Goal: Ask a question: Seek information or help from site administrators or community

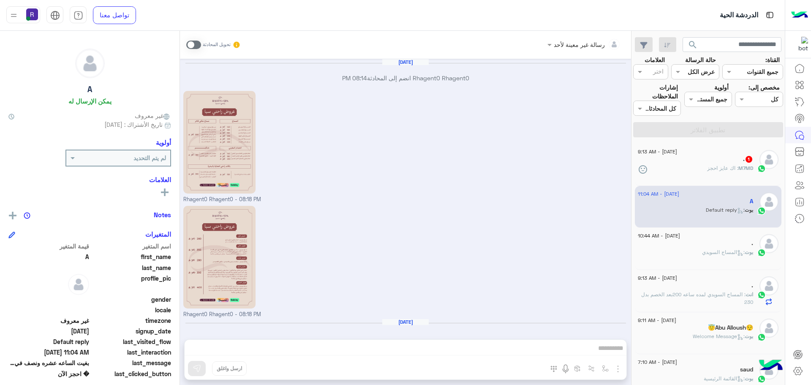
scroll to position [682, 0]
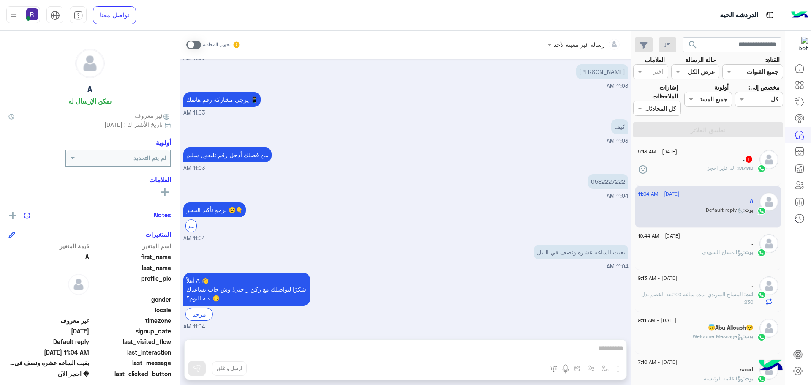
click at [714, 166] on span ": اك عايز احجز" at bounding box center [722, 168] width 31 height 6
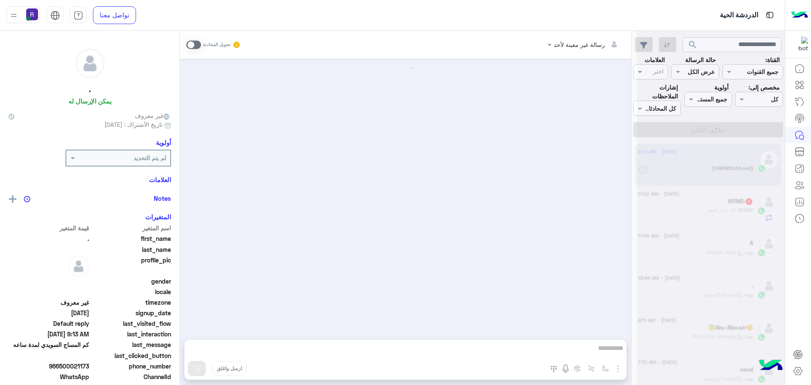
scroll to position [457, 0]
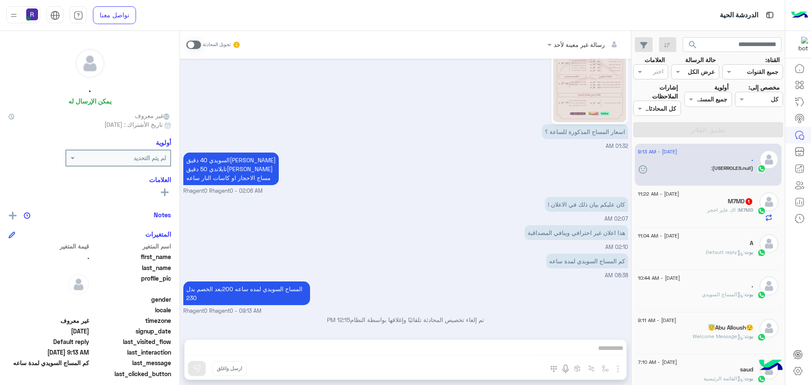
click at [697, 214] on div "M7MD : اك عايز احجز" at bounding box center [694, 213] width 115 height 15
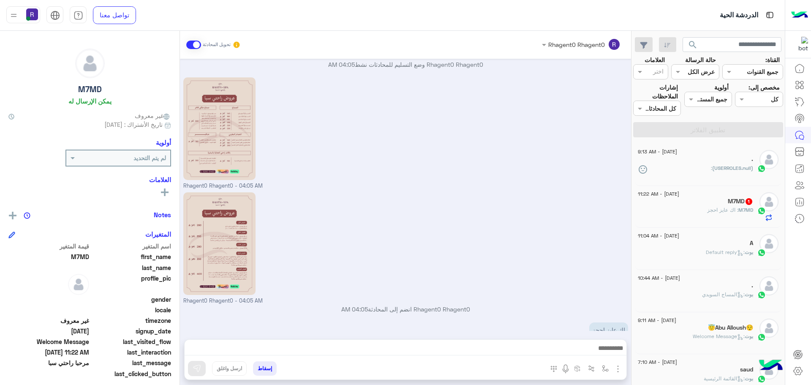
scroll to position [119, 0]
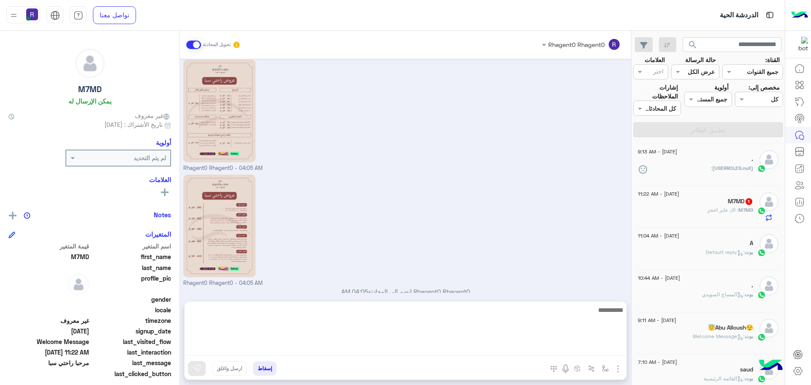
click at [508, 347] on textarea at bounding box center [405, 329] width 442 height 51
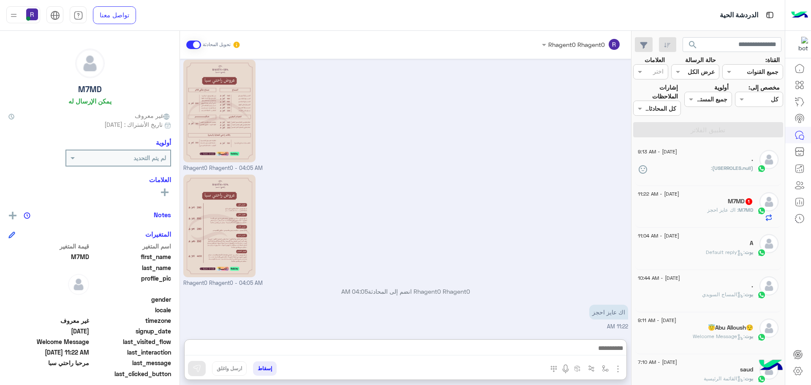
click at [549, 268] on div "Rhagent0 Rhagent0 - 04:05 AM" at bounding box center [405, 229] width 445 height 115
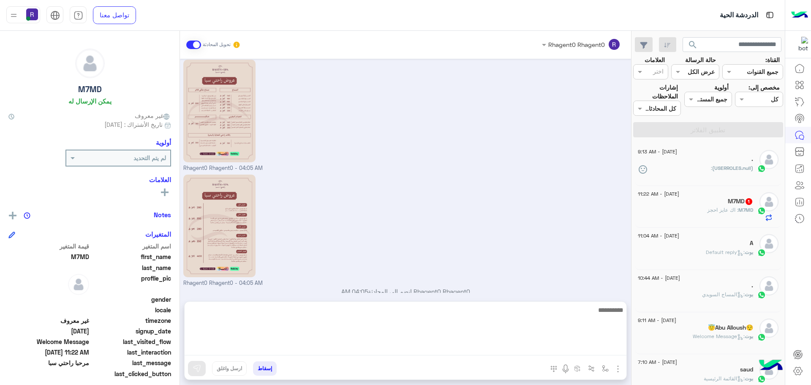
click at [556, 350] on textarea at bounding box center [405, 329] width 442 height 51
type textarea "*"
type textarea "**********"
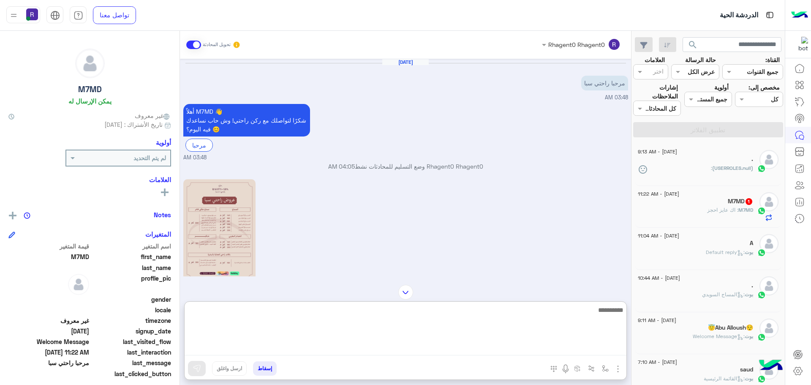
scroll to position [184, 0]
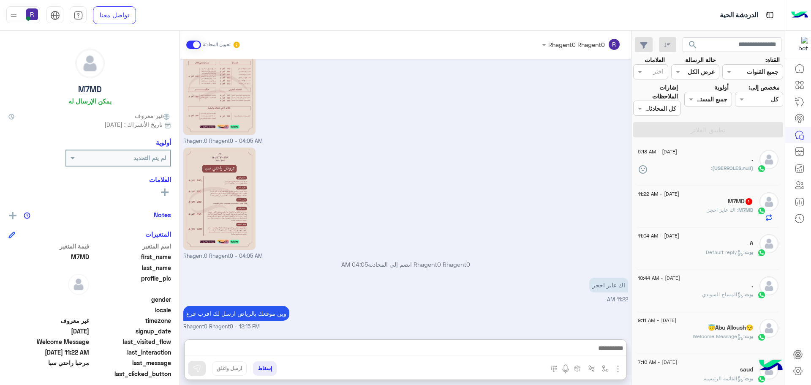
click at [716, 209] on span ": اك عايز احجز" at bounding box center [722, 209] width 31 height 6
click at [703, 202] on div "M7MD 1" at bounding box center [694, 202] width 115 height 9
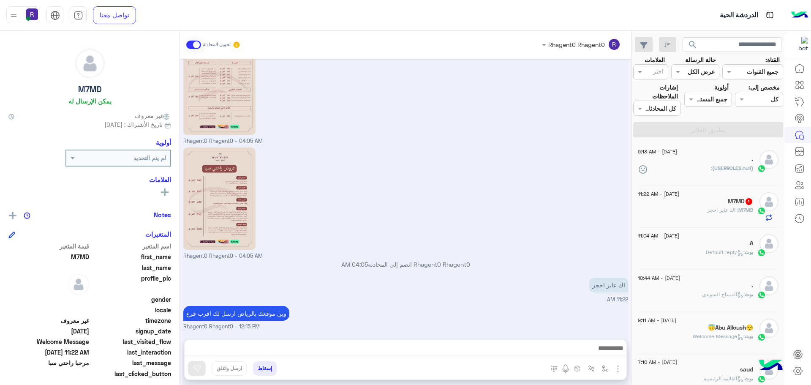
click at [675, 206] on div "M7MD : اك عايز احجز" at bounding box center [694, 213] width 115 height 15
click at [723, 243] on div "A" at bounding box center [694, 243] width 115 height 9
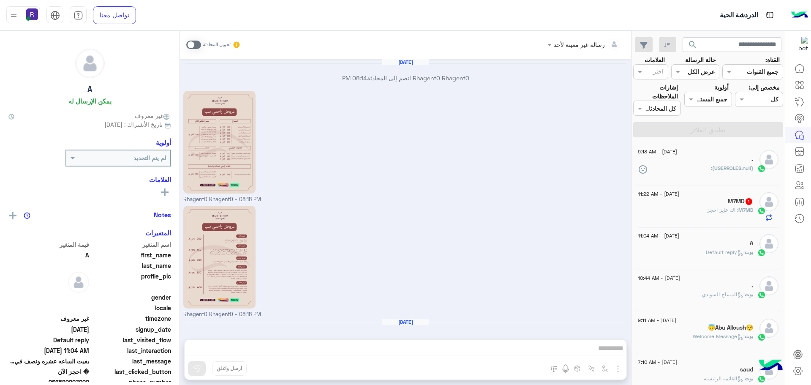
scroll to position [682, 0]
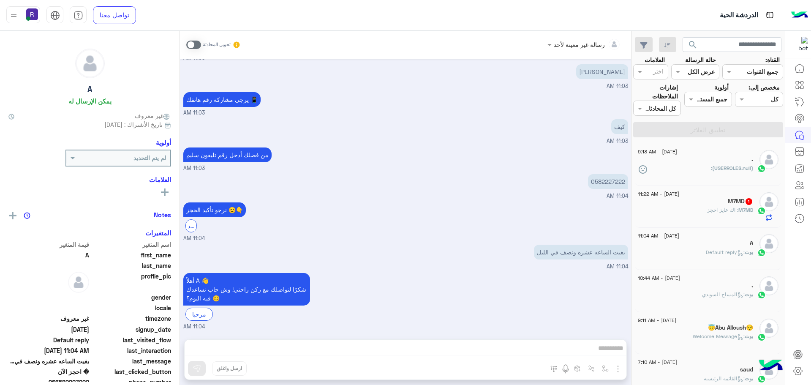
click at [723, 206] on div "M7MD 1" at bounding box center [694, 202] width 115 height 9
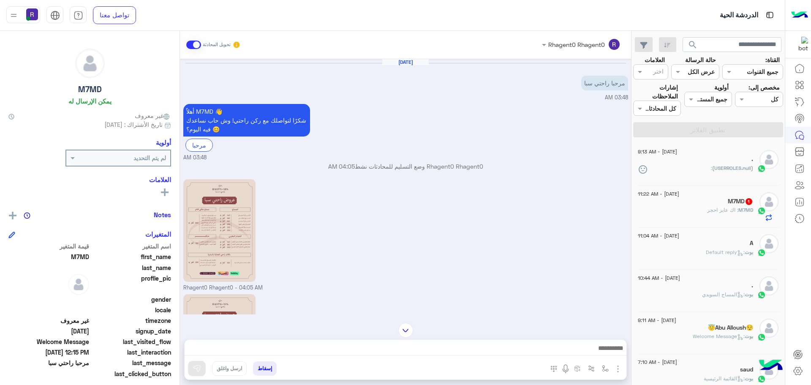
click at [697, 207] on div "M7MD : اك عايز احجز" at bounding box center [694, 213] width 115 height 15
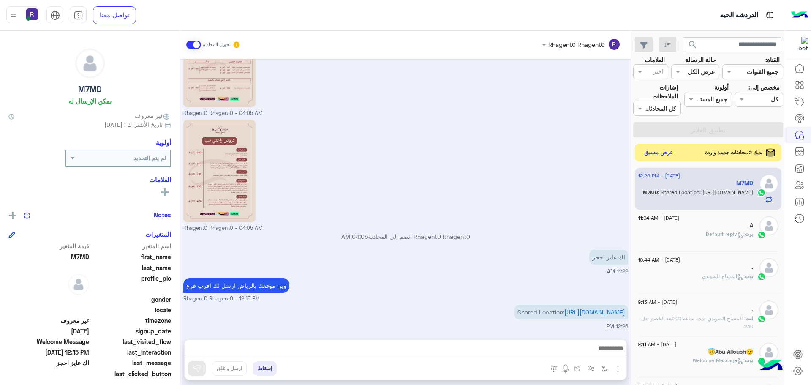
click at [657, 153] on button "عرض مسبق" at bounding box center [658, 152] width 35 height 11
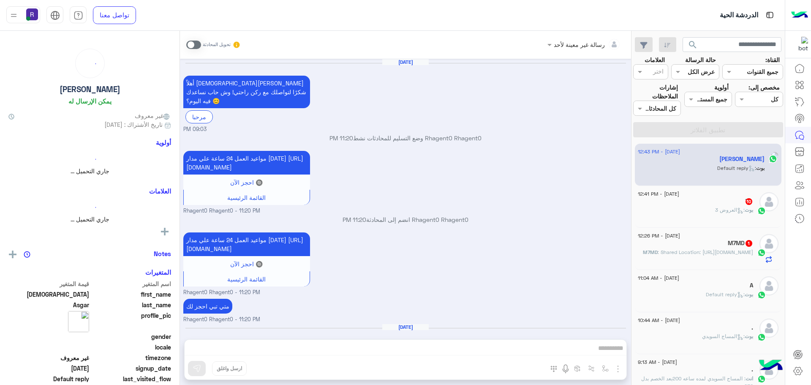
scroll to position [793, 0]
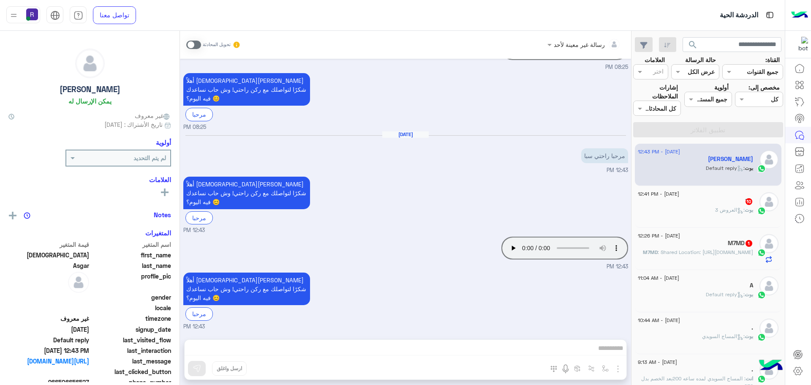
click at [694, 255] on span ": Shared Location: https://maps.google.com/maps?q=24.7858082,46.79567953" at bounding box center [704, 252] width 95 height 6
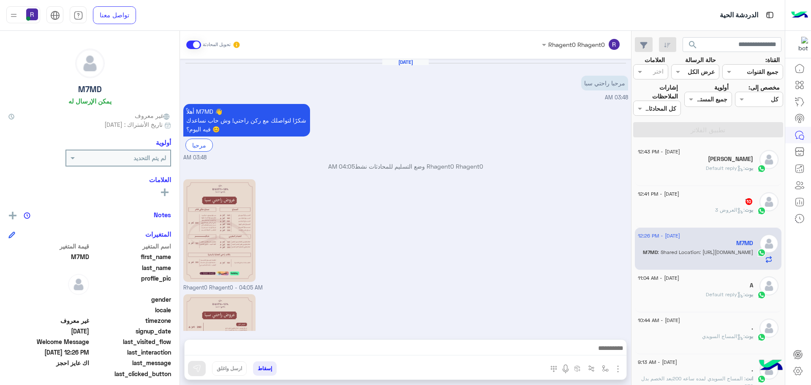
scroll to position [192, 0]
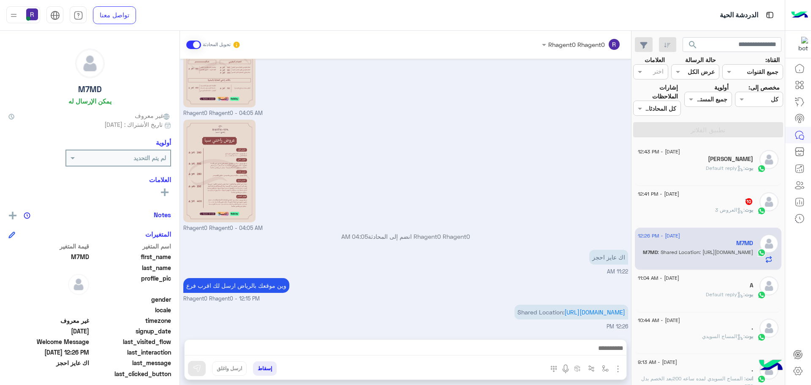
click at [688, 202] on div "َ 10" at bounding box center [694, 202] width 115 height 9
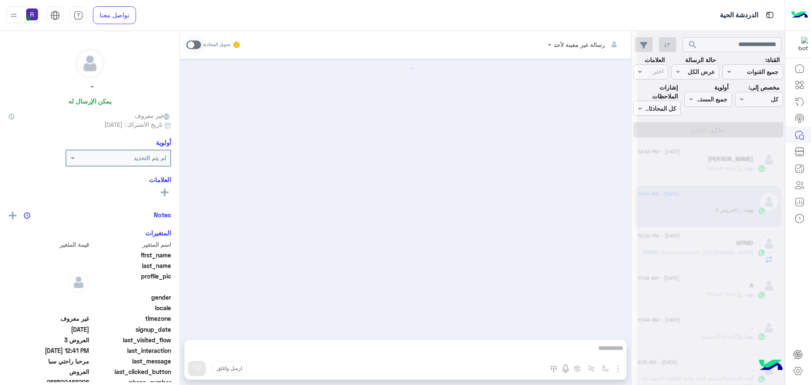
scroll to position [1359, 0]
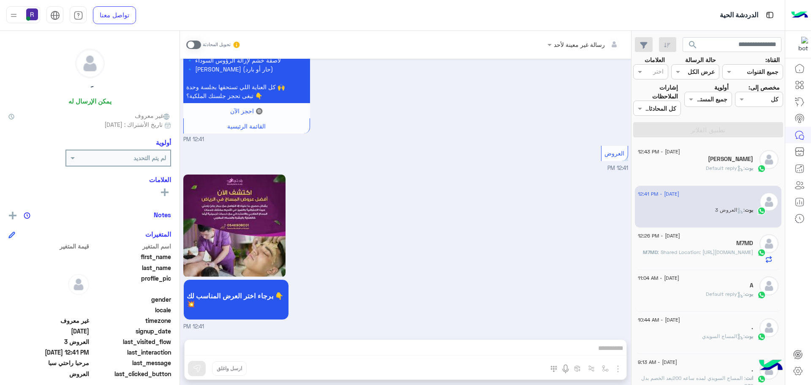
click at [195, 43] on span at bounding box center [193, 45] width 15 height 8
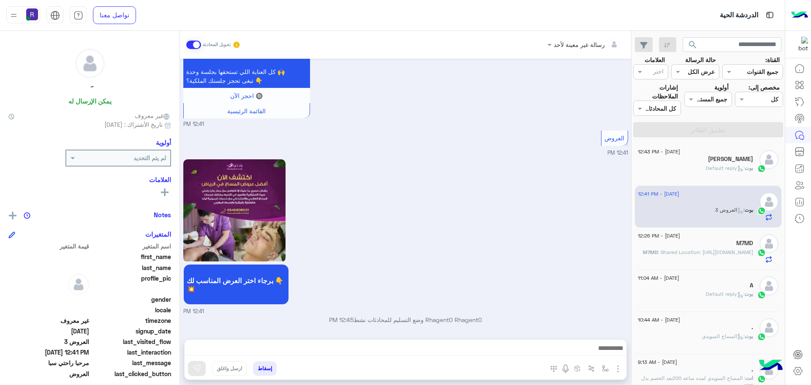
scroll to position [1374, 0]
click at [618, 370] on img "button" at bounding box center [618, 368] width 10 height 10
click at [603, 351] on span "الصور" at bounding box center [602, 350] width 16 height 10
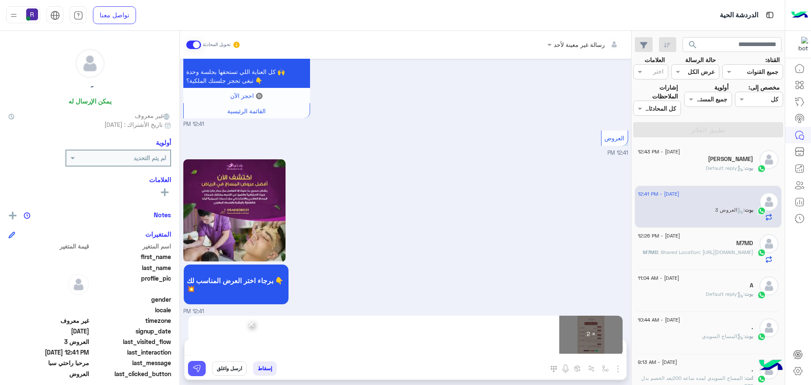
click at [201, 368] on button at bounding box center [197, 368] width 18 height 15
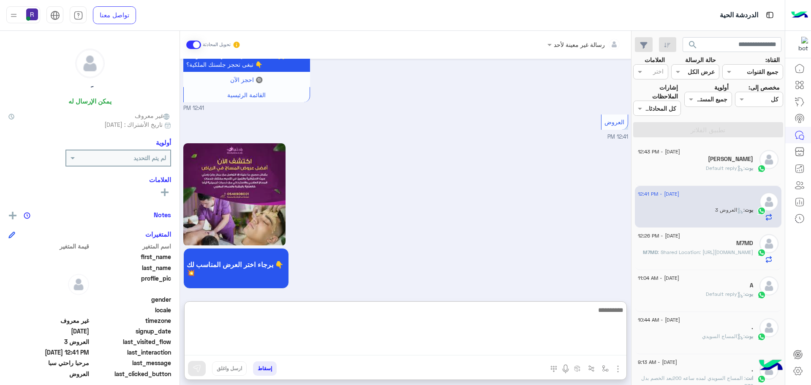
drag, startPoint x: 259, startPoint y: 353, endPoint x: 383, endPoint y: 345, distance: 124.3
click at [383, 345] on textarea at bounding box center [405, 329] width 442 height 51
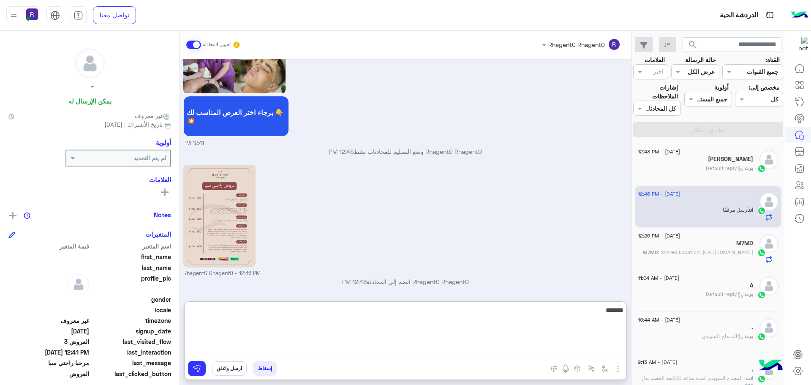
scroll to position [1657, 0]
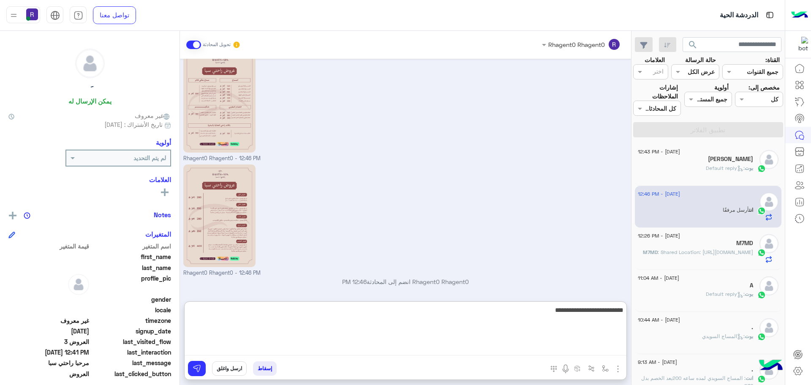
type textarea "**********"
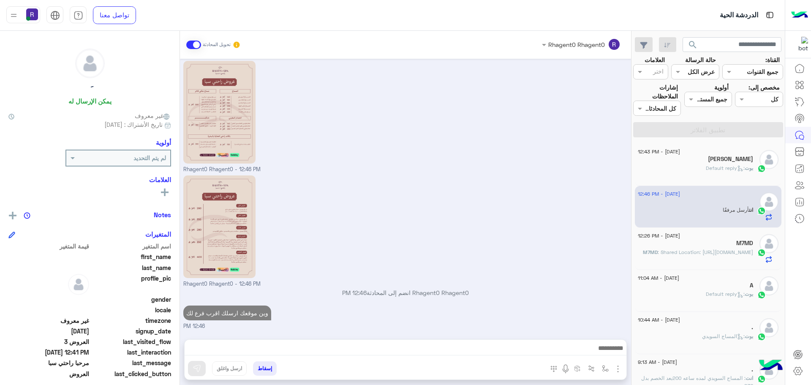
click at [348, 303] on div "وين موقعك ارسلك اقرب فرع لك 12:46 PM" at bounding box center [405, 316] width 445 height 27
click at [710, 167] on span ": Default reply" at bounding box center [724, 168] width 39 height 6
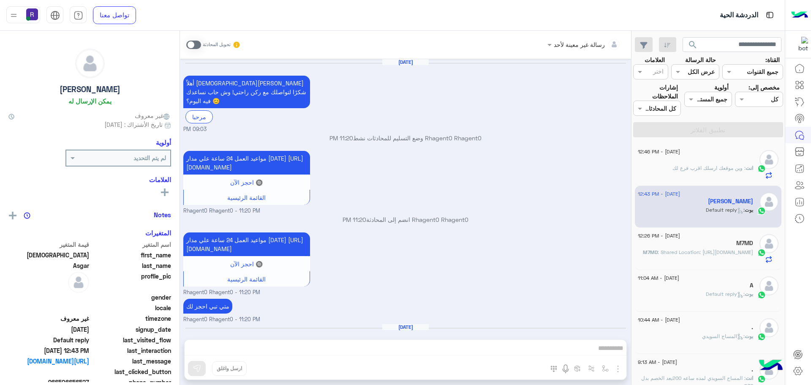
scroll to position [793, 0]
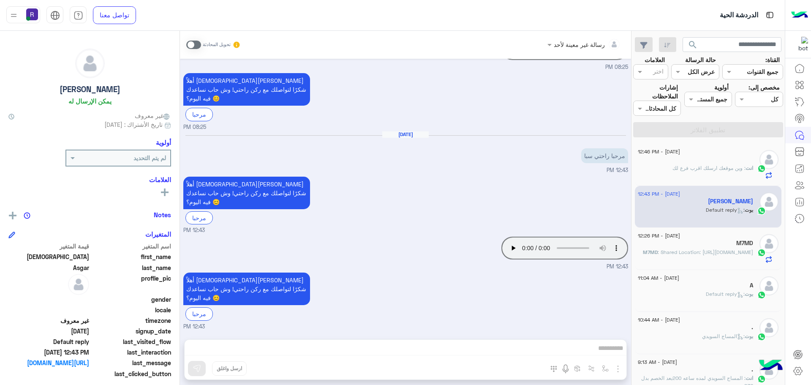
click at [731, 171] on span ": وين موقعك ارسلك اقرب فرع لك" at bounding box center [708, 168] width 73 height 6
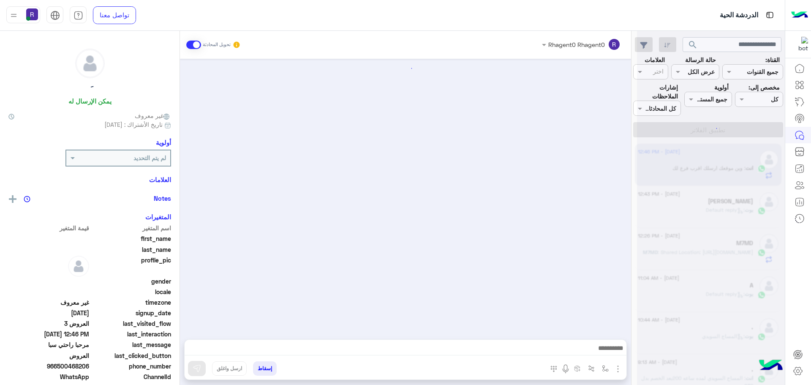
scroll to position [1375, 0]
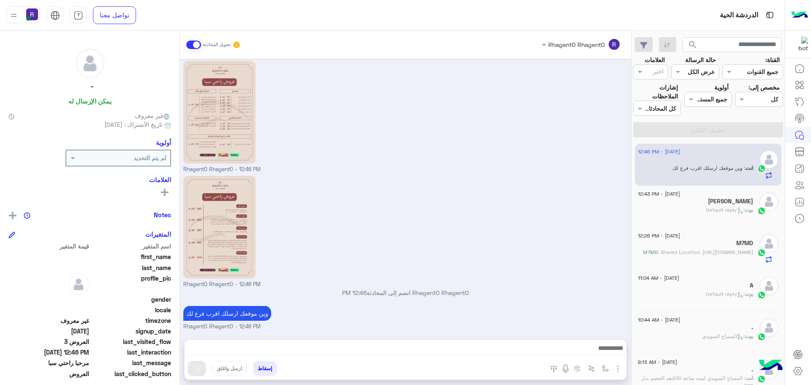
click at [710, 203] on h5 "[PERSON_NAME]" at bounding box center [730, 201] width 45 height 7
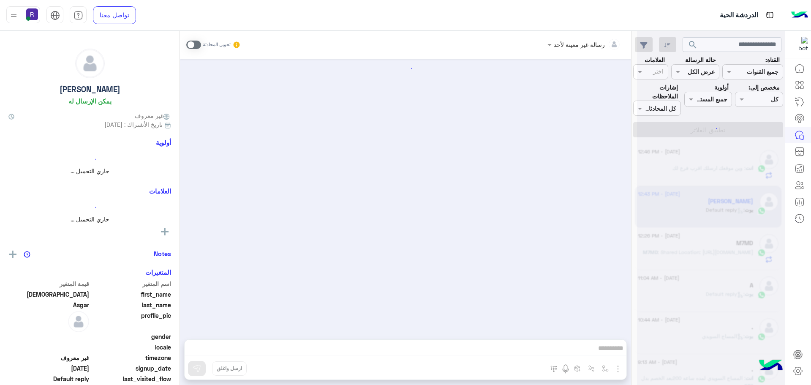
scroll to position [793, 0]
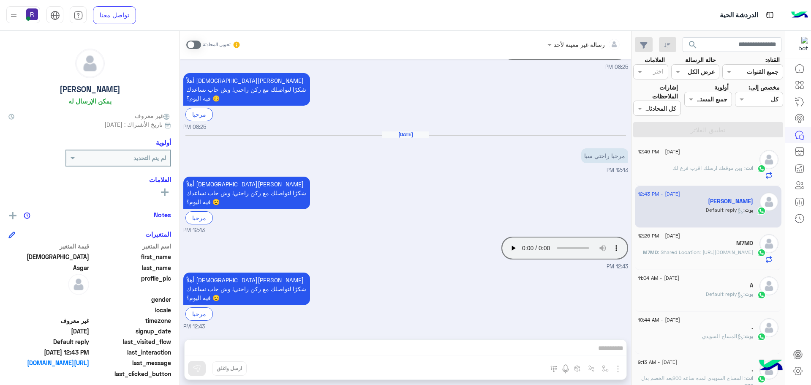
click at [701, 169] on span ": وين موقعك ارسلك اقرب فرع لك" at bounding box center [708, 168] width 73 height 6
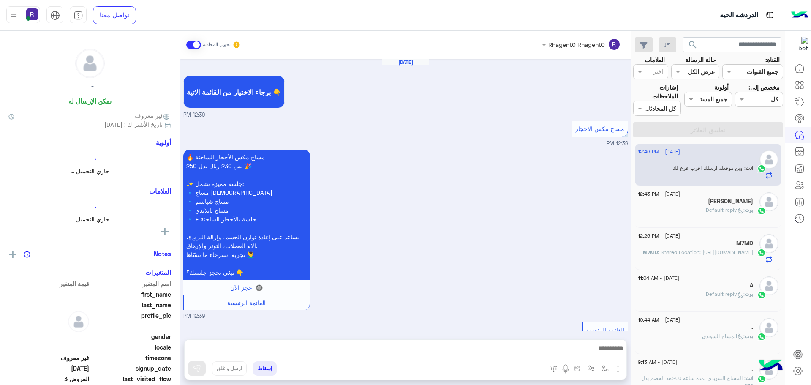
scroll to position [1375, 0]
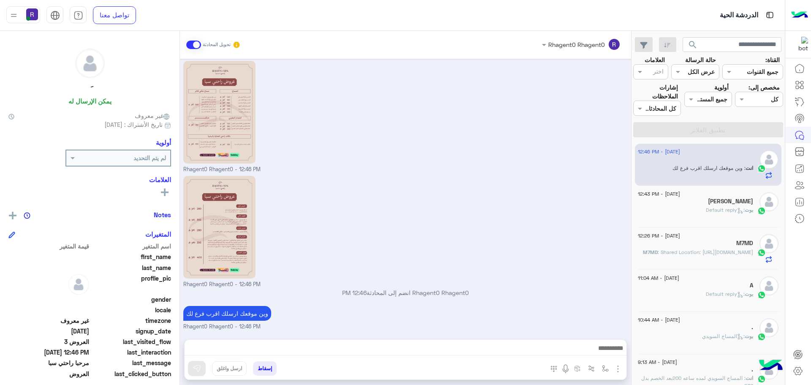
click at [715, 206] on div "[PERSON_NAME]" at bounding box center [694, 202] width 115 height 9
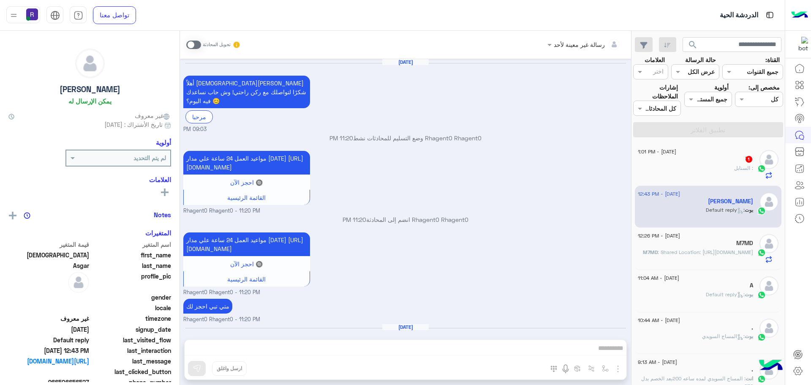
scroll to position [793, 0]
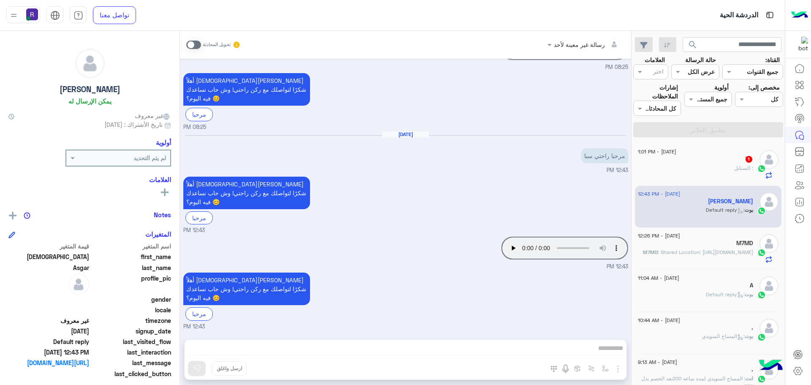
click at [724, 166] on div "َ : السنابل" at bounding box center [694, 171] width 115 height 15
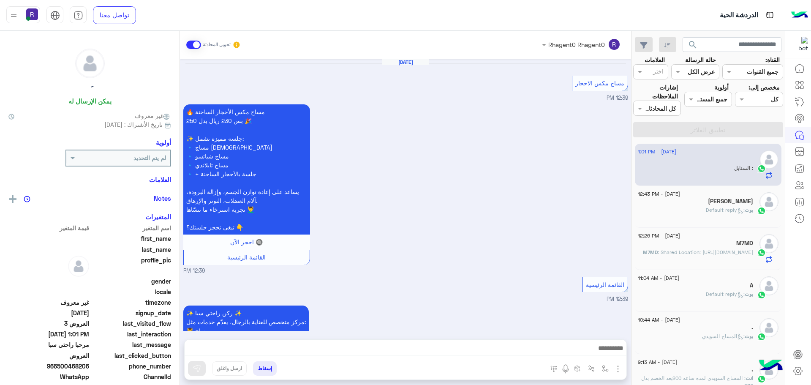
scroll to position [1350, 0]
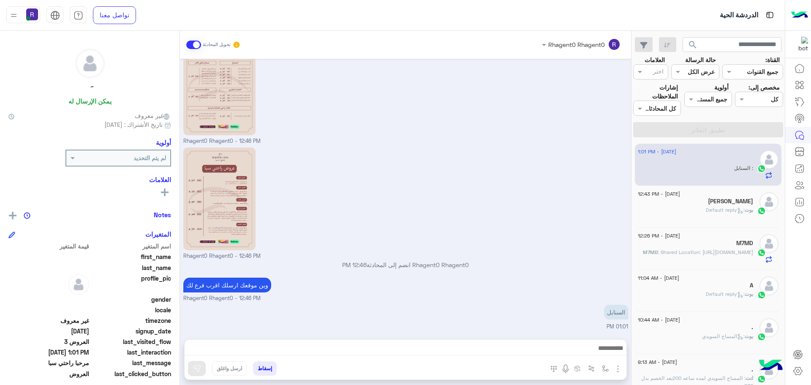
click at [701, 207] on div "بوت : Default reply" at bounding box center [694, 213] width 115 height 15
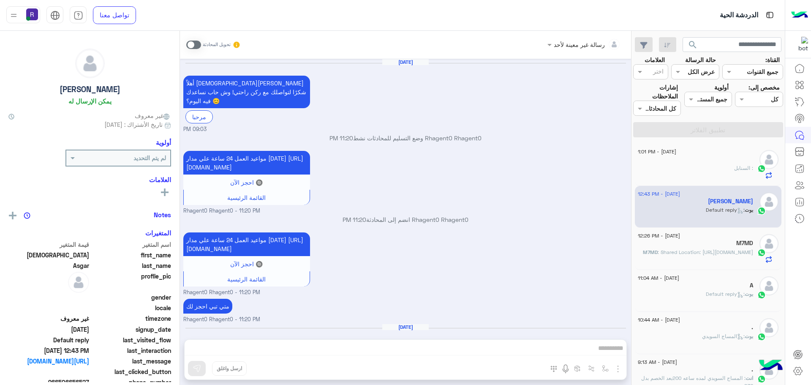
scroll to position [793, 0]
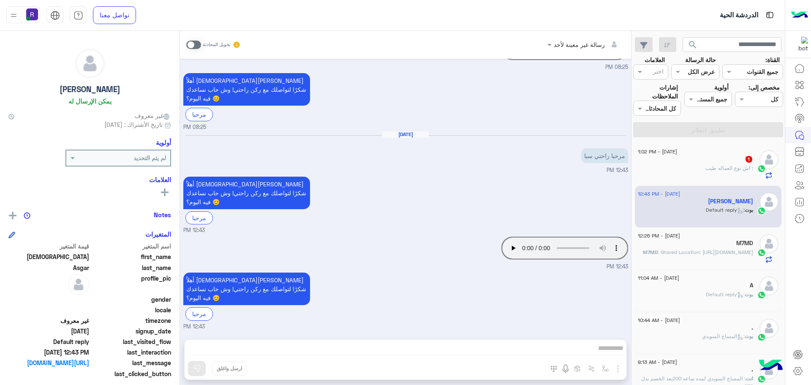
click at [703, 166] on div "َ : اش نوع العماله طيب" at bounding box center [694, 171] width 115 height 15
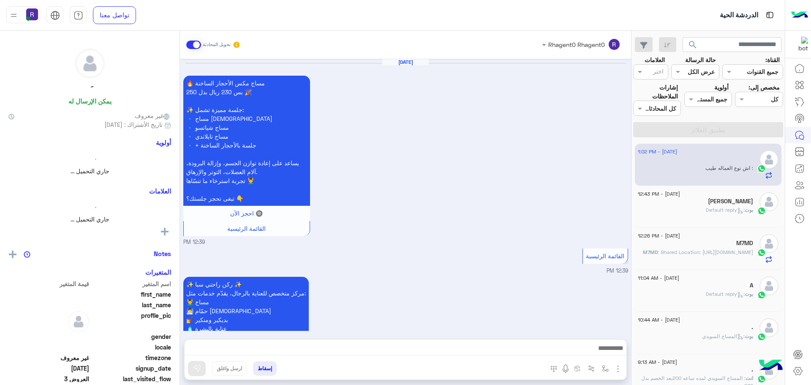
scroll to position [1349, 0]
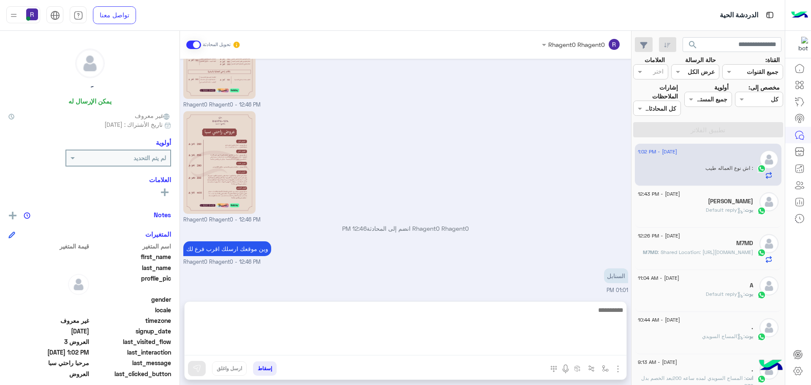
click at [401, 350] on textarea at bounding box center [405, 329] width 442 height 51
click at [604, 312] on textarea "**********" at bounding box center [405, 329] width 442 height 51
type textarea "**********"
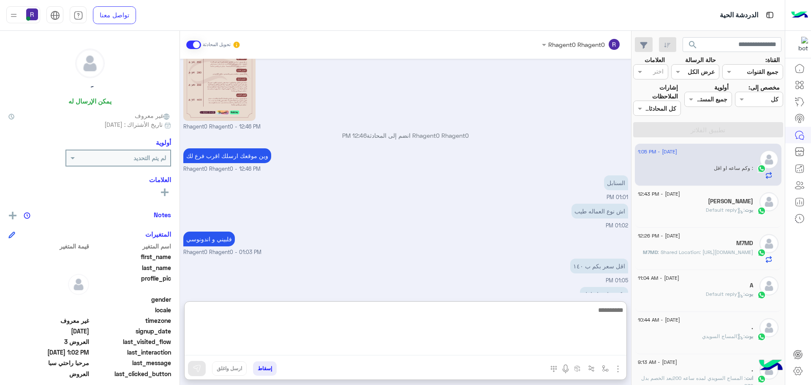
scroll to position [1470, 0]
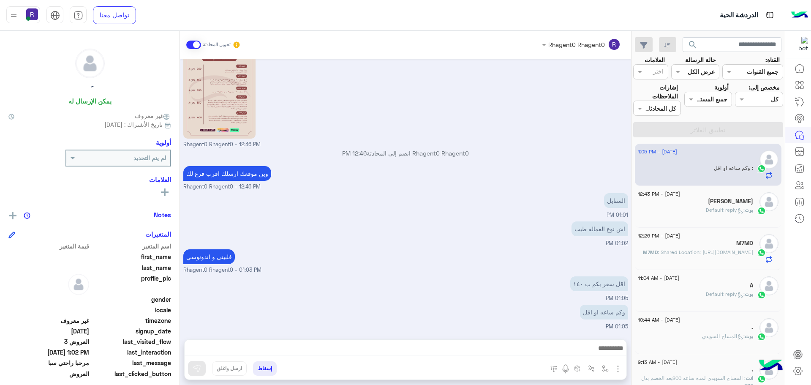
click at [462, 269] on div "Sep 10, 2025 🔥 مساج مكس الأحجار الساخنة بس 230 ريال بدل 250 🎉 ✨ جلسة مميزة تشمل…" at bounding box center [405, 195] width 451 height 272
click at [549, 286] on img at bounding box center [546, 286] width 10 height 10
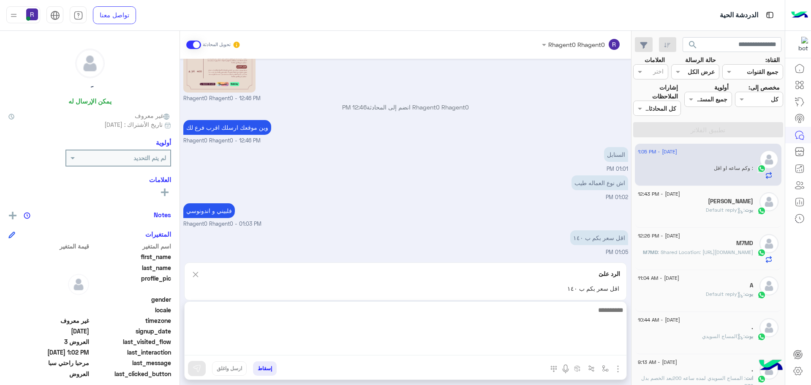
click at [507, 345] on textarea at bounding box center [405, 329] width 442 height 51
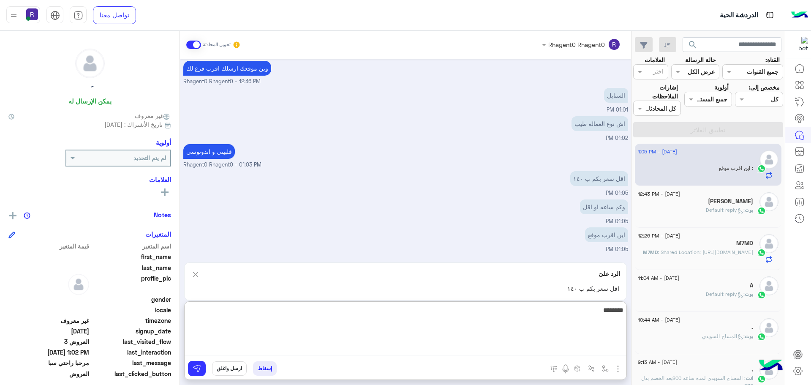
type textarea "********"
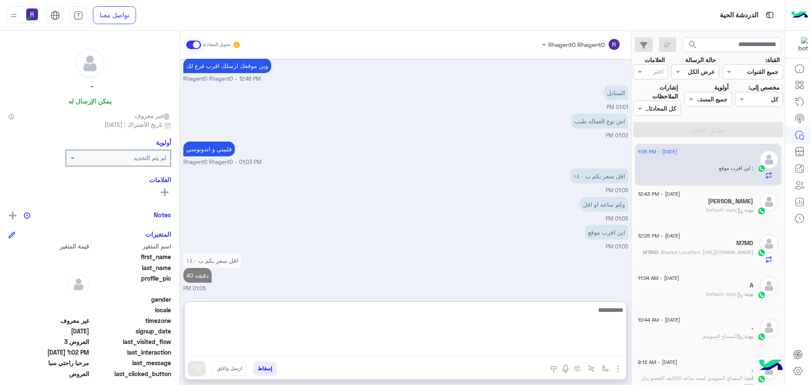
scroll to position [1540, 0]
click at [515, 346] on textarea at bounding box center [405, 329] width 442 height 51
type textarea "**********"
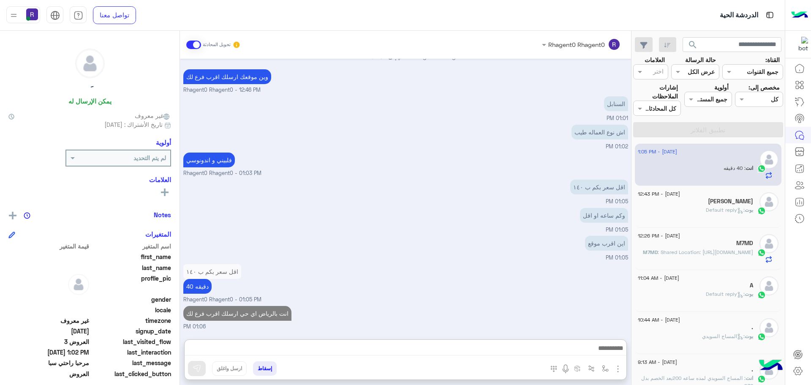
click at [474, 228] on div "Sep 10, 2025 🔥 مساج مكس الأحجار الساخنة بس 230 ريال بدل 250 🎉 ✨ جلسة مميزة تشمل…" at bounding box center [405, 195] width 451 height 272
click at [657, 255] on span "M7MD" at bounding box center [650, 252] width 15 height 6
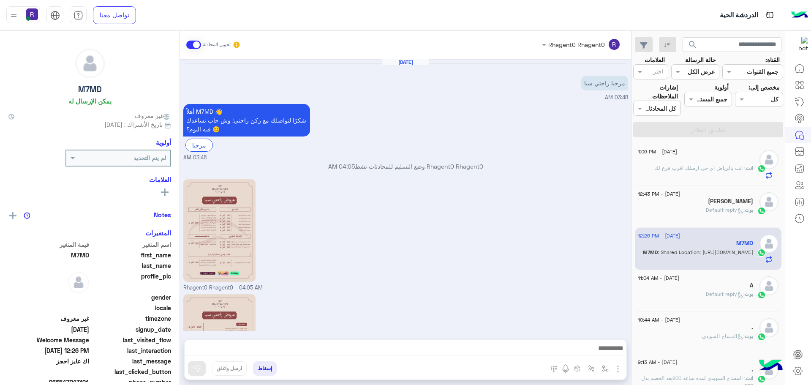
scroll to position [192, 0]
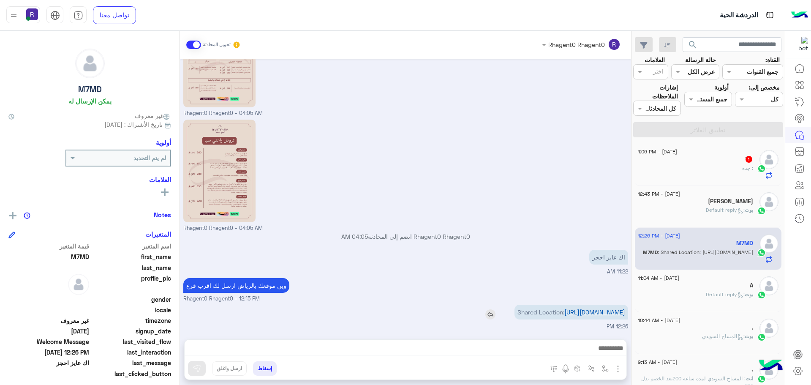
click at [577, 308] on link "https://maps.google.com/maps?q=24.7858082,46.79567953" at bounding box center [594, 311] width 61 height 7
click at [618, 367] on img "button" at bounding box center [618, 368] width 10 height 10
click at [603, 368] on img "button" at bounding box center [605, 368] width 7 height 7
click at [594, 350] on input "text" at bounding box center [578, 350] width 57 height 10
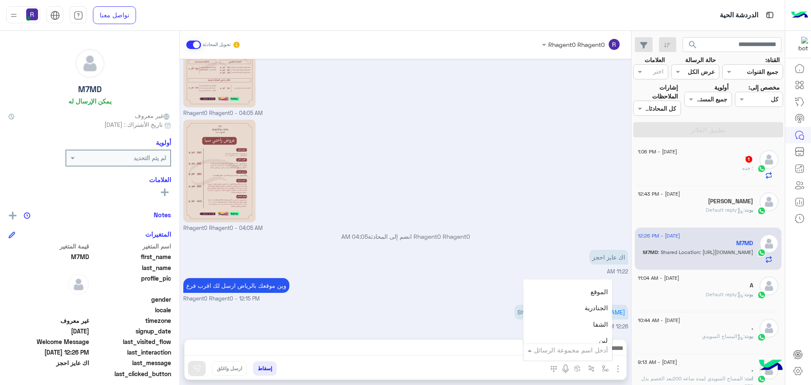
scroll to position [549, 0]
click at [581, 304] on div "الجنادرية" at bounding box center [567, 307] width 89 height 16
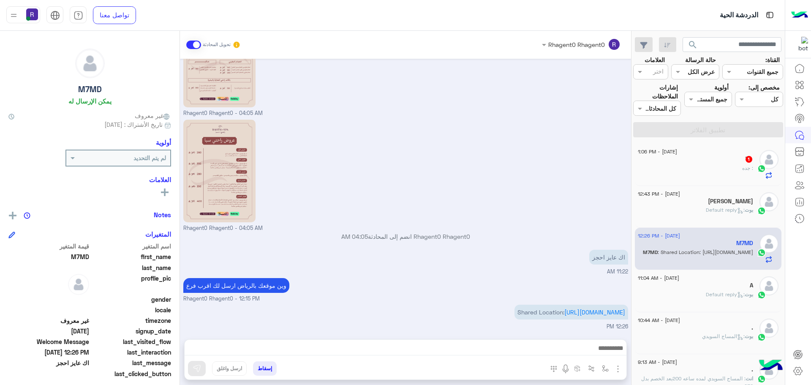
type textarea "*********"
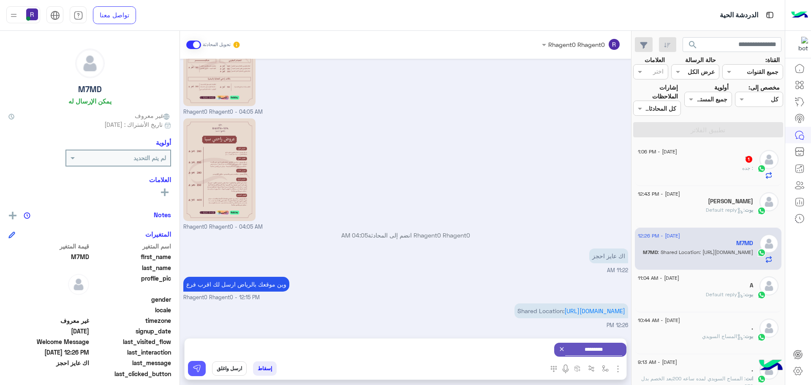
click at [201, 369] on button at bounding box center [197, 368] width 18 height 15
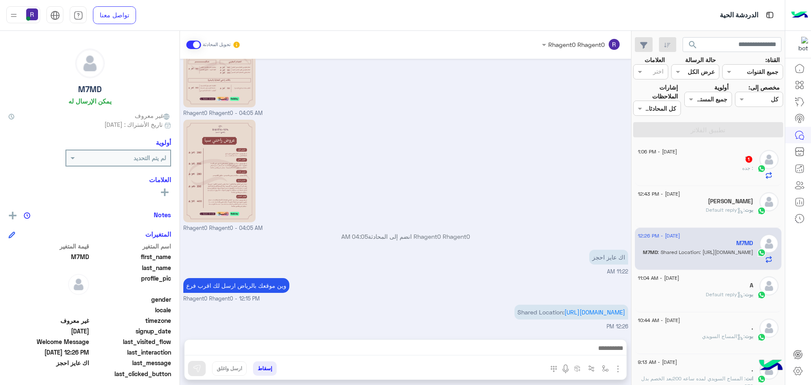
scroll to position [192, 0]
click at [752, 168] on span ": جده" at bounding box center [747, 168] width 11 height 6
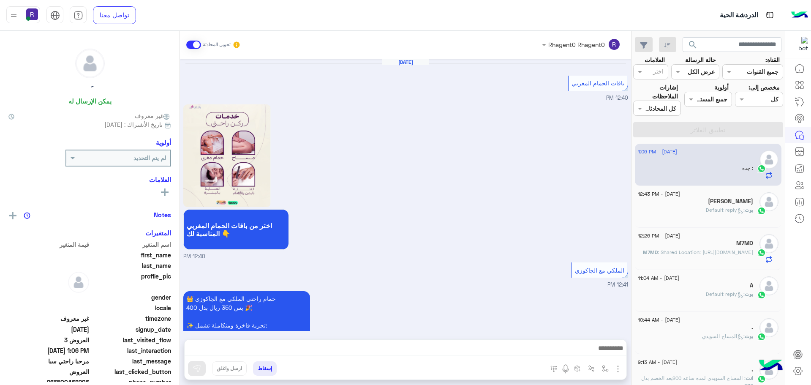
scroll to position [878, 0]
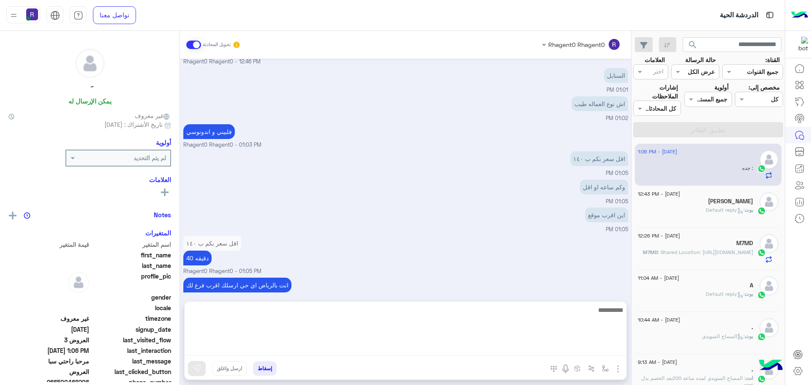
click at [380, 350] on textarea at bounding box center [405, 329] width 442 height 51
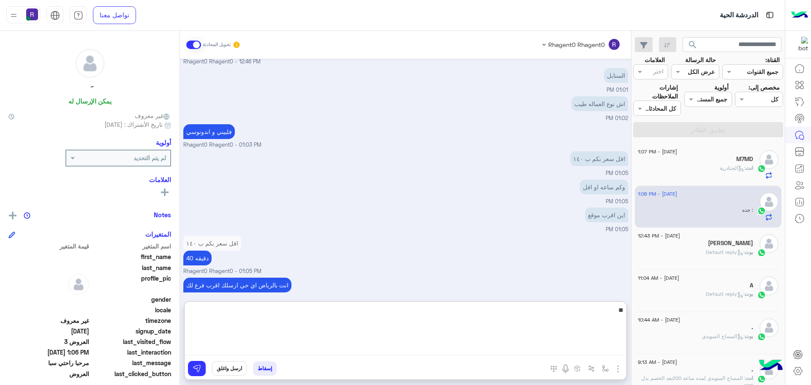
type textarea "**"
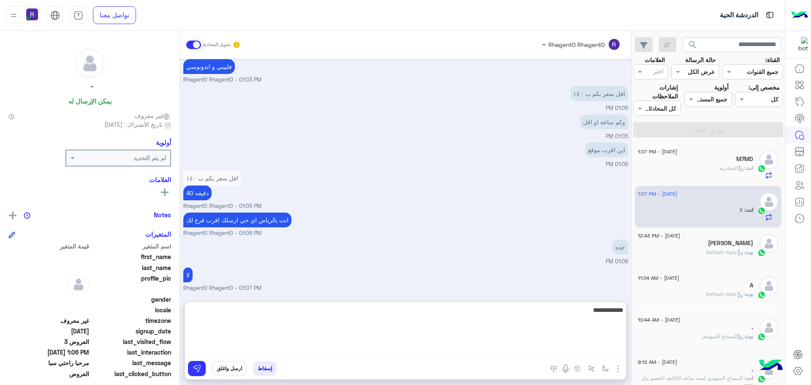
type textarea "**********"
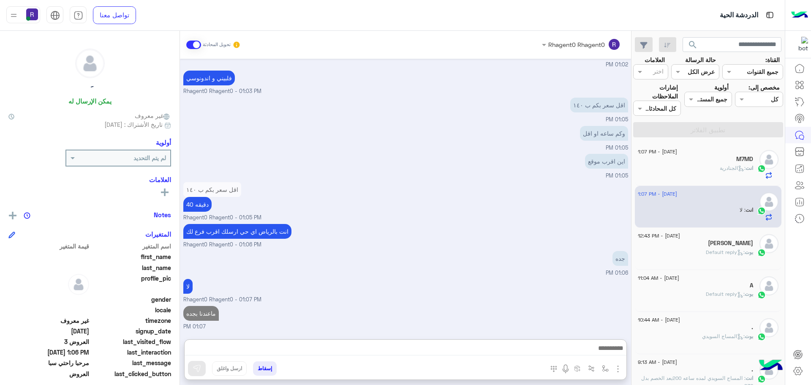
click at [716, 252] on span ": Default reply" at bounding box center [724, 252] width 39 height 6
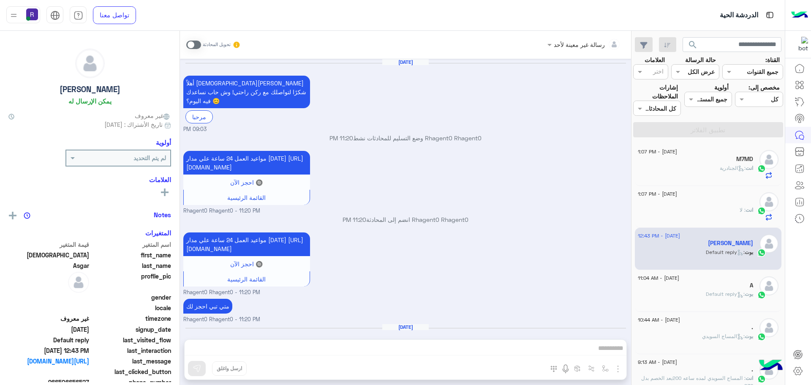
scroll to position [793, 0]
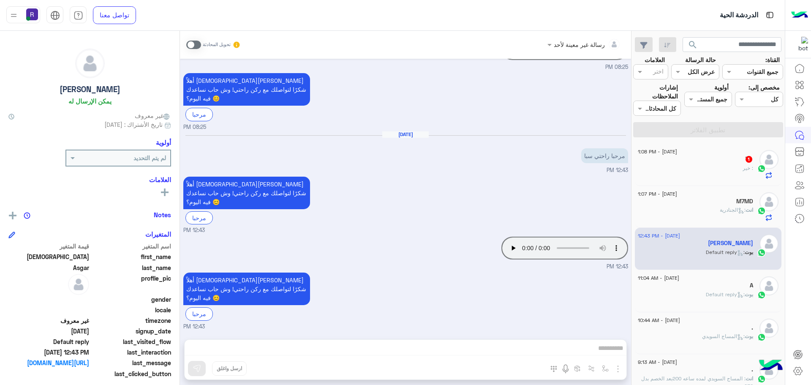
click at [744, 163] on h5 "َ 1" at bounding box center [748, 158] width 8 height 7
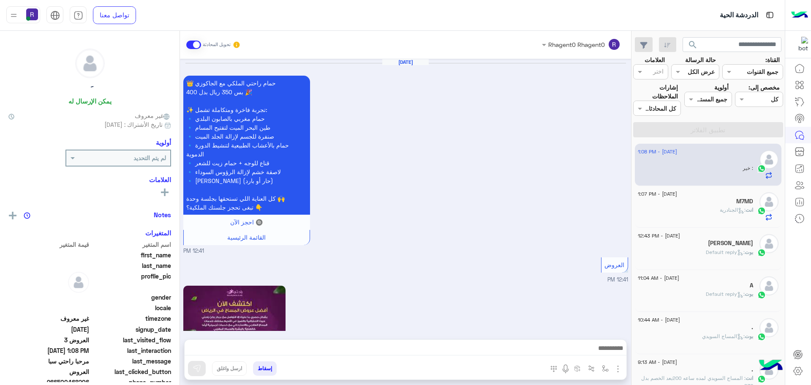
scroll to position [745, 0]
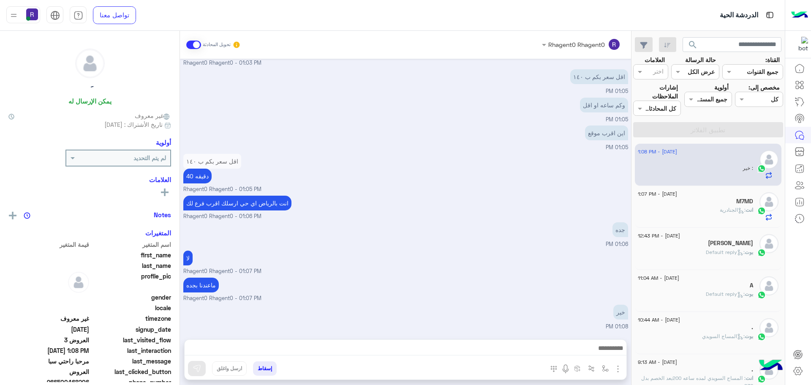
click at [721, 200] on div "M7MD" at bounding box center [694, 202] width 115 height 9
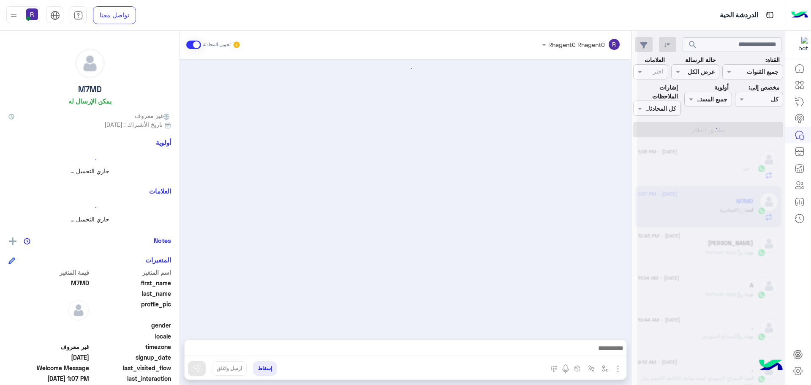
scroll to position [267, 0]
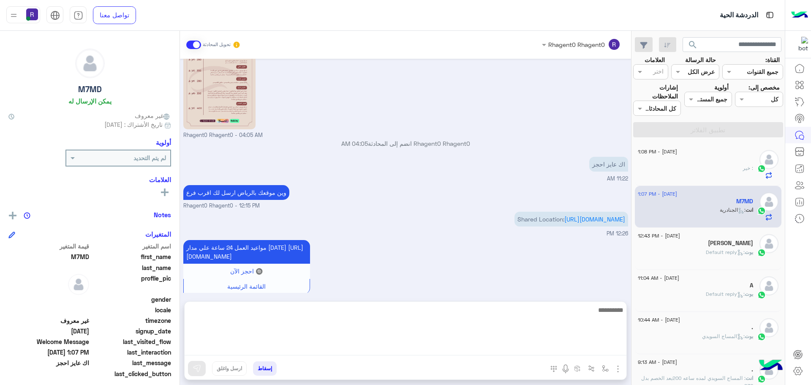
click at [363, 350] on textarea at bounding box center [405, 329] width 442 height 51
type textarea "**********"
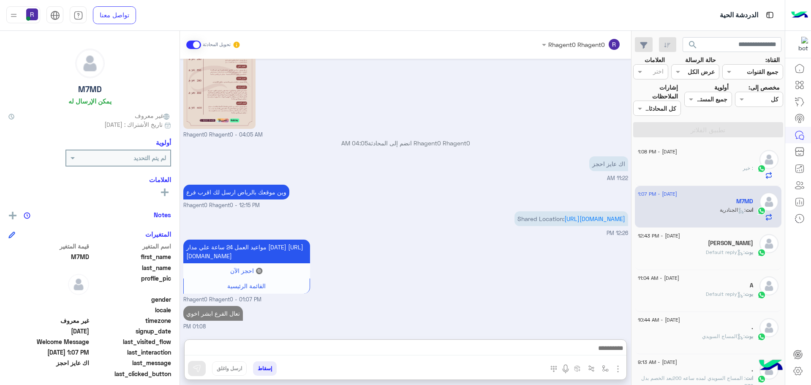
click at [729, 249] on span "بوت : Default reply" at bounding box center [728, 252] width 47 height 6
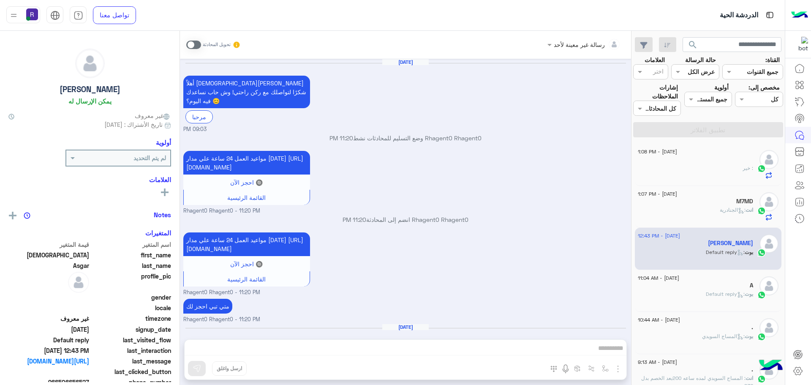
scroll to position [793, 0]
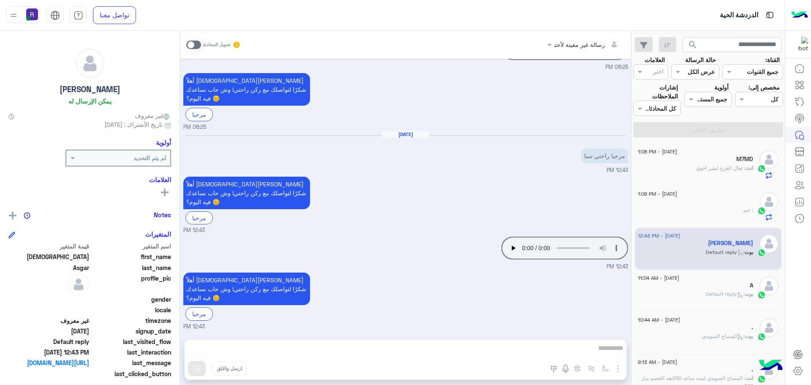
click at [729, 200] on div "َ" at bounding box center [694, 202] width 115 height 9
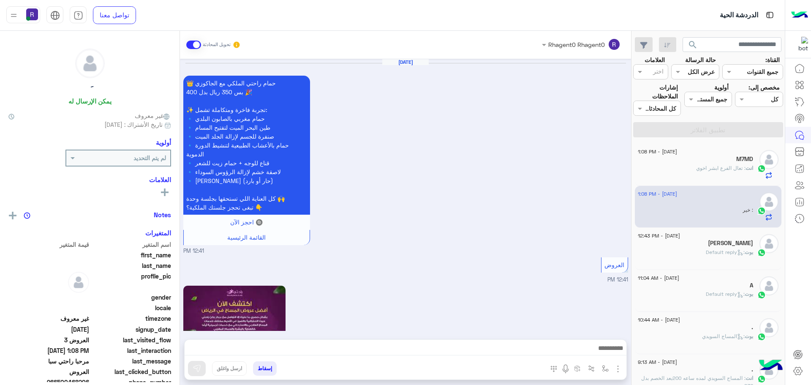
scroll to position [745, 0]
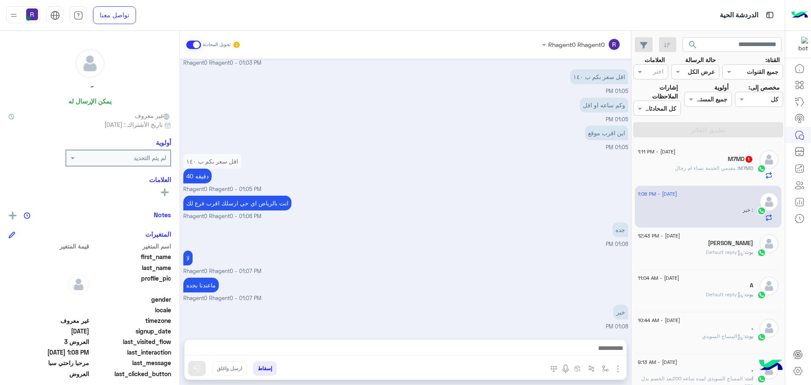
click at [723, 163] on div "M7MD 1" at bounding box center [694, 159] width 115 height 9
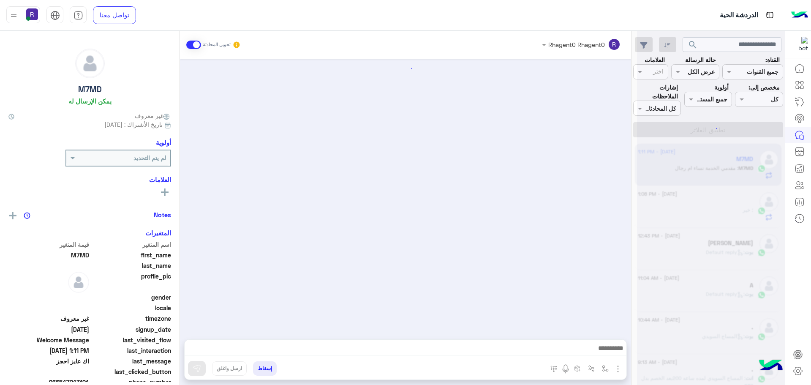
scroll to position [323, 0]
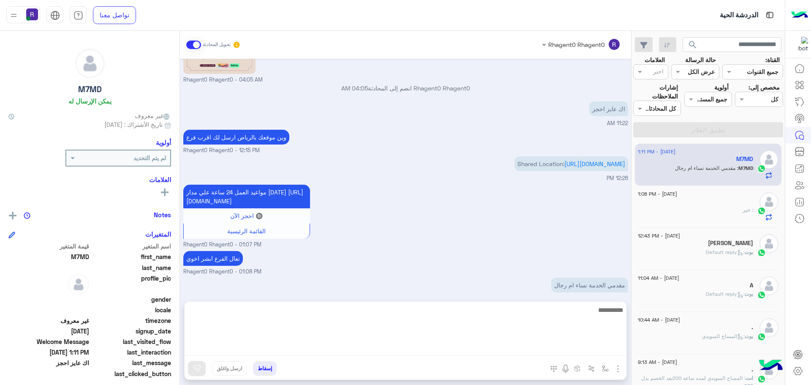
click at [301, 348] on textarea at bounding box center [405, 329] width 442 height 51
type textarea "*********"
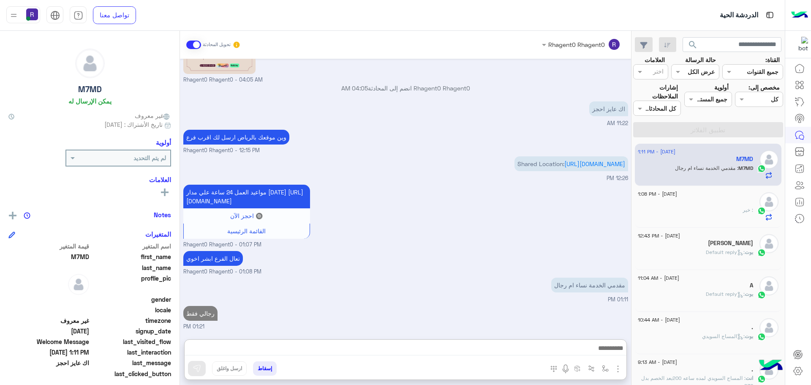
click at [702, 210] on div "َ : خير" at bounding box center [694, 213] width 115 height 15
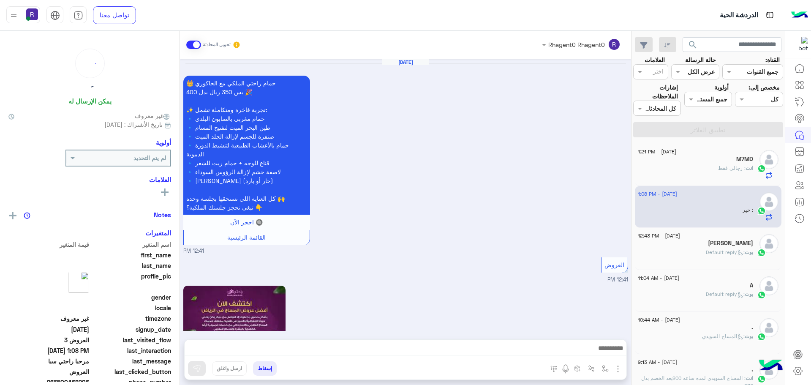
scroll to position [745, 0]
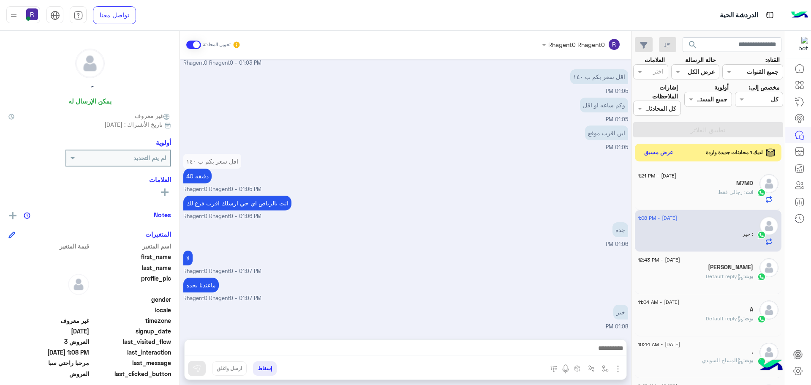
click at [670, 154] on button "عرض مسبق" at bounding box center [658, 152] width 35 height 11
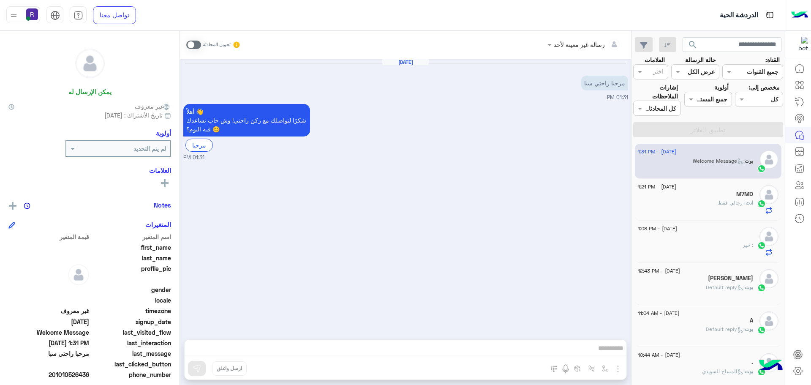
click at [198, 44] on span at bounding box center [193, 45] width 15 height 8
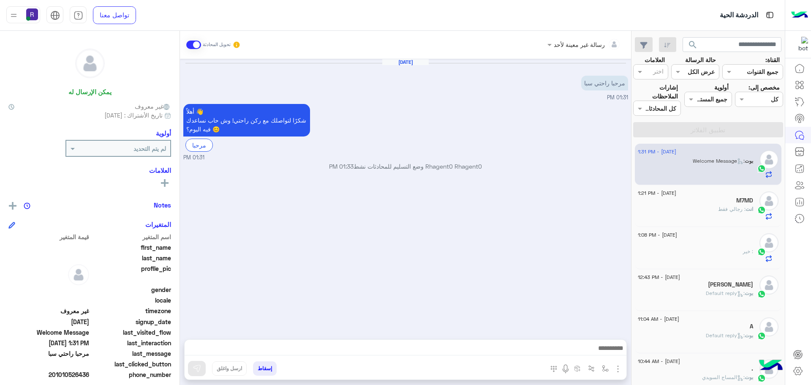
click at [618, 367] on img "button" at bounding box center [618, 368] width 10 height 10
click at [610, 347] on button "الصور" at bounding box center [605, 350] width 36 height 17
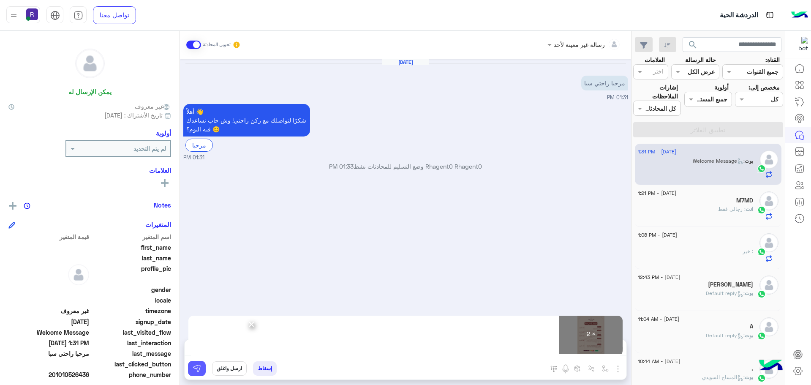
click at [200, 361] on button at bounding box center [197, 368] width 18 height 15
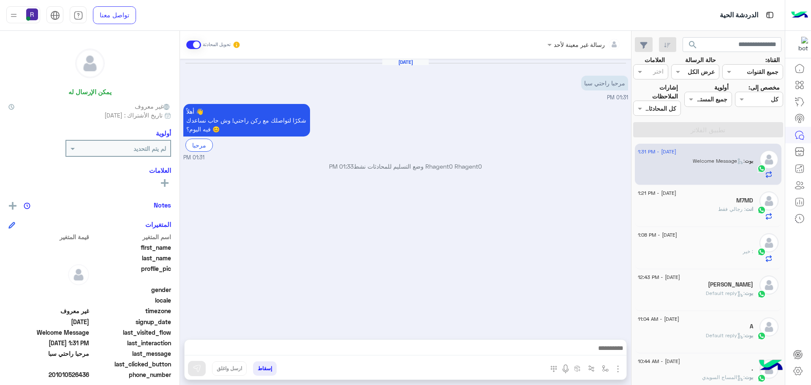
click at [728, 211] on span ": رجالي فقط" at bounding box center [731, 209] width 27 height 6
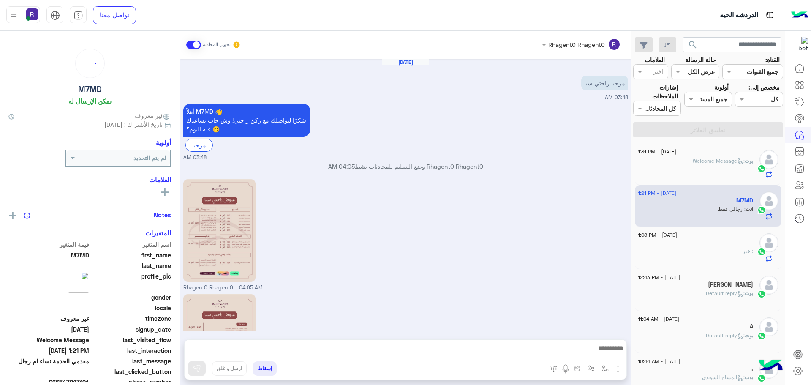
scroll to position [349, 0]
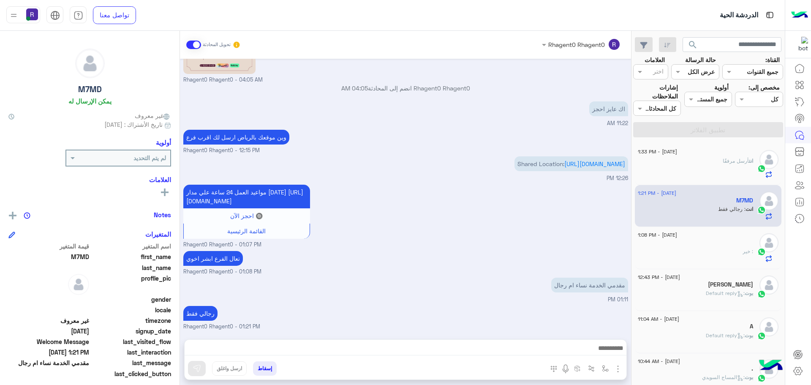
click at [736, 244] on div "َ" at bounding box center [694, 243] width 115 height 9
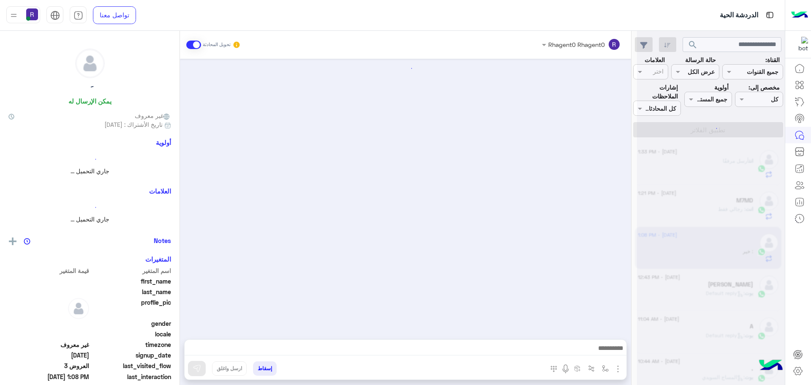
scroll to position [745, 0]
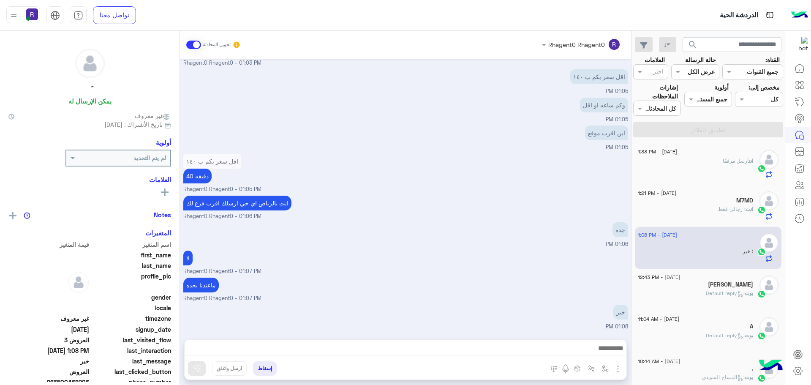
click at [713, 211] on div "انت : رجالي فقط" at bounding box center [694, 212] width 115 height 15
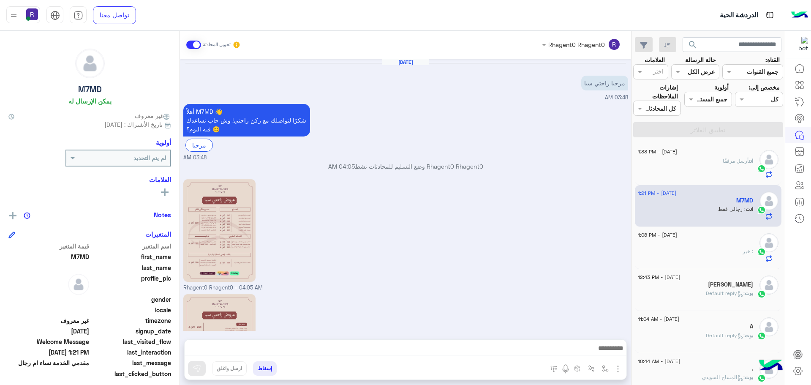
scroll to position [349, 0]
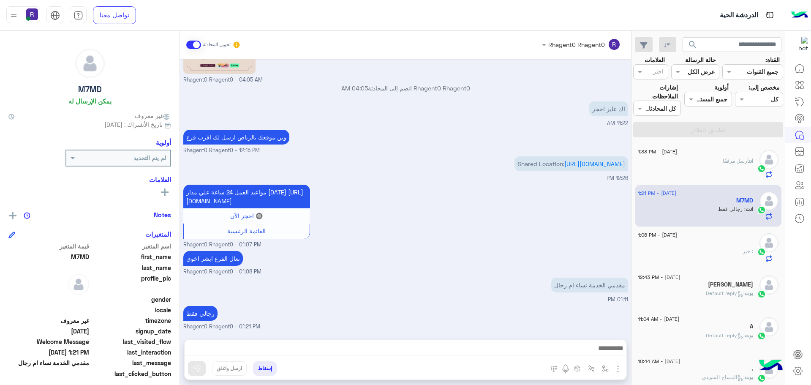
click at [727, 159] on span "أرسل مرفقًا" at bounding box center [735, 160] width 26 height 6
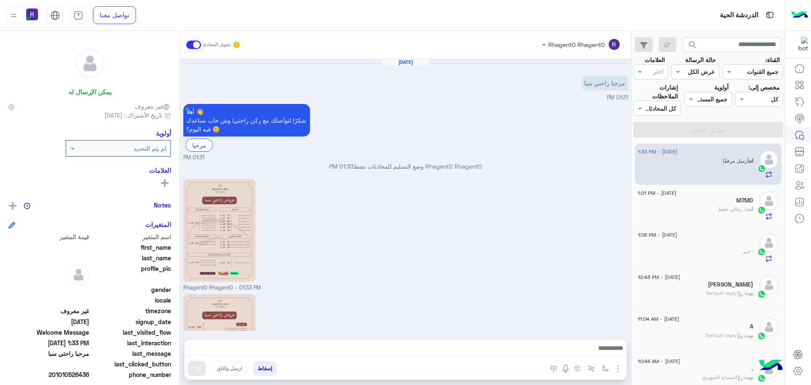
scroll to position [91, 0]
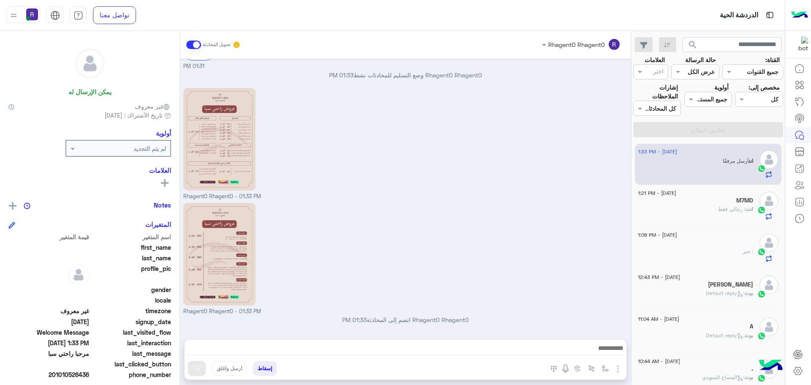
click at [728, 285] on h5 "[PERSON_NAME]" at bounding box center [730, 284] width 45 height 7
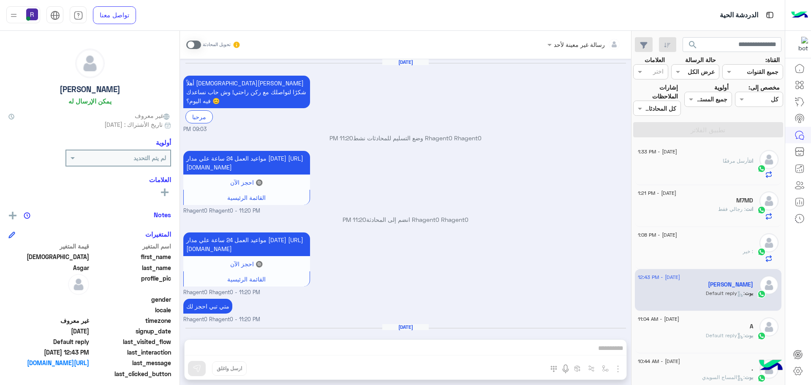
scroll to position [793, 0]
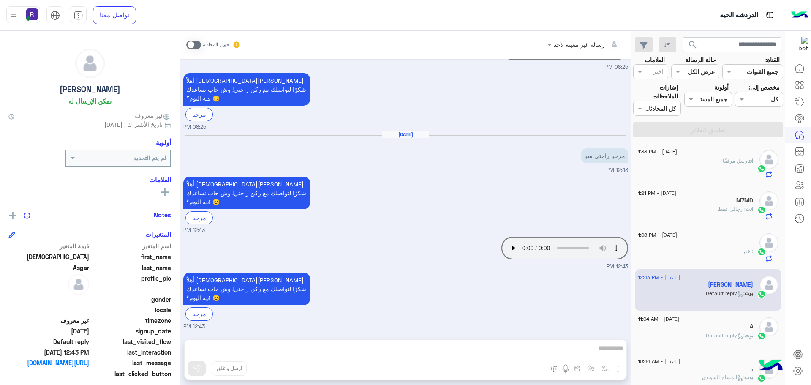
click at [725, 257] on div "َ : خير" at bounding box center [694, 254] width 115 height 15
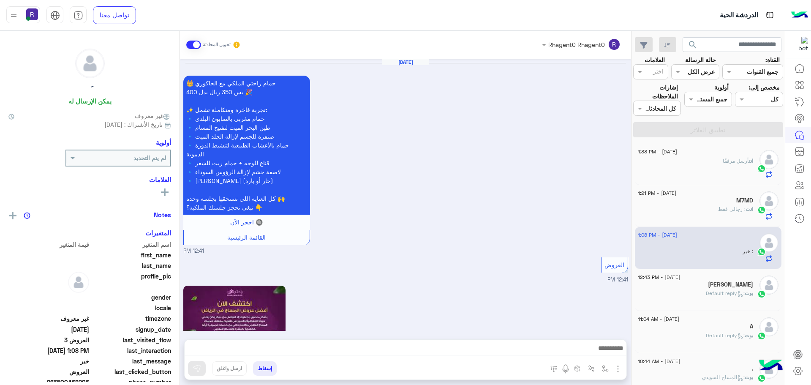
scroll to position [745, 0]
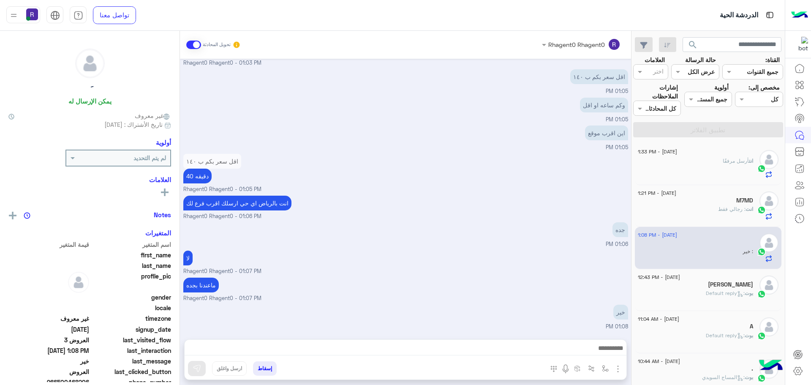
click at [696, 209] on div "انت : رجالي فقط" at bounding box center [694, 212] width 115 height 15
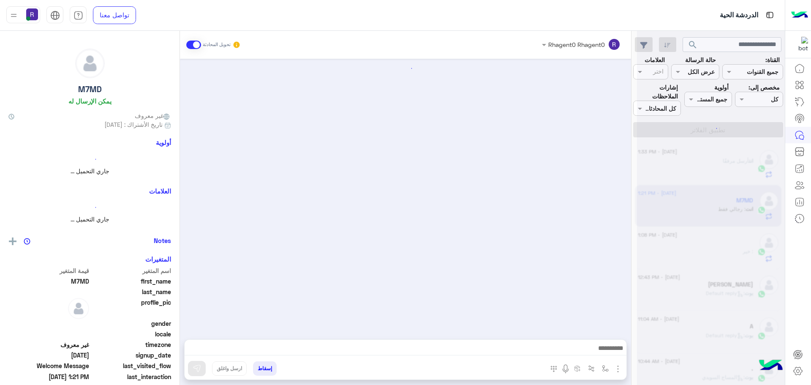
scroll to position [349, 0]
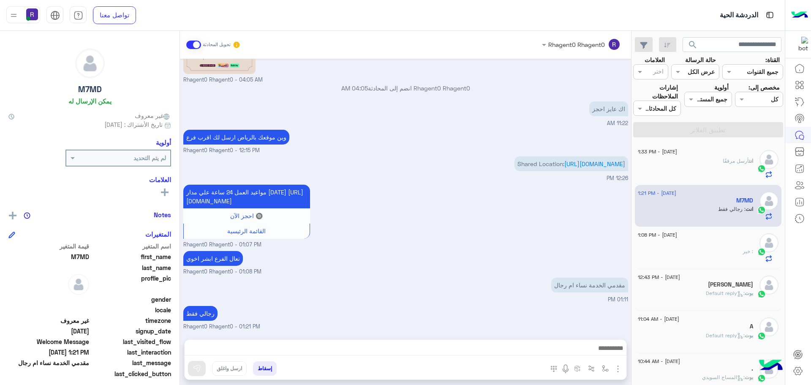
click at [710, 163] on div "انت أرسل مرفقًا" at bounding box center [694, 167] width 115 height 21
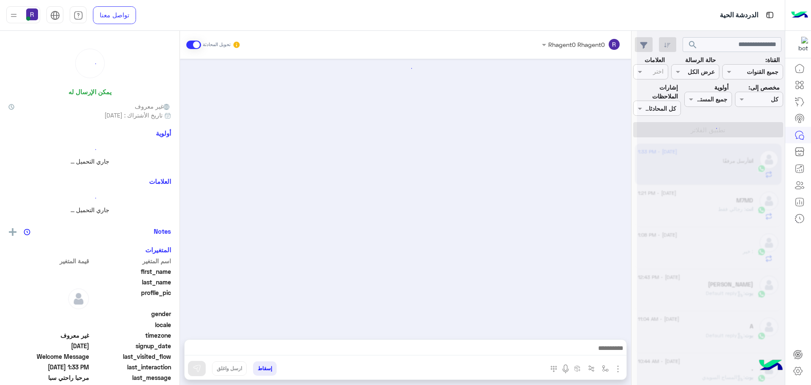
scroll to position [91, 0]
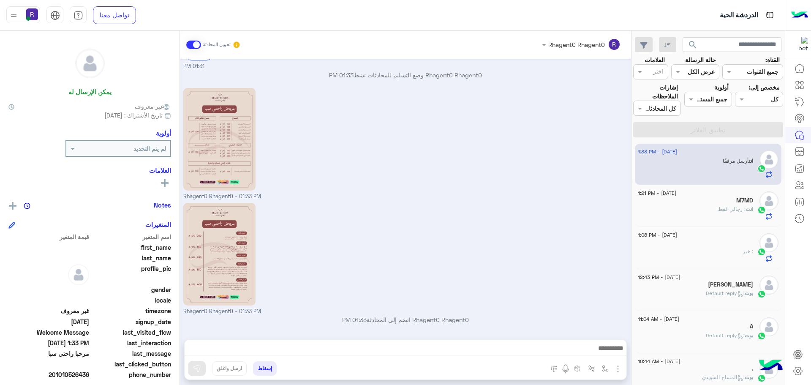
click at [735, 205] on p "انت : رجالي فقط" at bounding box center [735, 209] width 35 height 8
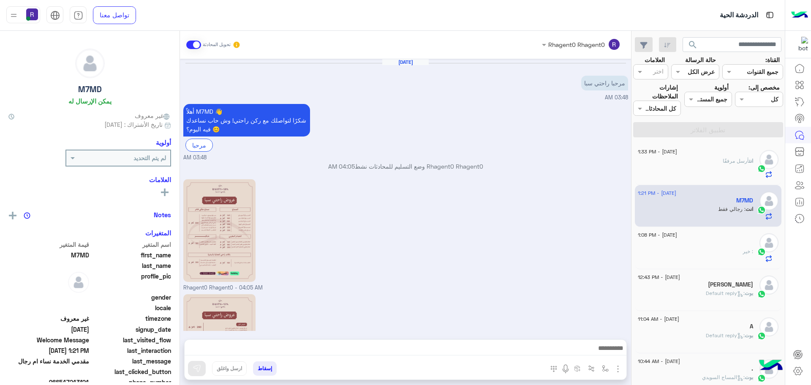
scroll to position [349, 0]
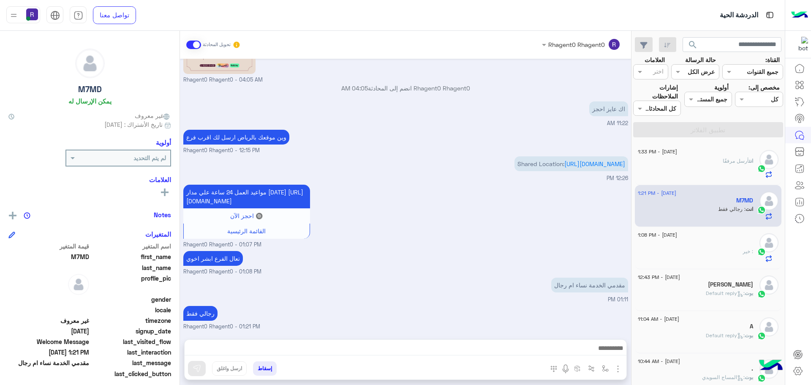
click at [717, 166] on div "انت أرسل مرفقًا" at bounding box center [694, 167] width 115 height 21
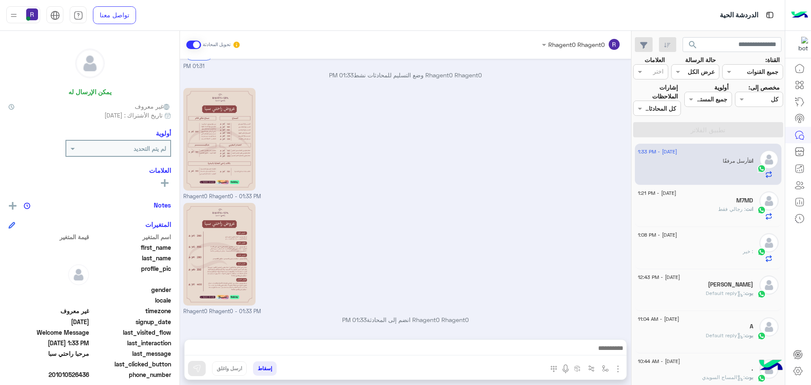
scroll to position [91, 0]
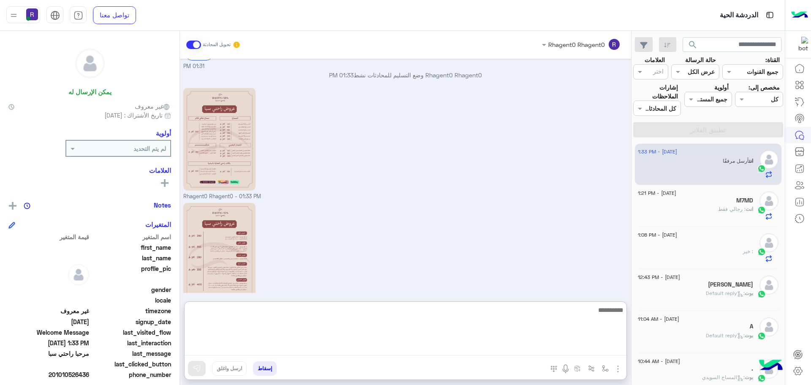
drag, startPoint x: 292, startPoint y: 349, endPoint x: 432, endPoint y: 332, distance: 141.1
click at [432, 332] on textarea at bounding box center [405, 329] width 442 height 51
click at [571, 309] on textarea "**********" at bounding box center [405, 329] width 442 height 51
type textarea "**********"
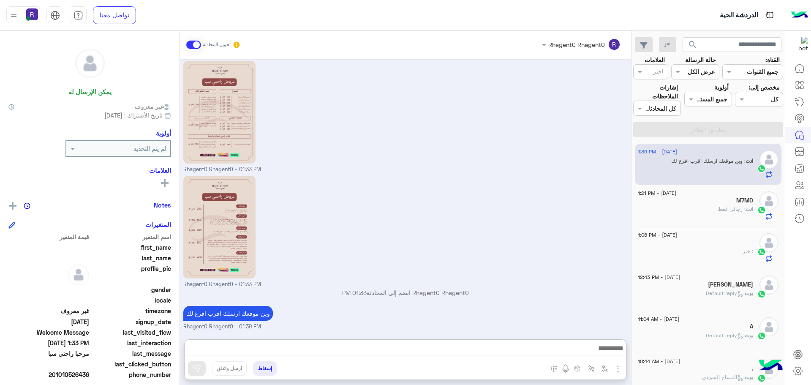
click at [575, 280] on small "Rhagent0 Rhagent0 - 01:33 PM" at bounding box center [405, 284] width 445 height 8
click at [671, 205] on div "انت : رجالي فقط" at bounding box center [694, 212] width 115 height 15
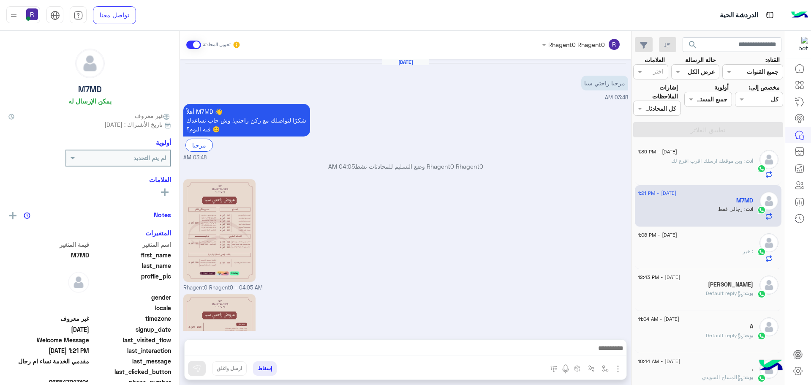
scroll to position [349, 0]
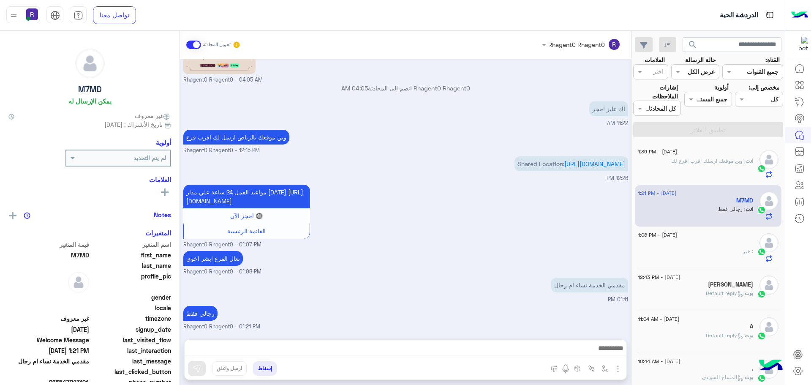
click at [688, 255] on div "َ : خير" at bounding box center [694, 254] width 115 height 15
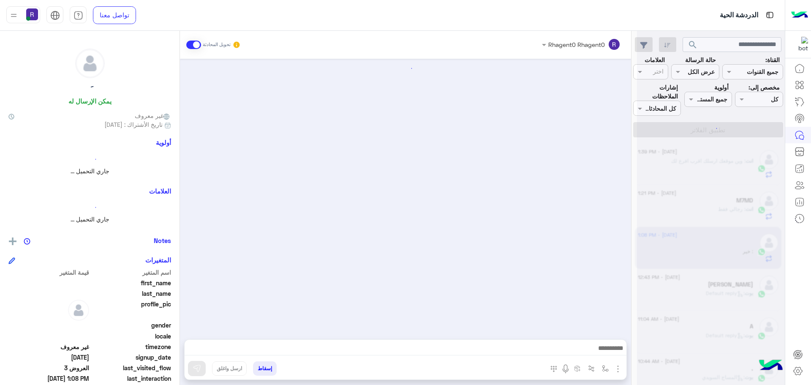
scroll to position [745, 0]
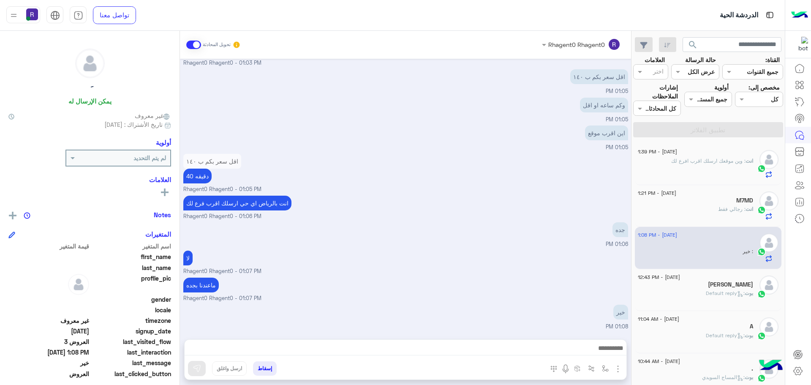
click at [691, 291] on div "بوت : Default reply" at bounding box center [694, 296] width 115 height 15
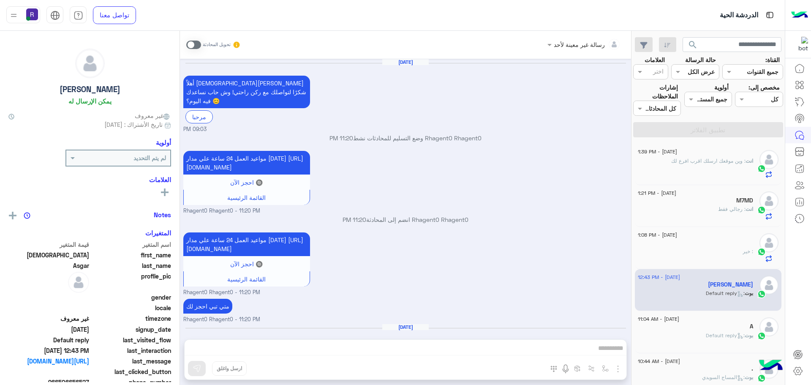
scroll to position [793, 0]
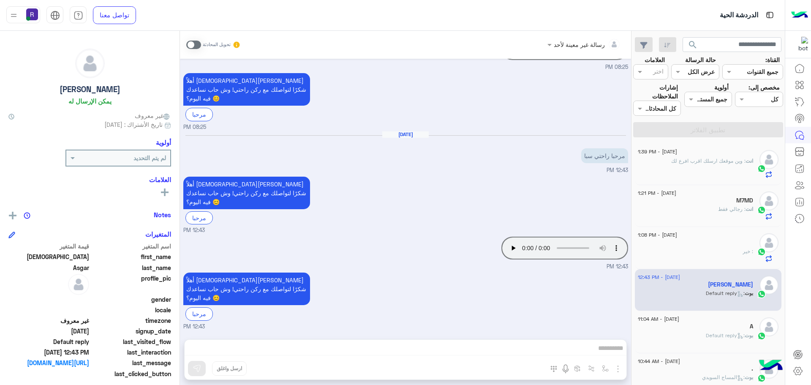
click at [715, 332] on span ": Default reply" at bounding box center [724, 335] width 39 height 6
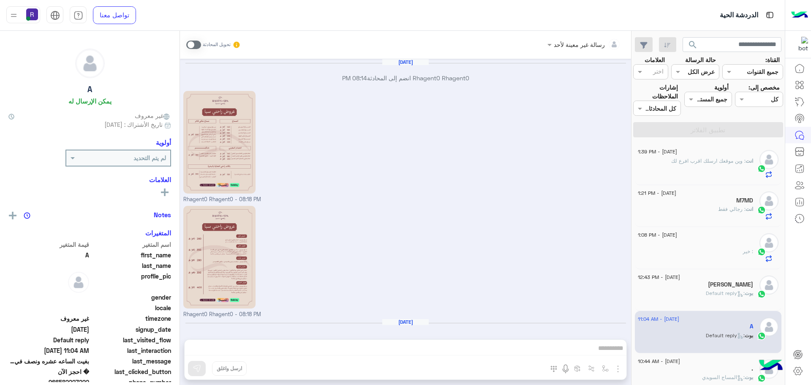
scroll to position [682, 0]
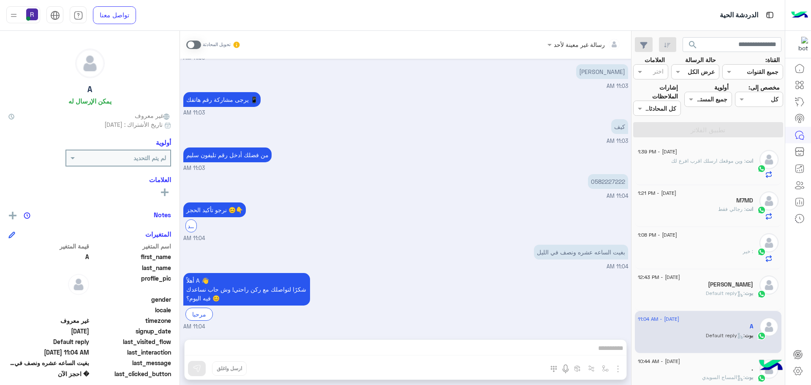
click at [690, 169] on div "انت : وين موقعك ارسلك اقرب افرع لك" at bounding box center [694, 167] width 115 height 21
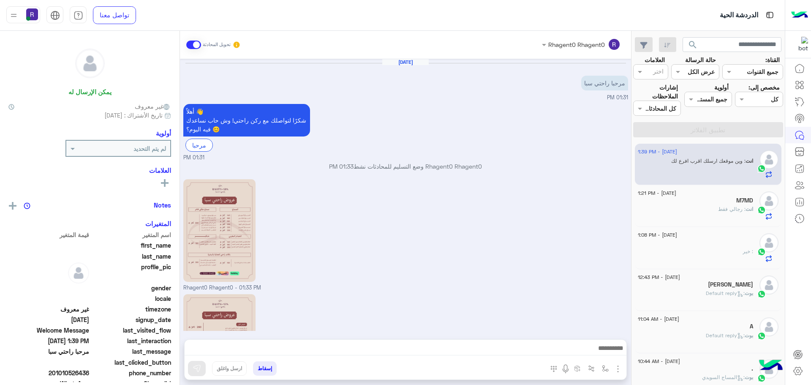
scroll to position [118, 0]
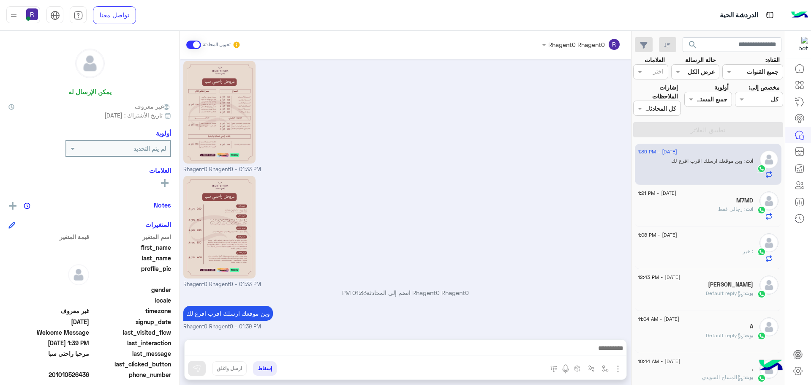
click at [700, 209] on div "انت : رجالي فقط" at bounding box center [694, 212] width 115 height 15
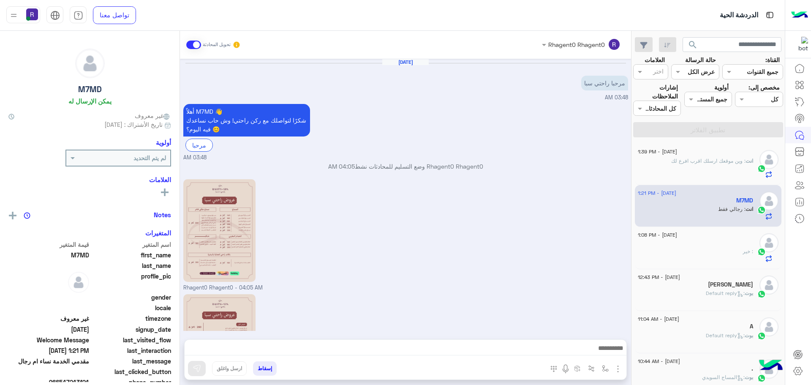
scroll to position [349, 0]
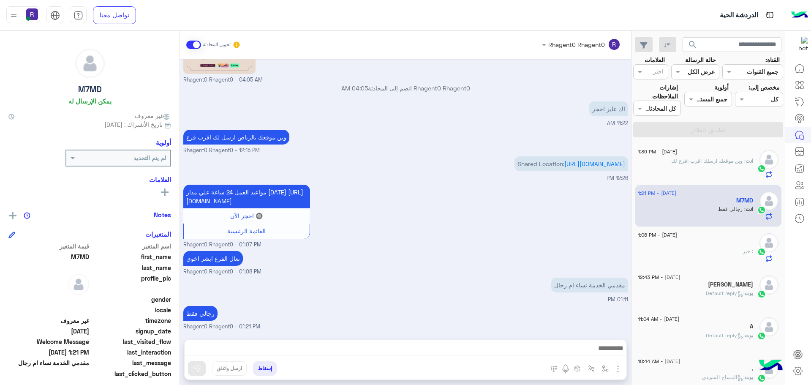
click at [714, 168] on div "انت : وين موقعك ارسلك اقرب افرع لك" at bounding box center [694, 167] width 115 height 21
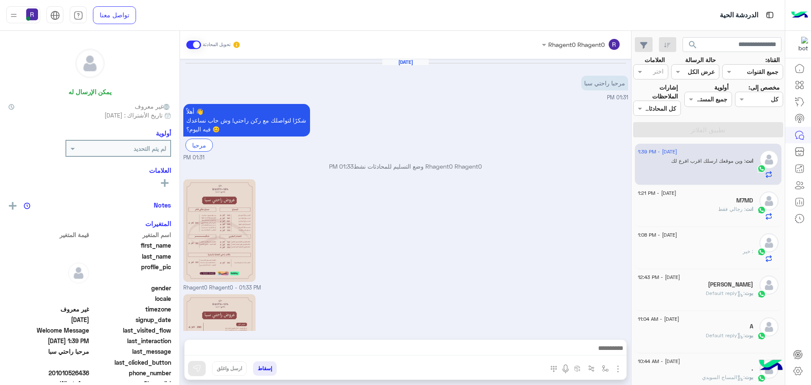
scroll to position [118, 0]
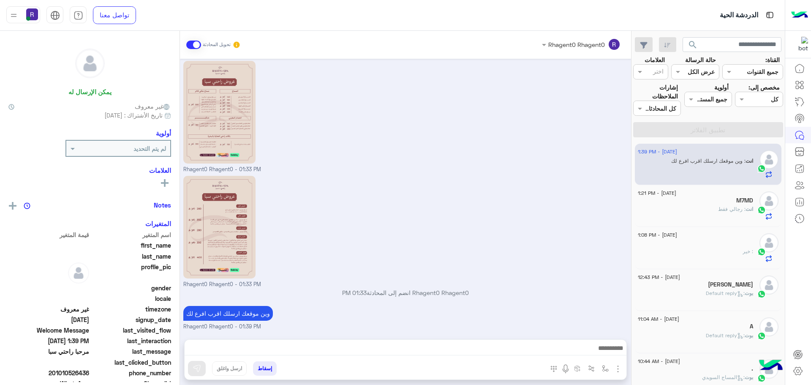
click at [705, 207] on div "انت : رجالي فقط" at bounding box center [694, 212] width 115 height 15
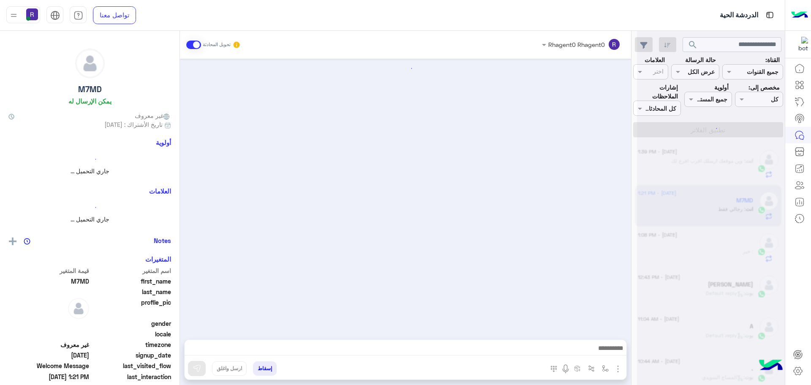
scroll to position [349, 0]
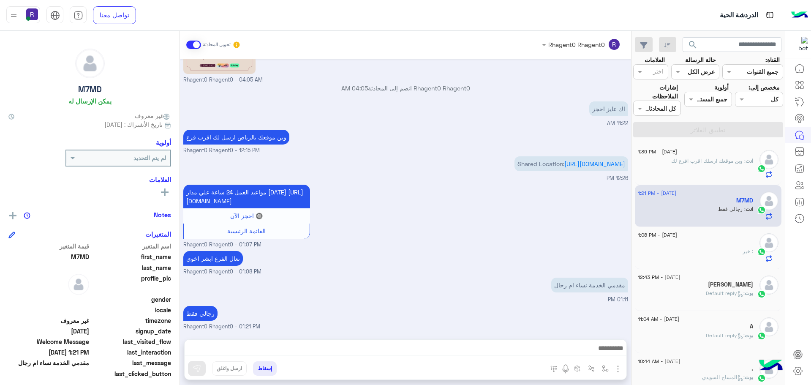
click at [712, 158] on span ": وين موقعك ارسلك اقرب افرع لك" at bounding box center [708, 160] width 74 height 6
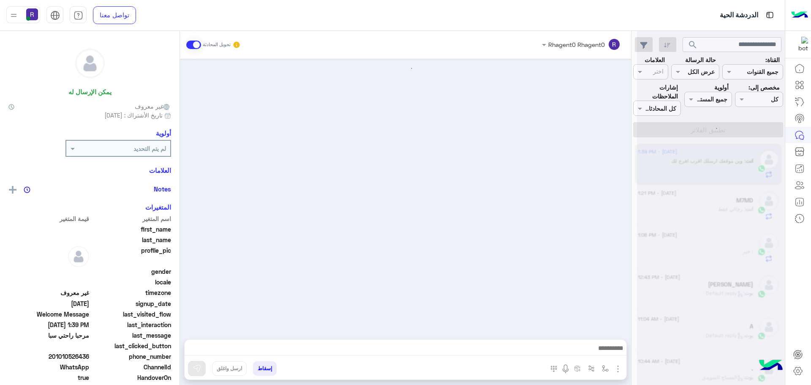
scroll to position [118, 0]
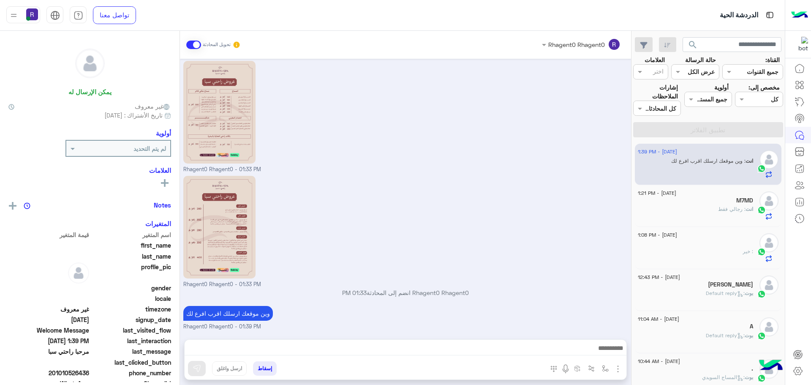
click at [715, 210] on div "انت : رجالي فقط" at bounding box center [694, 212] width 115 height 15
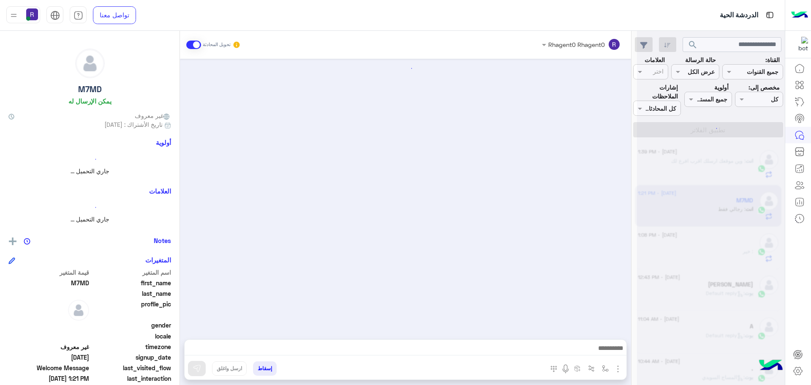
scroll to position [349, 0]
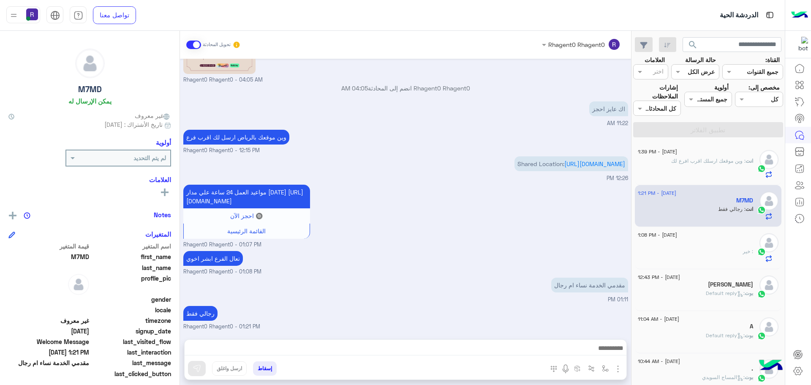
click at [730, 255] on div "َ : خير" at bounding box center [694, 254] width 115 height 15
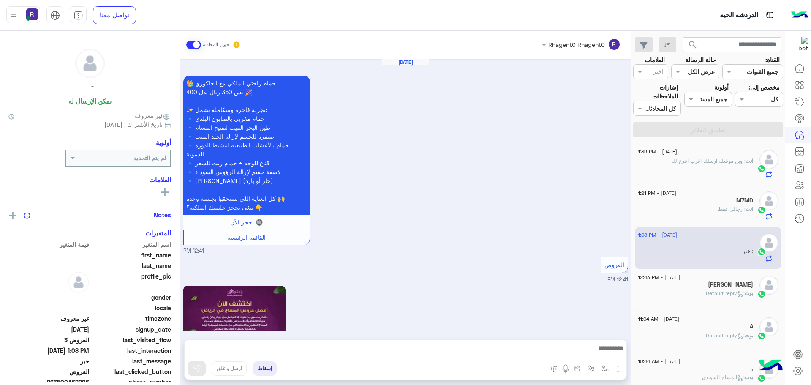
scroll to position [745, 0]
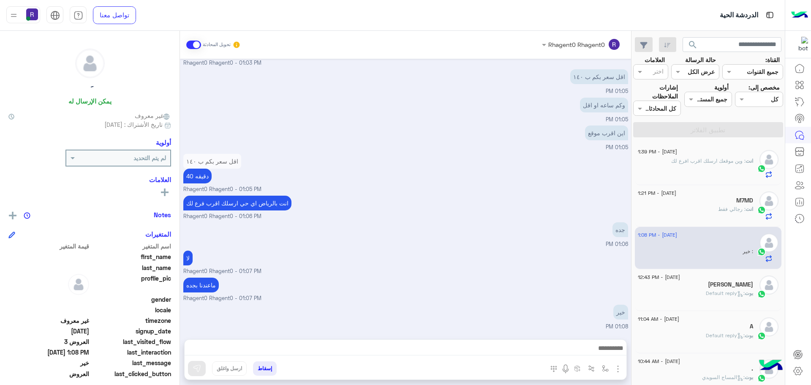
click at [729, 283] on h5 "[PERSON_NAME]" at bounding box center [730, 284] width 45 height 7
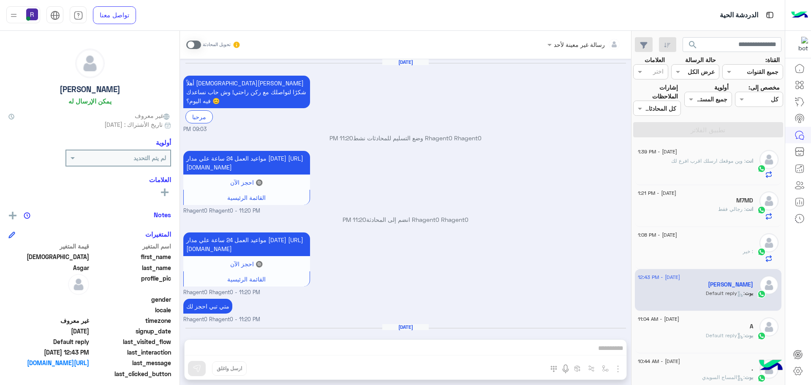
scroll to position [793, 0]
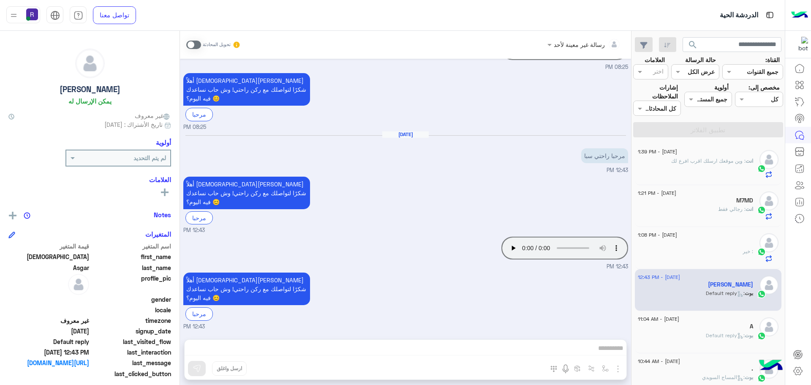
click at [705, 169] on div "انت : وين موقعك ارسلك اقرب افرع لك" at bounding box center [694, 167] width 115 height 21
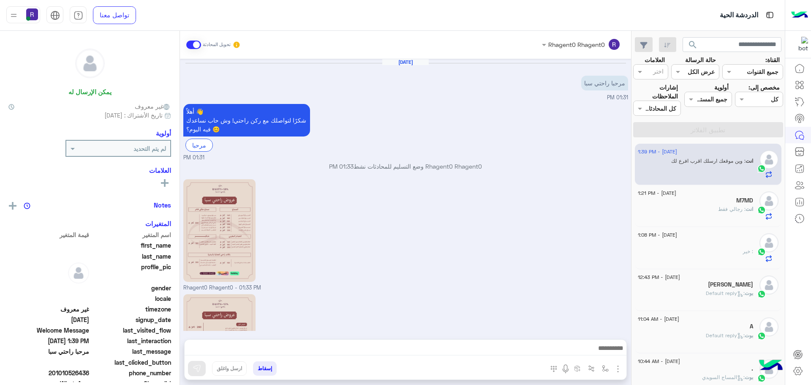
scroll to position [118, 0]
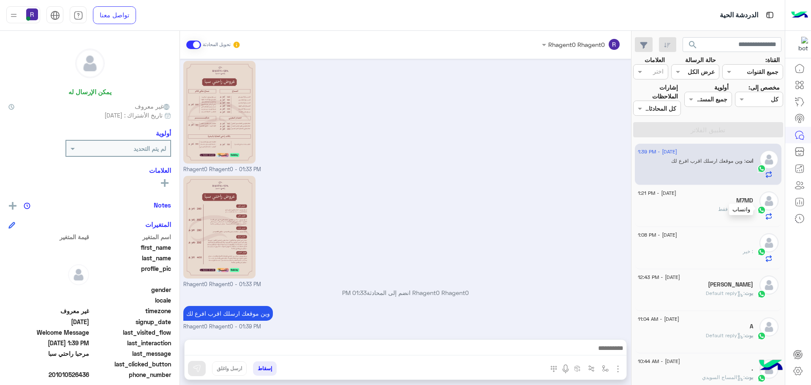
click at [756, 208] on div at bounding box center [761, 209] width 13 height 10
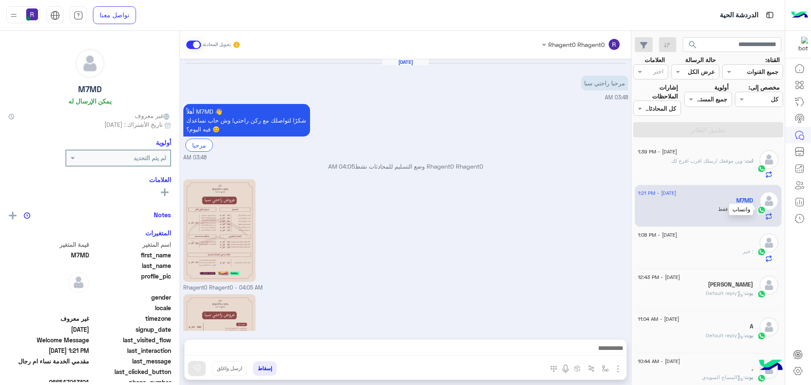
scroll to position [349, 0]
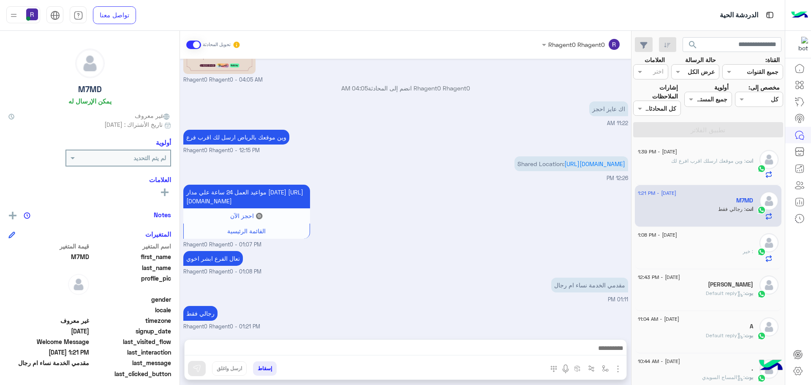
click at [744, 257] on div "َ : خير" at bounding box center [694, 254] width 115 height 15
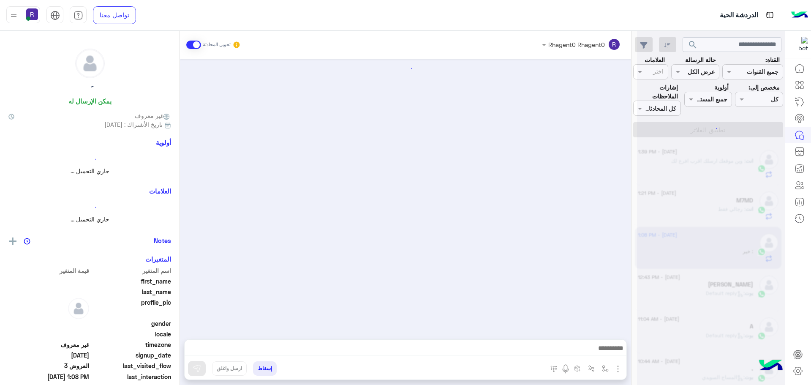
scroll to position [745, 0]
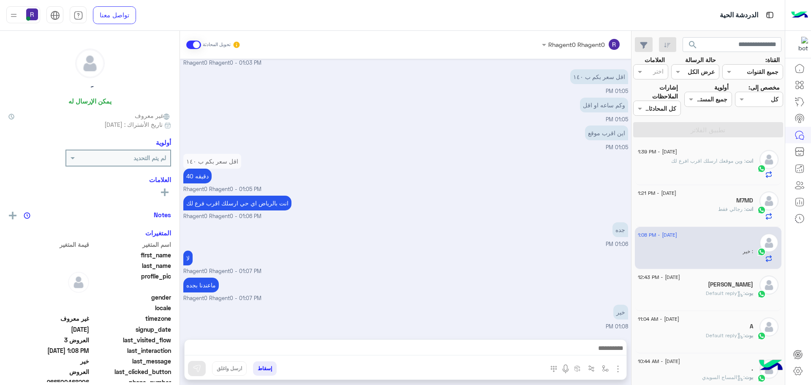
click at [723, 214] on div "انت : رجالي فقط" at bounding box center [694, 212] width 115 height 15
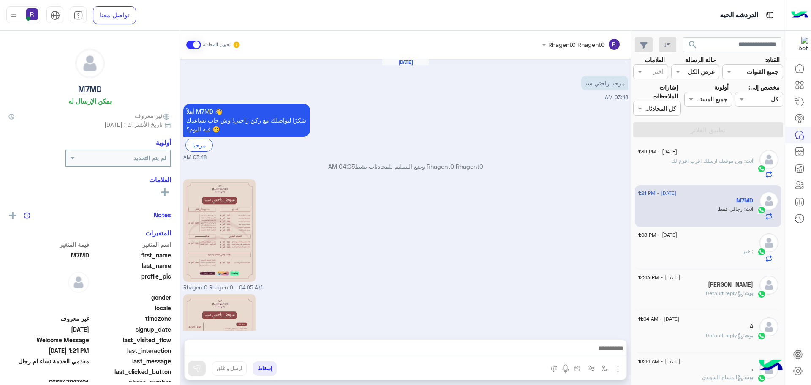
scroll to position [349, 0]
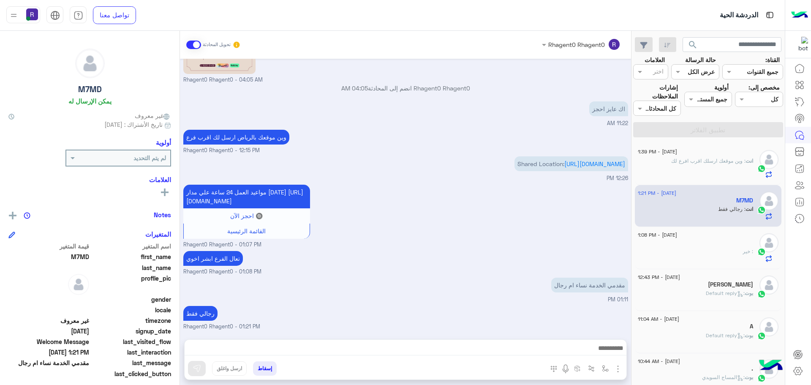
click at [726, 162] on span ": وين موقعك ارسلك اقرب افرع لك" at bounding box center [708, 160] width 74 height 6
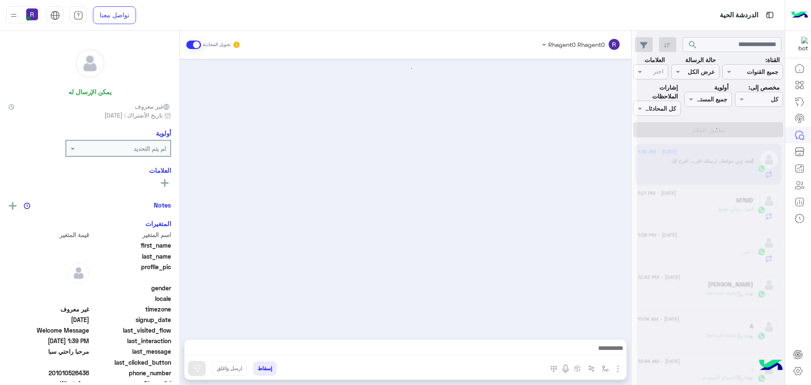
scroll to position [118, 0]
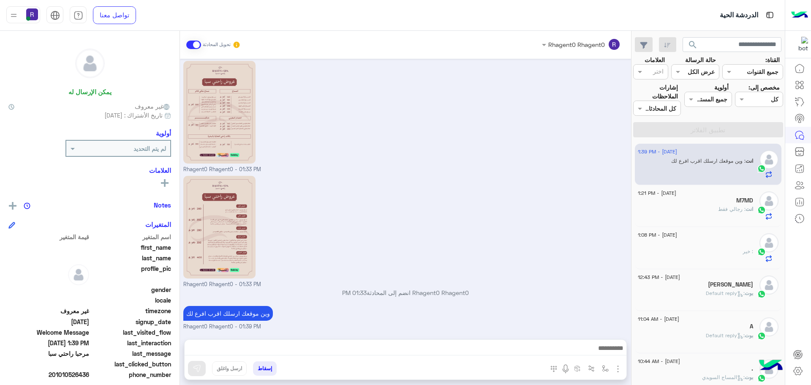
click at [716, 281] on h5 "[PERSON_NAME]" at bounding box center [730, 284] width 45 height 7
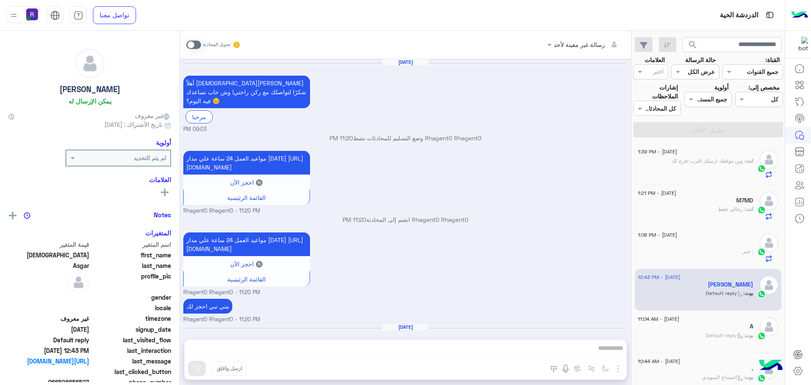
scroll to position [793, 0]
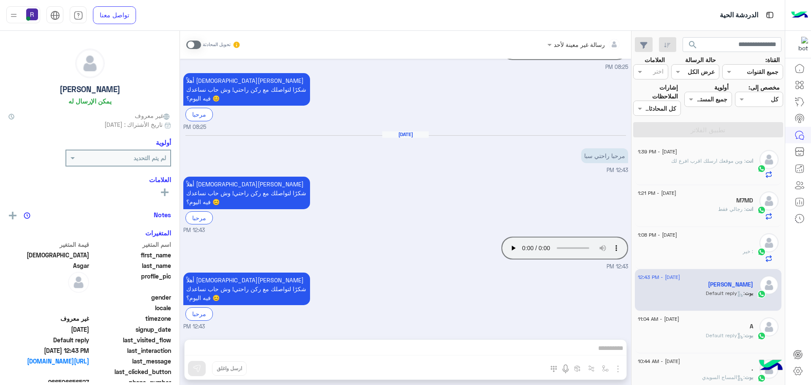
click at [734, 332] on span "بوت : Default reply" at bounding box center [728, 335] width 47 height 6
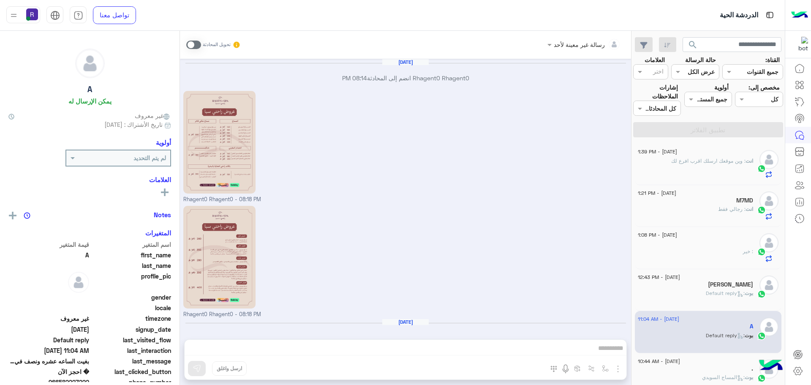
scroll to position [682, 0]
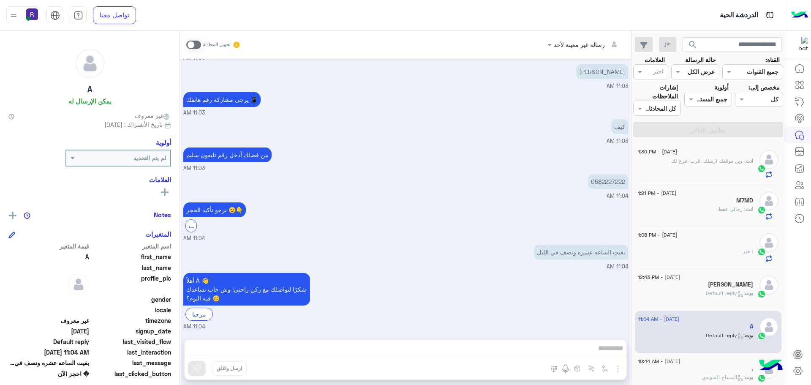
click at [689, 159] on span ": وين موقعك ارسلك اقرب افرع لك" at bounding box center [708, 160] width 74 height 6
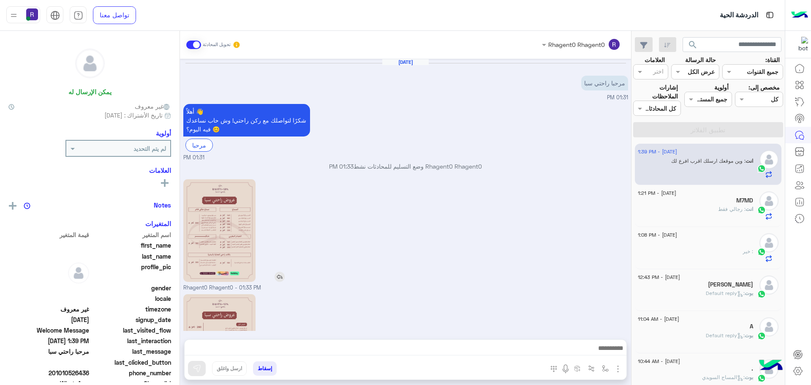
scroll to position [118, 0]
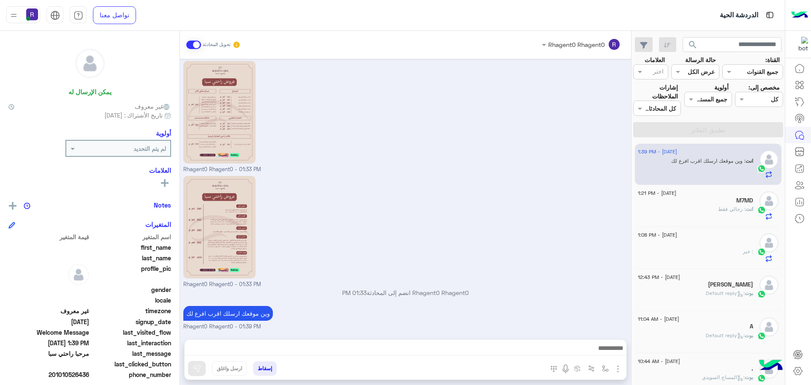
click at [664, 201] on div "M7MD" at bounding box center [694, 201] width 115 height 9
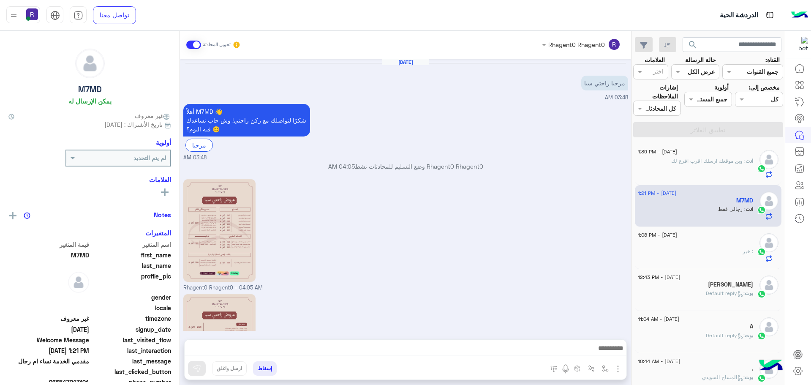
scroll to position [349, 0]
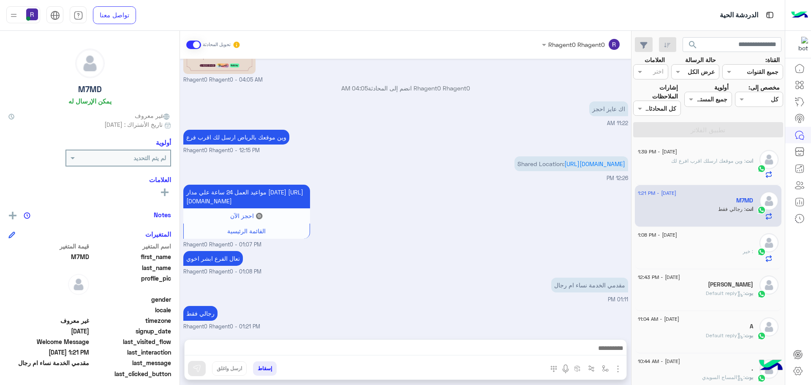
click at [703, 165] on div "انت : وين موقعك ارسلك اقرب افرع لك" at bounding box center [694, 167] width 115 height 21
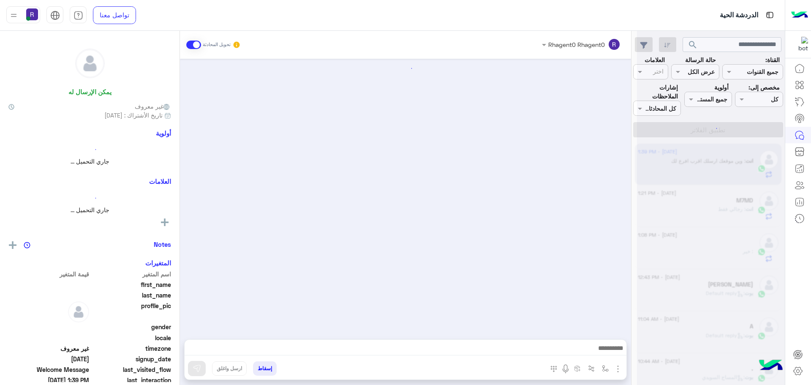
scroll to position [118, 0]
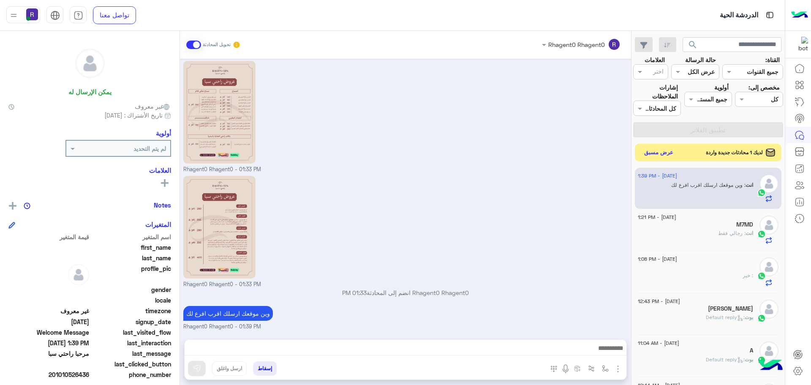
click at [668, 153] on button "عرض مسبق" at bounding box center [658, 152] width 35 height 11
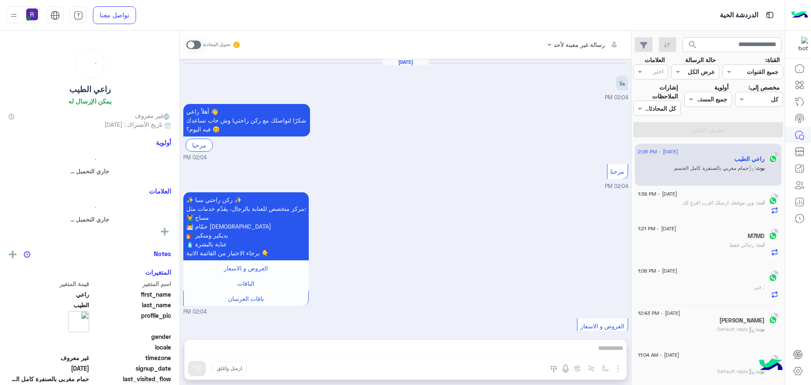
scroll to position [917, 0]
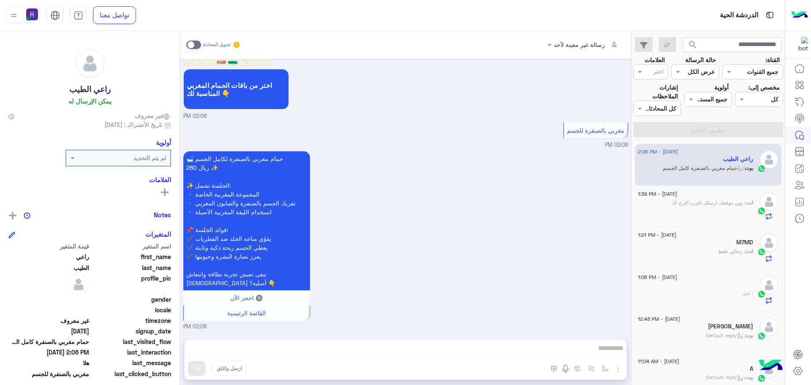
click at [534, 182] on div "🛁 حمام مغربي بالصنفرة لكامل الجسم 280 ريال ✨ ✨ الجلسة تشمل: 🔹 المجموعة المغربية…" at bounding box center [405, 240] width 445 height 182
click at [737, 194] on div "[DATE] - 1:39 PM" at bounding box center [694, 194] width 115 height 5
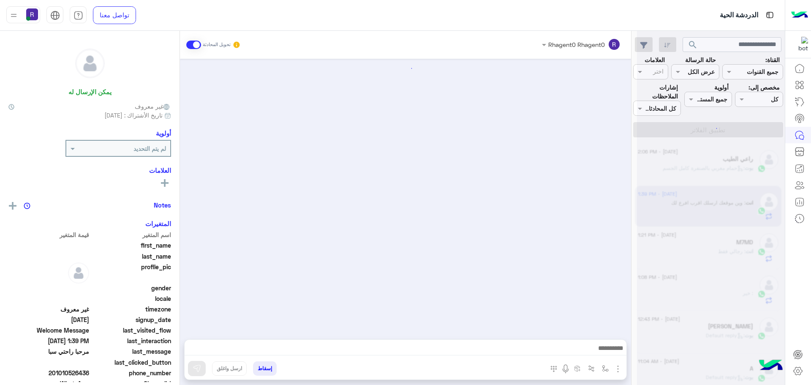
scroll to position [118, 0]
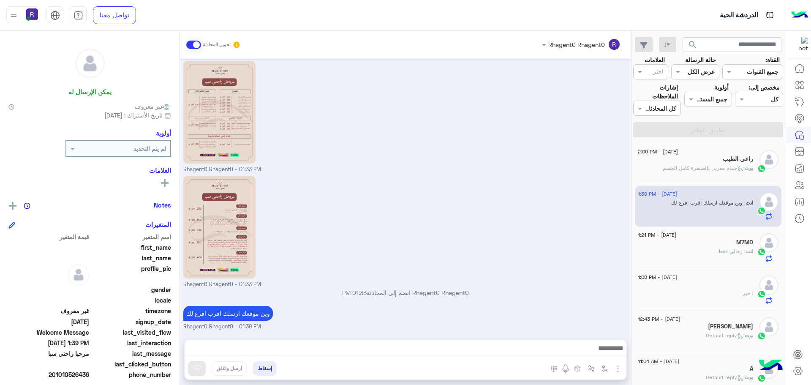
click at [700, 165] on span "بوت : حمام مغربي بالصنفرة كامل الجسم" at bounding box center [707, 168] width 90 height 6
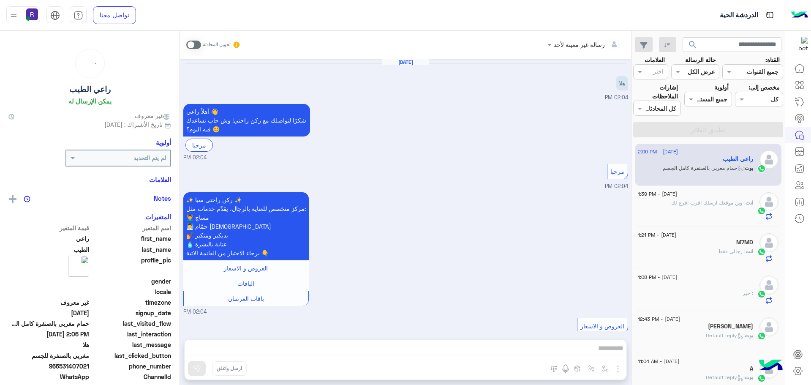
scroll to position [917, 0]
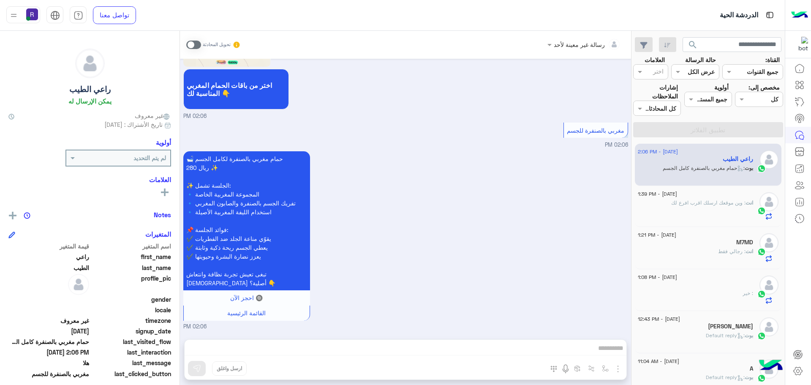
click at [702, 198] on div at bounding box center [694, 199] width 115 height 2
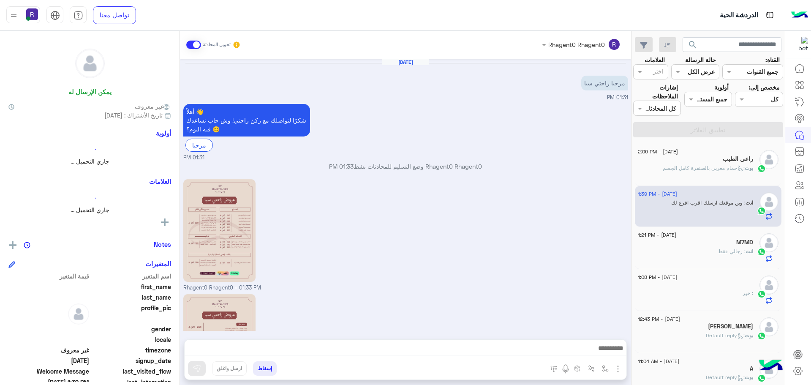
scroll to position [118, 0]
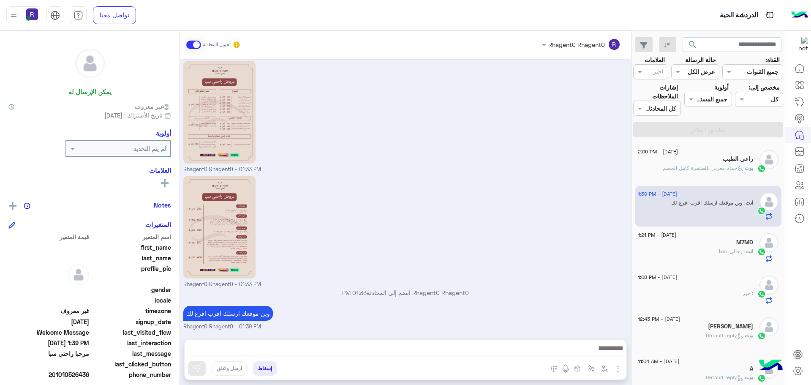
click at [698, 171] on p "بوت : حمام مغربي بالصنفرة كامل الجسم" at bounding box center [707, 168] width 90 height 8
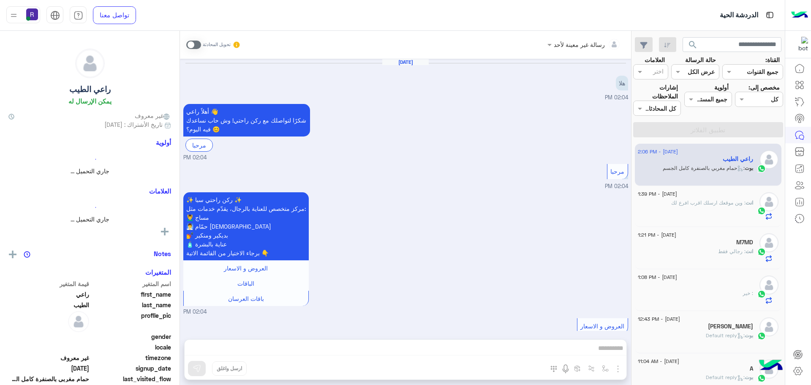
scroll to position [917, 0]
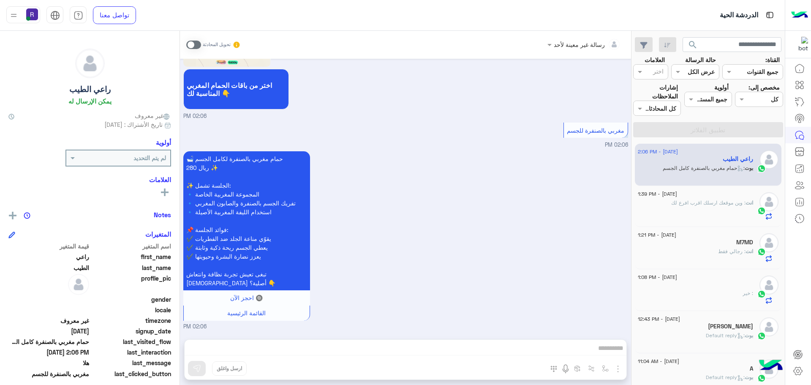
click at [681, 207] on div "انت : وين موقعك ارسلك اقرب افرع لك" at bounding box center [694, 209] width 115 height 21
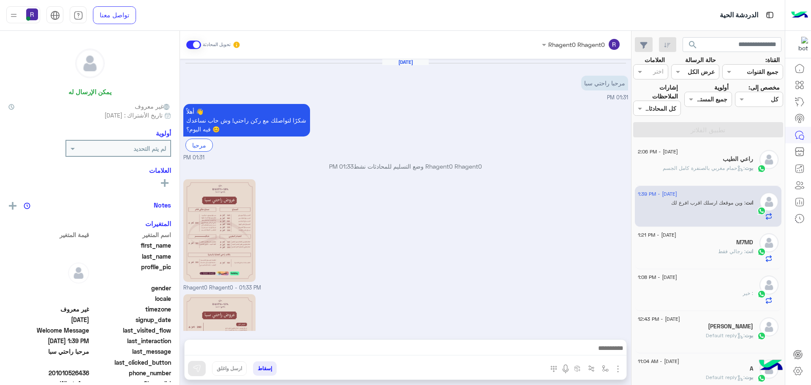
scroll to position [118, 0]
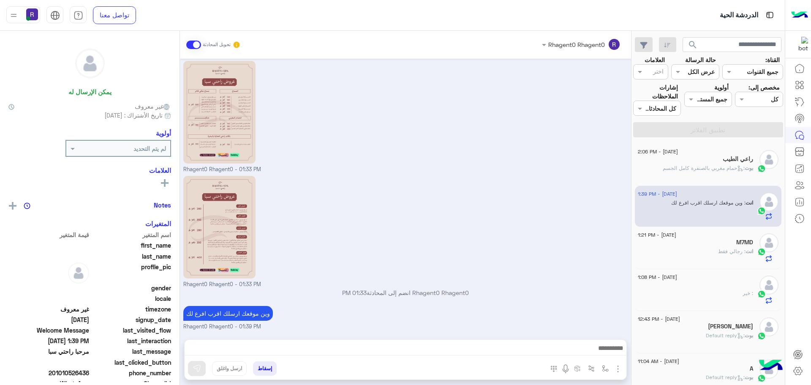
click at [701, 161] on div "راعي الطيب" at bounding box center [694, 159] width 115 height 9
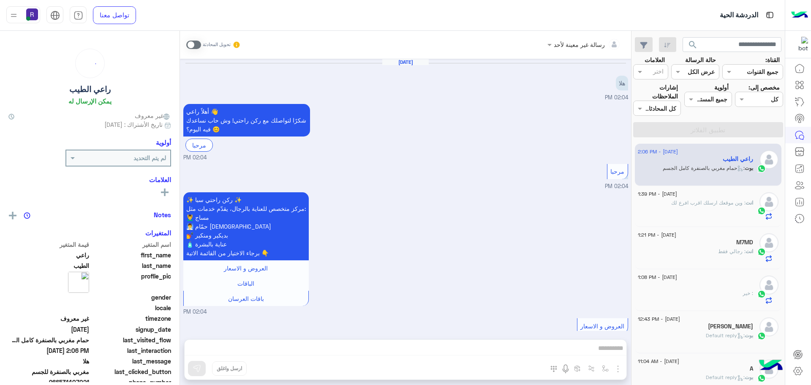
scroll to position [917, 0]
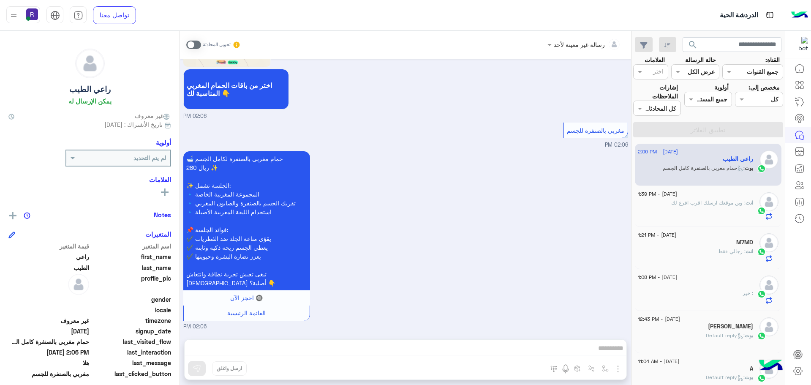
click at [677, 193] on span "[DATE] - 1:39 PM" at bounding box center [656, 194] width 39 height 8
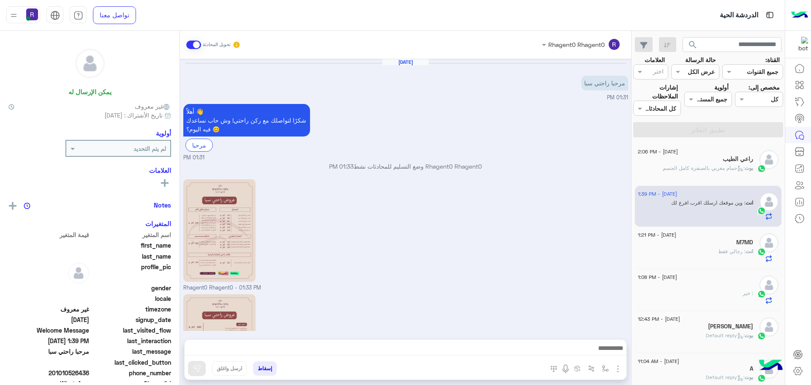
scroll to position [118, 0]
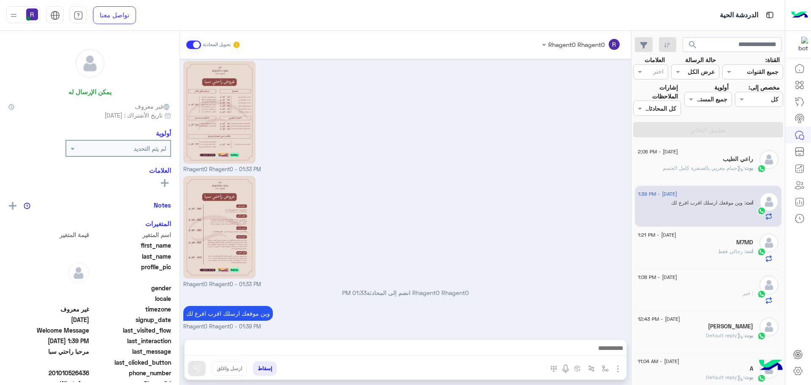
click at [740, 256] on div "انت : رجالي فقط" at bounding box center [694, 254] width 115 height 15
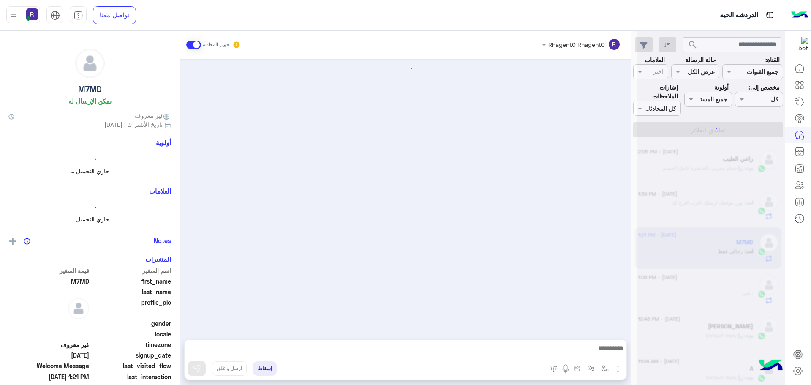
scroll to position [349, 0]
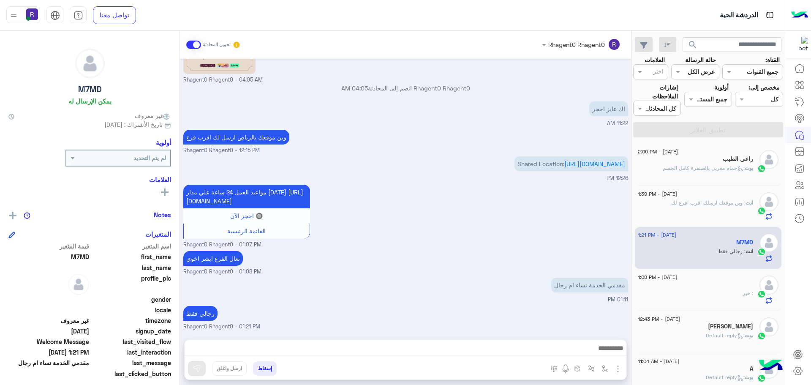
click at [693, 160] on div "راعي الطيب" at bounding box center [694, 159] width 115 height 9
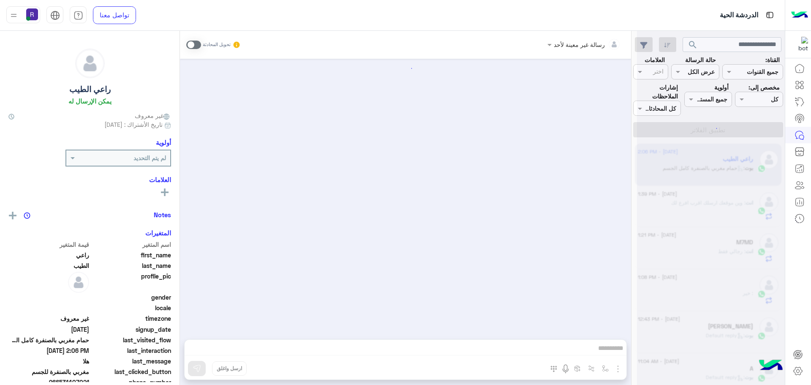
scroll to position [917, 0]
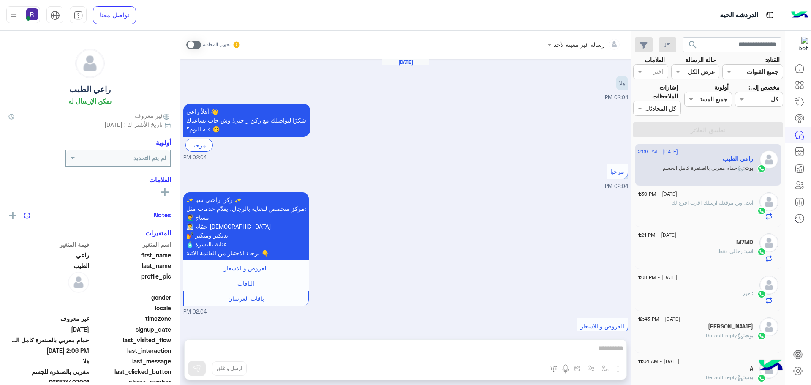
scroll to position [917, 0]
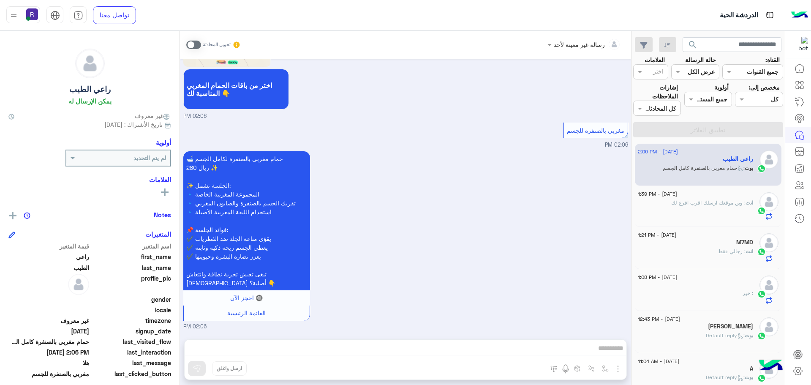
click at [195, 42] on span at bounding box center [193, 45] width 15 height 8
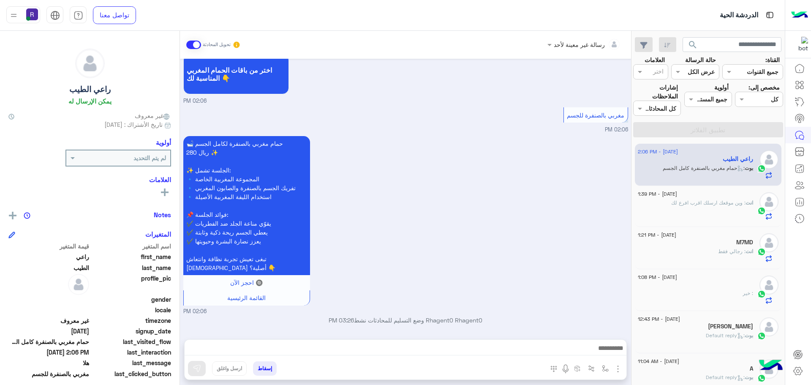
click at [617, 366] on img "button" at bounding box center [618, 368] width 10 height 10
click at [602, 349] on span "الصور" at bounding box center [602, 350] width 16 height 10
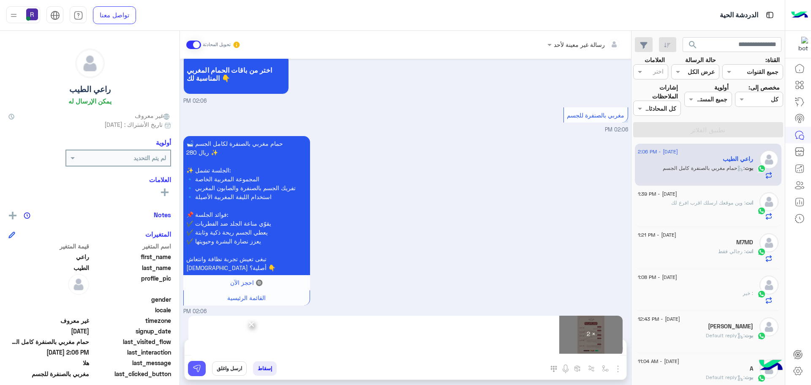
click at [194, 370] on img at bounding box center [197, 368] width 8 height 8
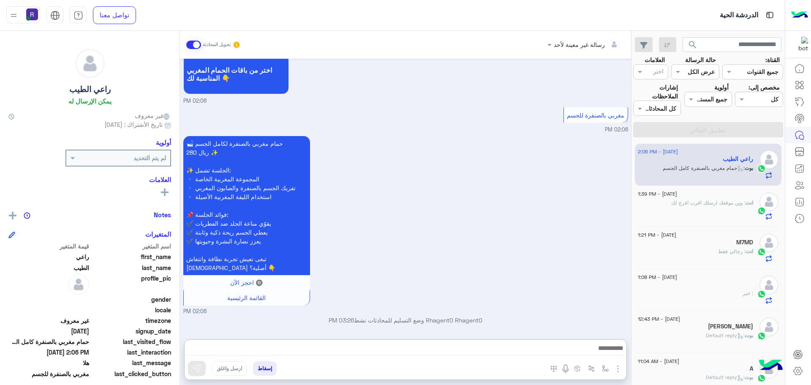
drag, startPoint x: 244, startPoint y: 347, endPoint x: 700, endPoint y: 201, distance: 478.4
click at [700, 201] on span ": وين موقعك ارسلك اقرب افرع لك" at bounding box center [708, 202] width 74 height 6
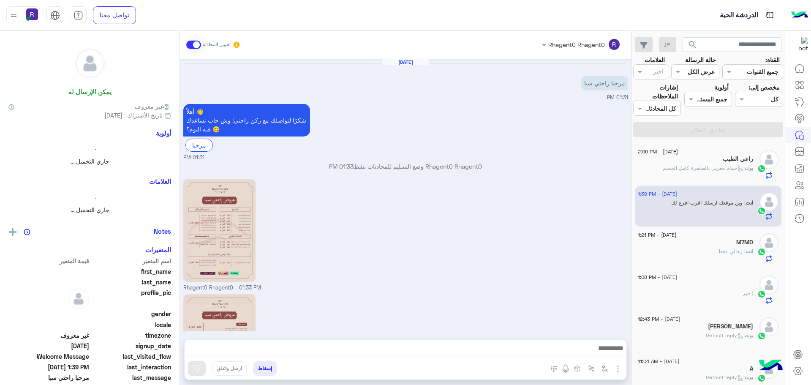
scroll to position [118, 0]
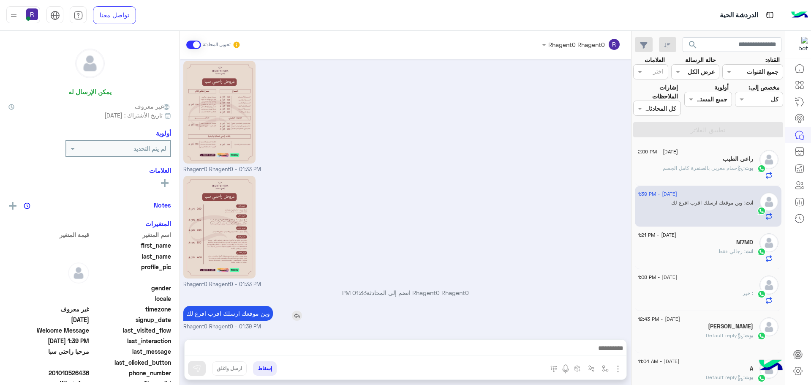
click at [249, 312] on p "وين موقعك ارسلك اقرب افرع لك" at bounding box center [227, 313] width 89 height 15
copy app-msgs-text
click at [691, 167] on div "انت أرسل مرفقًا" at bounding box center [694, 171] width 115 height 15
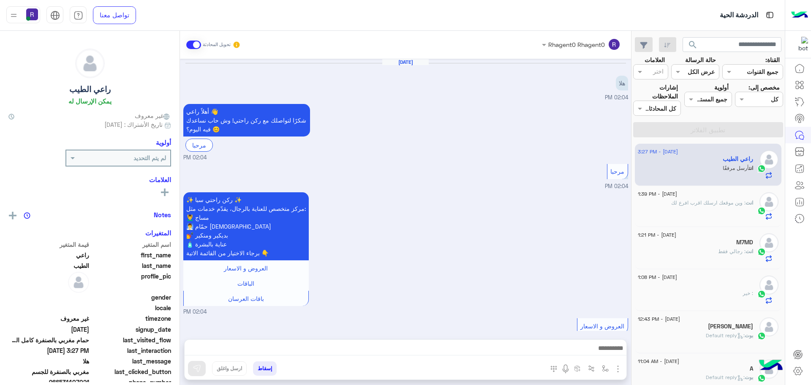
scroll to position [1177, 0]
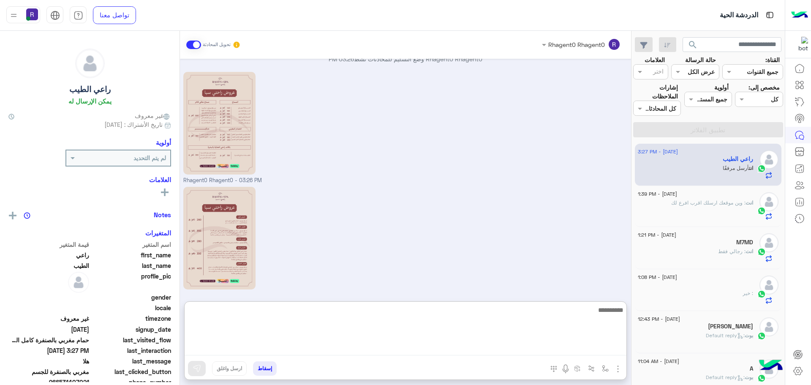
paste textarea "**********"
type textarea "**********"
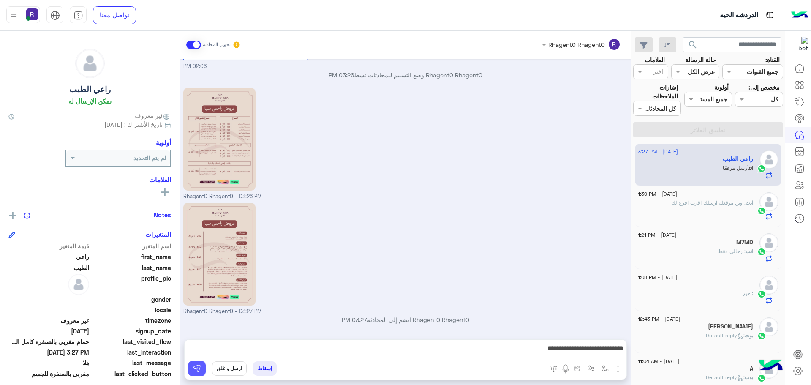
click at [203, 364] on button at bounding box center [197, 368] width 18 height 15
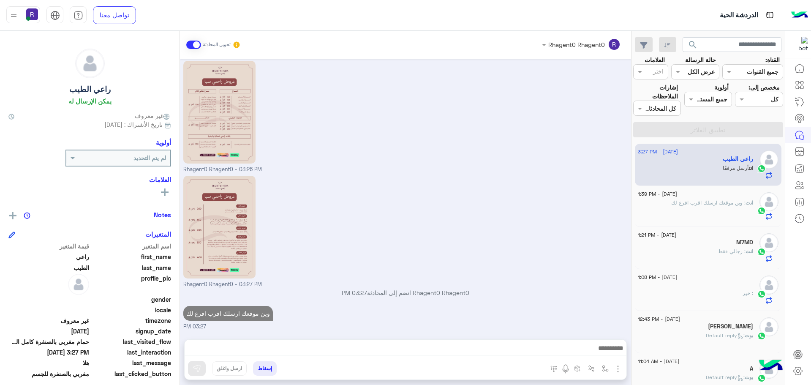
click at [734, 209] on div "انت : وين موقعك ارسلك اقرب افرع لك" at bounding box center [694, 209] width 115 height 21
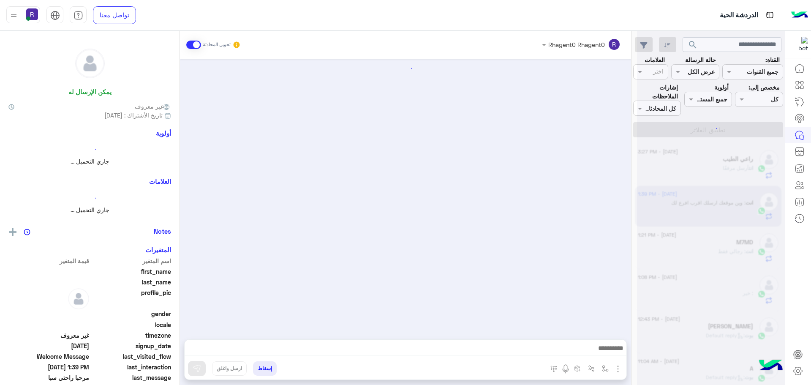
scroll to position [118, 0]
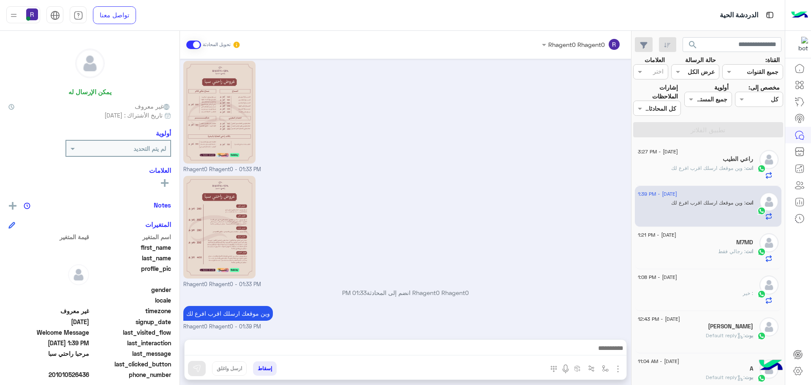
click at [733, 157] on h5 "راعي الطيب" at bounding box center [737, 158] width 30 height 7
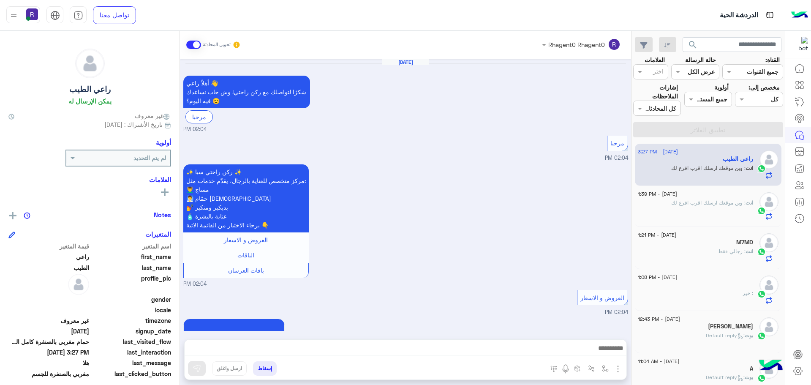
scroll to position [1175, 0]
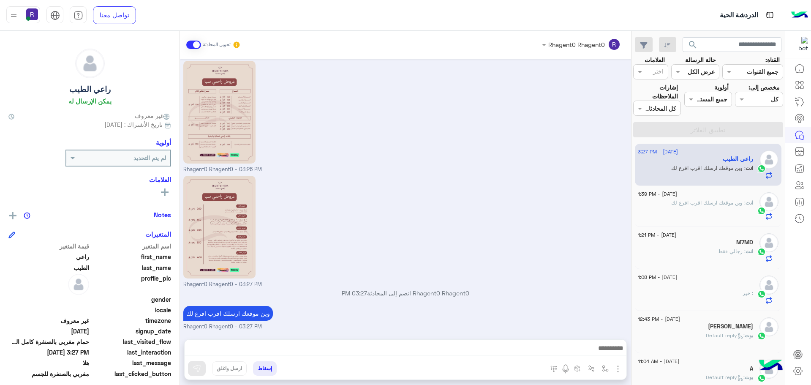
click at [712, 211] on div "انت : وين موقعك ارسلك اقرب افرع لك" at bounding box center [694, 209] width 115 height 21
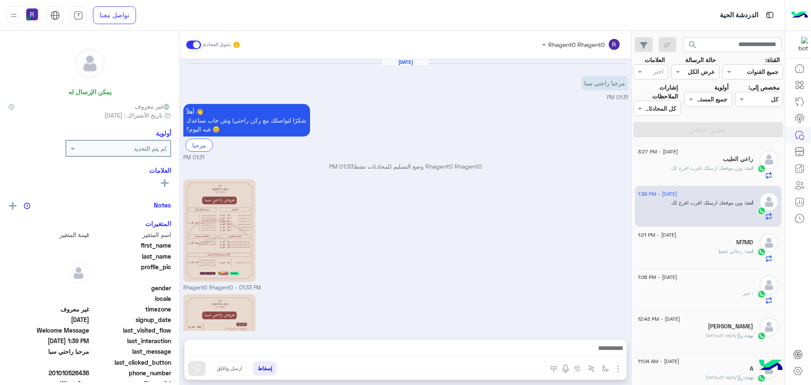
scroll to position [118, 0]
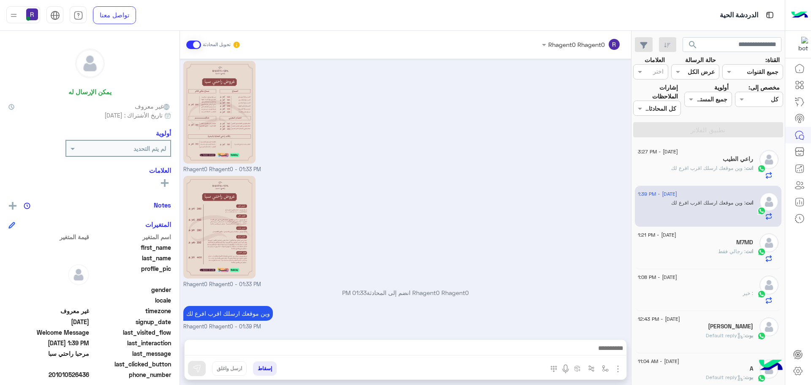
click at [741, 165] on span ": وين موقعك ارسلك اقرب افرع لك" at bounding box center [708, 168] width 74 height 6
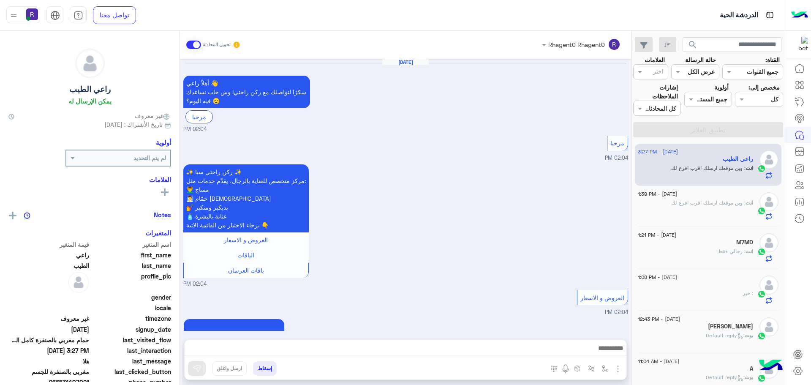
scroll to position [1175, 0]
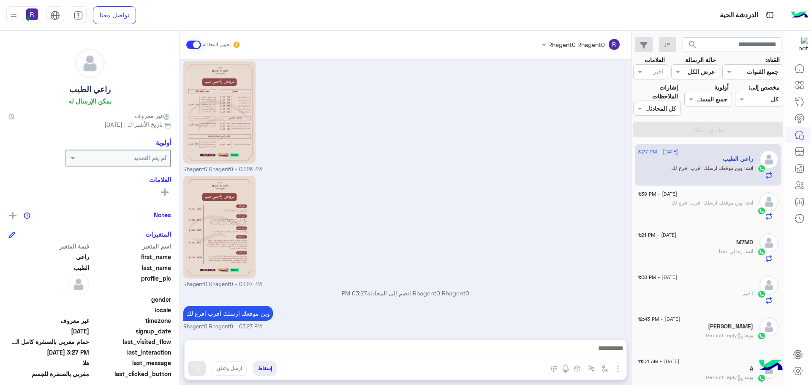
click at [724, 199] on span ": وين موقعك ارسلك اقرب افرع لك" at bounding box center [708, 202] width 74 height 6
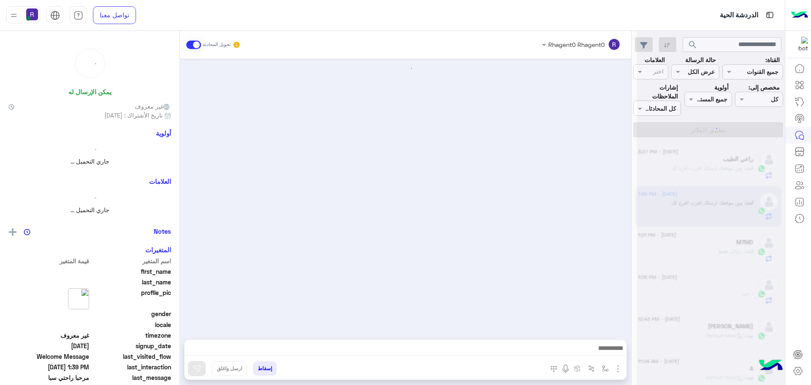
scroll to position [118, 0]
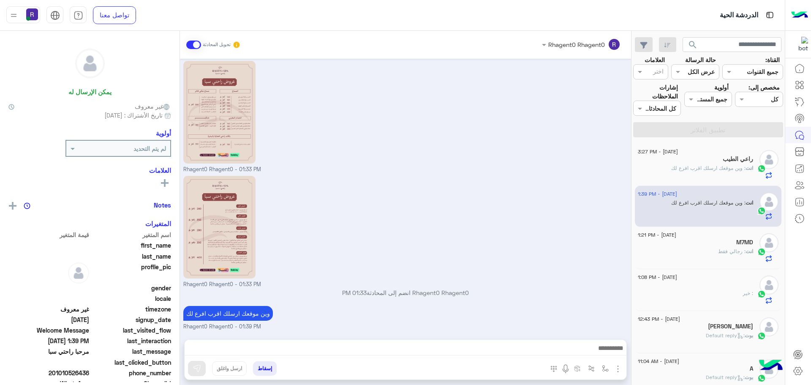
click at [700, 244] on div "M7MD" at bounding box center [694, 243] width 115 height 9
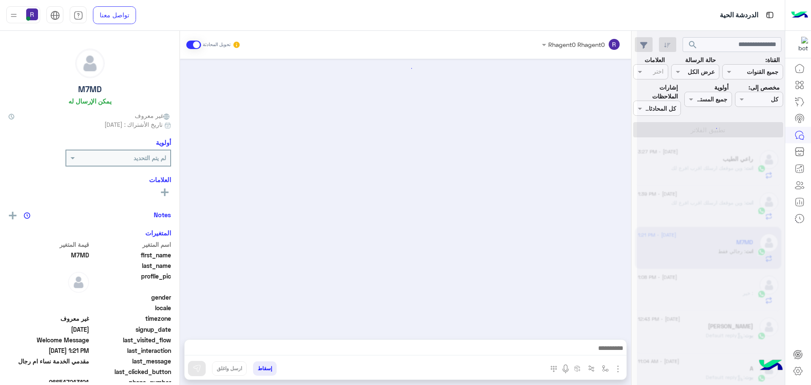
scroll to position [349, 0]
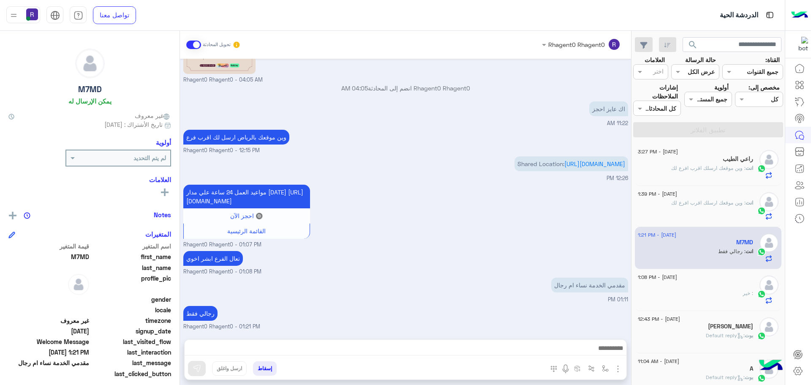
click at [717, 293] on div "َ : خير" at bounding box center [694, 296] width 115 height 15
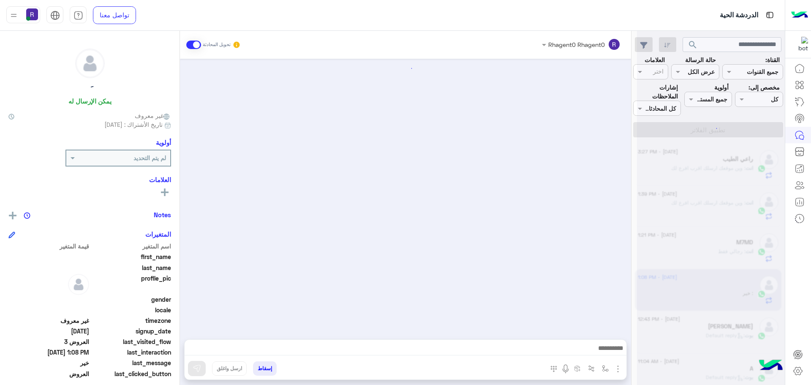
scroll to position [745, 0]
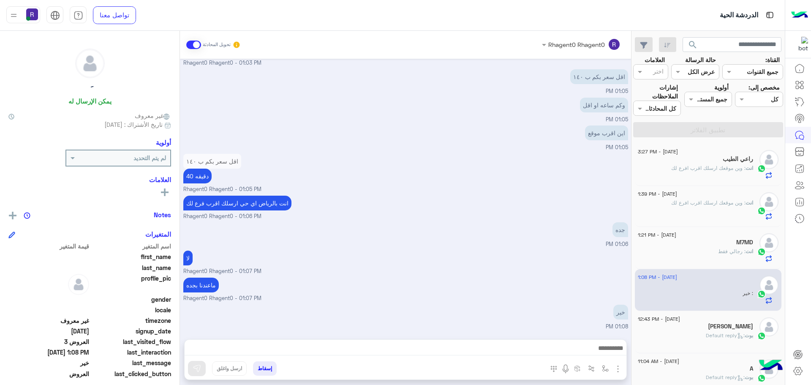
click at [711, 327] on h5 "Mohammed Asgar" at bounding box center [730, 326] width 45 height 7
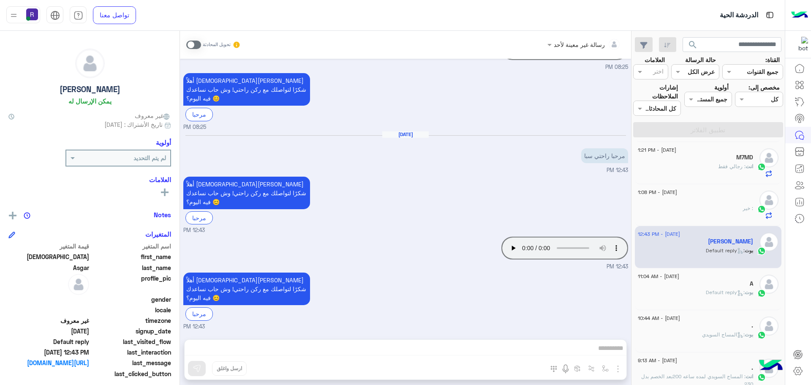
scroll to position [127, 0]
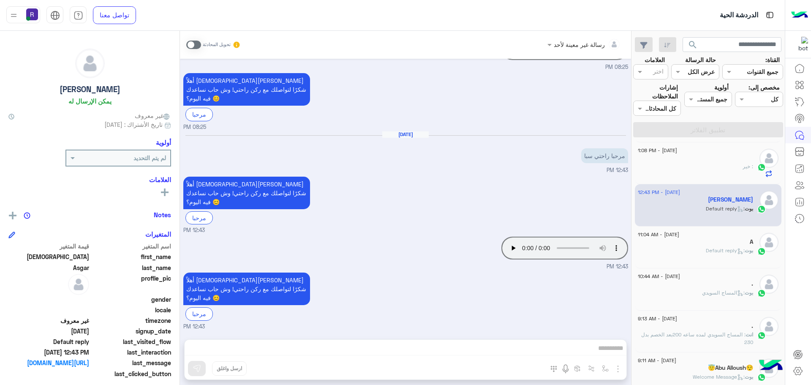
click at [701, 249] on div "بوت : Default reply" at bounding box center [694, 254] width 115 height 15
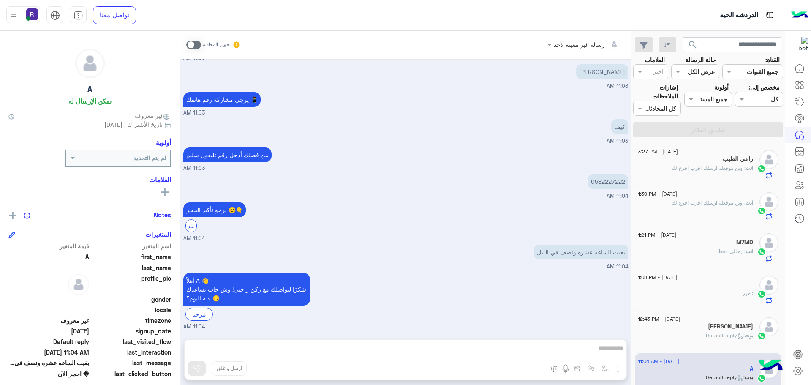
click at [708, 300] on div "َ : خير" at bounding box center [694, 296] width 115 height 15
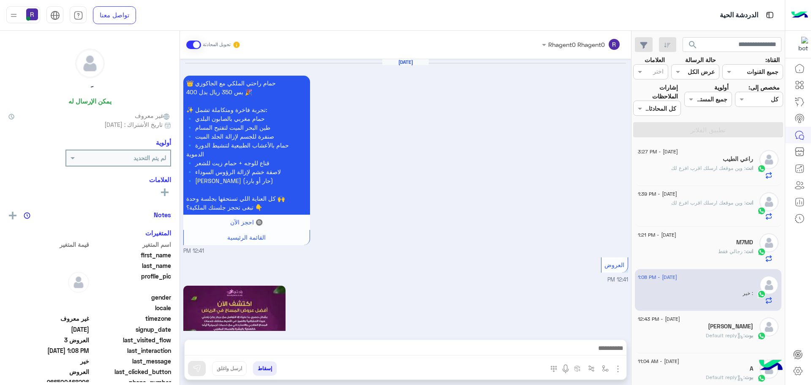
scroll to position [745, 0]
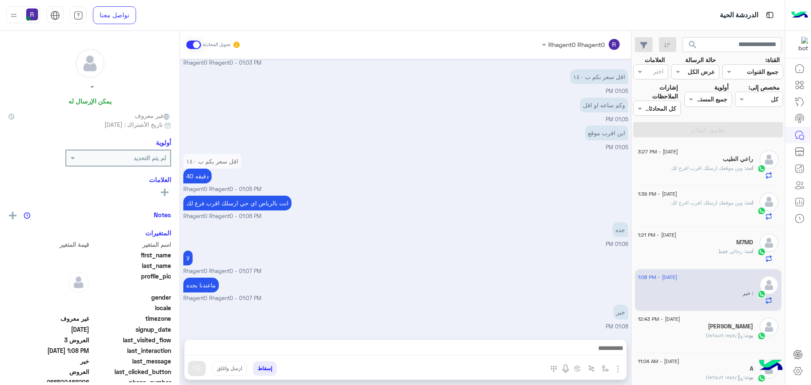
click at [708, 325] on h5 "Mohammed Asgar" at bounding box center [730, 326] width 45 height 7
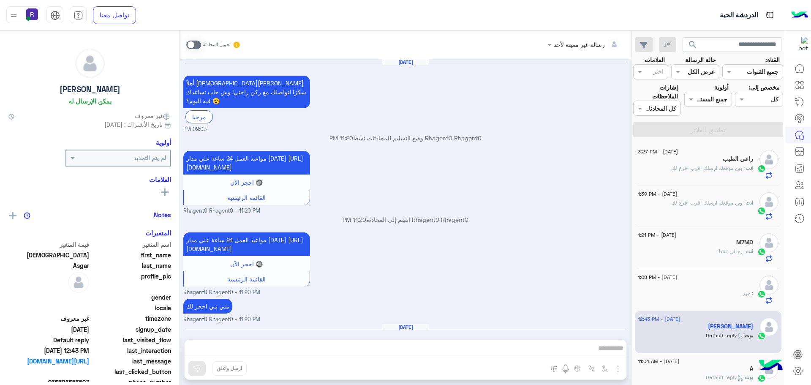
scroll to position [793, 0]
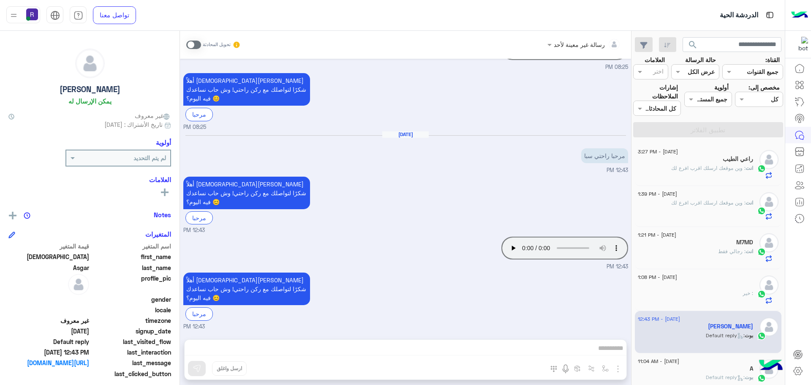
click at [708, 165] on span ": وين موقعك ارسلك اقرب افرع لك" at bounding box center [708, 168] width 74 height 6
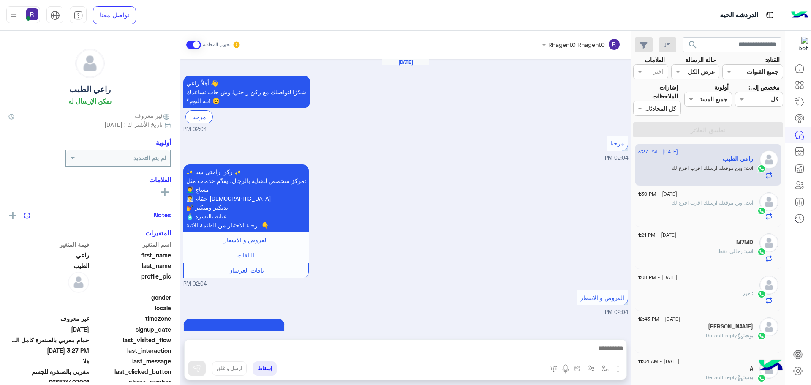
scroll to position [1175, 0]
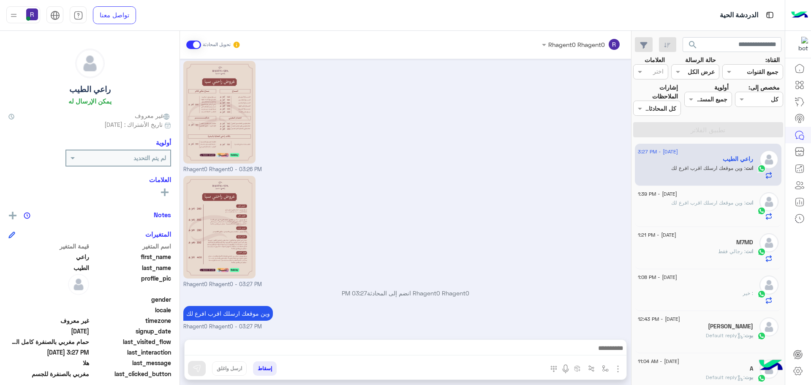
click at [685, 209] on div "انت : وين موقعك ارسلك اقرب افرع لك" at bounding box center [694, 209] width 115 height 21
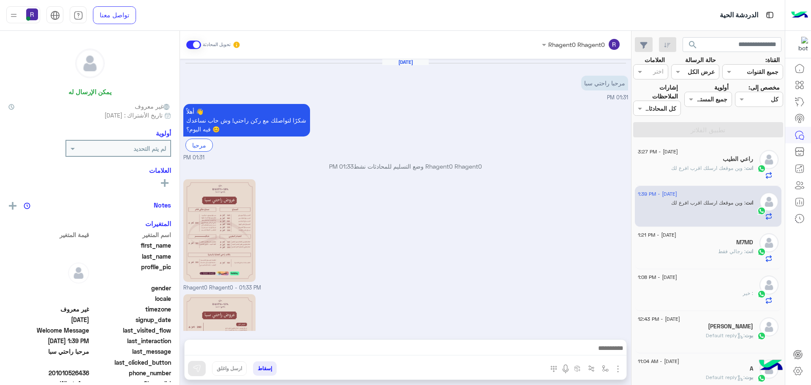
scroll to position [118, 0]
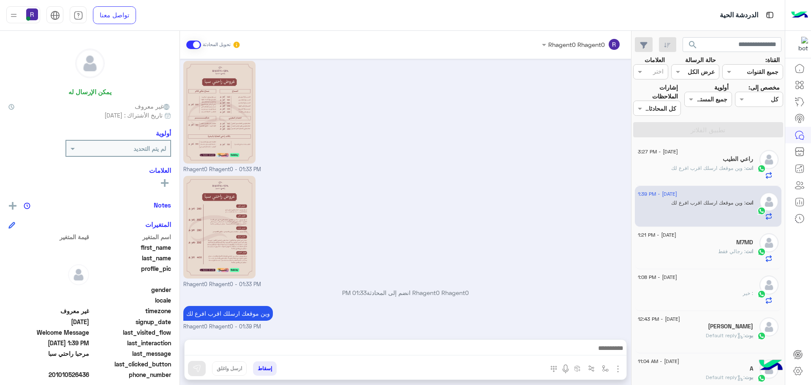
click at [685, 172] on div "انت : وين موقعك ارسلك اقرب افرع لك" at bounding box center [694, 171] width 115 height 15
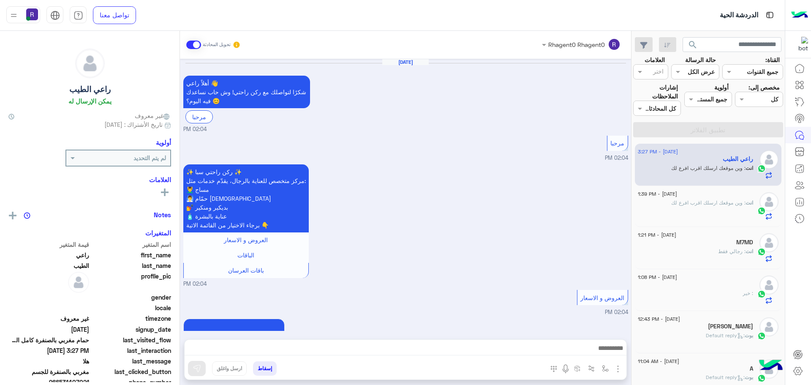
scroll to position [1175, 0]
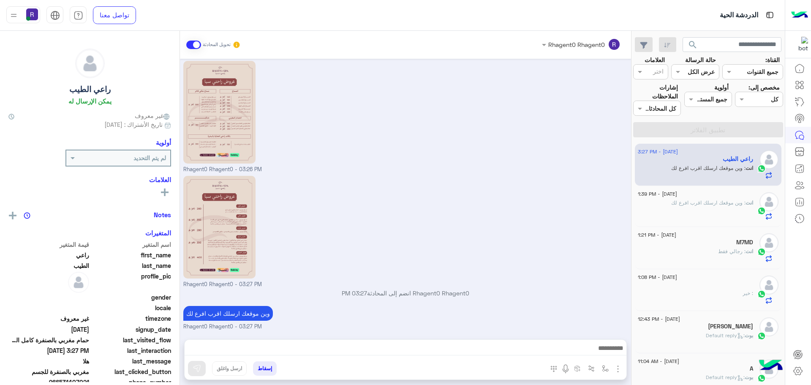
click at [695, 200] on span ": وين موقعك ارسلك اقرب افرع لك" at bounding box center [708, 202] width 74 height 6
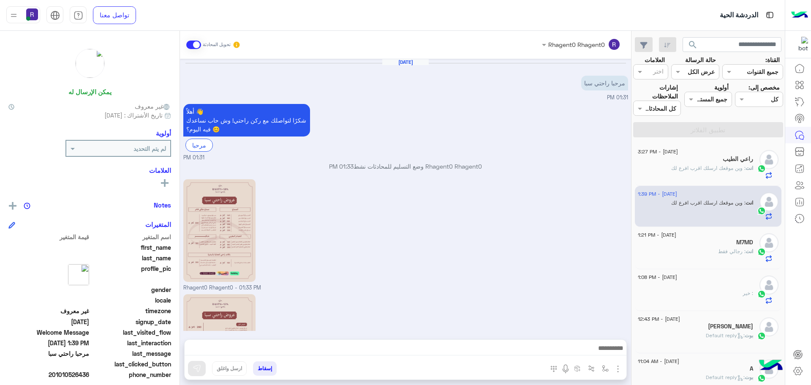
scroll to position [118, 0]
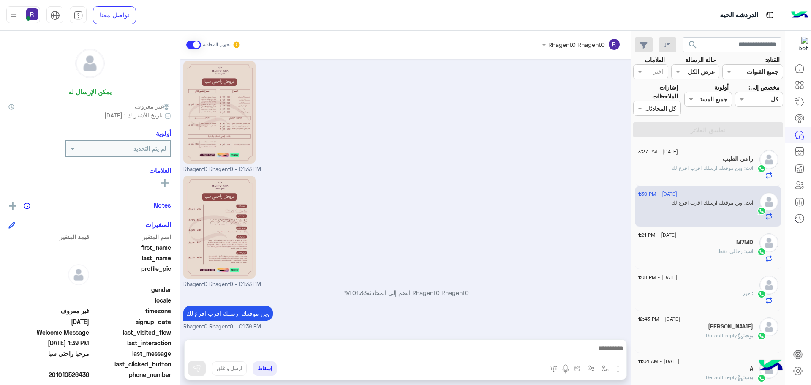
click at [694, 167] on span ": وين موقعك ارسلك اقرب افرع لك" at bounding box center [708, 168] width 74 height 6
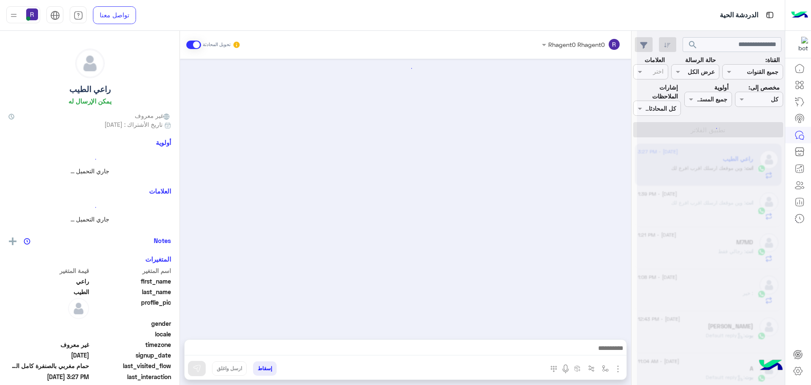
scroll to position [1175, 0]
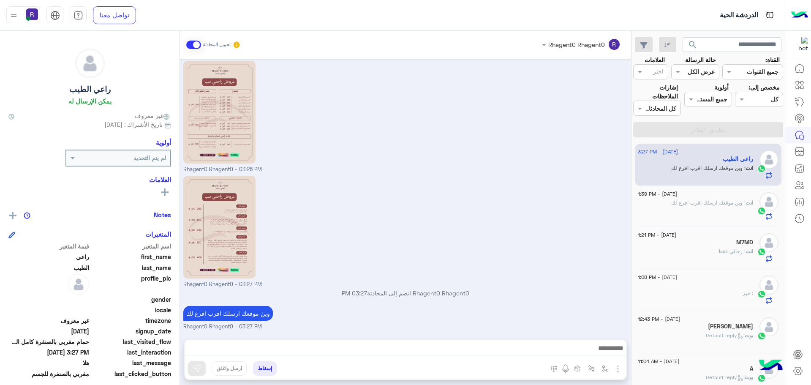
click at [716, 212] on div "انت : وين موقعك ارسلك اقرب افرع لك" at bounding box center [694, 209] width 115 height 21
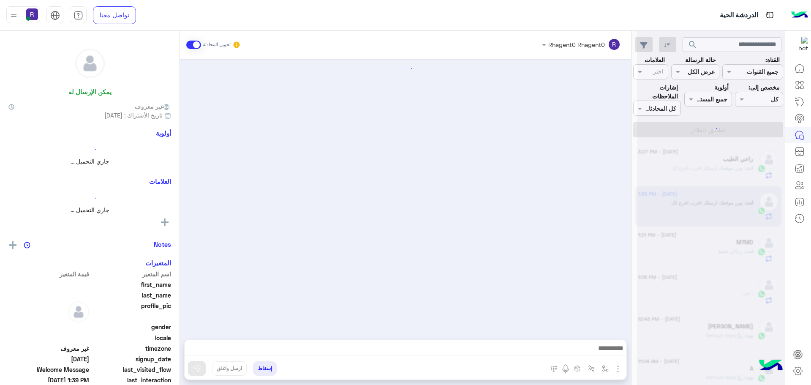
scroll to position [118, 0]
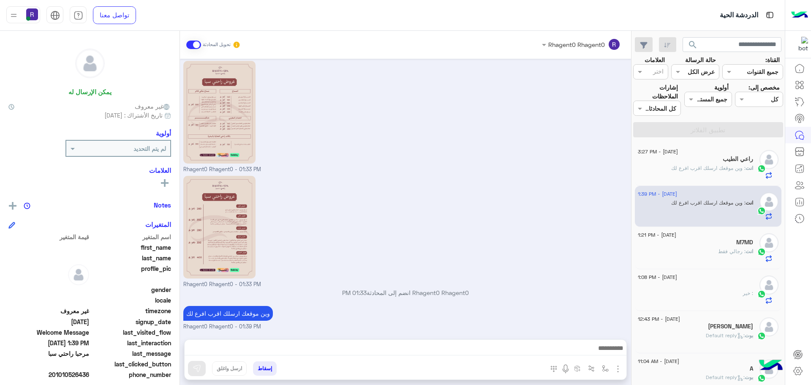
click at [728, 163] on div "راعي الطيب" at bounding box center [694, 159] width 115 height 9
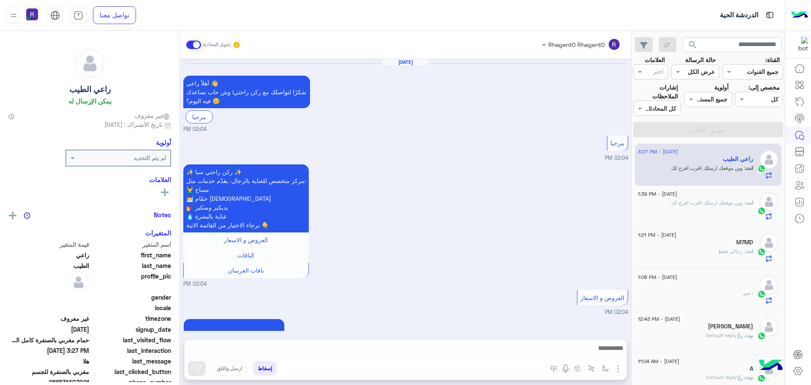
scroll to position [1175, 0]
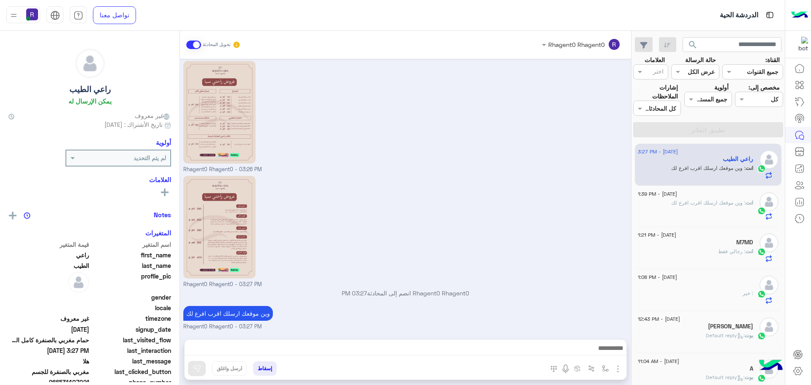
click at [673, 202] on span ": وين موقعك ارسلك اقرب افرع لك" at bounding box center [708, 202] width 74 height 6
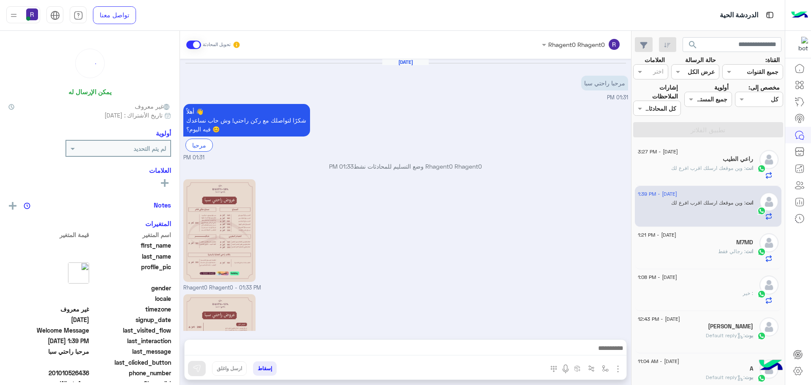
scroll to position [118, 0]
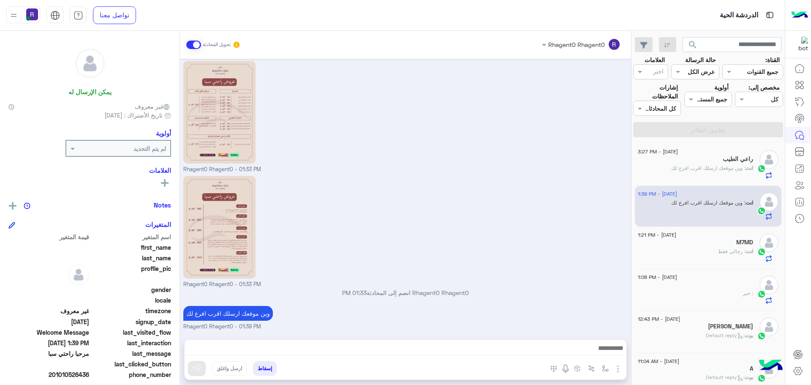
click at [696, 166] on span ": وين موقعك ارسلك اقرب افرع لك" at bounding box center [708, 168] width 74 height 6
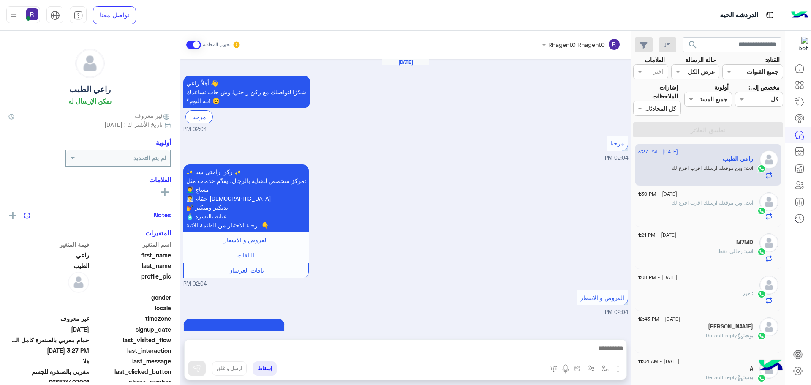
scroll to position [1175, 0]
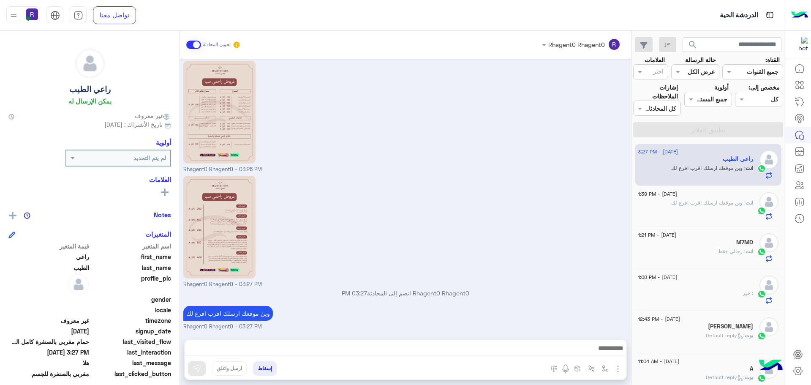
click at [684, 198] on div at bounding box center [694, 199] width 115 height 2
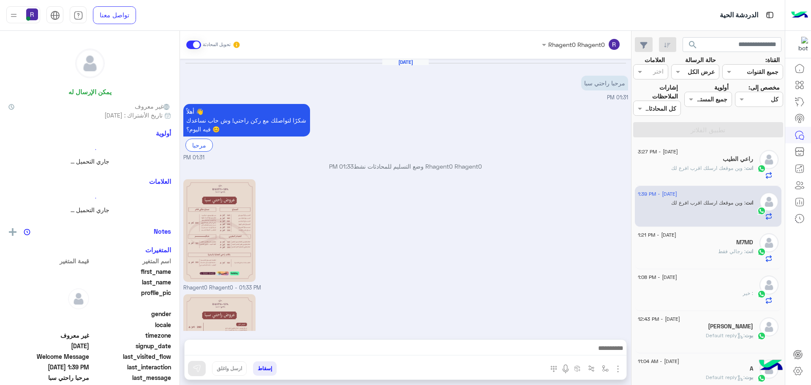
scroll to position [118, 0]
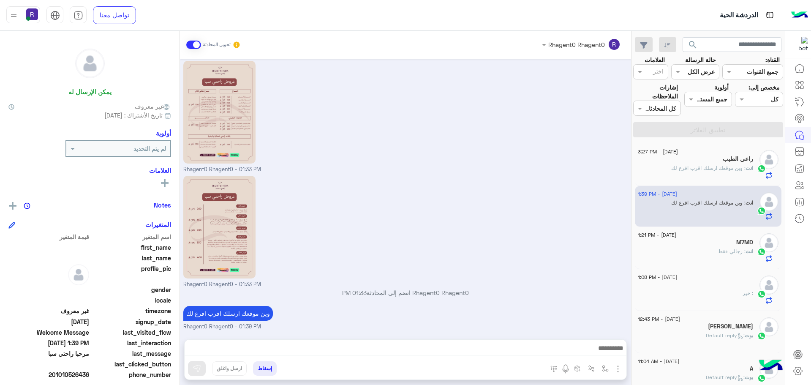
click at [688, 249] on div "انت : رجالي فقط" at bounding box center [694, 254] width 115 height 15
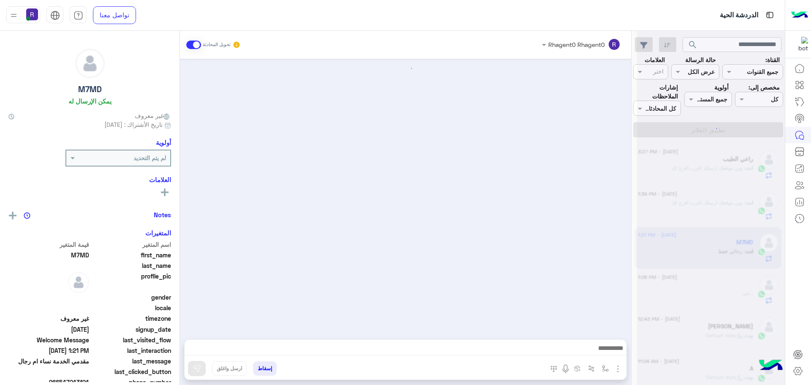
scroll to position [349, 0]
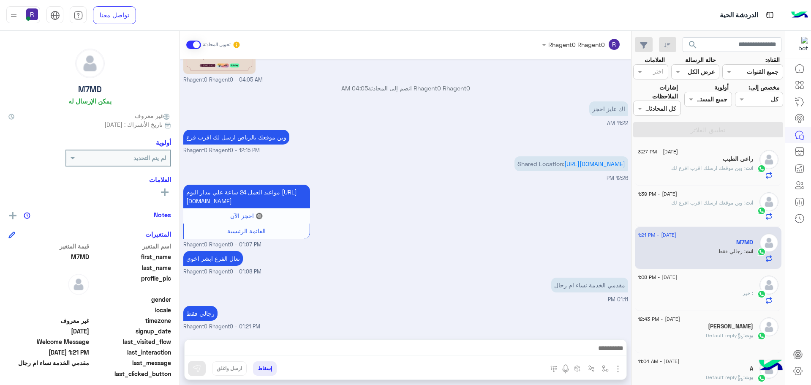
click at [683, 167] on span ": وين موقعك ارسلك اقرب افرع لك" at bounding box center [708, 168] width 74 height 6
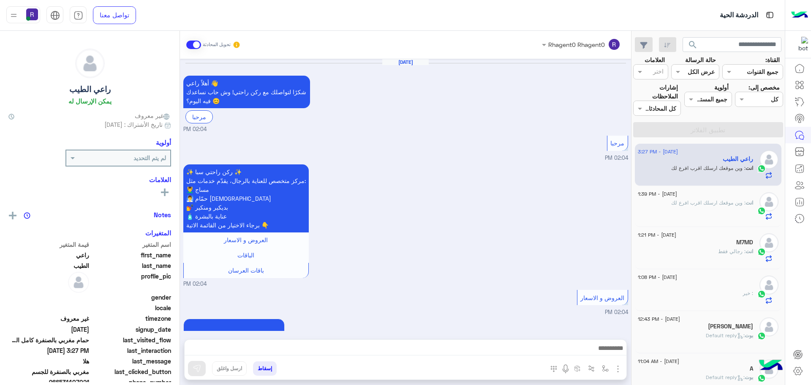
scroll to position [1175, 0]
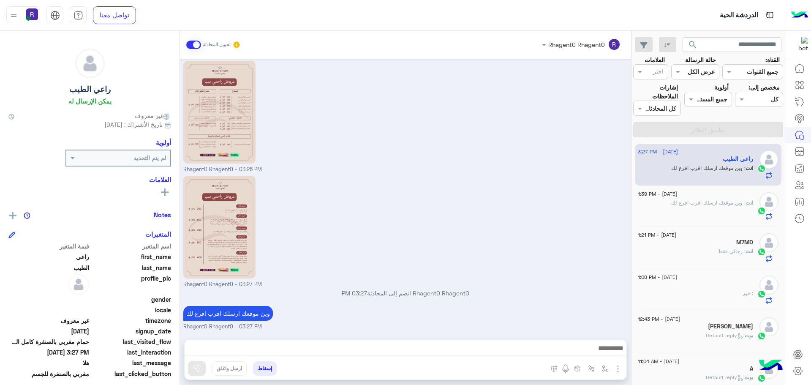
click at [696, 201] on span ": وين موقعك ارسلك اقرب افرع لك" at bounding box center [708, 202] width 74 height 6
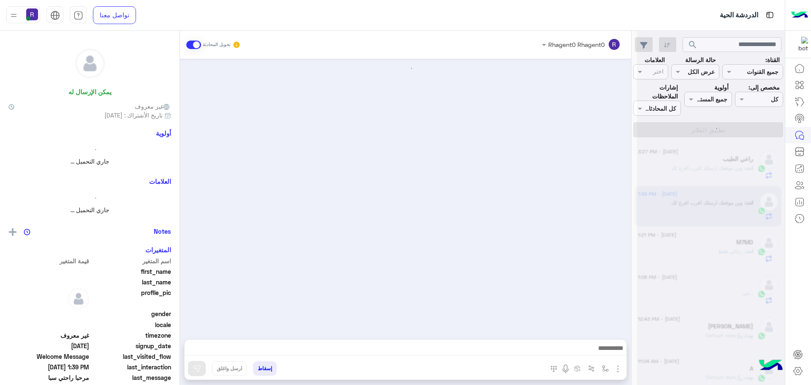
scroll to position [118, 0]
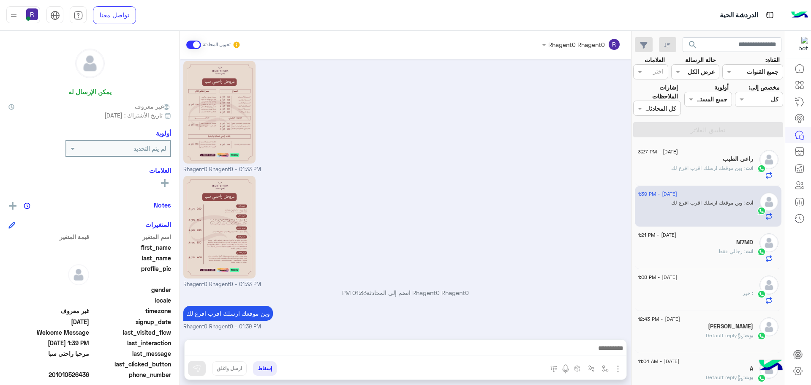
click at [732, 168] on span ": وين موقعك ارسلك اقرب افرع لك" at bounding box center [708, 168] width 74 height 6
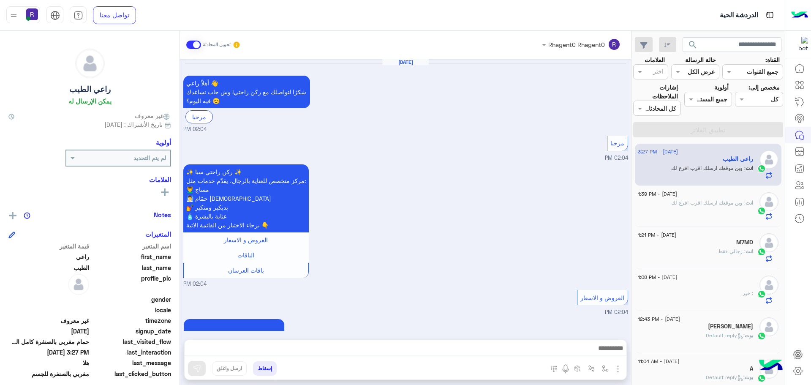
scroll to position [1175, 0]
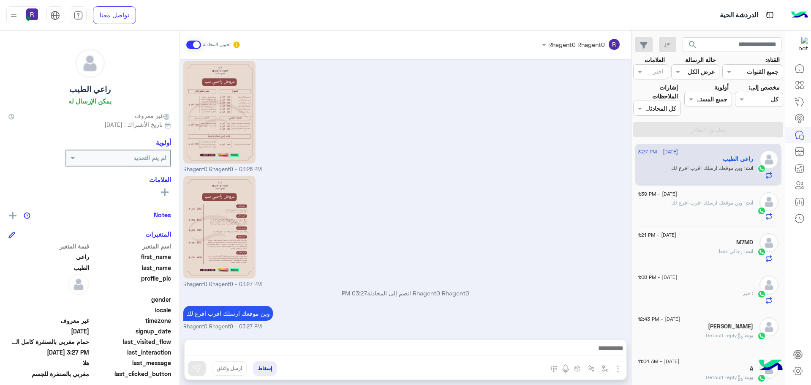
click at [717, 198] on div at bounding box center [694, 199] width 115 height 2
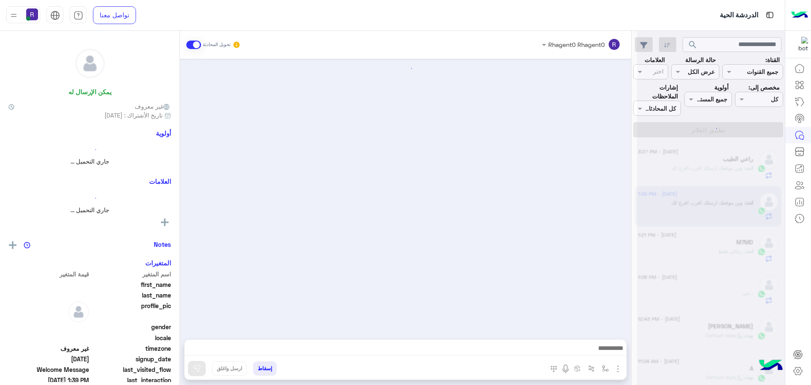
scroll to position [118, 0]
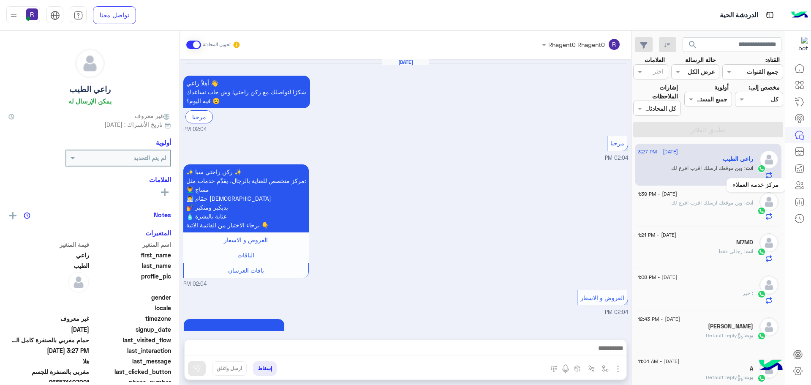
scroll to position [1175, 0]
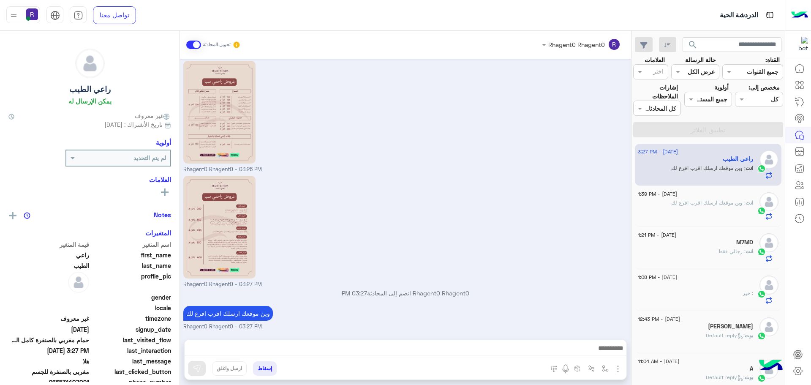
click at [732, 198] on div at bounding box center [694, 199] width 115 height 2
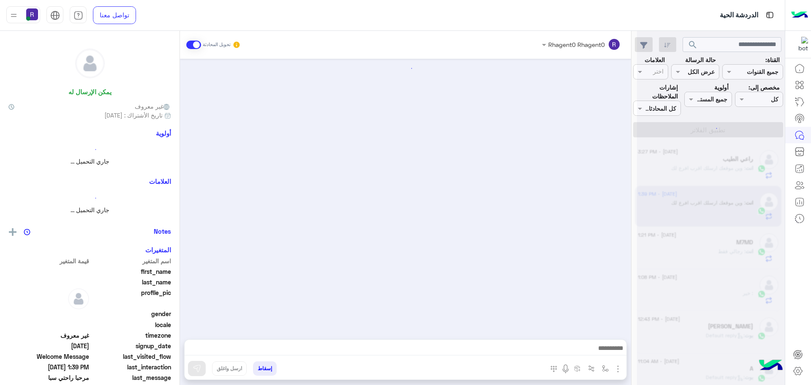
scroll to position [118, 0]
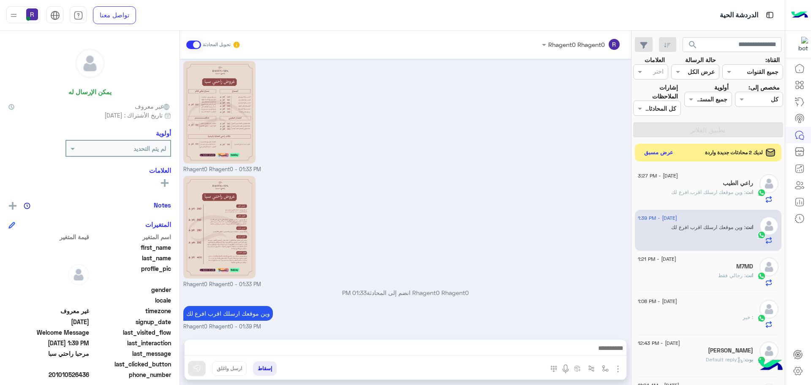
click at [656, 152] on button "عرض مسبق" at bounding box center [658, 152] width 35 height 11
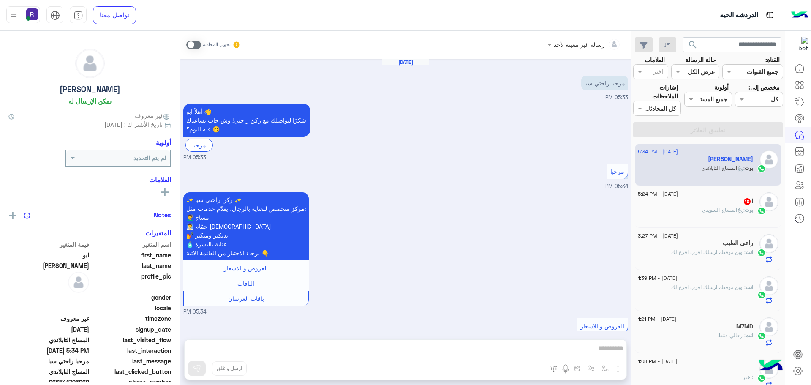
scroll to position [224, 0]
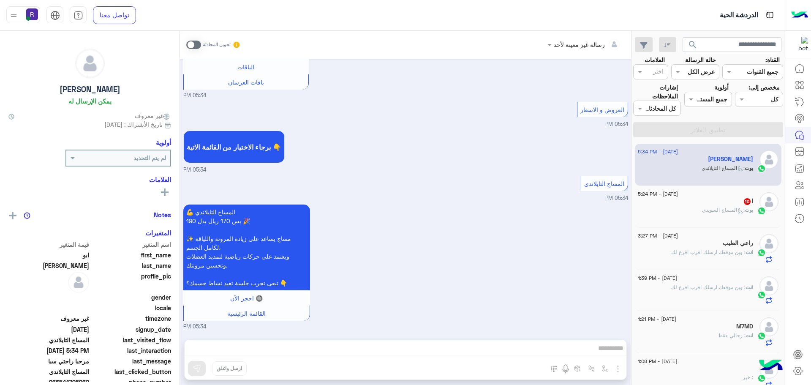
click at [686, 208] on div "بوت : المساج ال[DEMOGRAPHIC_DATA]" at bounding box center [694, 213] width 115 height 15
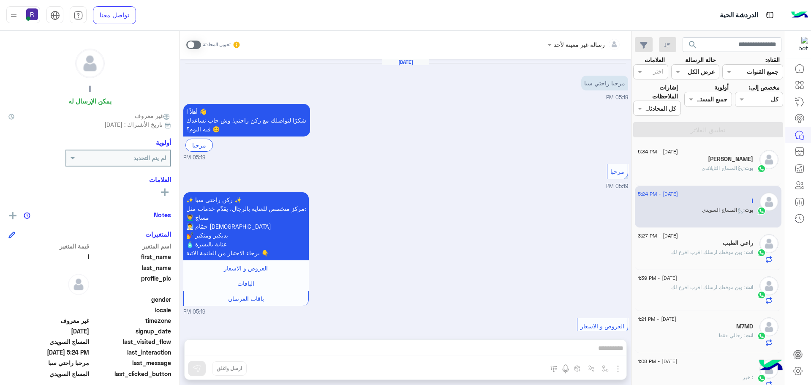
scroll to position [1402, 0]
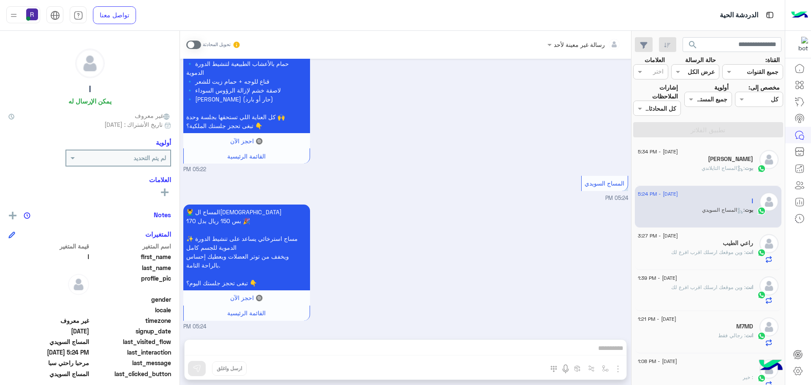
click at [199, 43] on span at bounding box center [193, 45] width 15 height 8
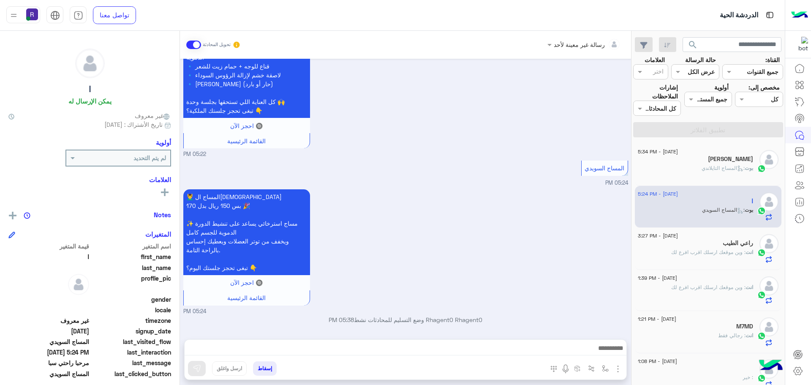
click at [616, 367] on img "button" at bounding box center [618, 368] width 10 height 10
click at [608, 347] on span "الصور" at bounding box center [602, 350] width 16 height 10
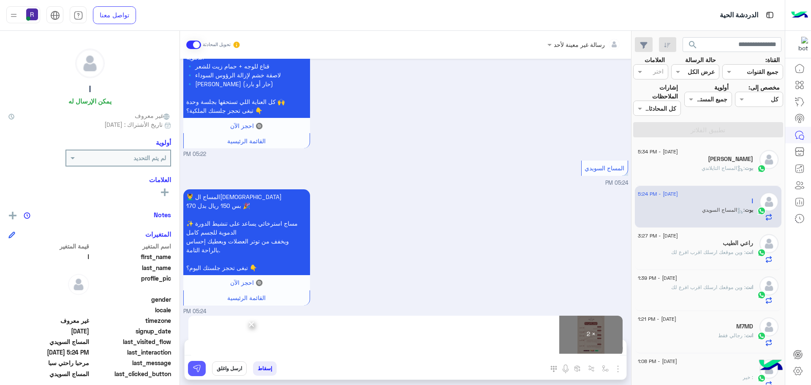
click at [199, 369] on img at bounding box center [197, 368] width 8 height 8
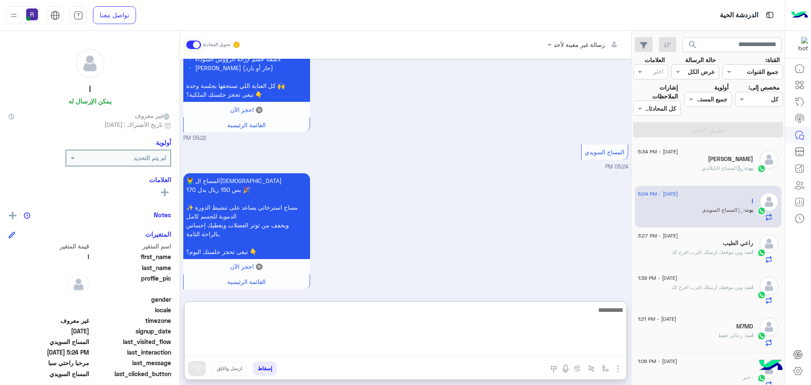
paste textarea "**********"
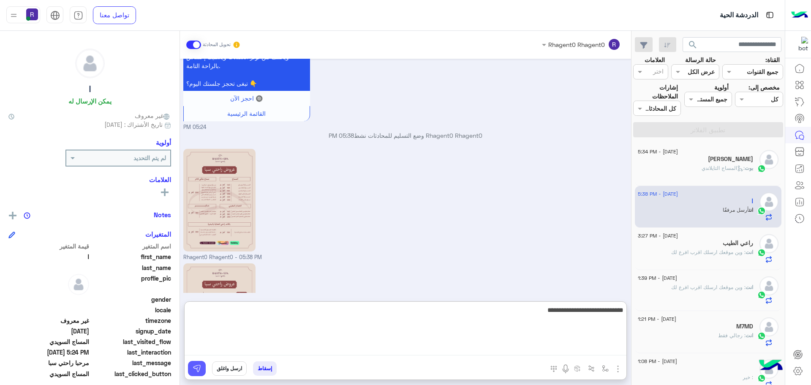
type textarea "**********"
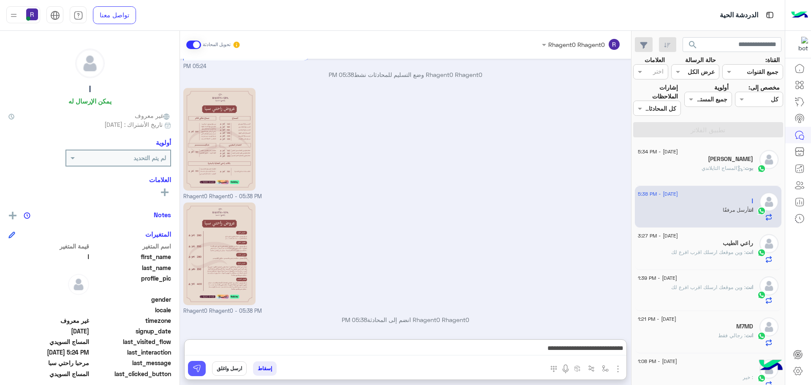
click at [198, 370] on img at bounding box center [197, 368] width 8 height 8
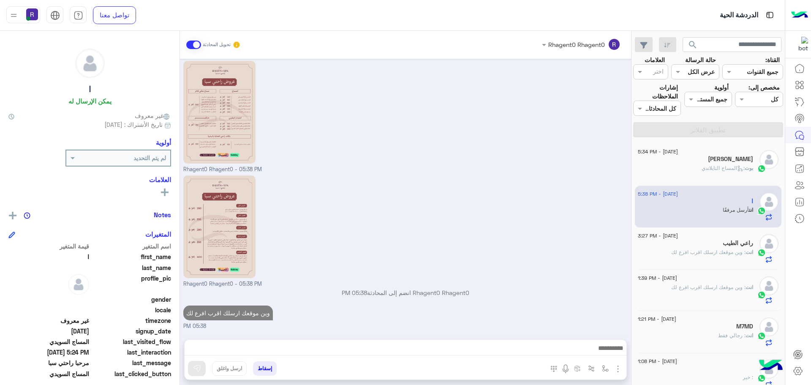
scroll to position [1689, 0]
click at [704, 172] on div "بوت : المساج [PERSON_NAME]" at bounding box center [694, 171] width 115 height 15
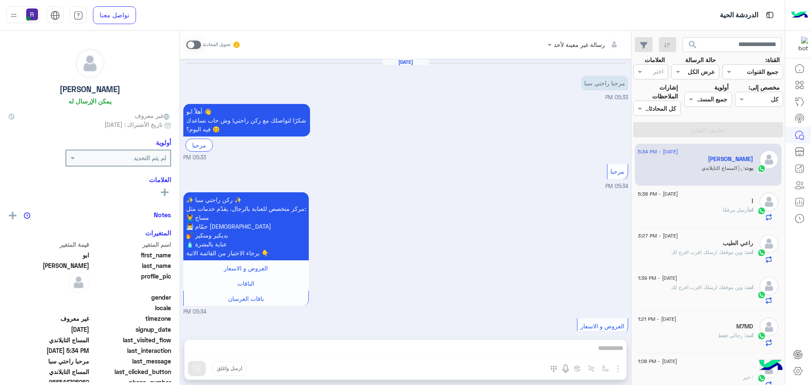
scroll to position [224, 0]
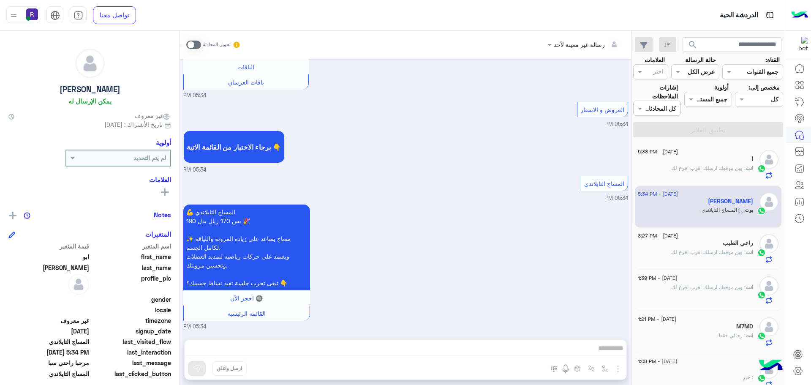
click at [728, 174] on div "انت : وين موقعك ارسلك اقرب افرع لك" at bounding box center [694, 171] width 115 height 15
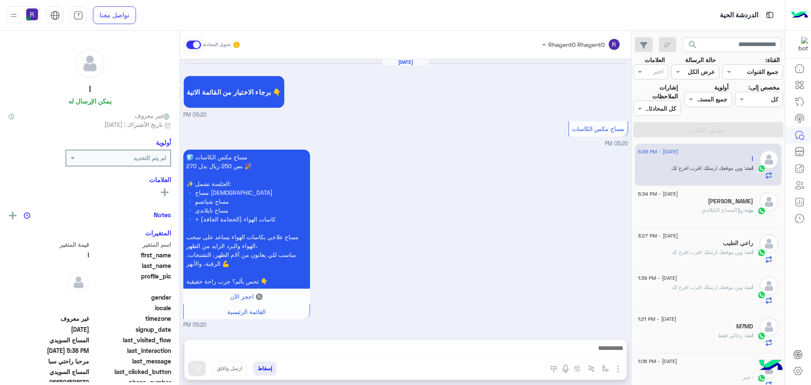
scroll to position [1418, 0]
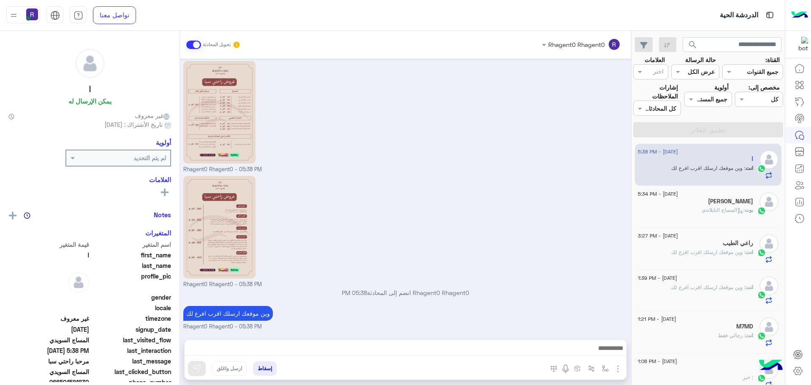
click at [727, 206] on span ": المساج [PERSON_NAME]" at bounding box center [722, 209] width 43 height 6
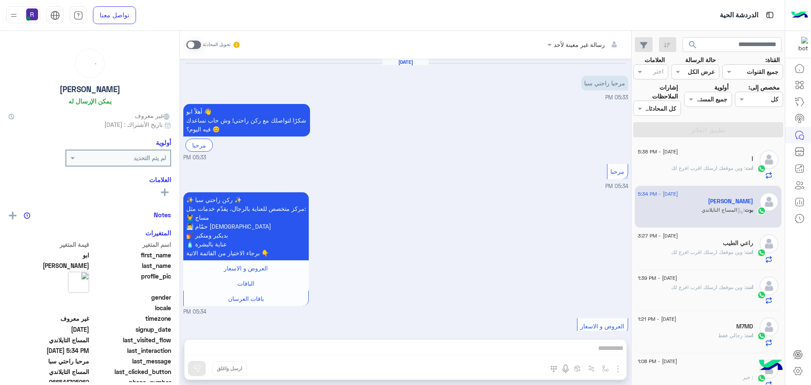
scroll to position [224, 0]
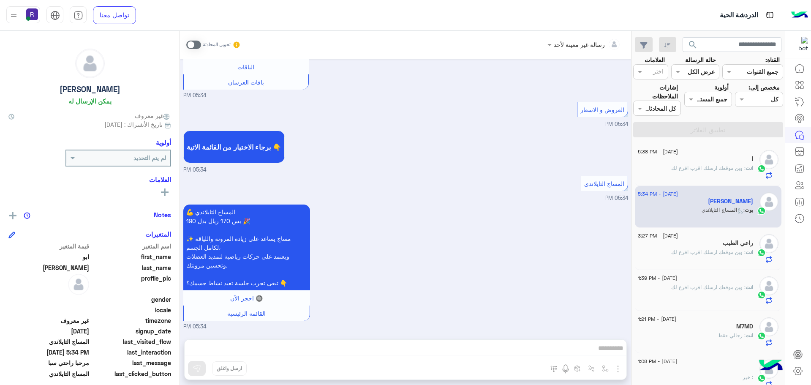
click at [198, 45] on span at bounding box center [193, 45] width 15 height 8
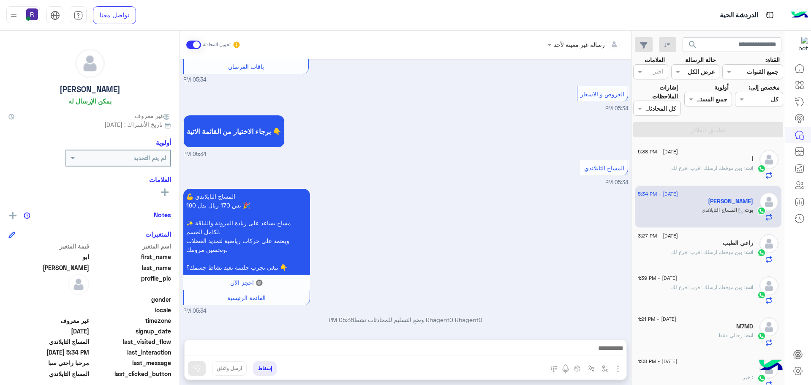
click at [618, 364] on img "button" at bounding box center [618, 368] width 10 height 10
click at [608, 355] on span "الصور" at bounding box center [602, 350] width 16 height 10
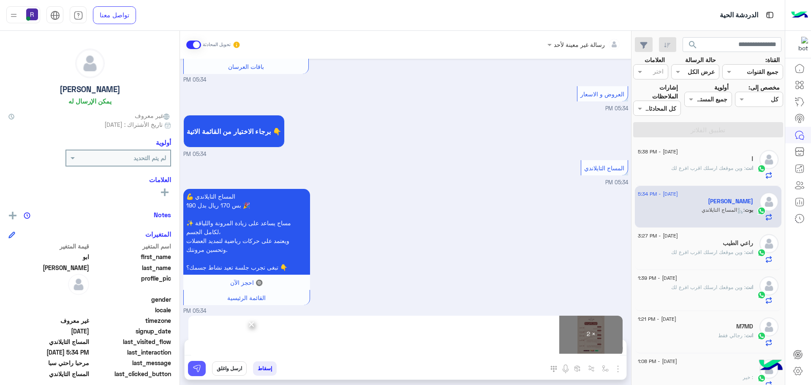
click at [193, 368] on img at bounding box center [197, 368] width 8 height 8
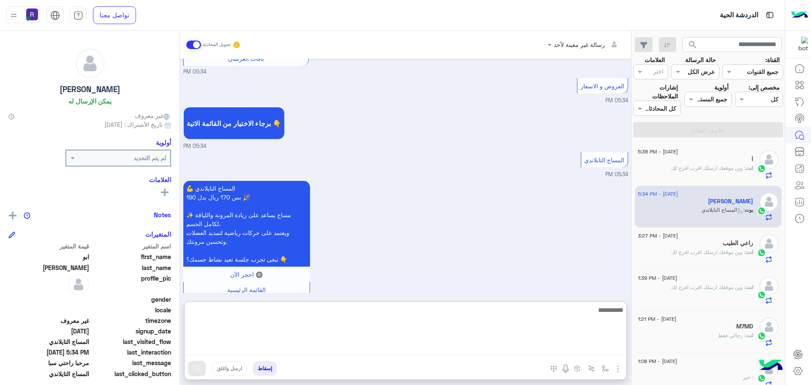
paste textarea "**********"
type textarea "**********"
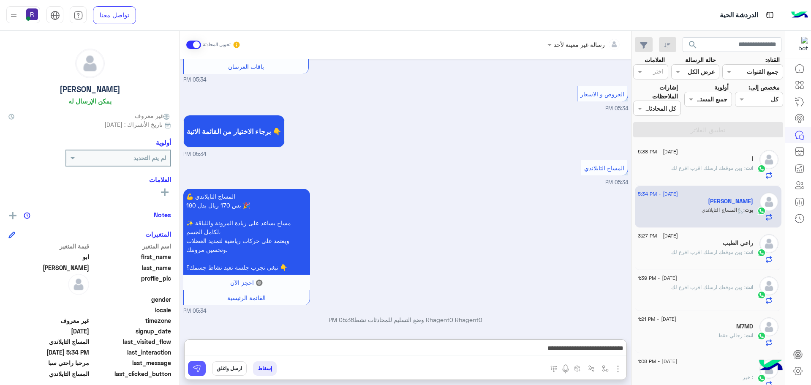
click at [199, 362] on button at bounding box center [197, 368] width 18 height 15
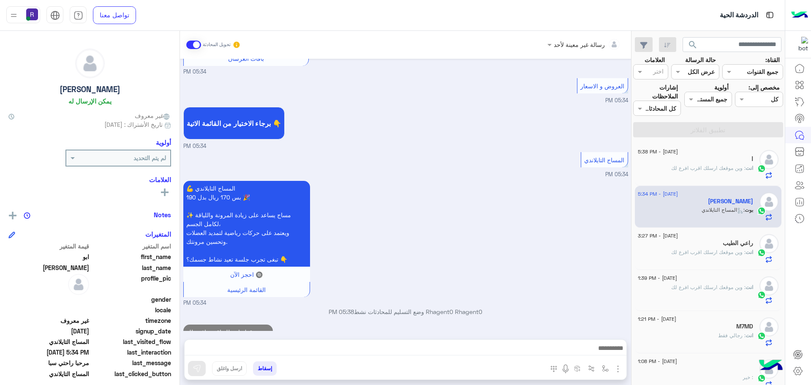
scroll to position [266, 0]
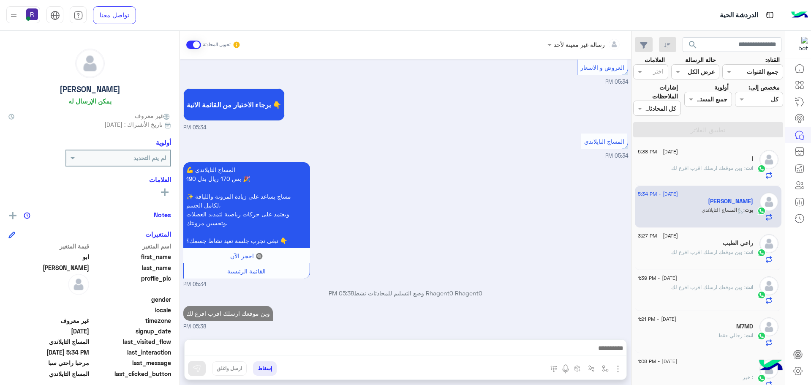
click at [704, 252] on span ": وين موقعك ارسلك اقرب افرع لك" at bounding box center [708, 252] width 74 height 6
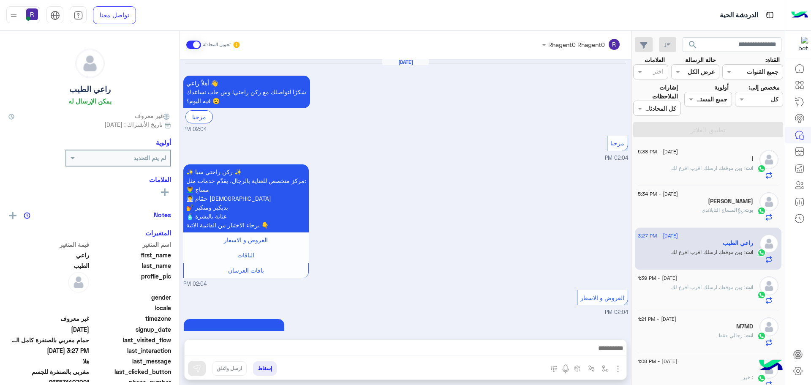
scroll to position [1175, 0]
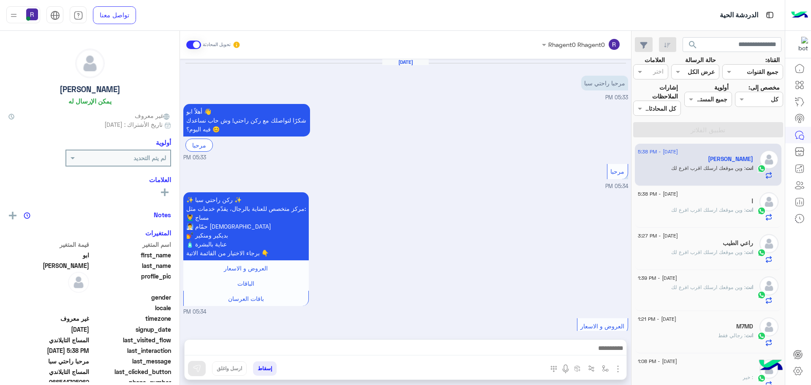
scroll to position [511, 0]
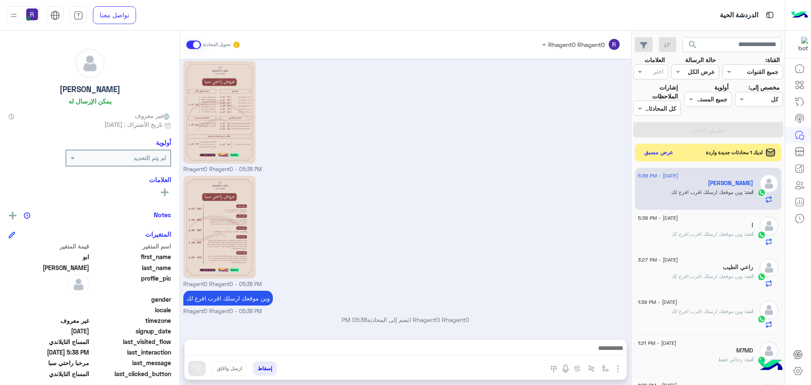
click at [651, 149] on button "عرض مسبق" at bounding box center [658, 152] width 35 height 11
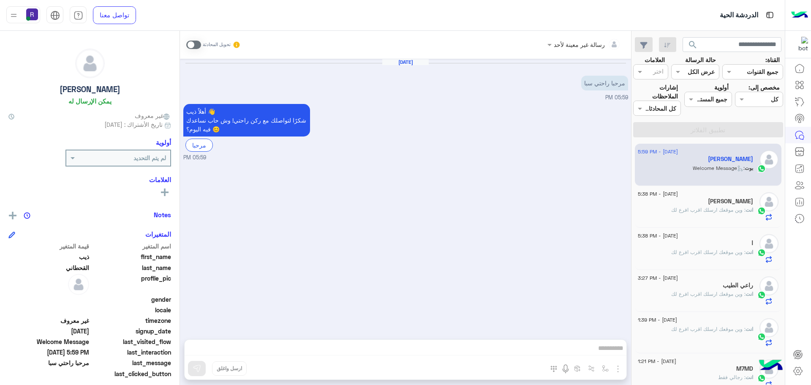
click at [196, 44] on span at bounding box center [193, 45] width 15 height 8
click at [619, 368] on img "button" at bounding box center [618, 368] width 10 height 10
click at [610, 354] on button "الصور" at bounding box center [605, 350] width 36 height 17
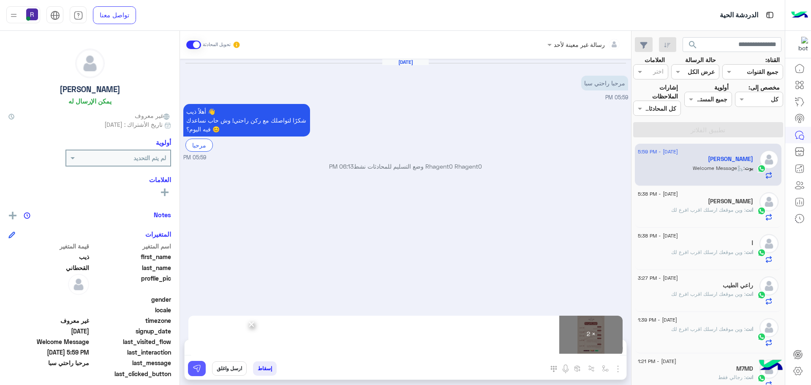
click at [198, 371] on img at bounding box center [197, 368] width 8 height 8
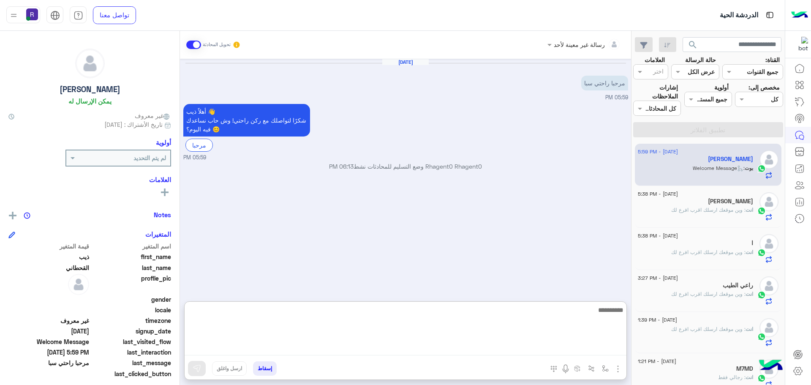
paste textarea "**********"
type textarea "**********"
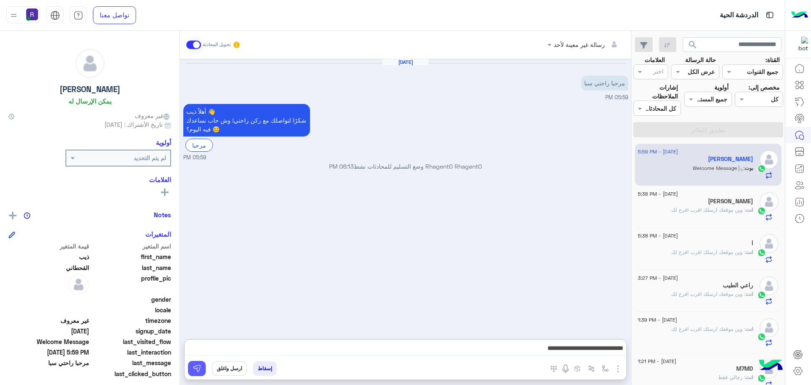
click at [198, 368] on img at bounding box center [197, 368] width 8 height 8
click at [727, 204] on div "[PERSON_NAME]" at bounding box center [694, 202] width 115 height 9
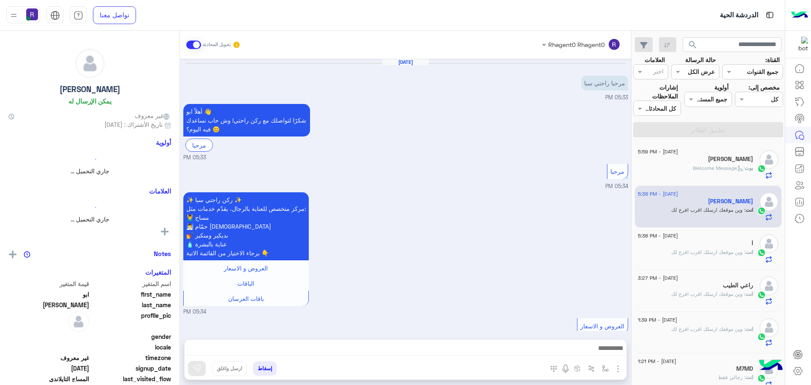
scroll to position [511, 0]
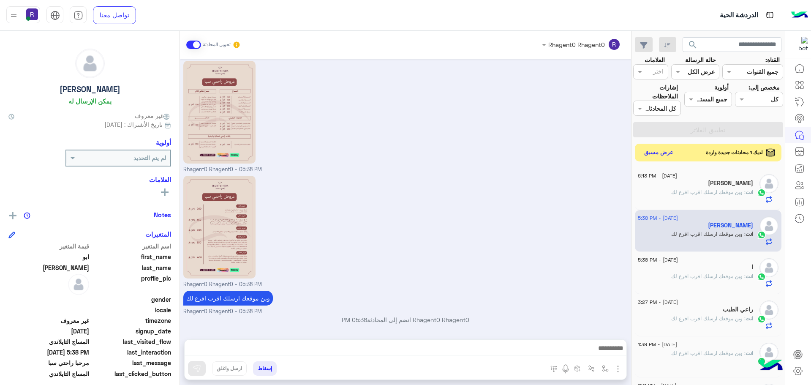
click at [663, 155] on button "عرض مسبق" at bounding box center [658, 152] width 35 height 11
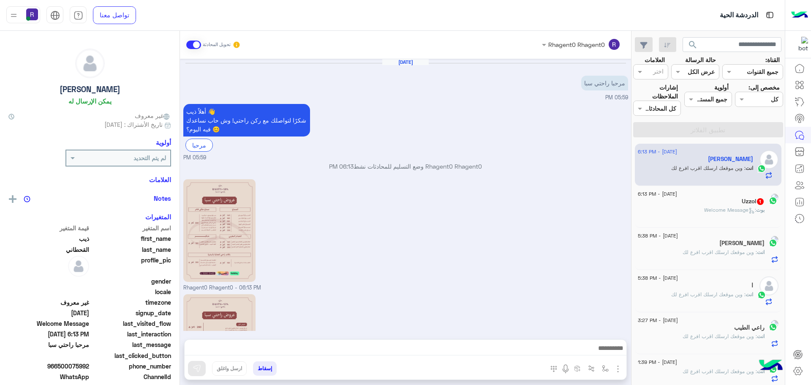
scroll to position [118, 0]
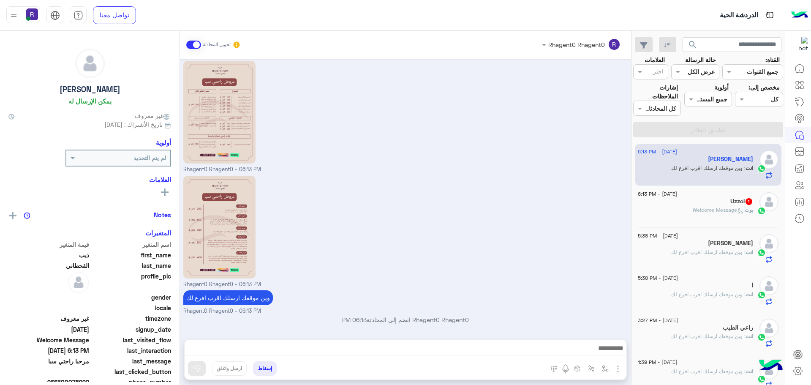
click at [740, 198] on h5 "Uzzol 1" at bounding box center [741, 201] width 23 height 7
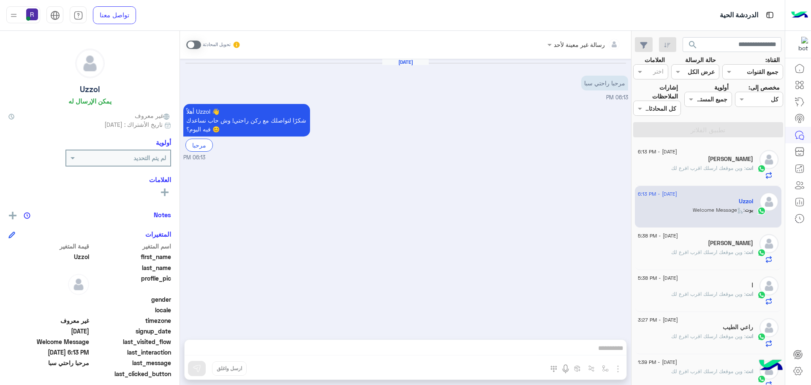
click at [198, 44] on span at bounding box center [193, 45] width 15 height 8
click at [617, 367] on img "button" at bounding box center [618, 368] width 10 height 10
click at [608, 350] on span "الصور" at bounding box center [602, 350] width 16 height 10
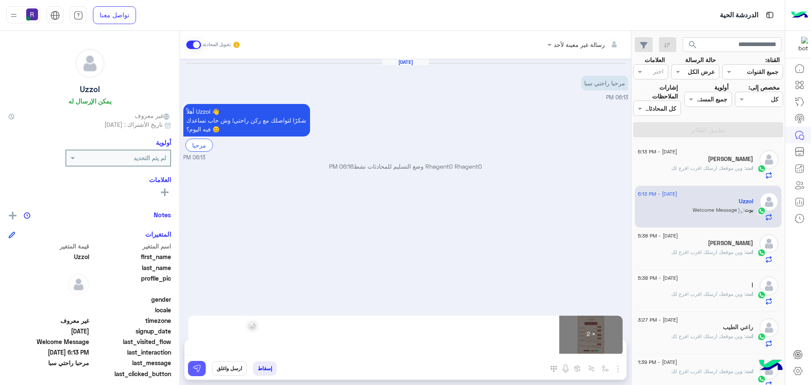
click at [200, 370] on img at bounding box center [197, 368] width 8 height 8
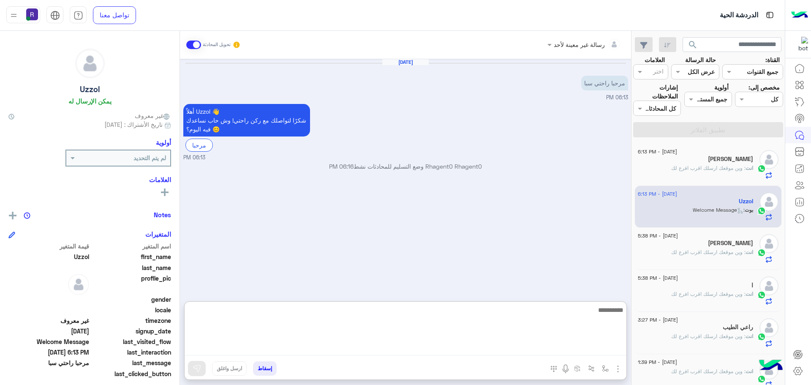
paste textarea "**********"
type textarea "**********"
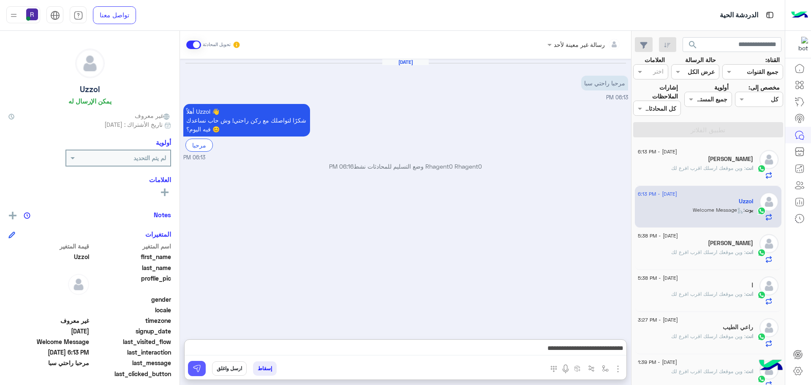
click at [193, 364] on img at bounding box center [197, 368] width 8 height 8
click at [720, 240] on div "[PERSON_NAME]" at bounding box center [694, 243] width 115 height 9
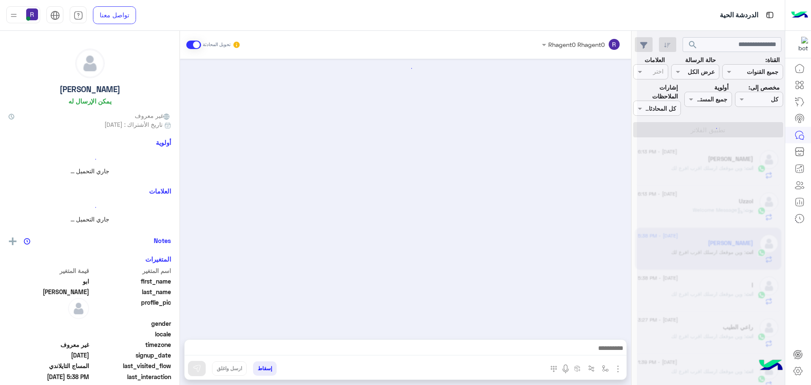
scroll to position [511, 0]
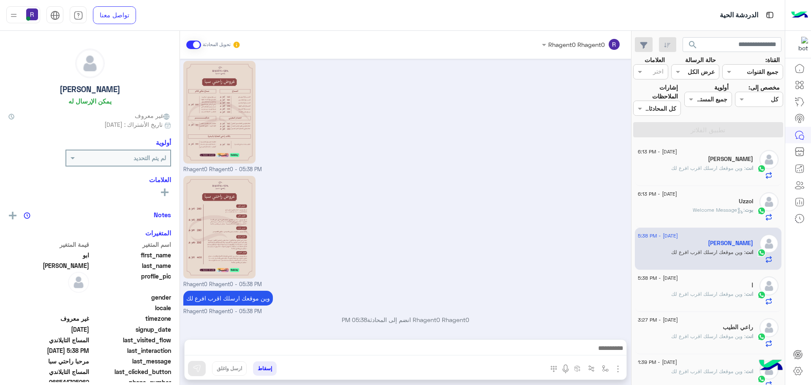
click at [728, 165] on span ": وين موقعك ارسلك اقرب افرع لك" at bounding box center [708, 168] width 74 height 6
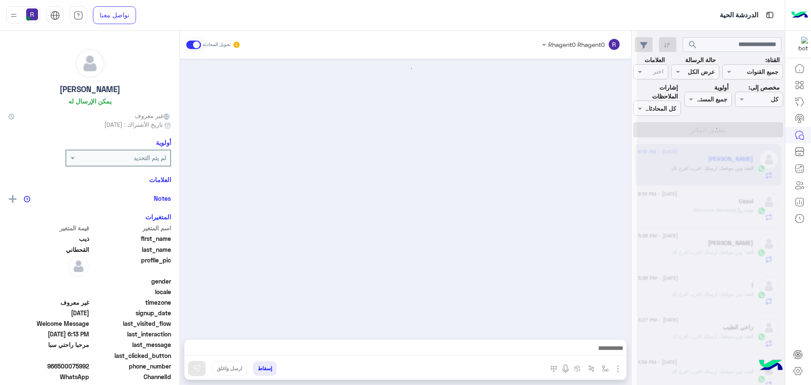
scroll to position [118, 0]
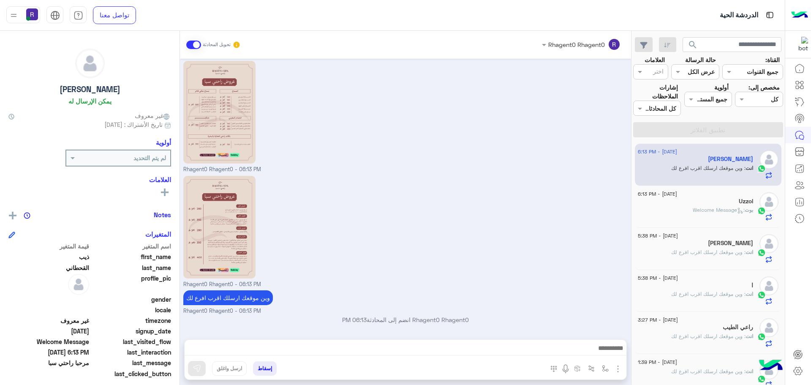
click at [723, 205] on div "Uzzol" at bounding box center [694, 202] width 115 height 9
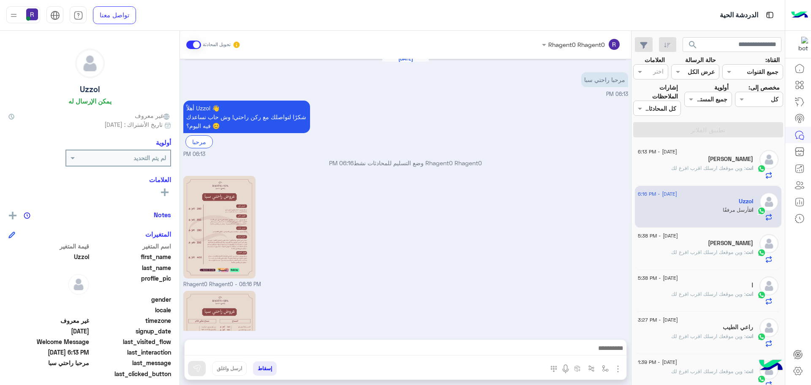
scroll to position [118, 0]
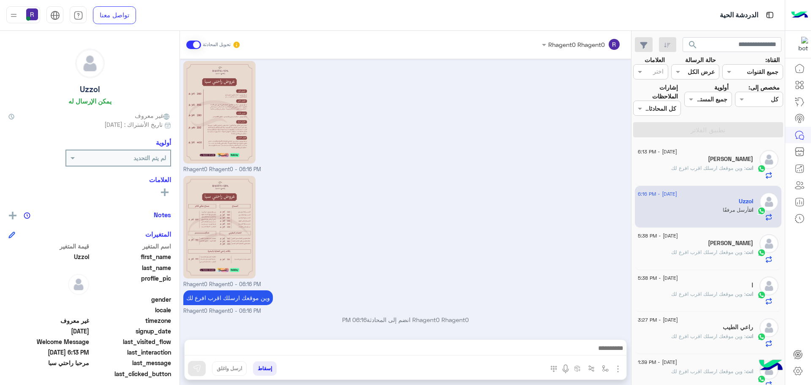
click at [706, 245] on div "[PERSON_NAME]" at bounding box center [694, 243] width 115 height 9
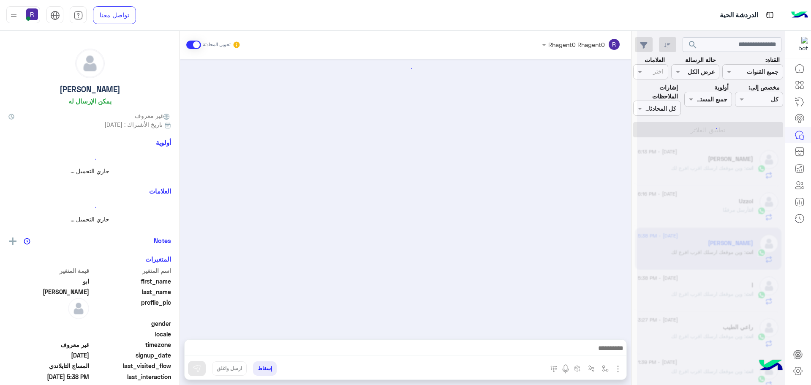
scroll to position [511, 0]
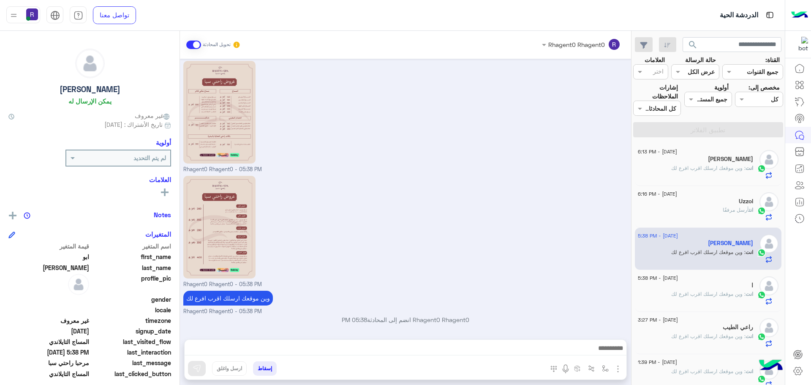
click at [715, 163] on div "ذيب القحطاني" at bounding box center [694, 159] width 115 height 9
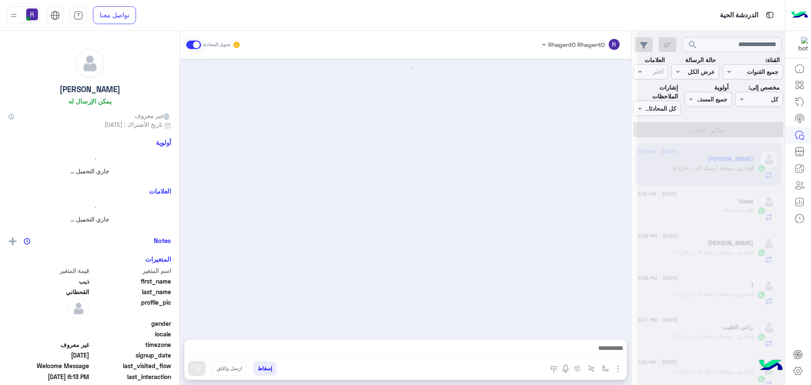
scroll to position [118, 0]
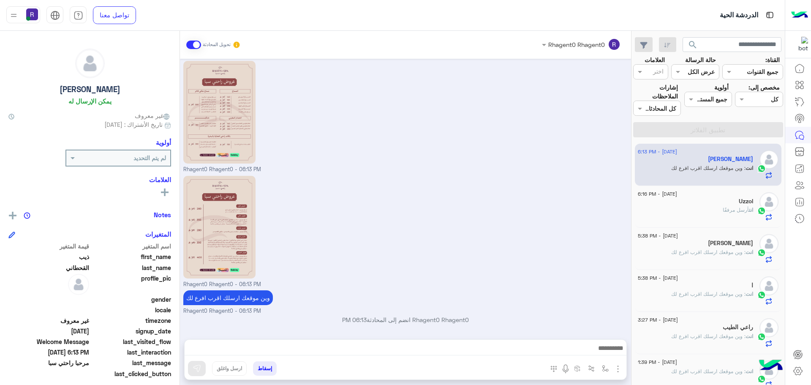
click at [717, 210] on div "انت أرسل مرفقًا" at bounding box center [694, 213] width 115 height 15
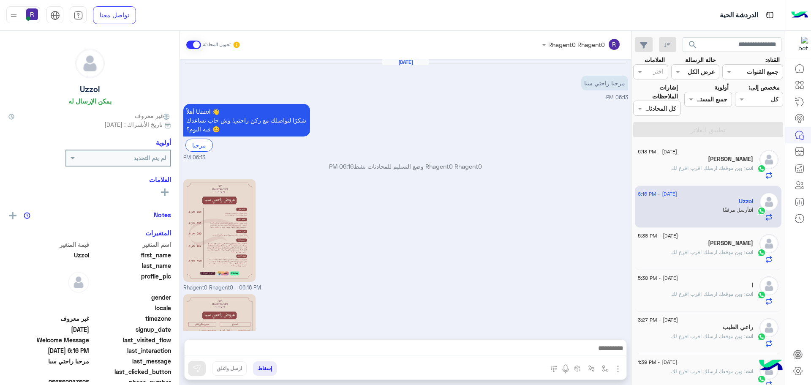
scroll to position [118, 0]
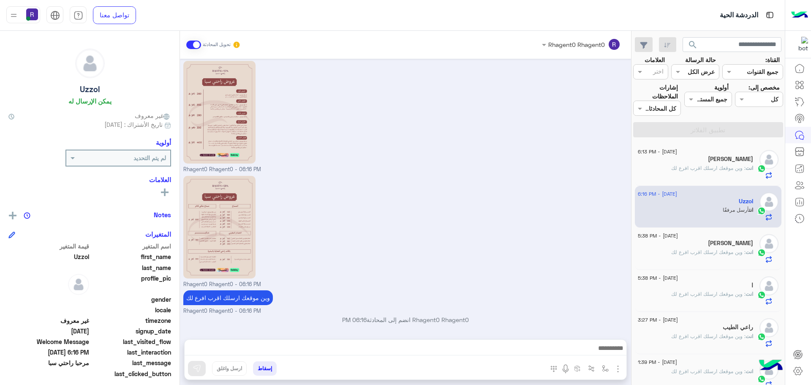
click at [722, 251] on span ": وين موقعك ارسلك اقرب افرع لك" at bounding box center [708, 252] width 74 height 6
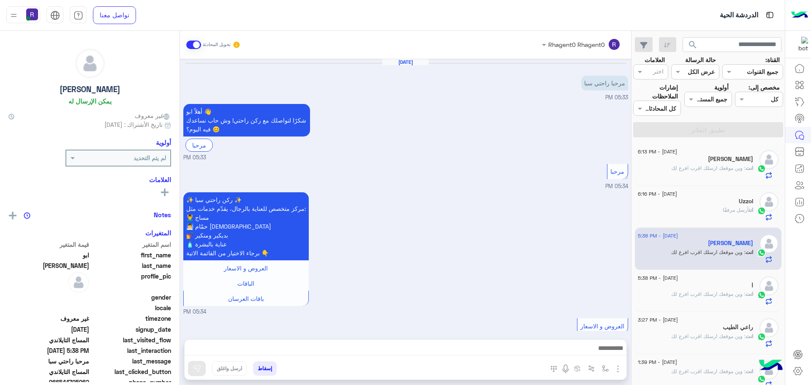
scroll to position [511, 0]
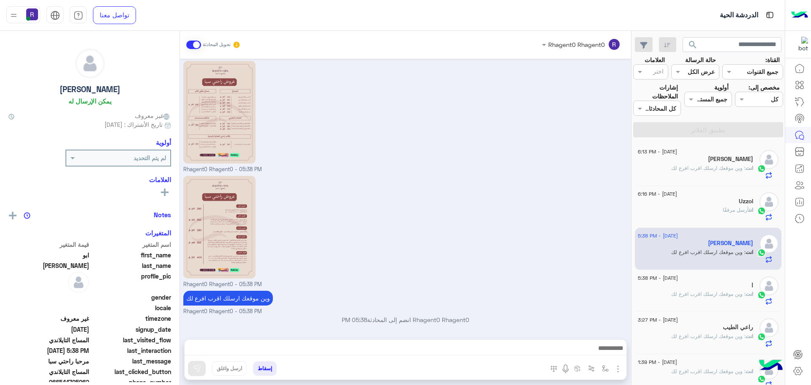
click at [702, 290] on div "ا" at bounding box center [694, 286] width 115 height 9
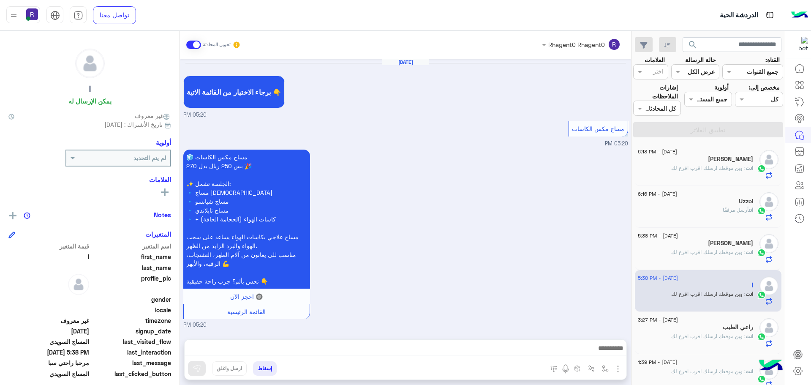
scroll to position [1418, 0]
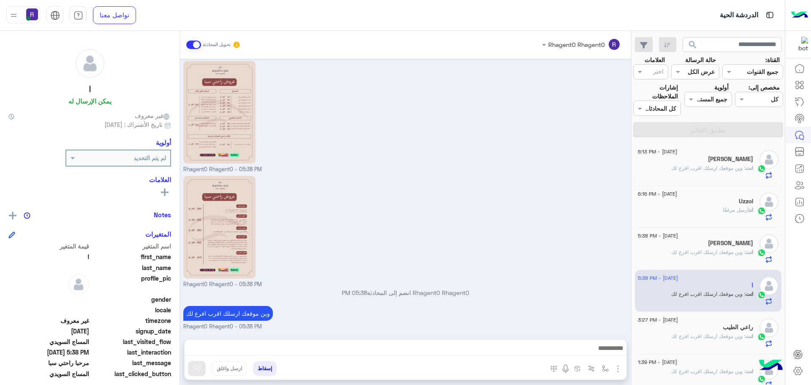
click at [711, 168] on span ": وين موقعك ارسلك اقرب افرع لك" at bounding box center [708, 168] width 74 height 6
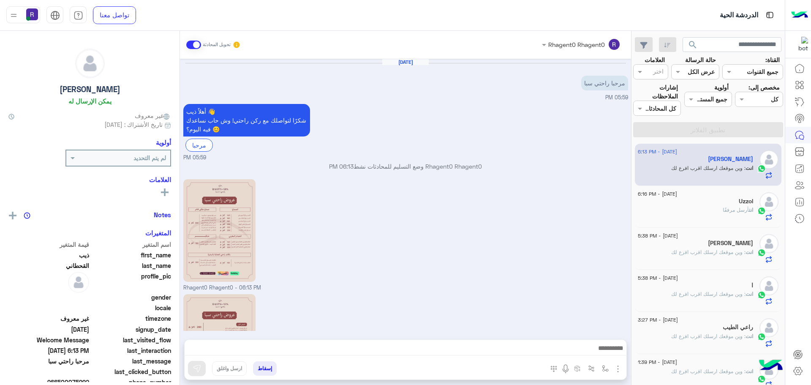
scroll to position [118, 0]
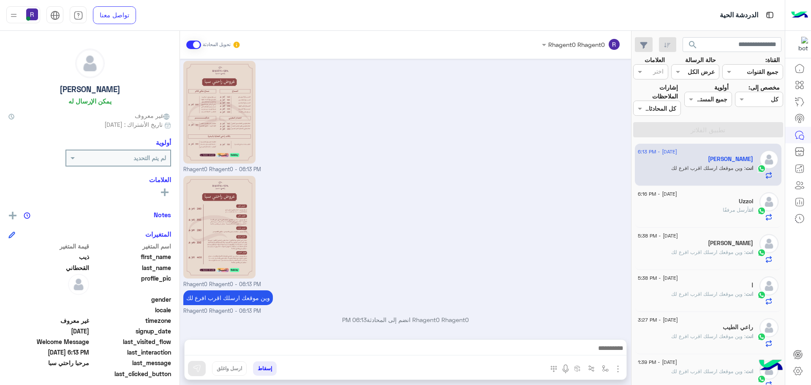
click at [712, 209] on div "انت أرسل مرفقًا" at bounding box center [694, 213] width 115 height 15
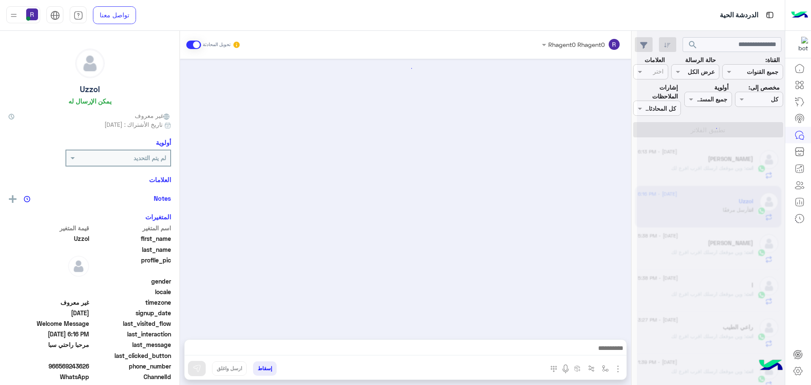
scroll to position [118, 0]
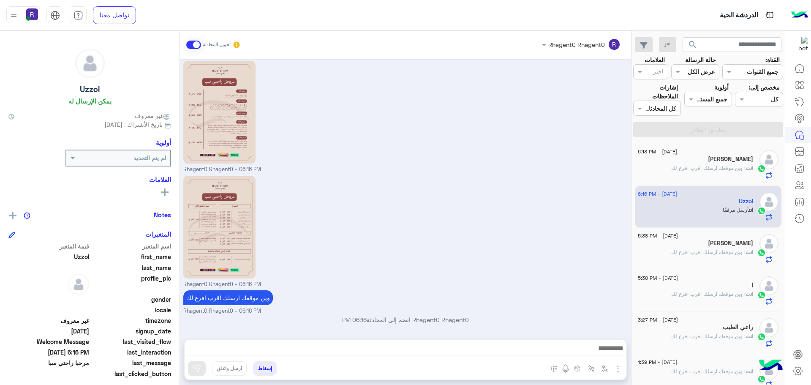
click at [683, 173] on div "انت : وين موقعك ارسلك اقرب افرع لك" at bounding box center [694, 171] width 115 height 15
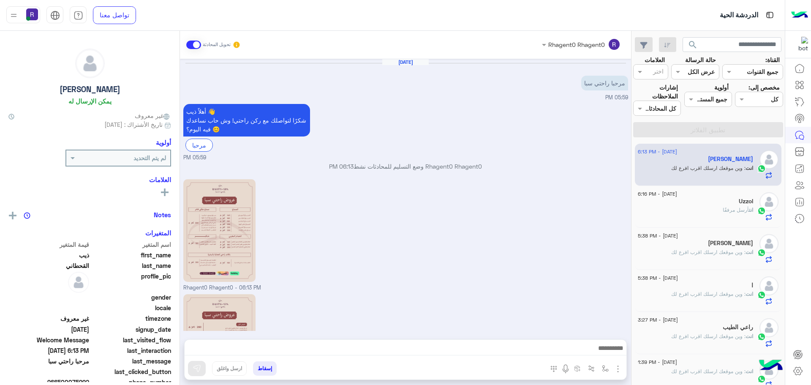
scroll to position [118, 0]
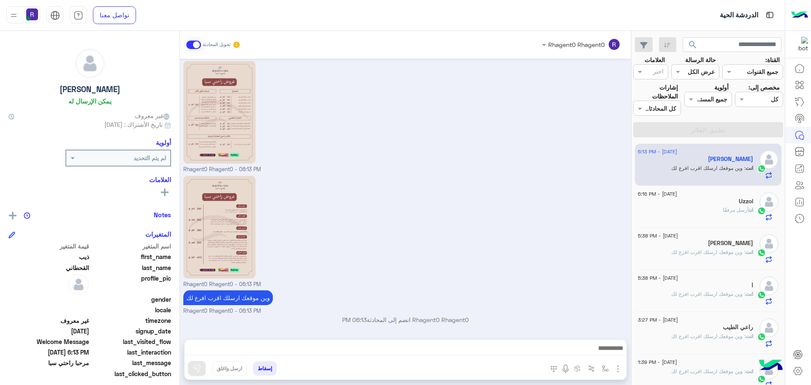
click at [709, 200] on div "Uzzol" at bounding box center [694, 202] width 115 height 9
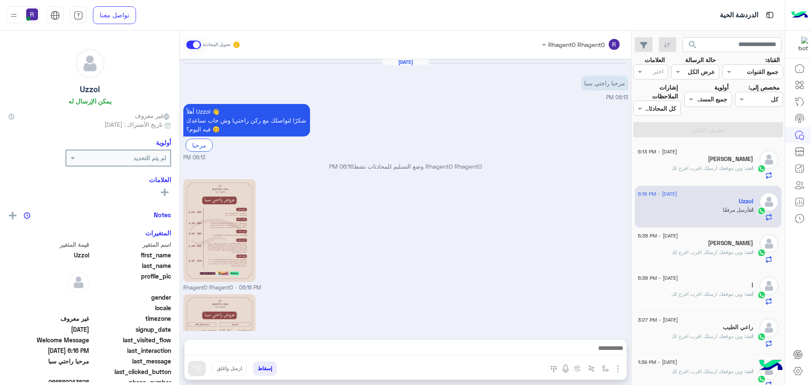
scroll to position [118, 0]
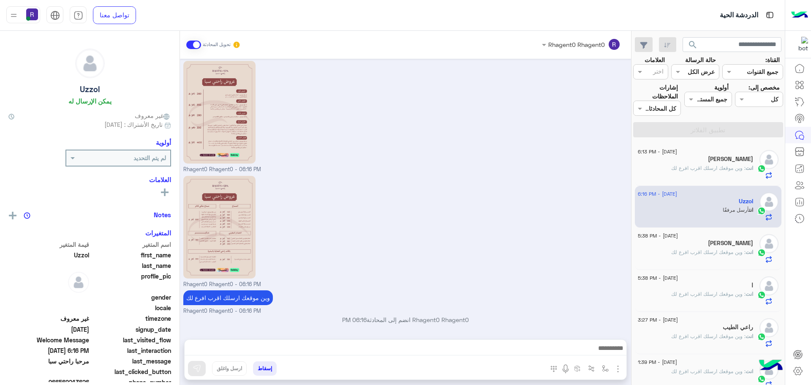
click at [709, 165] on span ": وين موقعك ارسلك اقرب افرع لك" at bounding box center [708, 168] width 74 height 6
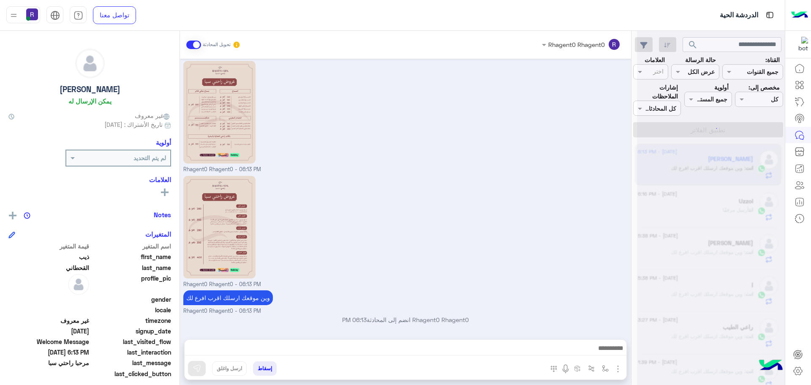
scroll to position [118, 0]
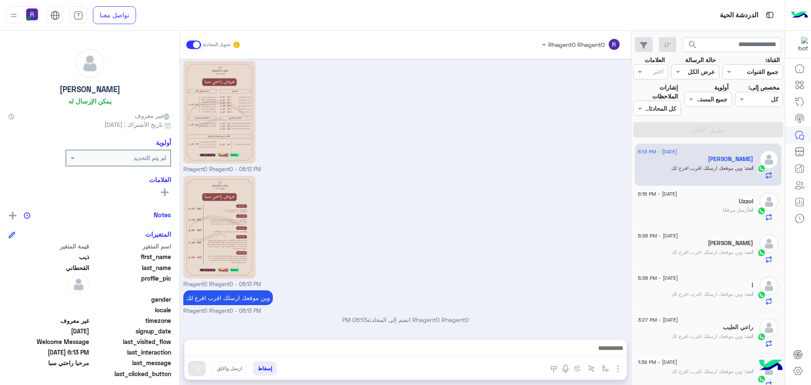
click at [702, 203] on div "Uzzol" at bounding box center [694, 202] width 115 height 9
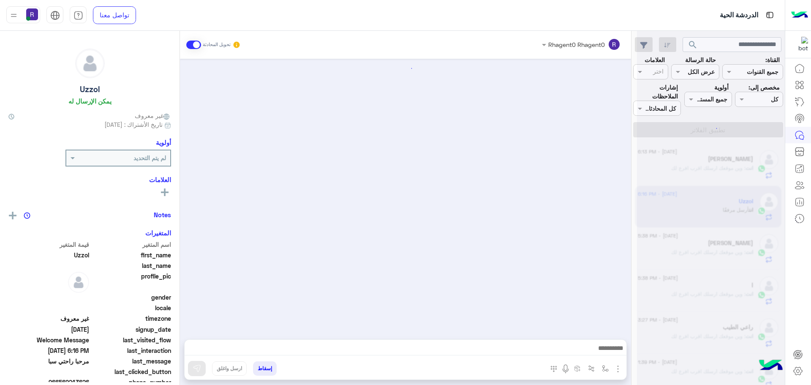
scroll to position [118, 0]
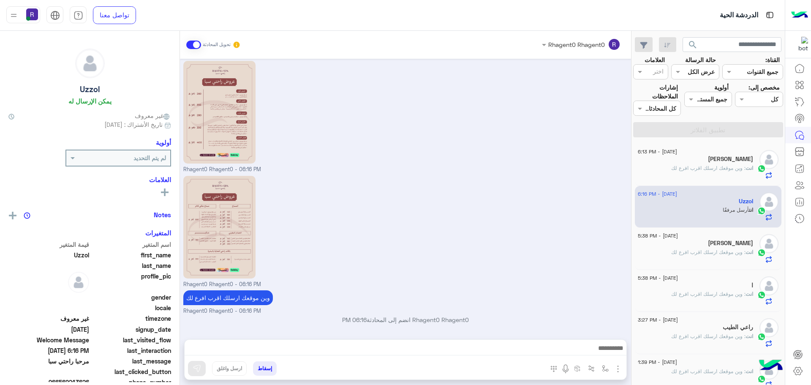
click at [743, 241] on h5 "[PERSON_NAME]" at bounding box center [730, 242] width 45 height 7
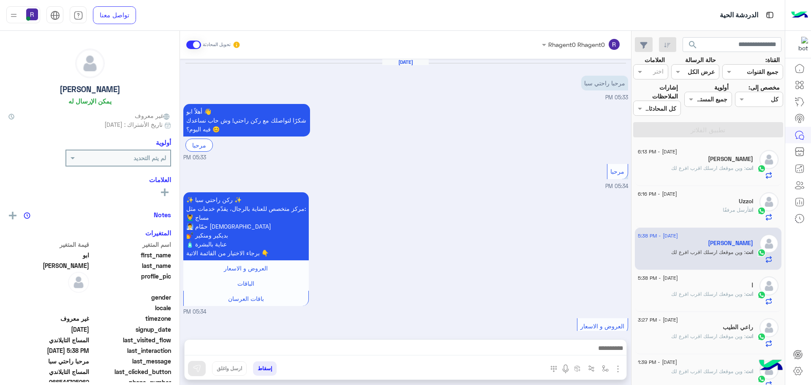
scroll to position [511, 0]
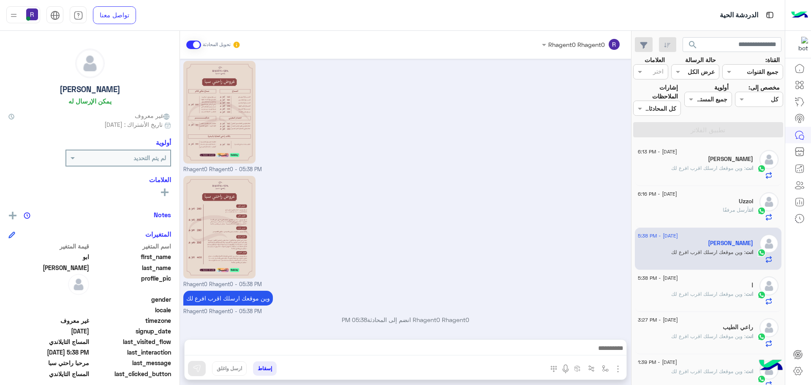
click at [729, 289] on div "ا" at bounding box center [694, 286] width 115 height 9
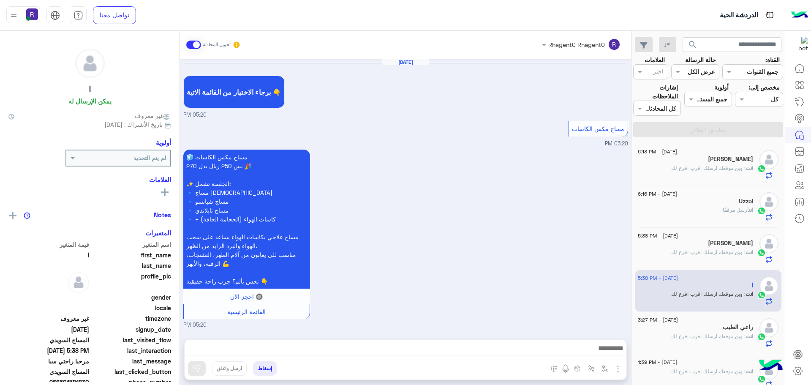
scroll to position [1418, 0]
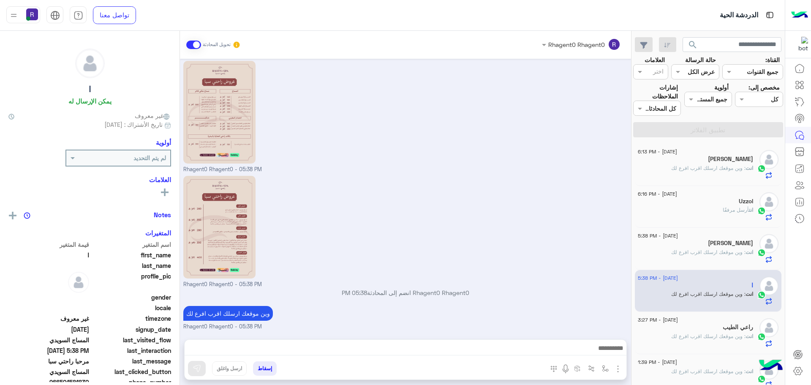
click at [730, 250] on span ": وين موقعك ارسلك اقرب افرع لك" at bounding box center [708, 252] width 74 height 6
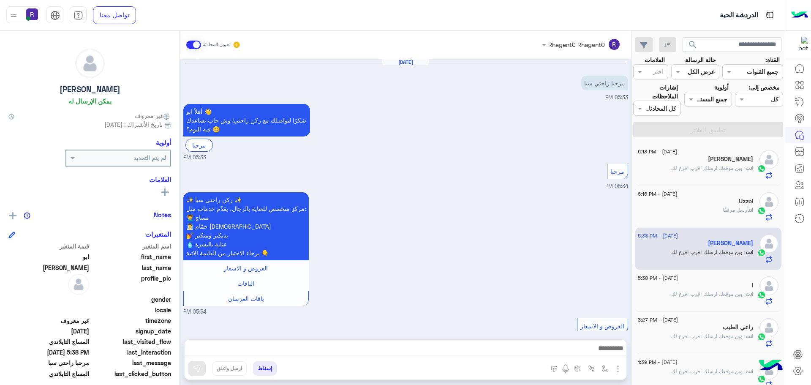
scroll to position [511, 0]
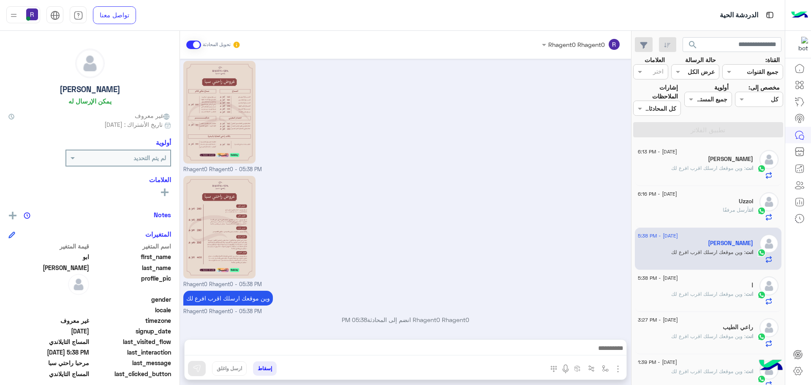
click at [730, 200] on div "Uzzol" at bounding box center [694, 202] width 115 height 9
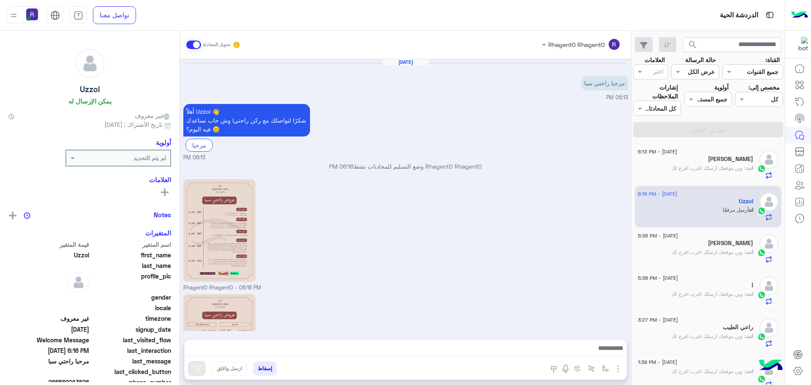
scroll to position [118, 0]
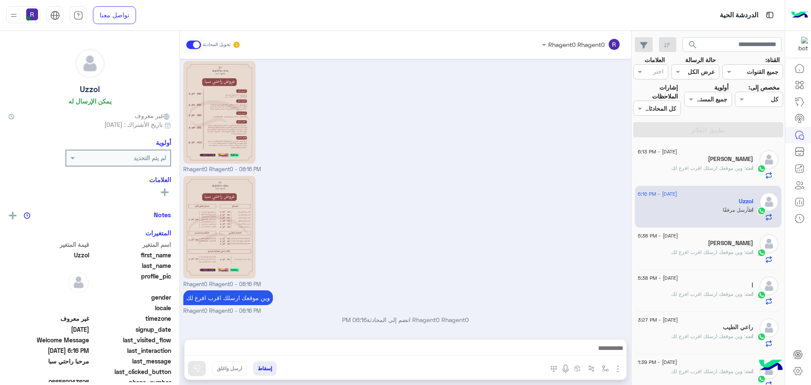
click at [727, 165] on span ": وين موقعك ارسلك اقرب افرع لك" at bounding box center [708, 168] width 74 height 6
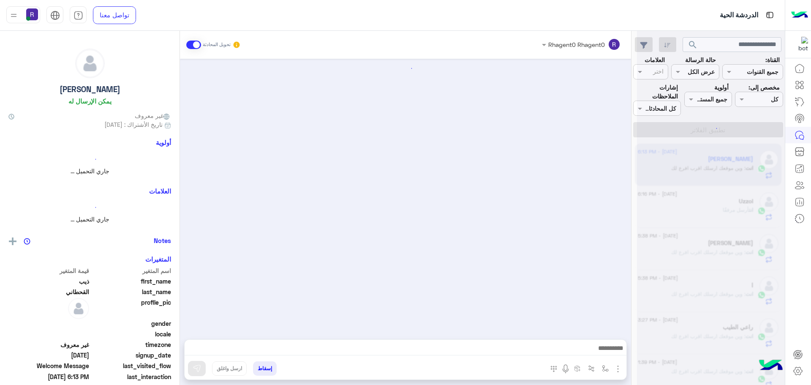
scroll to position [118, 0]
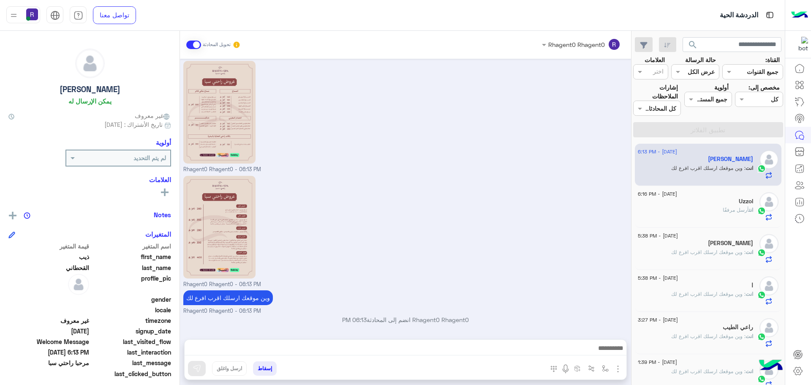
click at [734, 210] on span "أرسل مرفقًا" at bounding box center [735, 209] width 26 height 6
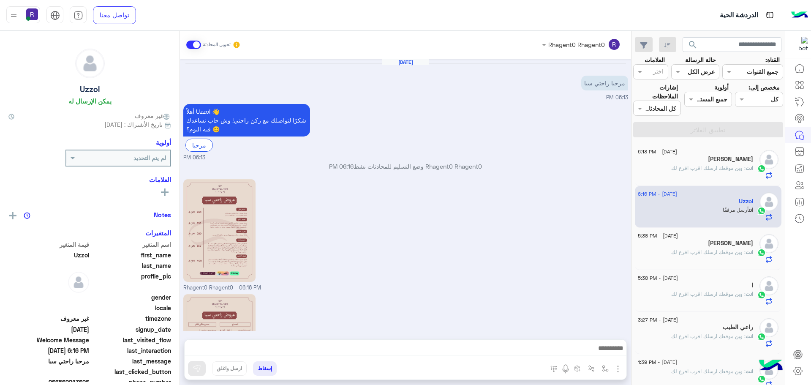
scroll to position [118, 0]
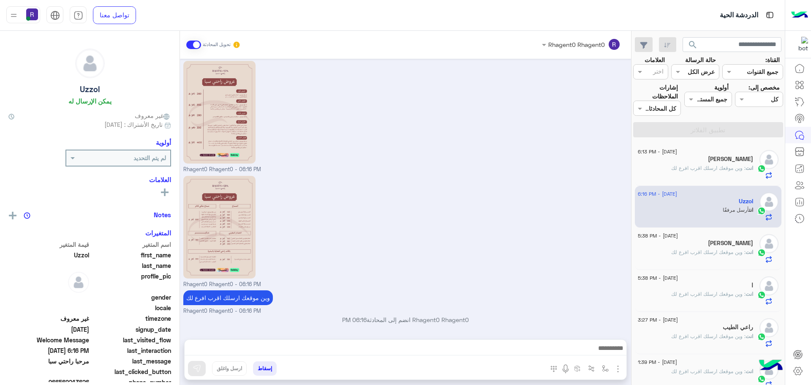
click at [715, 247] on div "[PERSON_NAME]" at bounding box center [694, 243] width 115 height 9
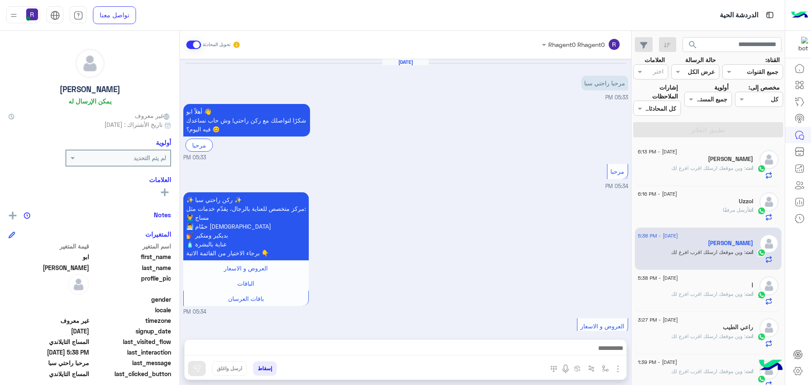
scroll to position [511, 0]
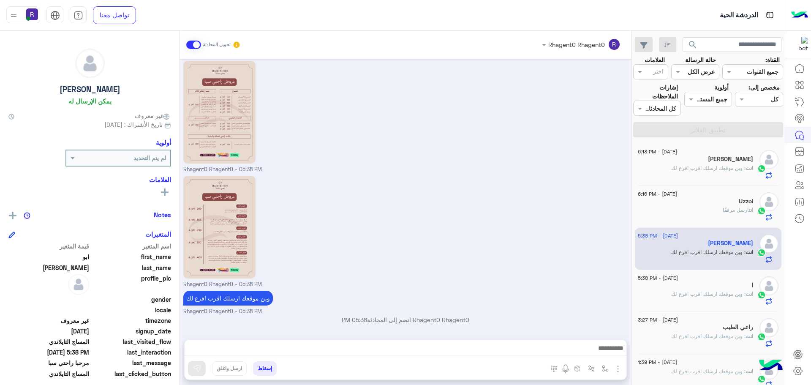
click at [689, 198] on div "Uzzol" at bounding box center [694, 202] width 115 height 9
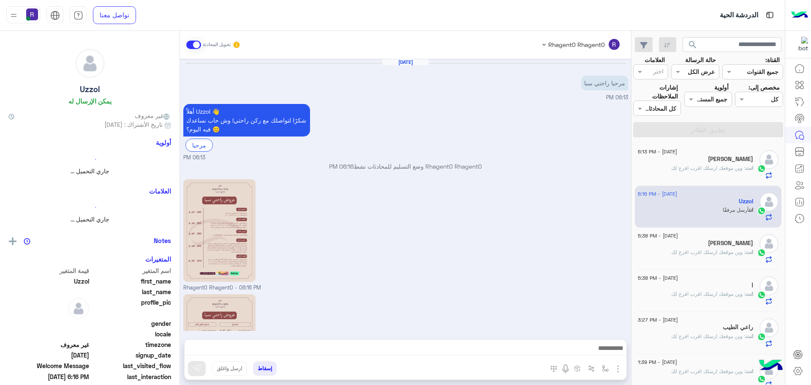
scroll to position [118, 0]
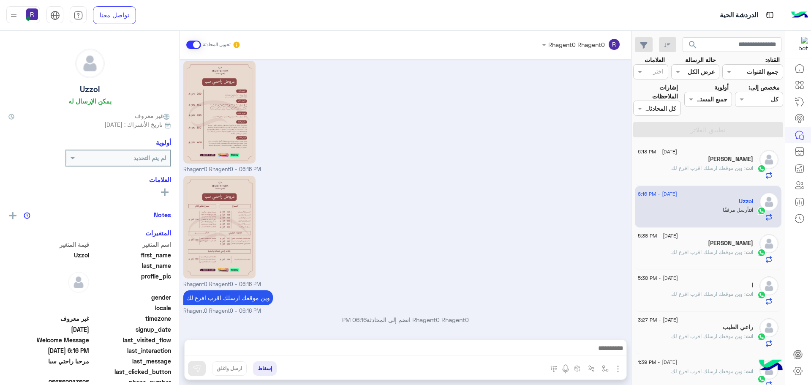
click at [690, 165] on span ": وين موقعك ارسلك اقرب افرع لك" at bounding box center [708, 168] width 74 height 6
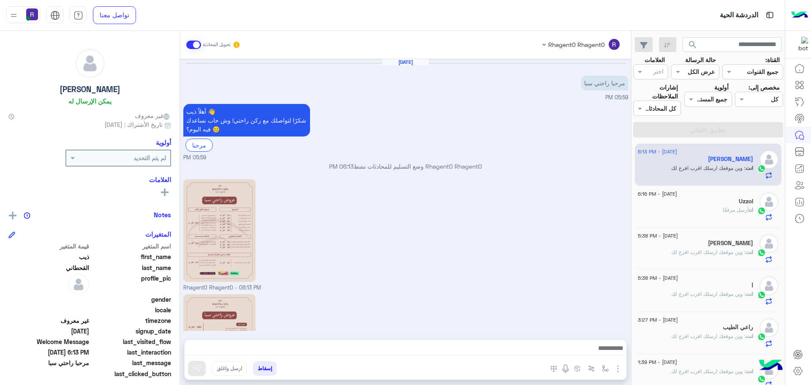
scroll to position [118, 0]
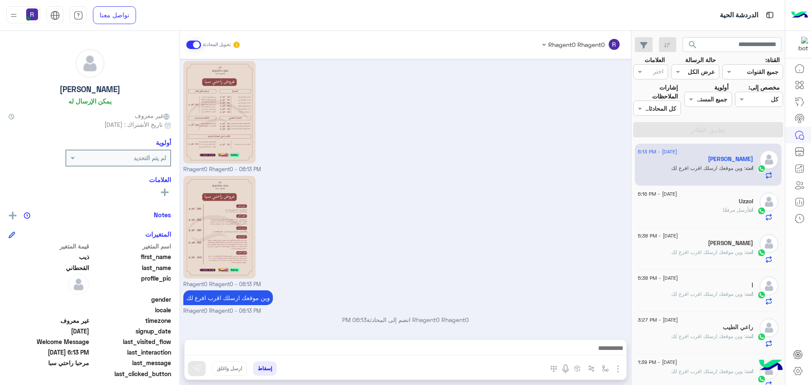
click at [704, 208] on div "انت أرسل مرفقًا" at bounding box center [694, 213] width 115 height 15
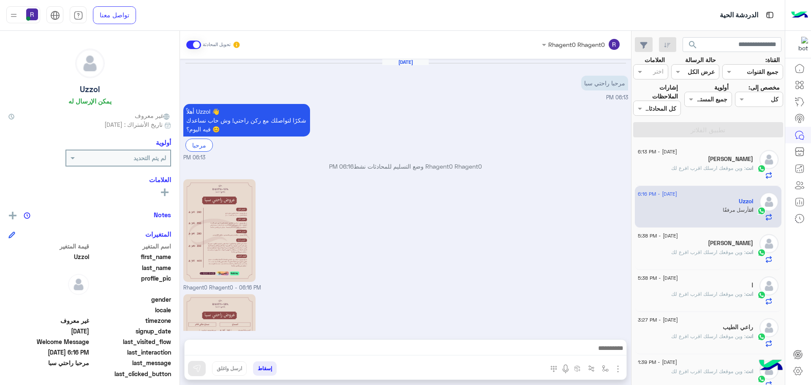
scroll to position [118, 0]
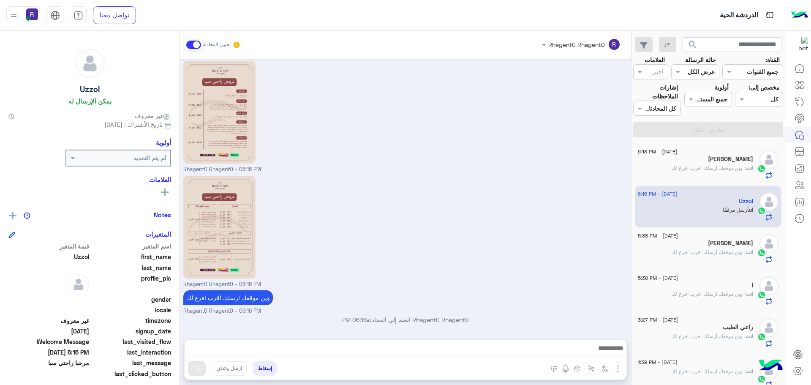
click at [693, 251] on span ": وين موقعك ارسلك اقرب افرع لك" at bounding box center [708, 252] width 74 height 6
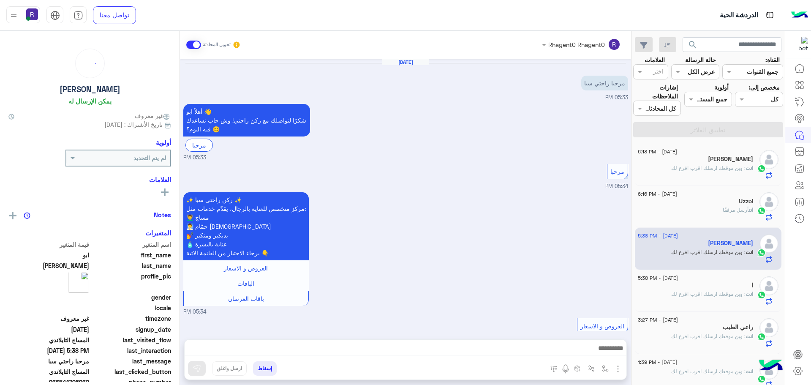
scroll to position [511, 0]
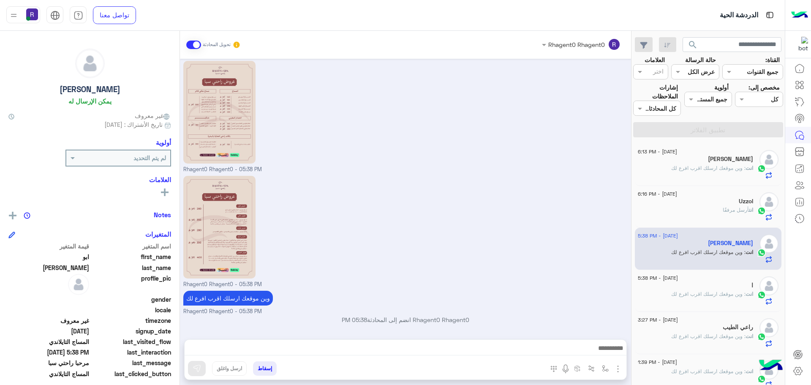
click at [693, 289] on div "ا" at bounding box center [694, 286] width 115 height 9
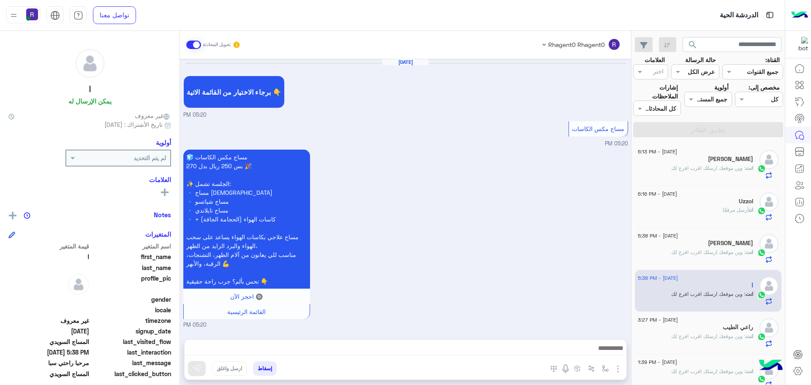
scroll to position [1418, 0]
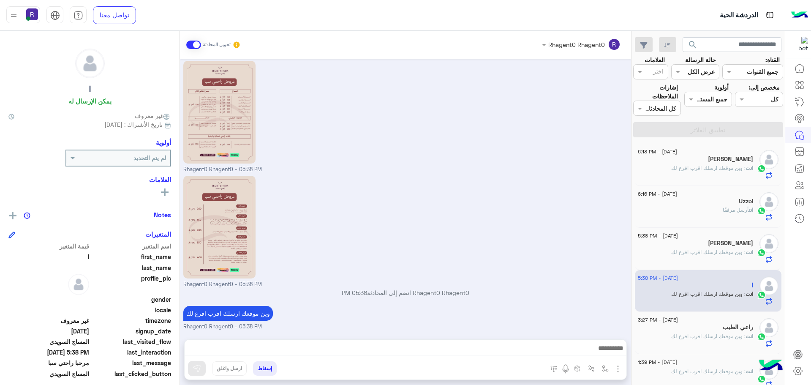
click at [701, 329] on div "راعي الطيب" at bounding box center [694, 327] width 115 height 9
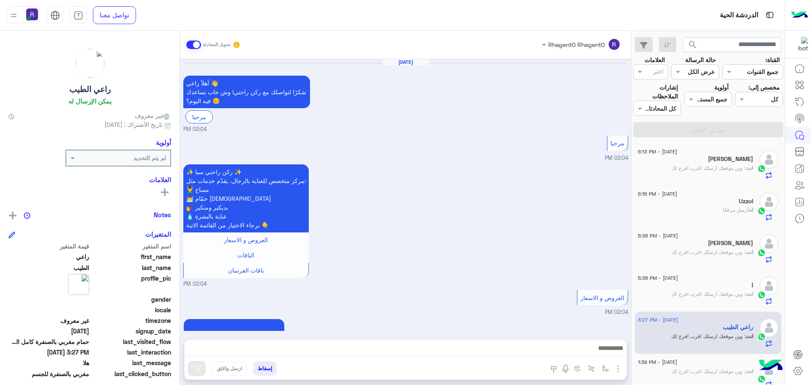
scroll to position [1175, 0]
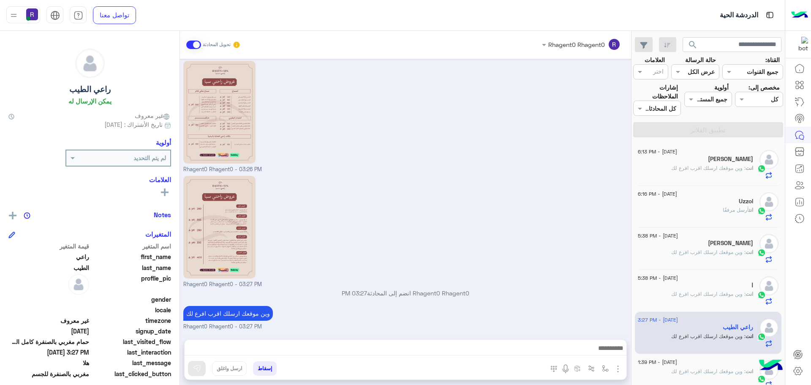
click at [727, 159] on h5 "ذيب القحطاني" at bounding box center [730, 158] width 45 height 7
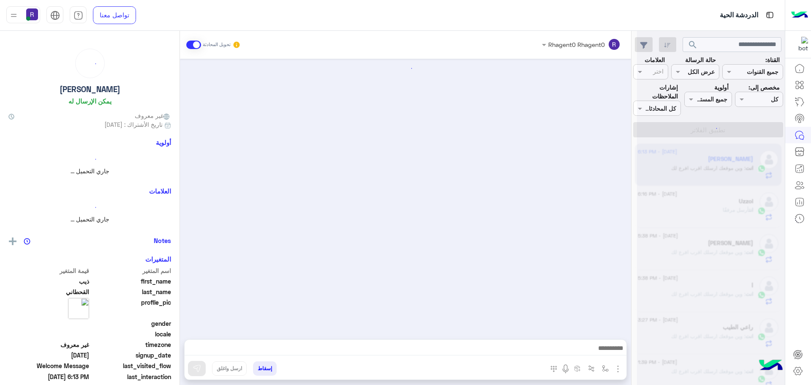
scroll to position [118, 0]
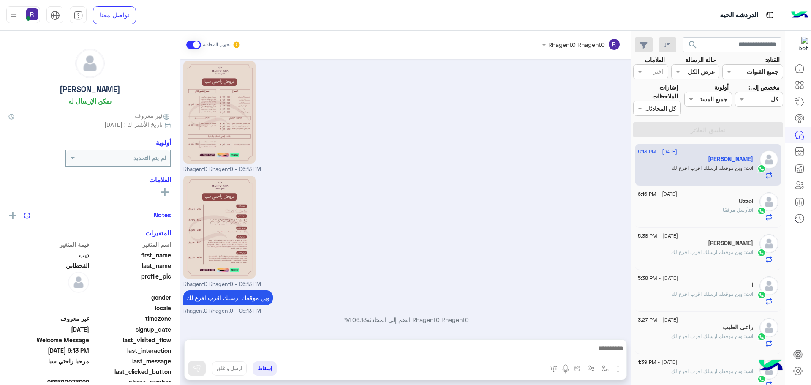
click at [691, 206] on div "Uzzol" at bounding box center [694, 202] width 115 height 9
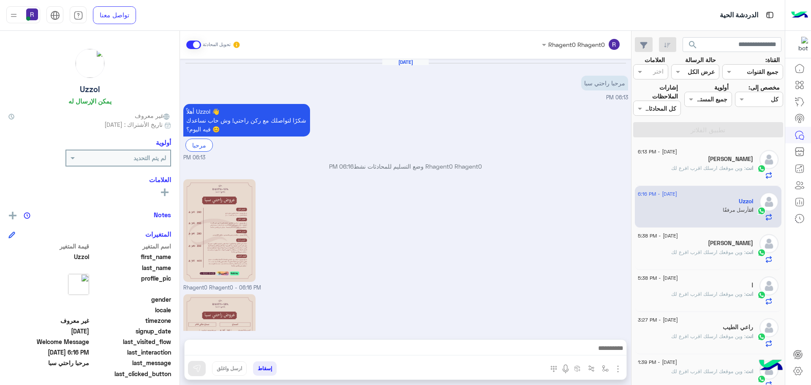
scroll to position [118, 0]
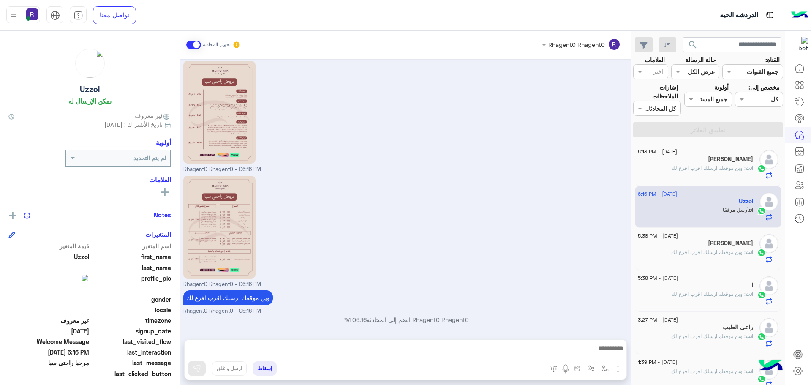
click at [710, 252] on span ": وين موقعك ارسلك اقرب افرع لك" at bounding box center [708, 252] width 74 height 6
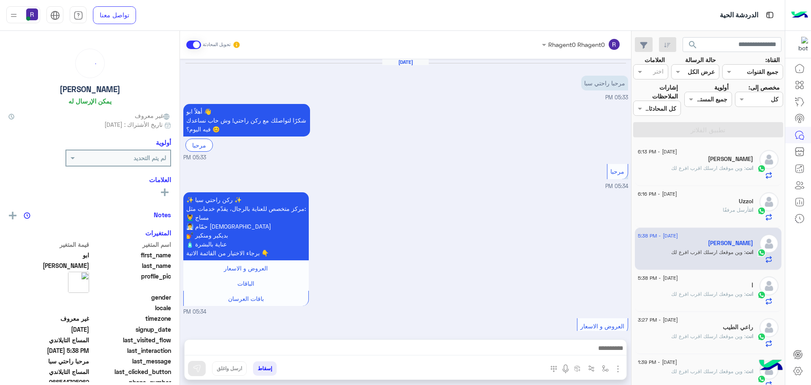
scroll to position [511, 0]
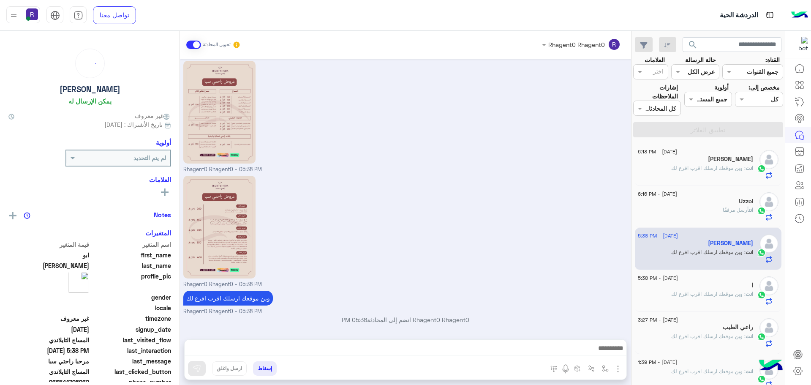
click at [722, 208] on span "أرسل مرفقًا" at bounding box center [735, 209] width 26 height 6
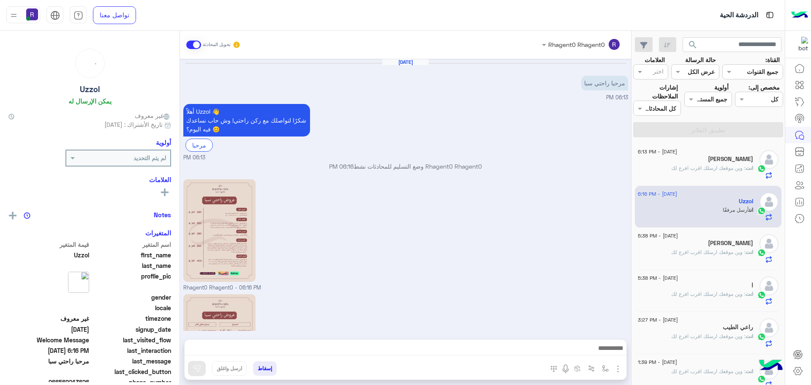
scroll to position [118, 0]
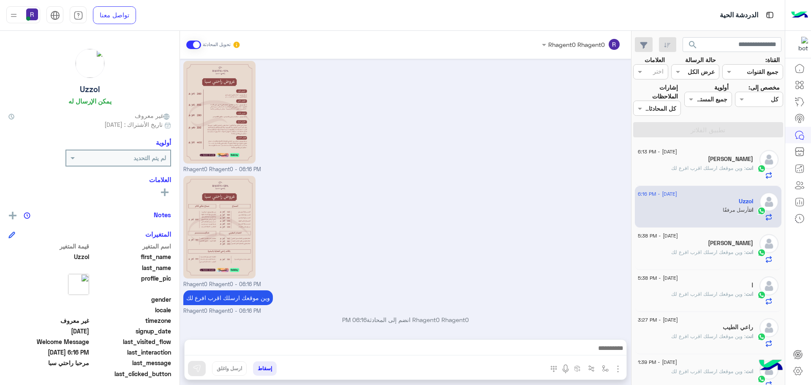
click at [716, 263] on div "10 September - 5:38 PM ابو مبارك انت : وين موقعك ارسلك اقرب افرع لك" at bounding box center [708, 249] width 147 height 42
click at [718, 250] on span ": وين موقعك ارسلك اقرب افرع لك" at bounding box center [708, 252] width 74 height 6
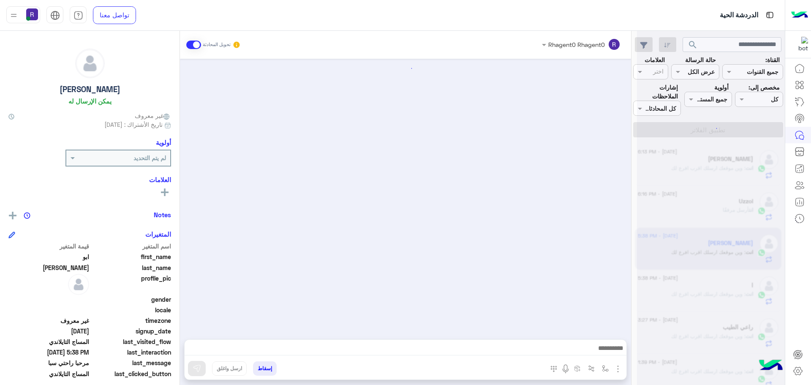
scroll to position [511, 0]
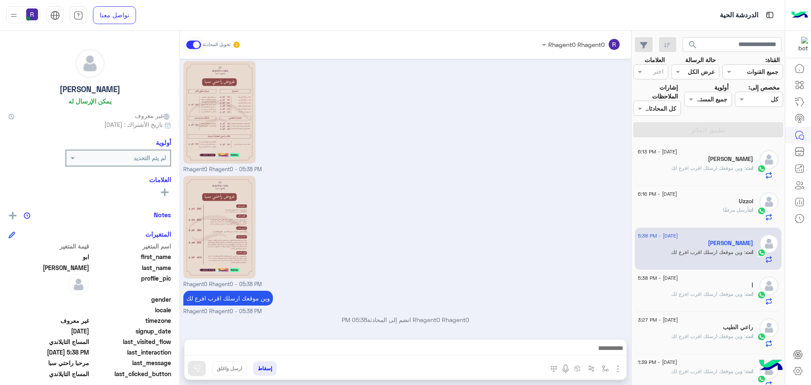
click at [704, 291] on span ": وين موقعك ارسلك اقرب افرع لك" at bounding box center [708, 293] width 74 height 6
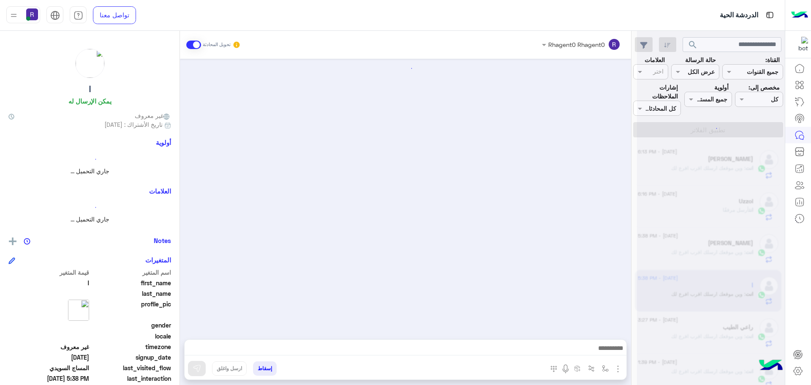
scroll to position [1418, 0]
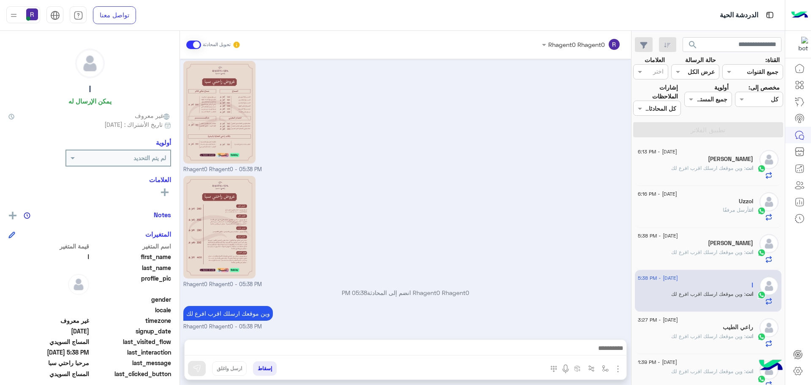
click at [717, 253] on span ": وين موقعك ارسلك اقرب افرع لك" at bounding box center [708, 252] width 74 height 6
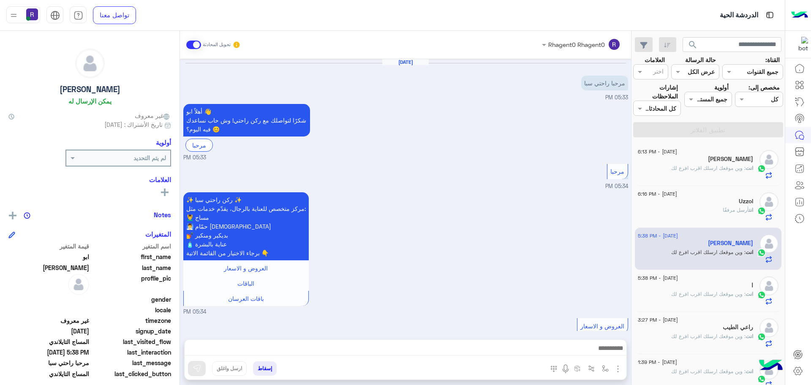
scroll to position [511, 0]
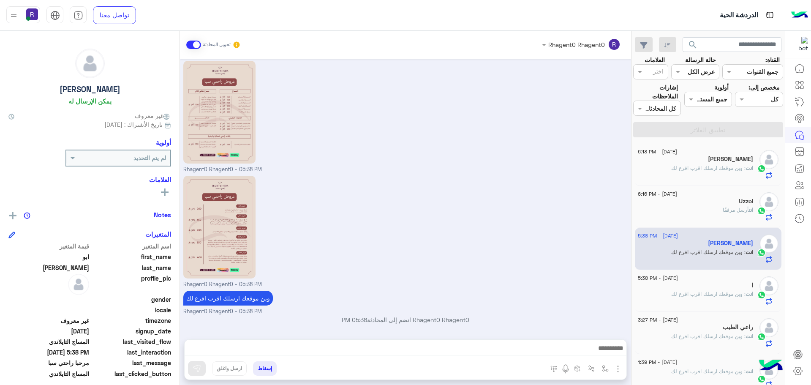
click at [719, 165] on span ": وين موقعك ارسلك اقرب افرع لك" at bounding box center [708, 168] width 74 height 6
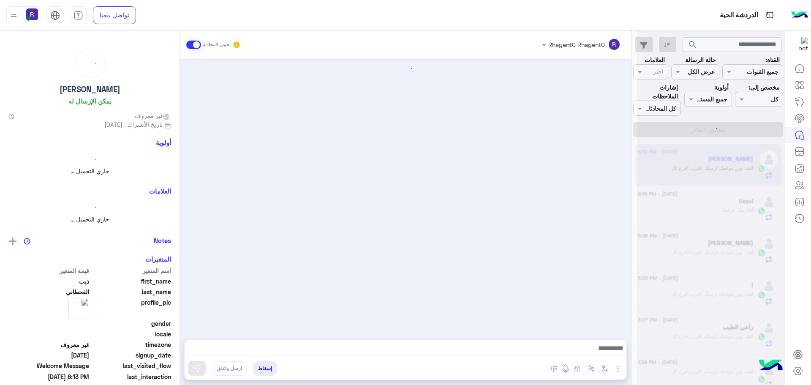
scroll to position [118, 0]
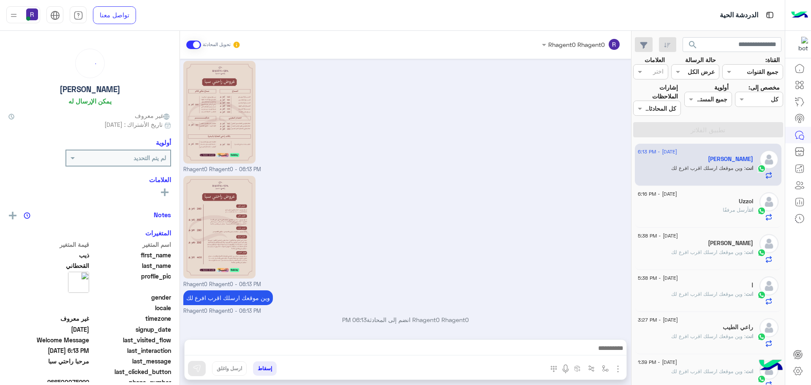
click at [722, 206] on div "Uzzol" at bounding box center [694, 202] width 115 height 9
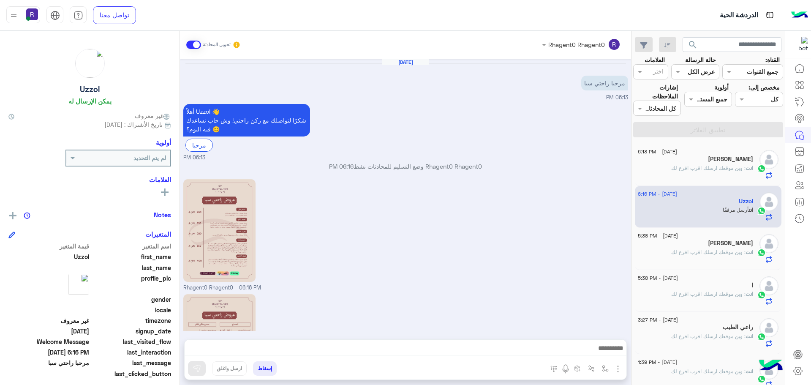
scroll to position [118, 0]
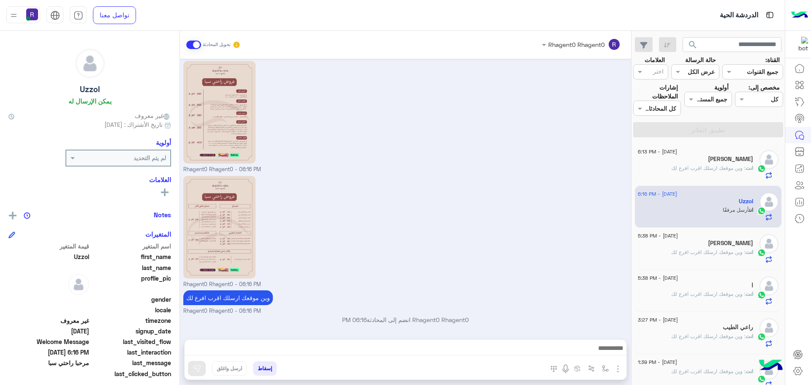
click at [719, 247] on div "[PERSON_NAME]" at bounding box center [694, 243] width 115 height 9
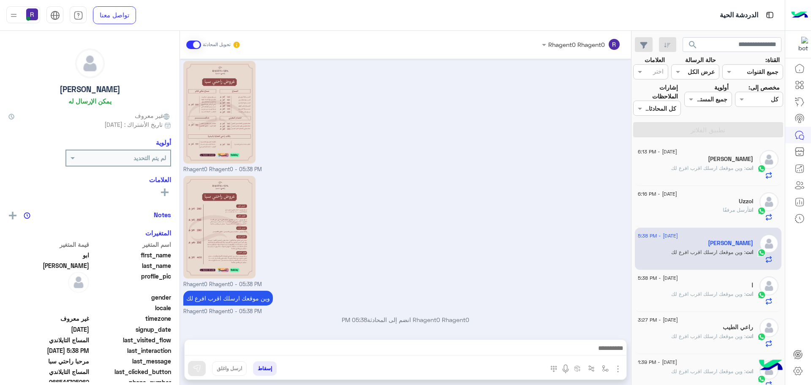
click at [716, 203] on div "Uzzol" at bounding box center [694, 202] width 115 height 9
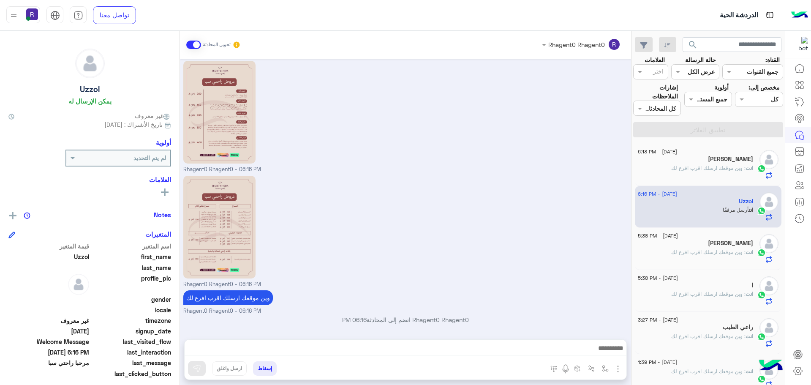
click at [731, 167] on span ": وين موقعك ارسلك اقرب افرع لك" at bounding box center [708, 168] width 74 height 6
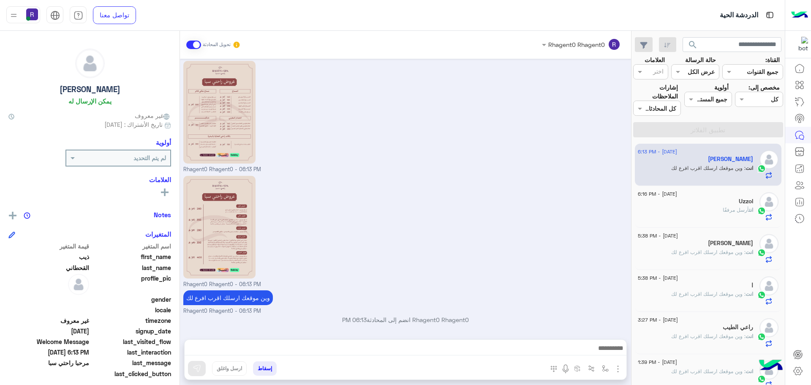
click at [703, 249] on span ": وين موقعك ارسلك اقرب افرع لك" at bounding box center [708, 252] width 74 height 6
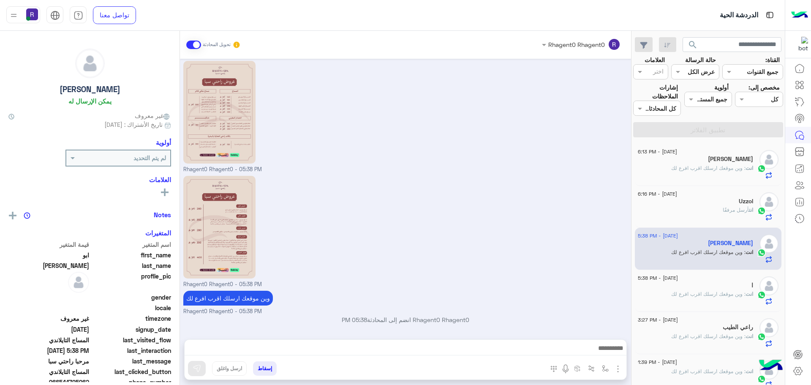
click at [716, 158] on h5 "ذيب القحطاني" at bounding box center [730, 158] width 45 height 7
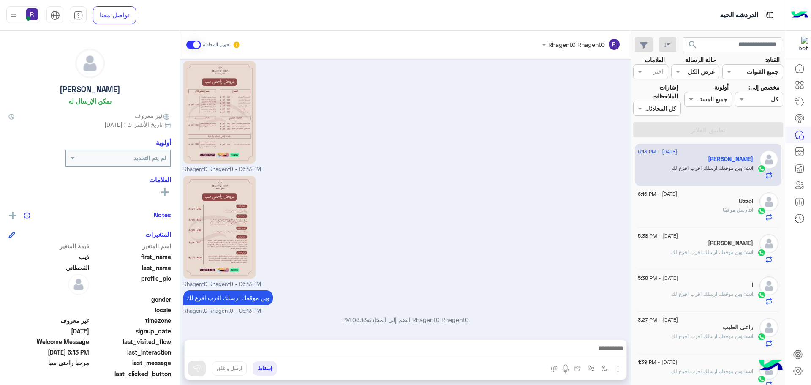
click at [721, 206] on div "Uzzol" at bounding box center [694, 202] width 115 height 9
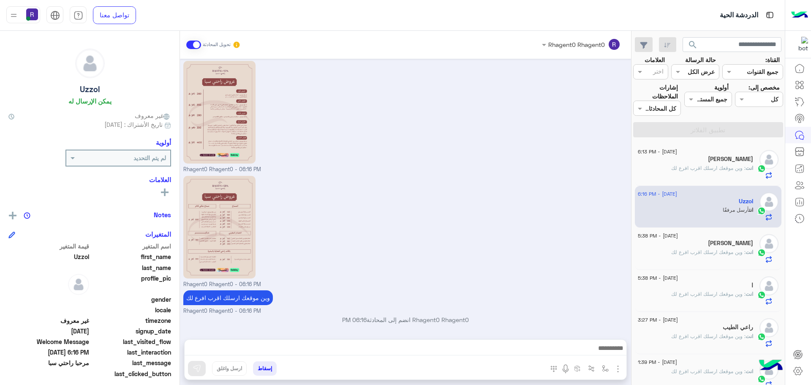
click at [717, 256] on div "انت : وين موقعك ارسلك اقرب افرع لك" at bounding box center [694, 255] width 115 height 15
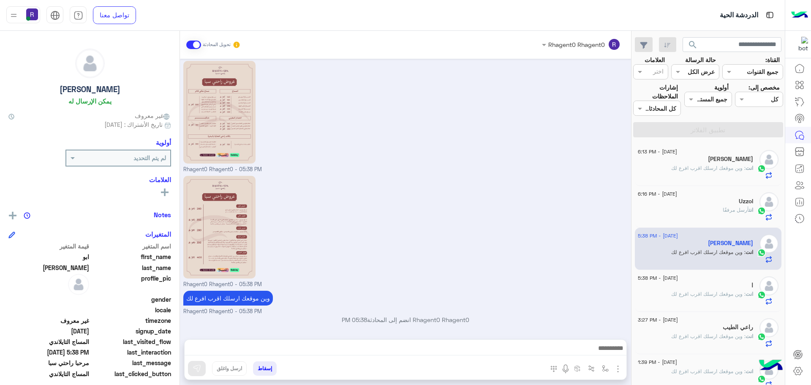
click at [724, 174] on div "انت : وين موقعك ارسلك اقرب افرع لك" at bounding box center [694, 171] width 115 height 15
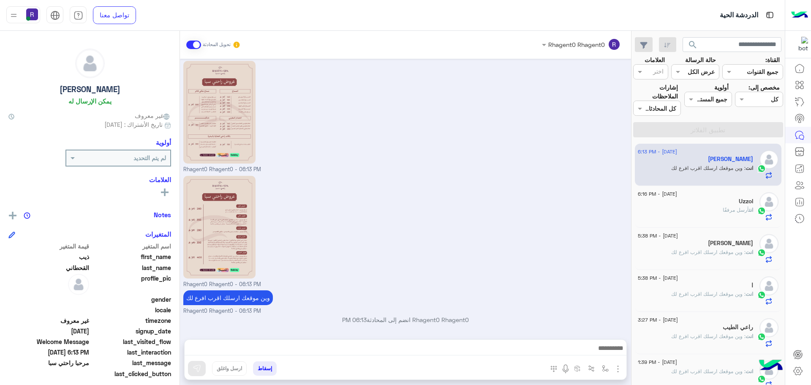
click at [713, 202] on div "Uzzol" at bounding box center [694, 202] width 115 height 9
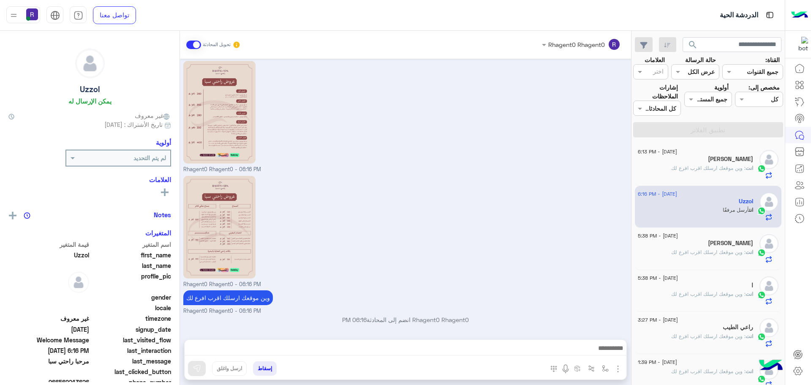
click at [683, 244] on div "[PERSON_NAME]" at bounding box center [694, 243] width 115 height 9
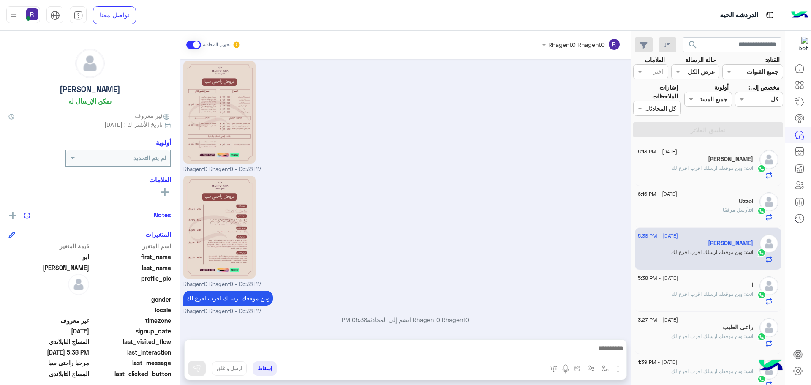
click at [742, 170] on span ": وين موقعك ارسلك اقرب افرع لك" at bounding box center [708, 168] width 74 height 6
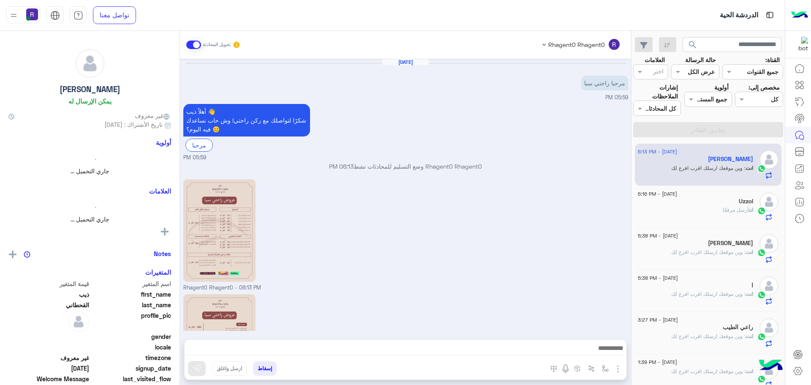
scroll to position [118, 0]
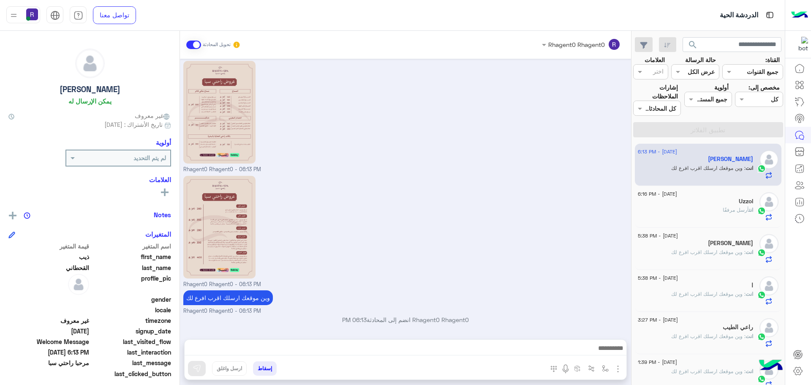
click at [737, 216] on div "انت أرسل مرفقًا" at bounding box center [694, 213] width 115 height 15
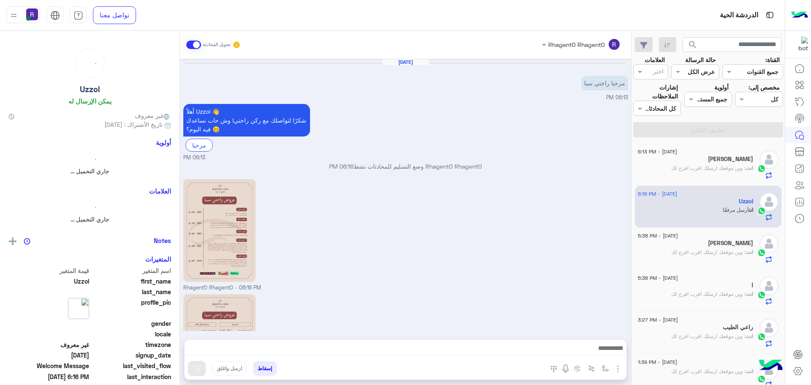
scroll to position [118, 0]
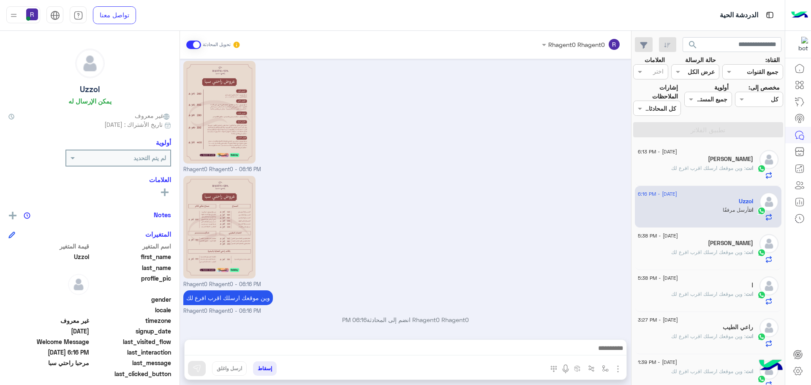
click at [677, 168] on span ": وين موقعك ارسلك اقرب افرع لك" at bounding box center [708, 168] width 74 height 6
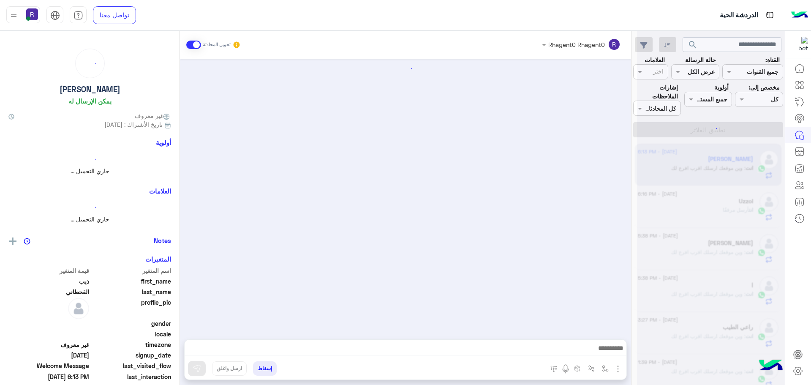
scroll to position [118, 0]
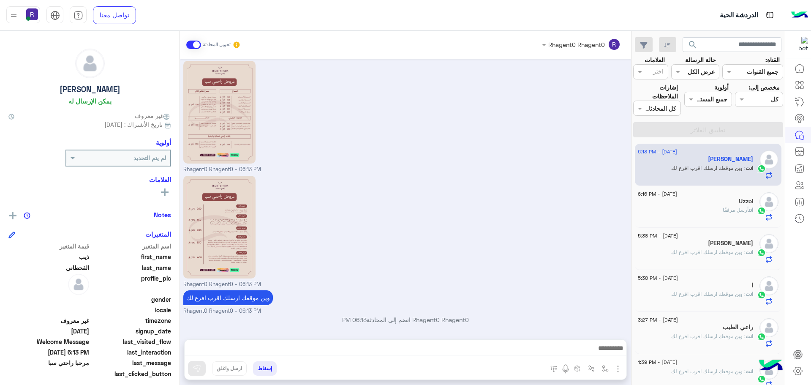
click at [718, 214] on div "انت أرسل مرفقًا" at bounding box center [694, 213] width 115 height 15
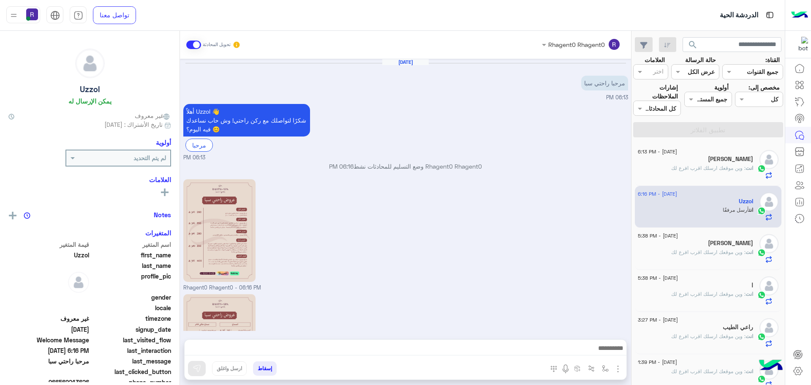
scroll to position [118, 0]
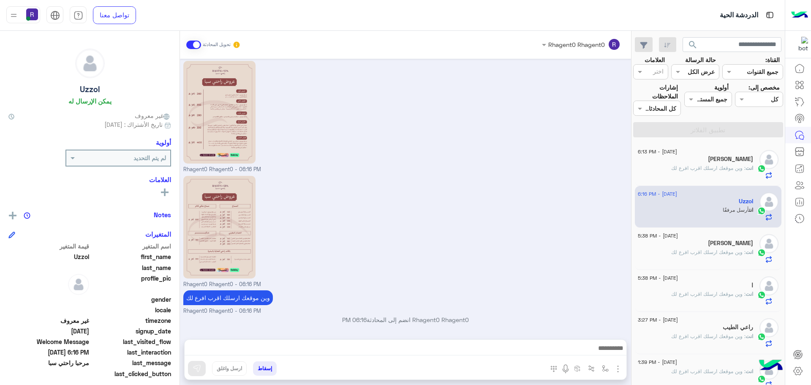
click at [723, 249] on span ": وين موقعك ارسلك اقرب افرع لك" at bounding box center [708, 252] width 74 height 6
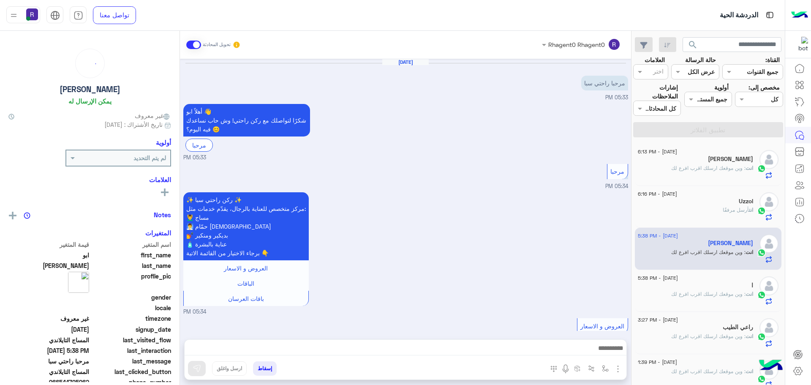
scroll to position [511, 0]
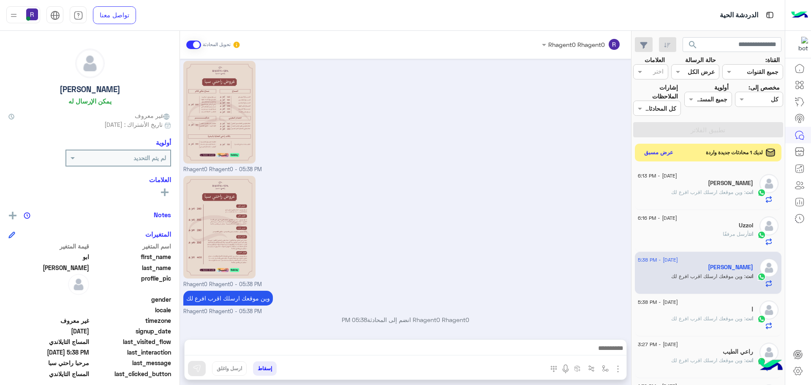
click at [659, 155] on button "عرض مسبق" at bounding box center [658, 152] width 35 height 11
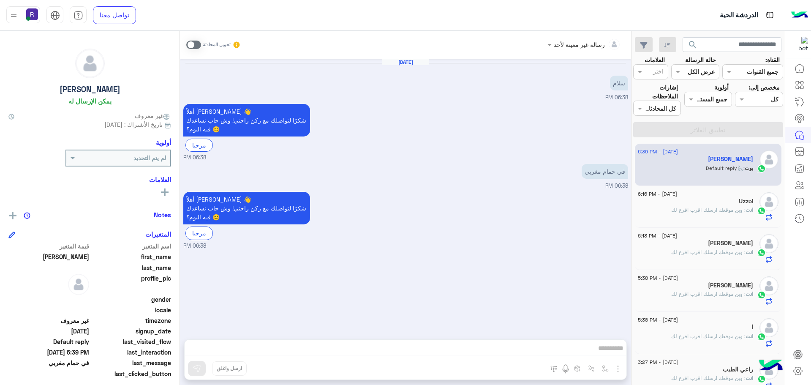
click at [196, 44] on span at bounding box center [193, 45] width 15 height 8
click at [617, 367] on img "button" at bounding box center [618, 368] width 10 height 10
click at [612, 351] on img at bounding box center [615, 350] width 7 height 10
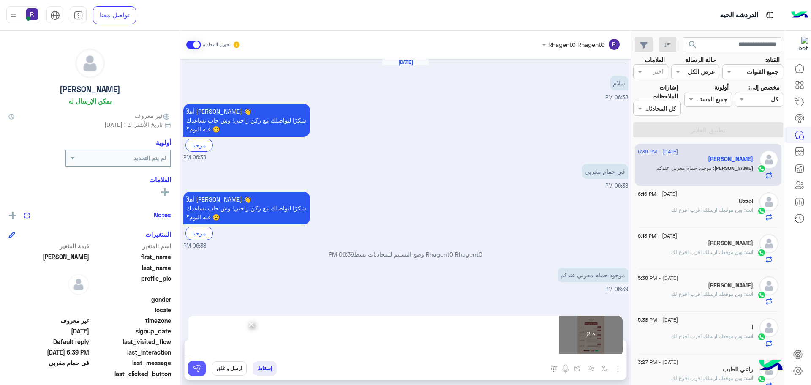
click at [200, 367] on img at bounding box center [197, 368] width 8 height 8
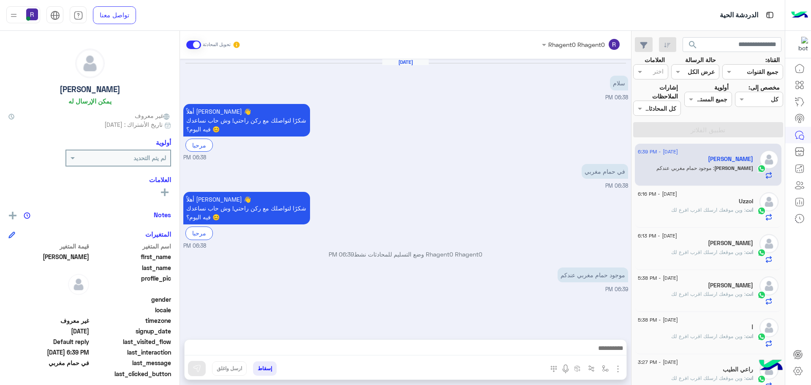
click at [703, 204] on div "Uzzol" at bounding box center [694, 202] width 115 height 9
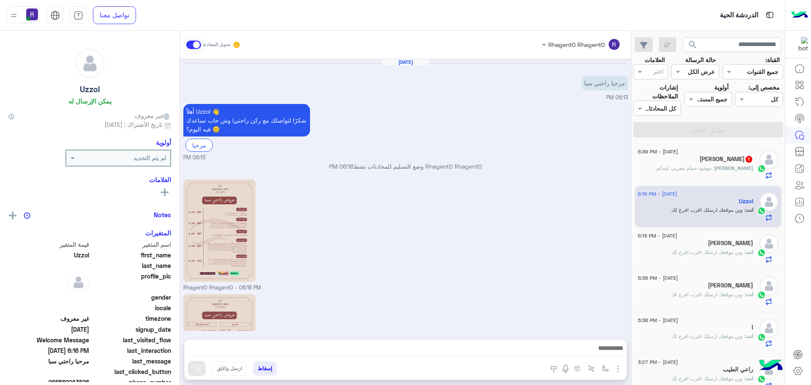
scroll to position [118, 0]
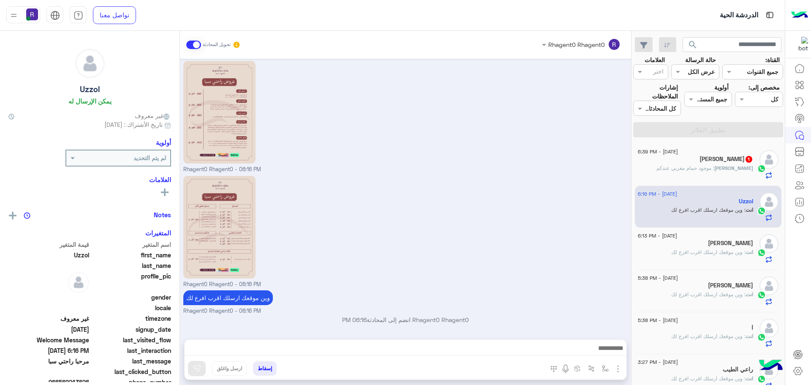
click at [721, 171] on p "Hasan : موجود حمام مغربي عندكم" at bounding box center [704, 168] width 97 height 8
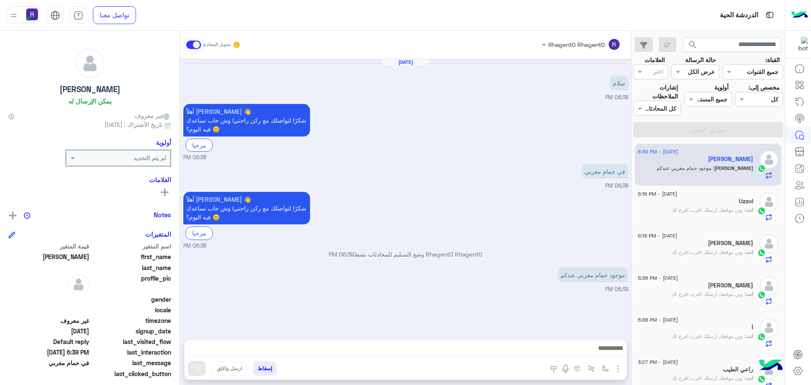
click at [710, 240] on div "ذيب القحطاني" at bounding box center [694, 243] width 115 height 9
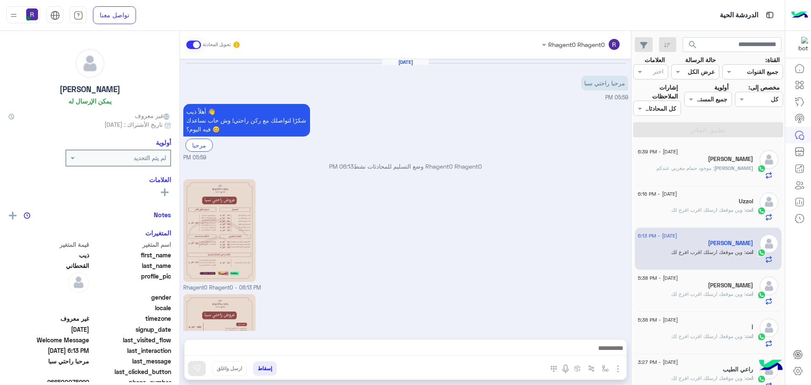
scroll to position [118, 0]
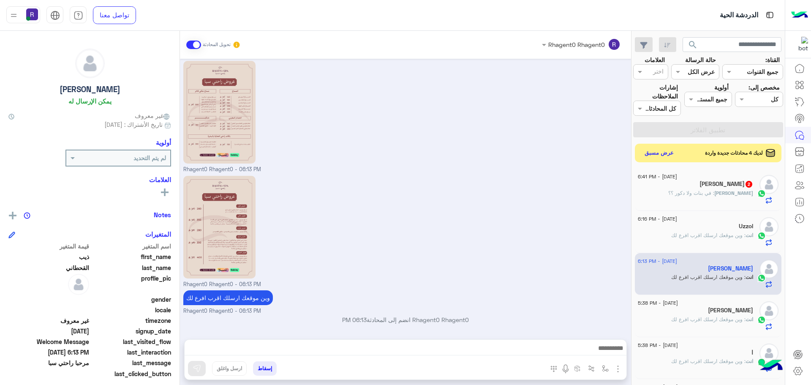
click at [706, 187] on div "Hasan 2" at bounding box center [694, 184] width 115 height 9
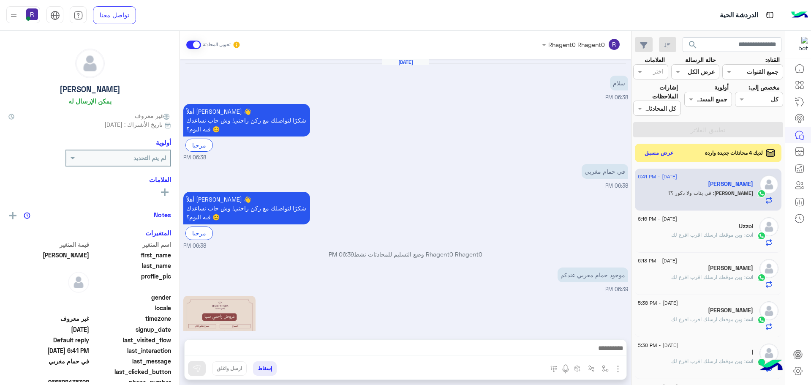
scroll to position [264, 0]
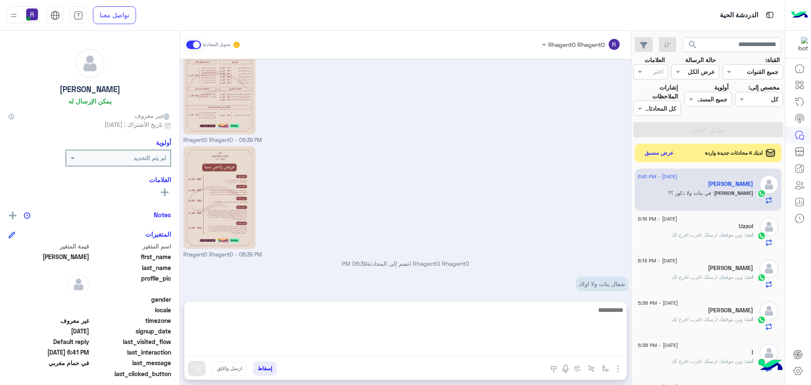
click at [334, 348] on textarea at bounding box center [405, 329] width 442 height 51
type textarea "********"
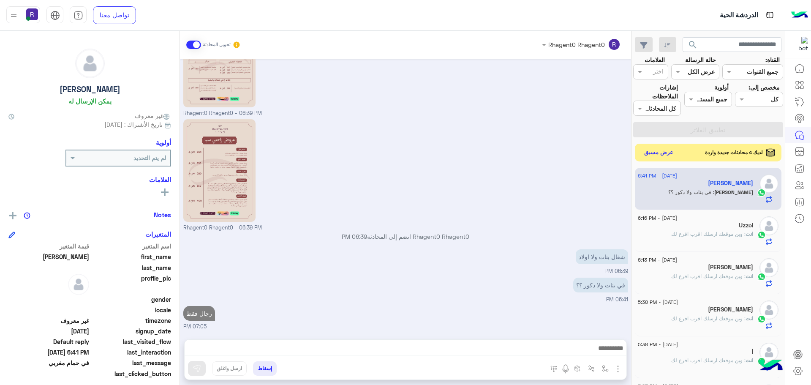
click at [660, 152] on button "عرض مسبق" at bounding box center [658, 152] width 35 height 11
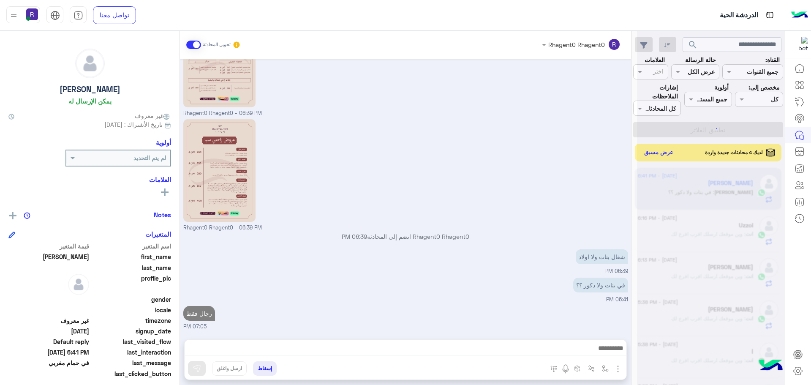
scroll to position [291, 0]
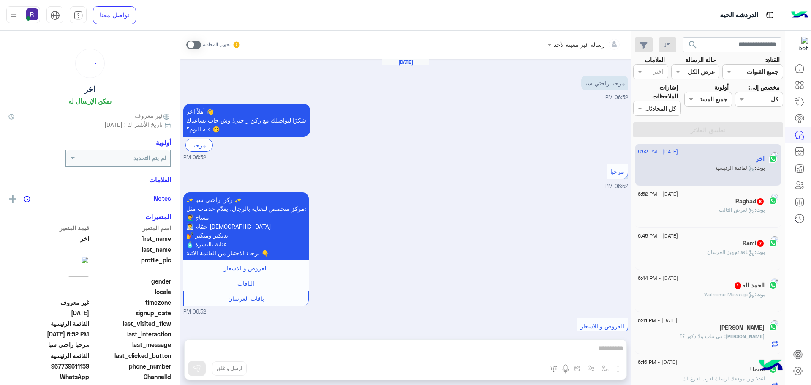
scroll to position [432, 0]
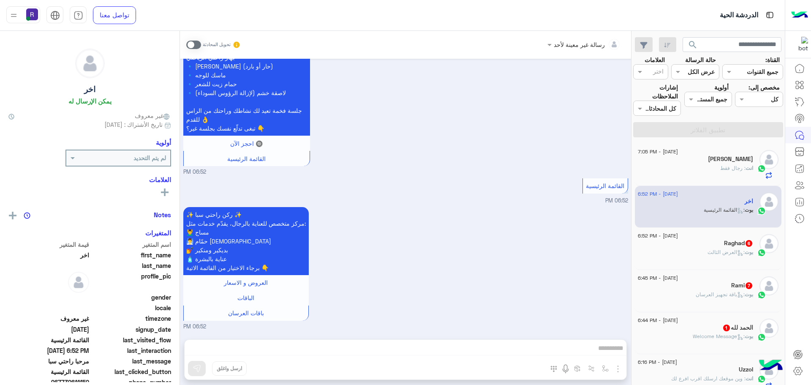
click at [713, 329] on div "الحمد لله 1" at bounding box center [694, 328] width 115 height 9
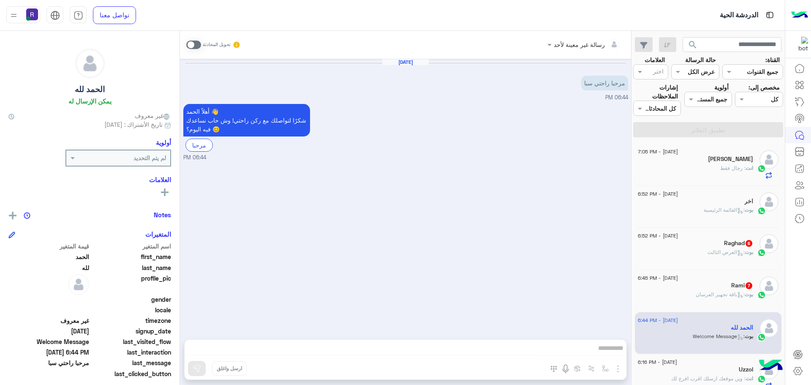
click at [196, 43] on span at bounding box center [193, 45] width 15 height 8
click at [620, 371] on img "button" at bounding box center [618, 368] width 10 height 10
click at [593, 354] on button "الصور" at bounding box center [605, 350] width 36 height 17
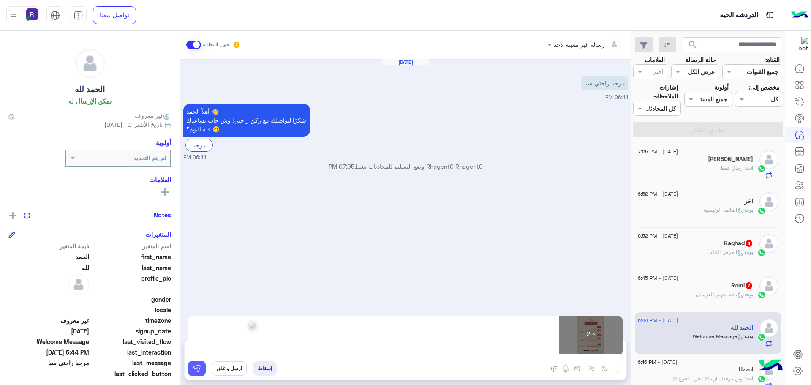
click at [195, 370] on img at bounding box center [197, 368] width 8 height 8
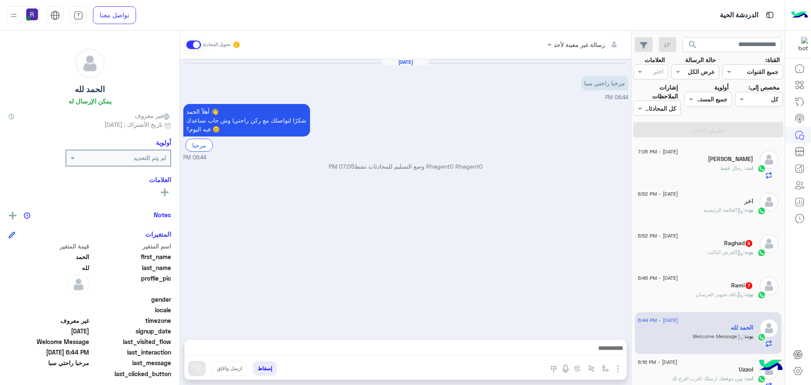
click at [710, 282] on div "Rami 7" at bounding box center [694, 286] width 115 height 9
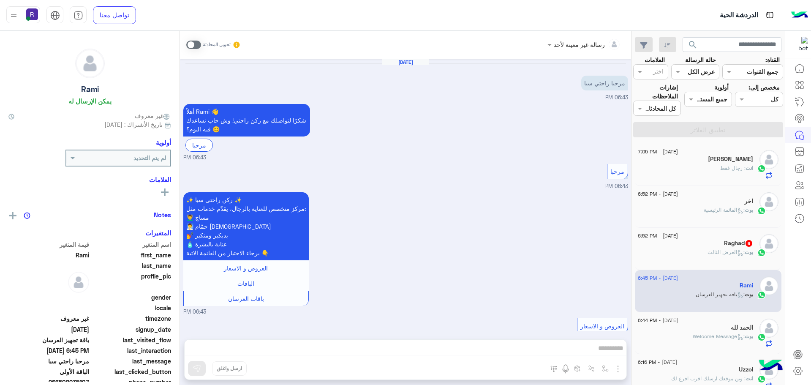
scroll to position [926, 0]
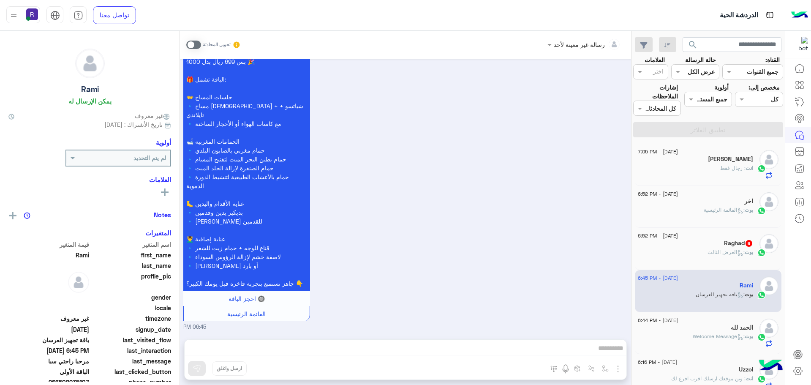
click at [198, 45] on span at bounding box center [193, 45] width 15 height 8
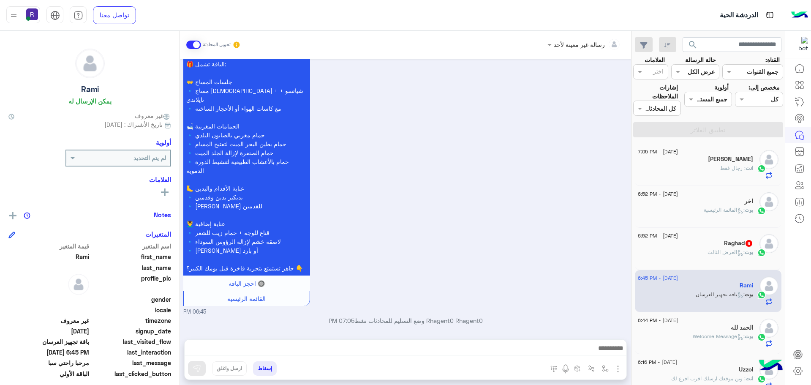
drag, startPoint x: 422, startPoint y: 349, endPoint x: 464, endPoint y: 117, distance: 236.1
click at [463, 97] on div "💍 باقة تجهيز العرسان بس 699 ريال بدل 1000 🎉 🎁 الباقة تشمل: 👐 جلسات المساج 🔹 مسا…" at bounding box center [405, 172] width 445 height 288
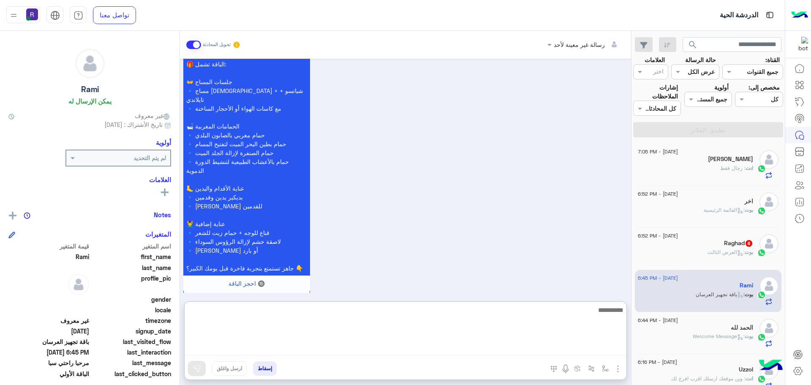
paste textarea "**********"
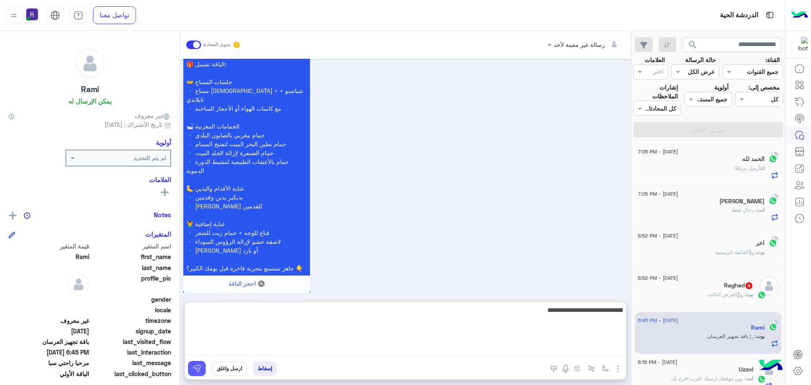
type textarea "**********"
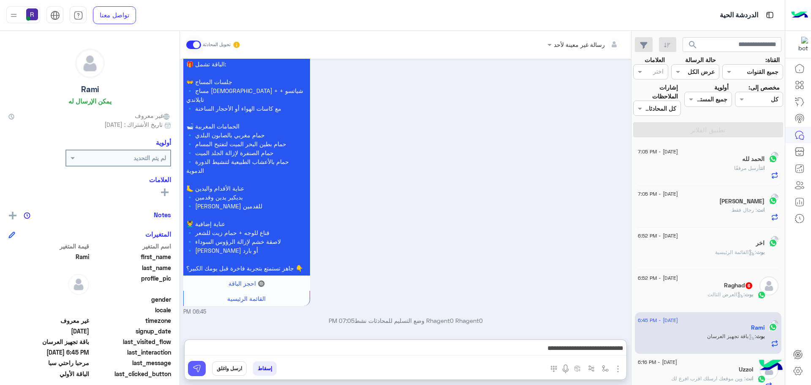
click at [198, 370] on img at bounding box center [197, 368] width 8 height 8
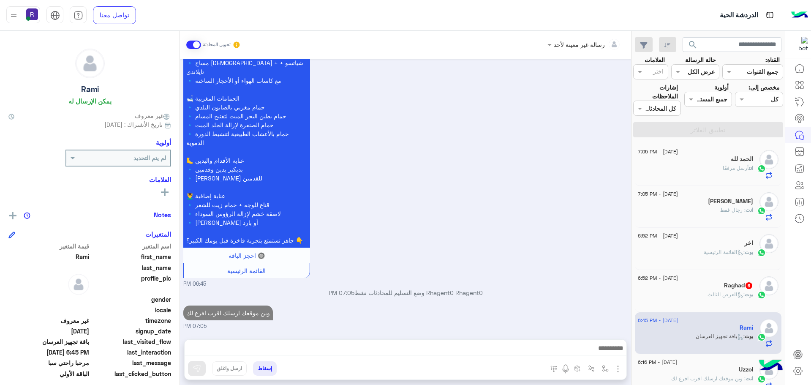
scroll to position [968, 0]
click at [732, 294] on span ": العرض الثالث" at bounding box center [725, 294] width 37 height 6
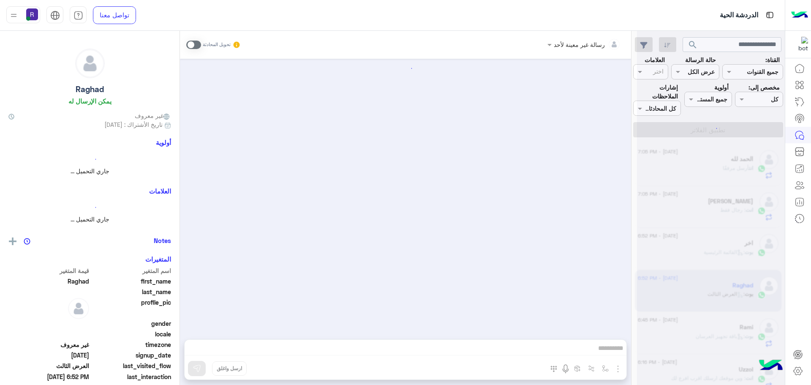
scroll to position [822, 0]
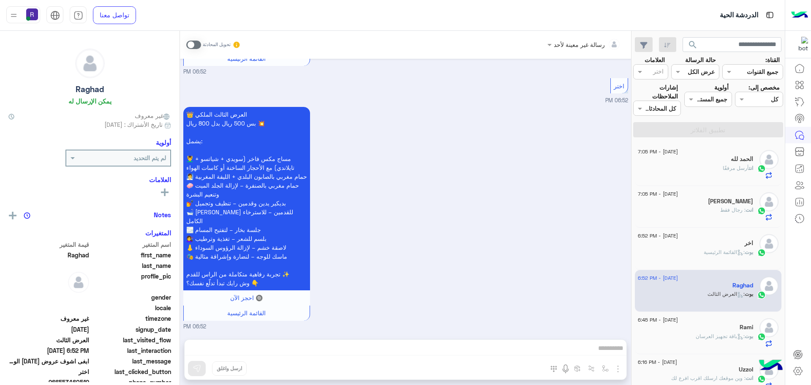
click at [198, 46] on span at bounding box center [193, 45] width 15 height 8
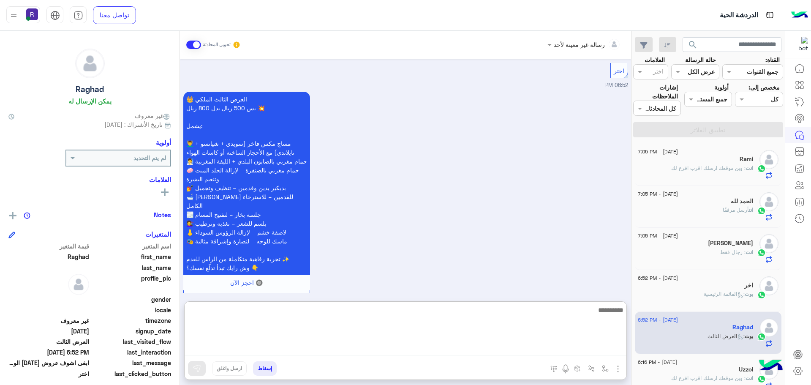
paste textarea "**********"
type textarea "**********"
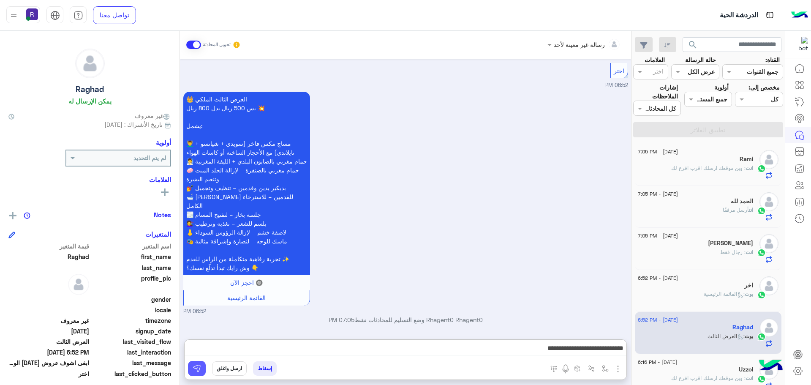
click at [192, 365] on button at bounding box center [197, 368] width 18 height 15
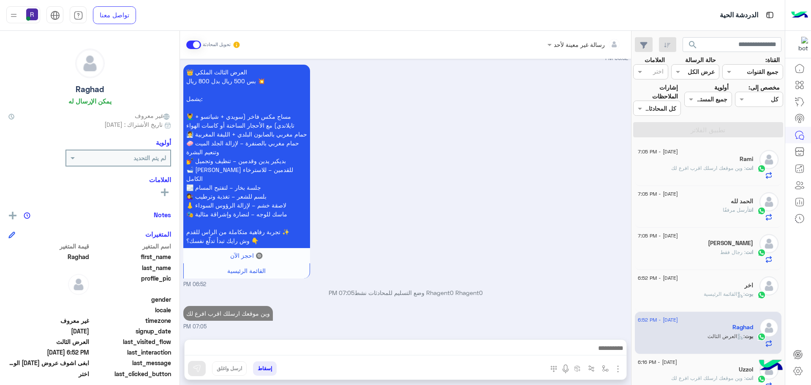
scroll to position [864, 0]
click at [718, 163] on div "Rami" at bounding box center [694, 159] width 115 height 9
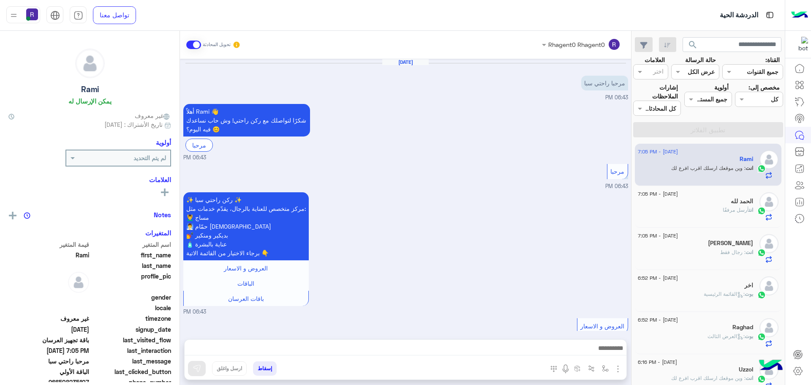
scroll to position [984, 0]
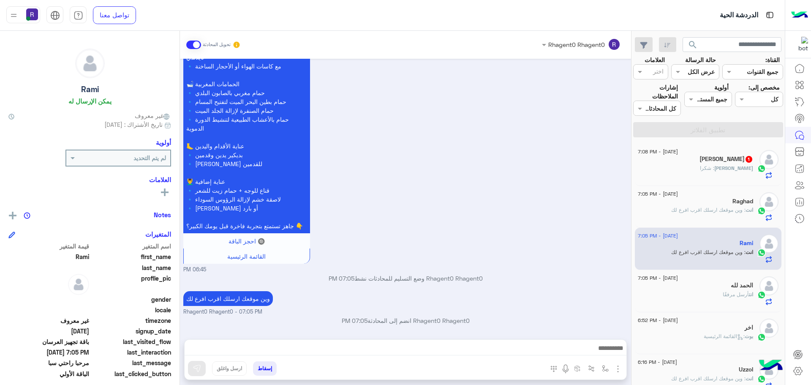
click at [714, 169] on span ": شكرا" at bounding box center [707, 168] width 14 height 6
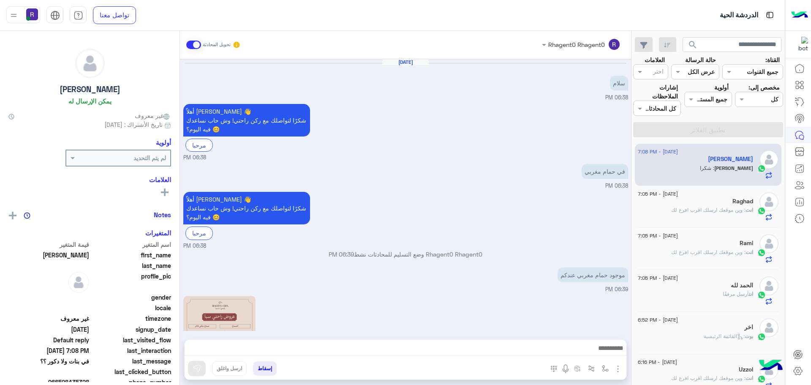
scroll to position [319, 0]
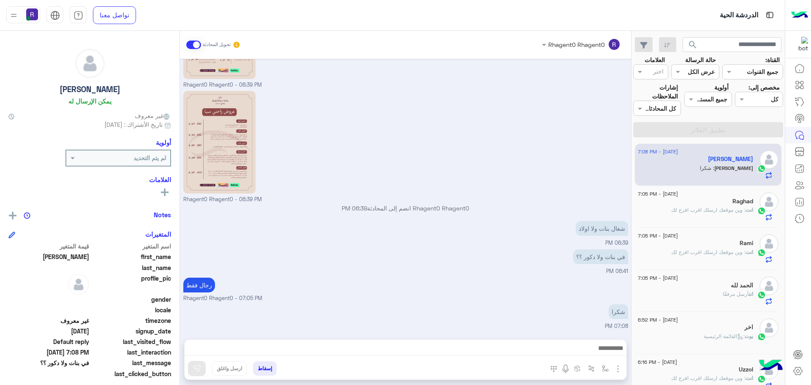
click at [746, 205] on div "Raghad" at bounding box center [694, 202] width 115 height 9
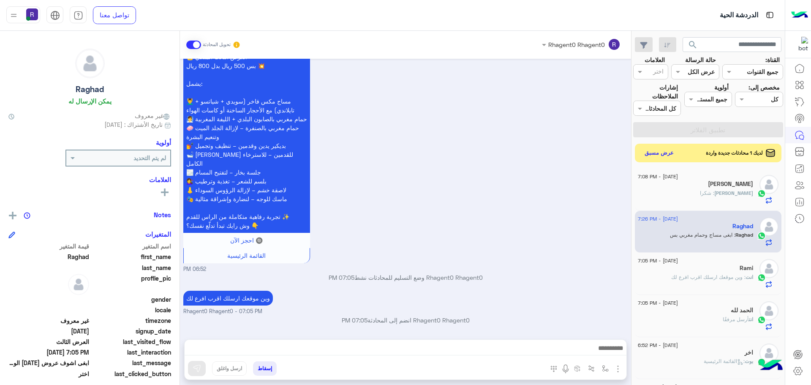
scroll to position [908, 0]
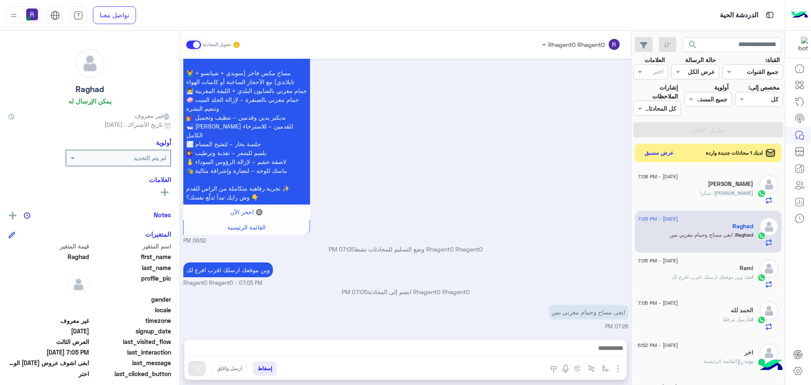
click at [619, 368] on img "button" at bounding box center [618, 368] width 10 height 10
click at [607, 356] on button "الصور" at bounding box center [605, 350] width 36 height 17
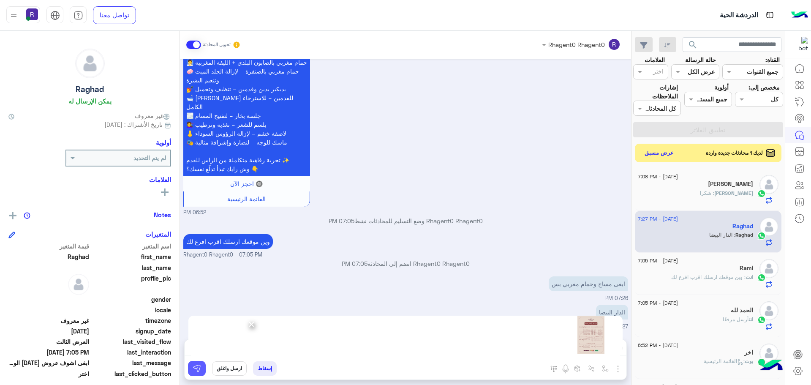
click at [195, 371] on img at bounding box center [197, 368] width 8 height 8
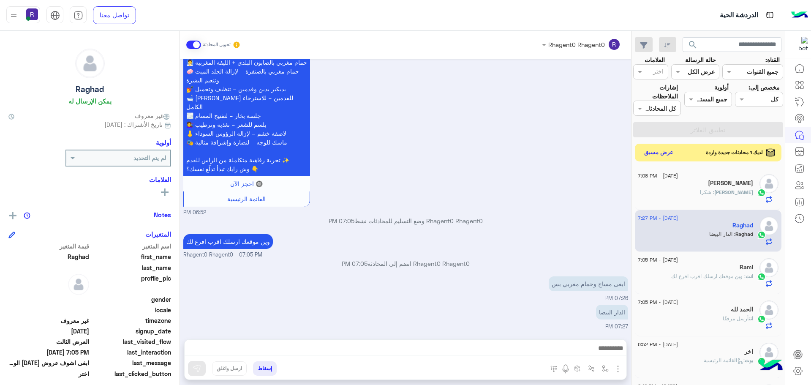
click at [666, 152] on button "عرض مسبق" at bounding box center [658, 152] width 35 height 11
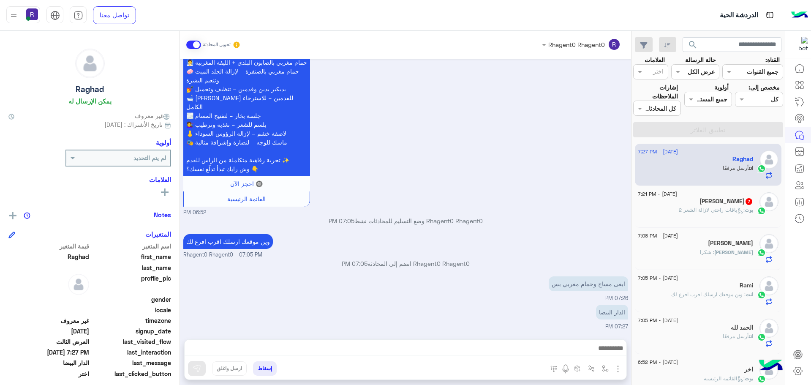
scroll to position [1051, 0]
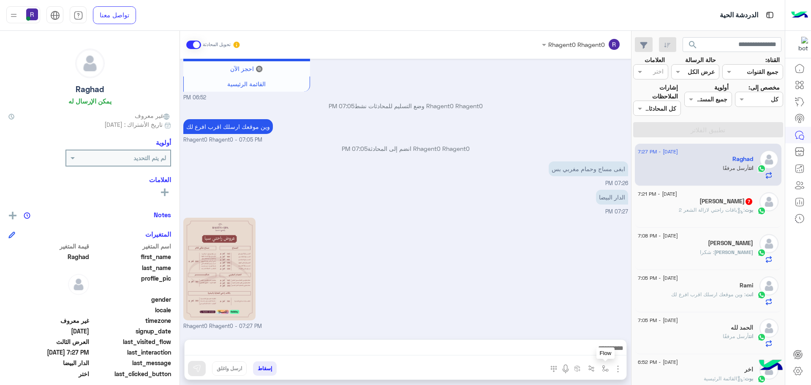
click at [605, 366] on img "button" at bounding box center [605, 368] width 7 height 7
click at [594, 353] on input "text" at bounding box center [578, 350] width 57 height 10
click at [380, 259] on div "Rhagent0 Rhagent0 - 07:27 PM" at bounding box center [405, 272] width 445 height 115
click at [618, 366] on img "button" at bounding box center [618, 368] width 10 height 10
click at [610, 347] on button "الصور" at bounding box center [605, 350] width 36 height 17
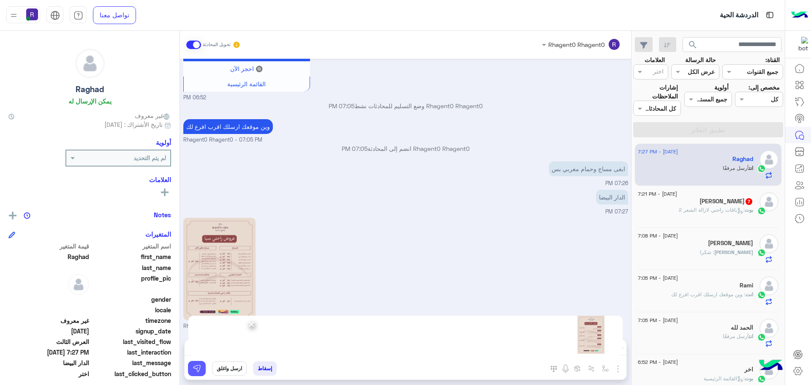
click at [194, 371] on img at bounding box center [197, 368] width 8 height 8
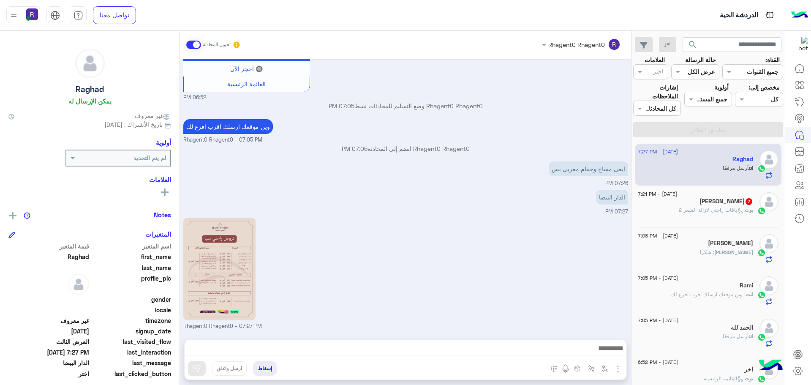
click at [680, 198] on div "محمود 7" at bounding box center [694, 202] width 115 height 9
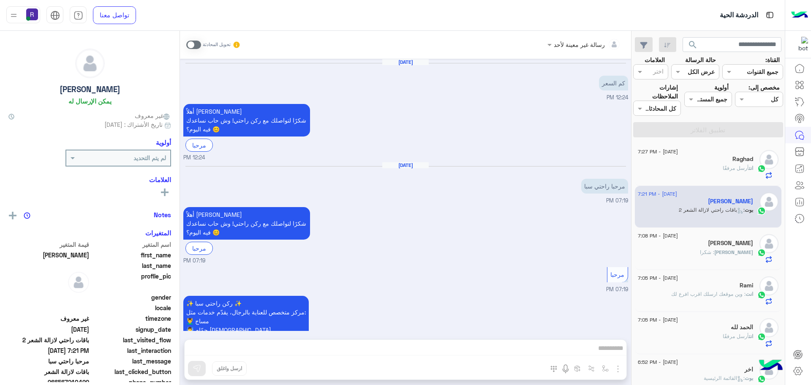
scroll to position [834, 0]
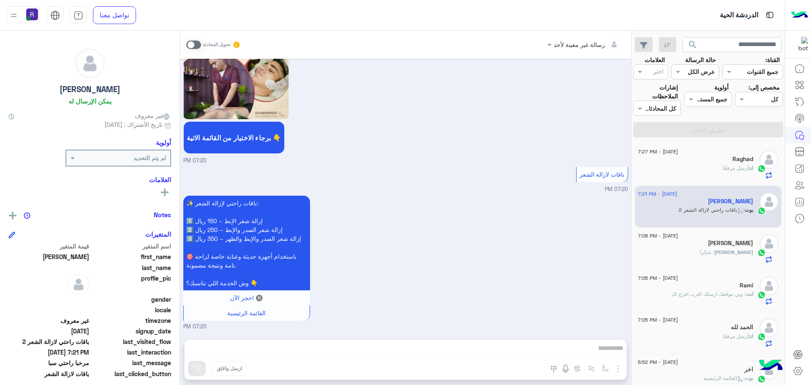
click at [714, 254] on div "Hasan : شكرا" at bounding box center [694, 255] width 115 height 15
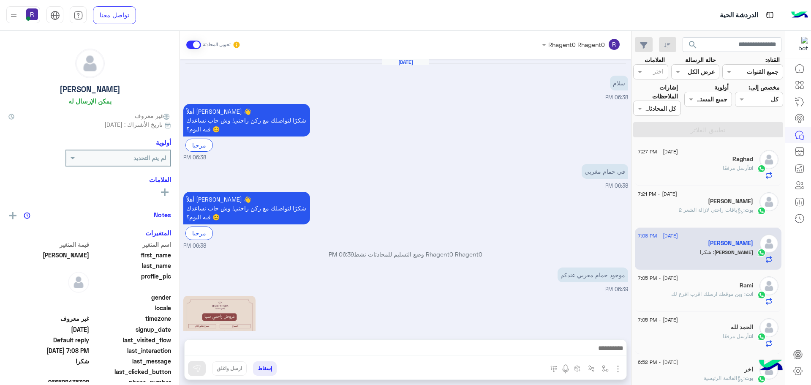
scroll to position [319, 0]
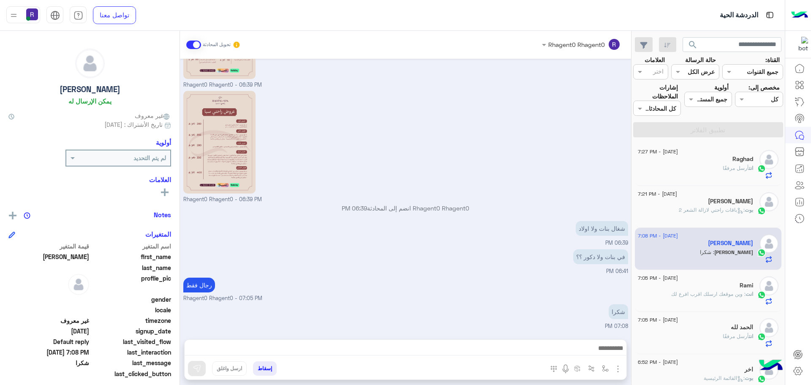
click at [721, 294] on span ": وين موقعك ارسلك اقرب افرع لك" at bounding box center [708, 293] width 74 height 6
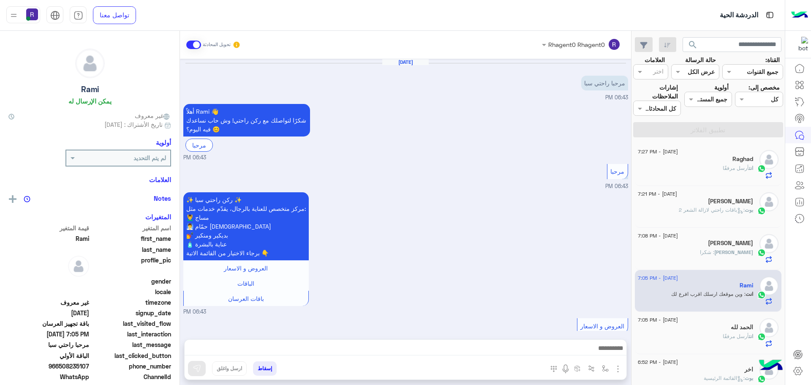
scroll to position [984, 0]
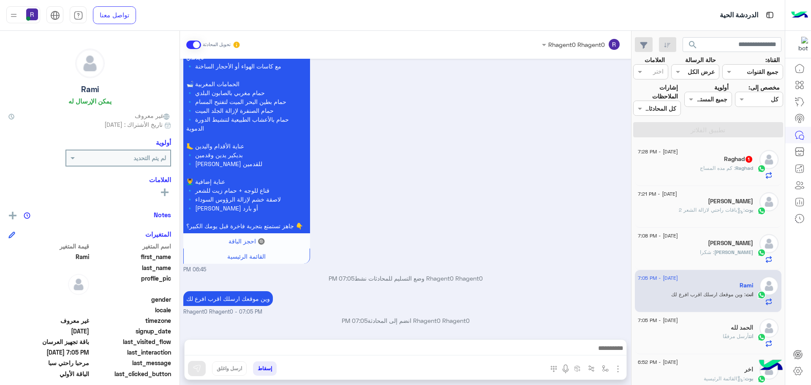
click at [731, 170] on span ": كم مده المساج" at bounding box center [717, 168] width 35 height 6
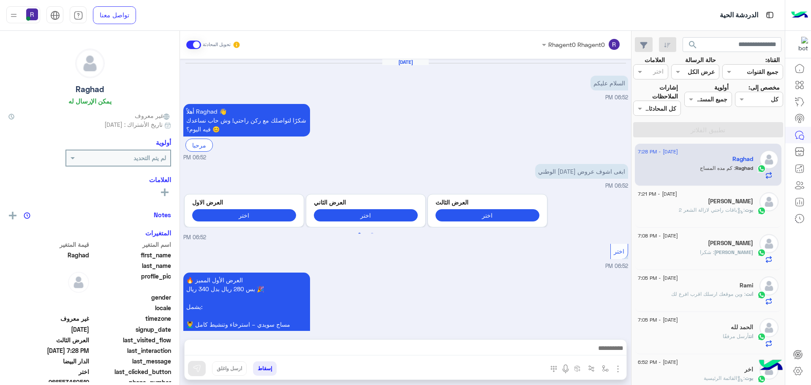
scroll to position [1193, 0]
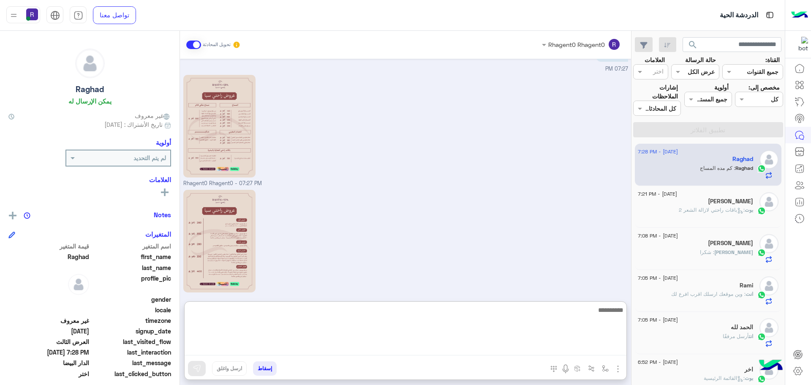
click at [328, 350] on textarea at bounding box center [405, 329] width 442 height 51
type textarea "**********"
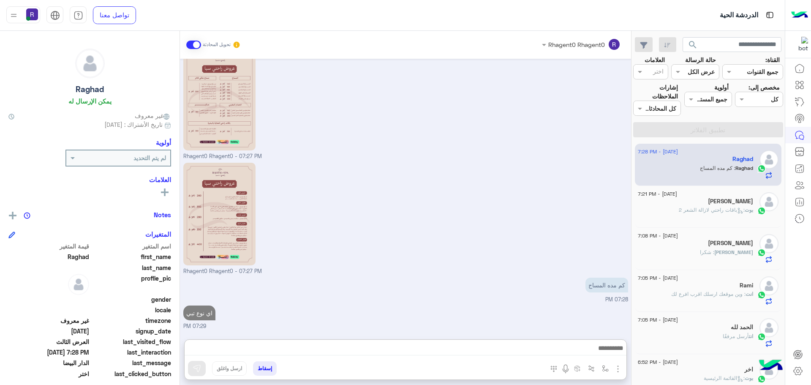
click at [716, 202] on div "[PERSON_NAME]" at bounding box center [694, 202] width 115 height 9
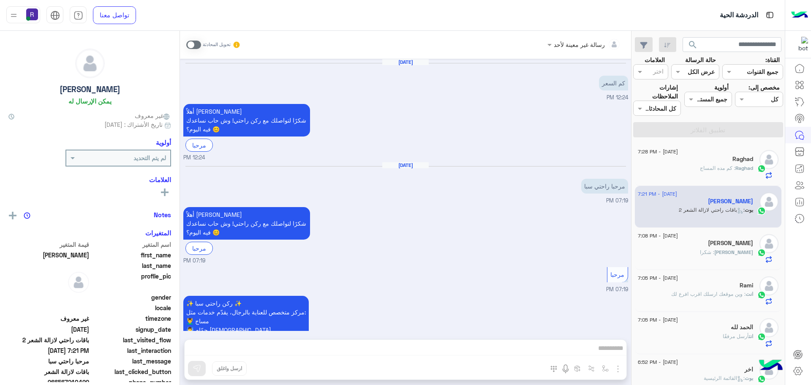
scroll to position [834, 0]
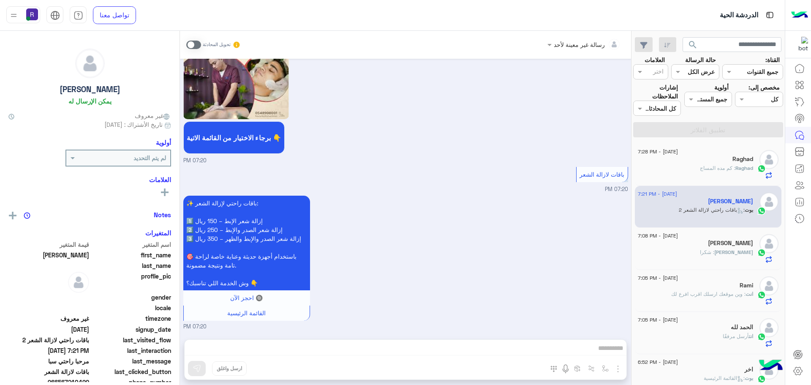
click at [673, 244] on div "[PERSON_NAME]" at bounding box center [694, 243] width 115 height 9
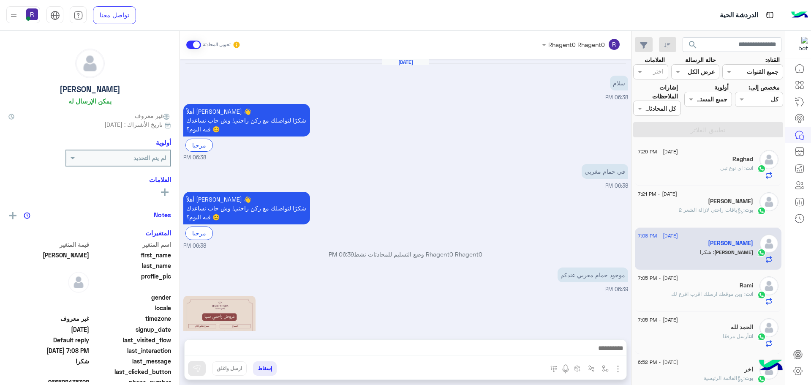
scroll to position [319, 0]
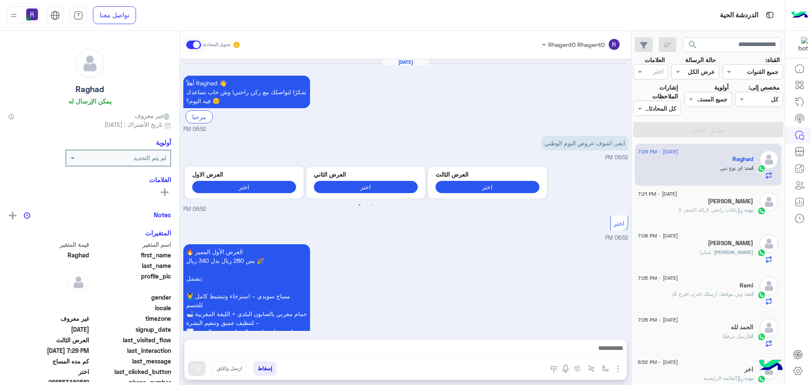
scroll to position [1192, 0]
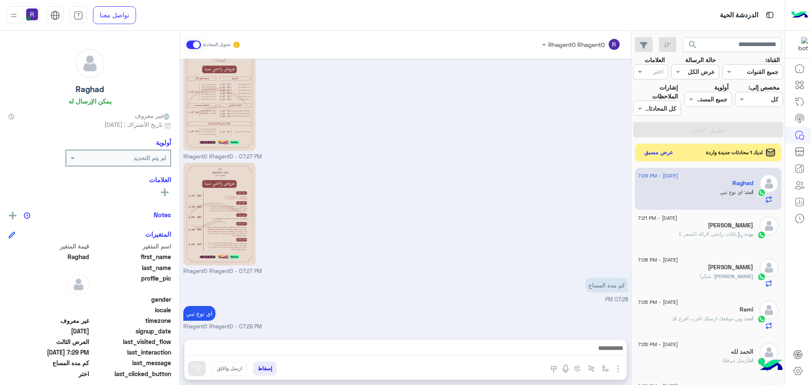
click at [661, 149] on button "عرض مسبق" at bounding box center [658, 152] width 35 height 11
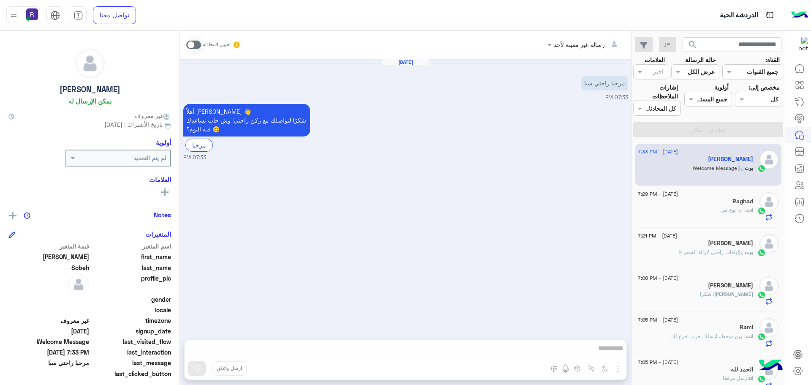
click at [727, 208] on span ": اي نوع تبي" at bounding box center [732, 209] width 25 height 6
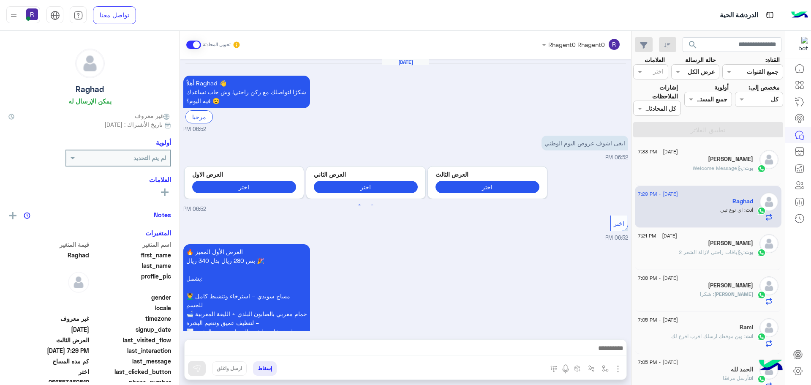
scroll to position [1192, 0]
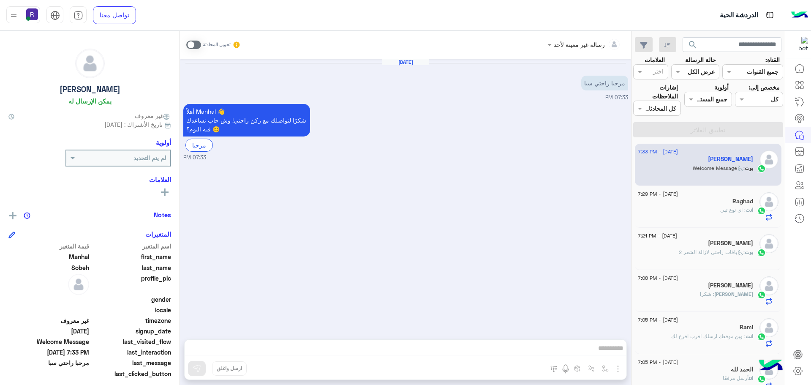
click at [708, 210] on div "انت : اي نوع تبي" at bounding box center [694, 213] width 115 height 15
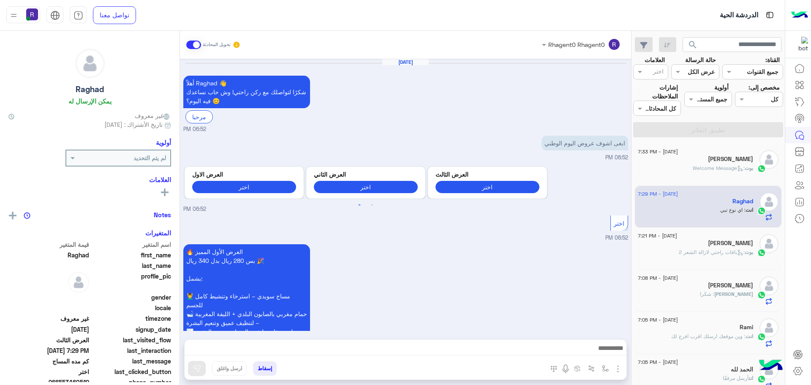
scroll to position [1192, 0]
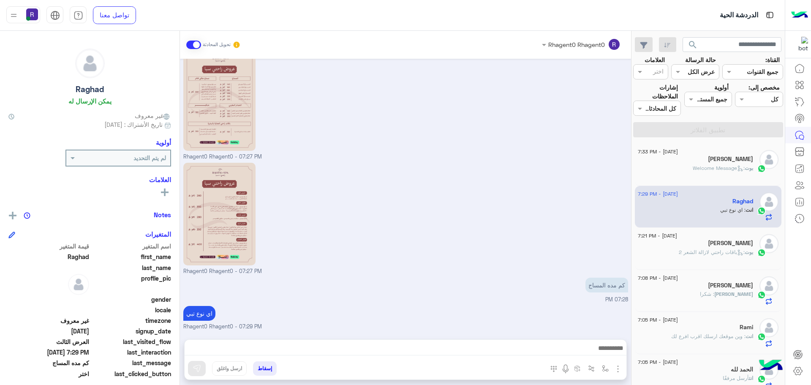
click at [725, 168] on span ": Welcome Message" at bounding box center [718, 168] width 52 height 6
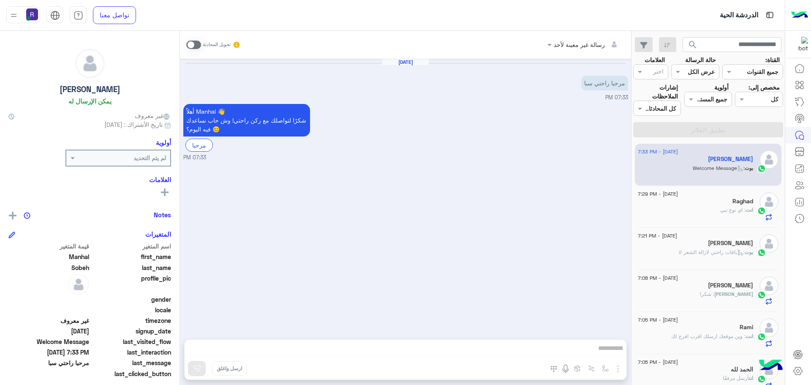
click at [704, 210] on div "انت : اي نوع تبي" at bounding box center [694, 213] width 115 height 15
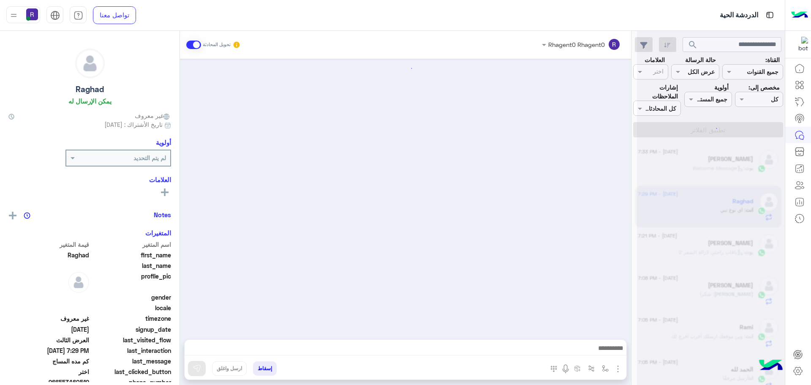
scroll to position [1192, 0]
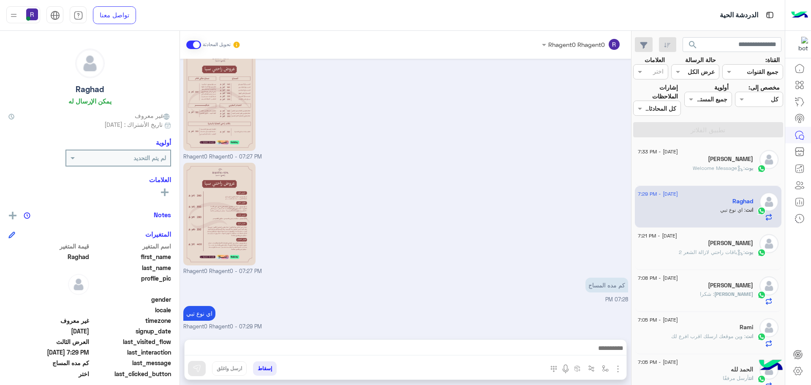
click at [434, 197] on div "Rhagent0 Rhagent0 - 07:27 PM" at bounding box center [405, 217] width 445 height 115
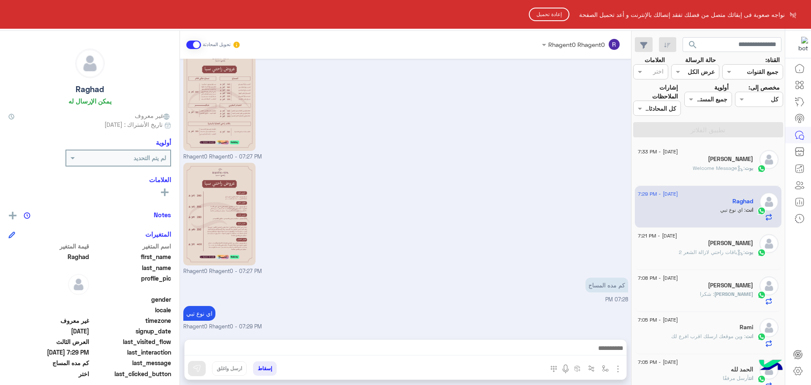
click at [563, 14] on button "إعادة تحميل" at bounding box center [549, 15] width 41 height 14
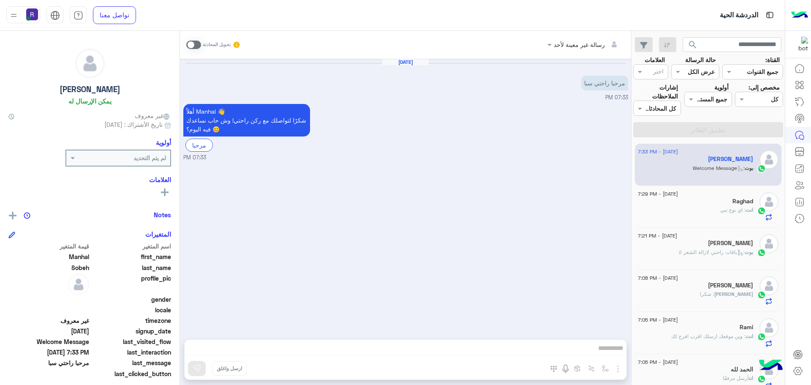
click at [195, 45] on span at bounding box center [193, 45] width 15 height 8
click at [618, 368] on img "button" at bounding box center [618, 368] width 10 height 10
click at [603, 343] on button "الصور" at bounding box center [605, 350] width 36 height 17
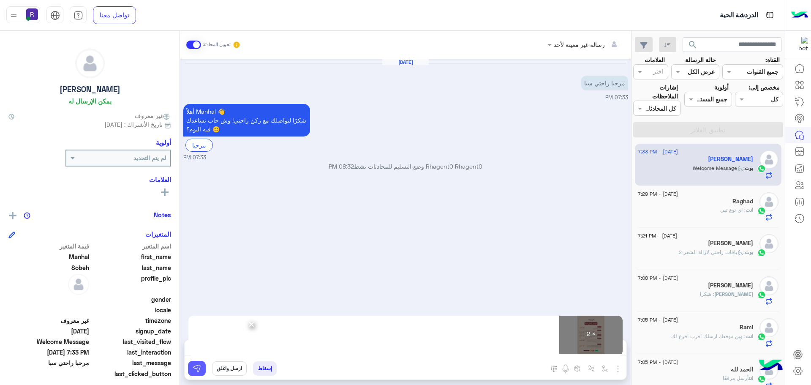
click at [198, 365] on img at bounding box center [197, 368] width 8 height 8
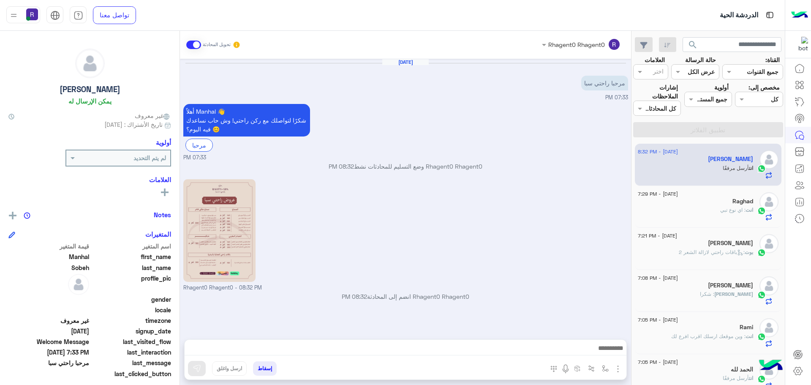
scroll to position [91, 0]
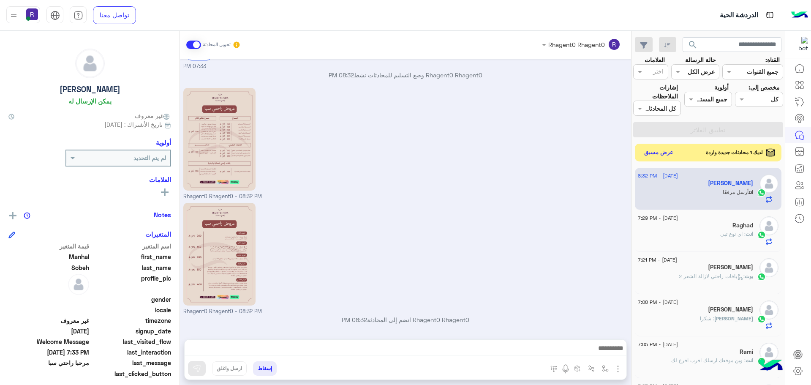
click at [662, 151] on button "عرض مسبق" at bounding box center [658, 152] width 35 height 11
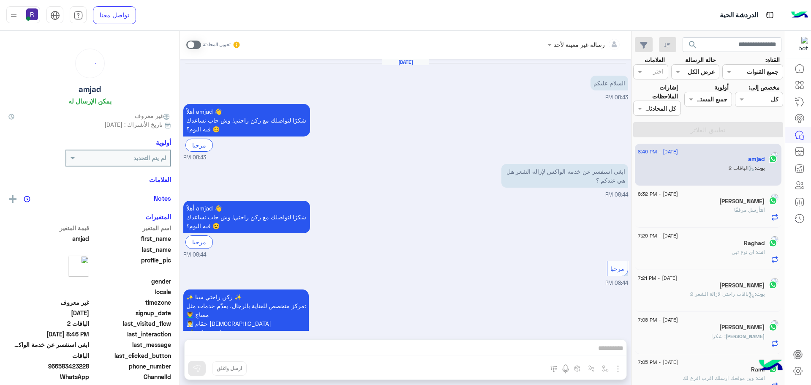
scroll to position [1377, 0]
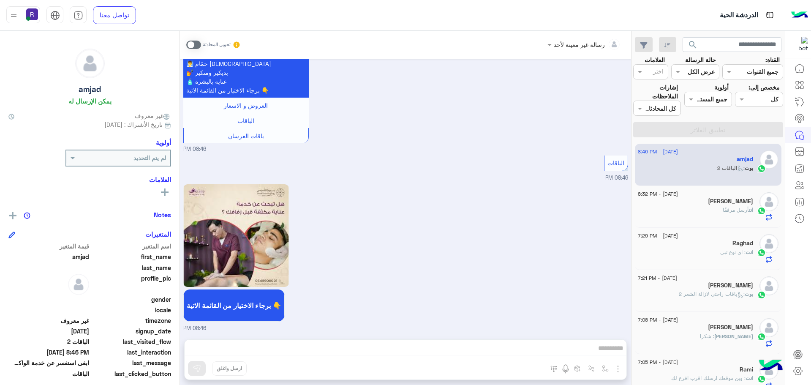
click at [189, 46] on span at bounding box center [193, 45] width 15 height 8
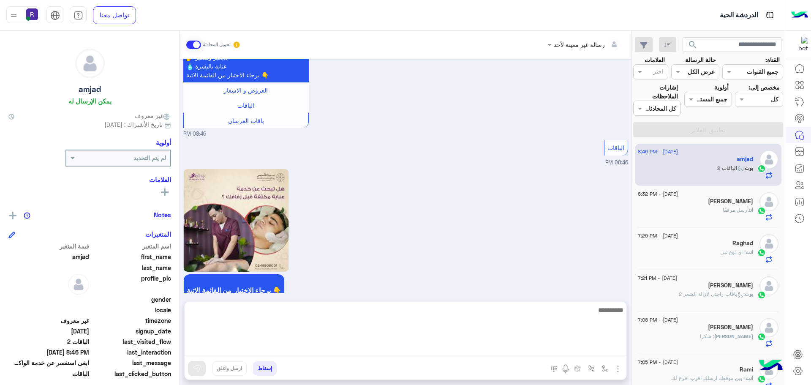
click at [412, 350] on textarea at bounding box center [405, 329] width 442 height 51
type textarea "**********"
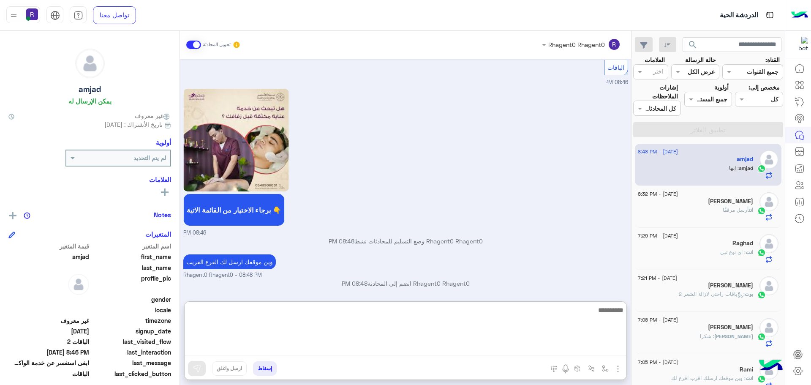
scroll to position [1500, 0]
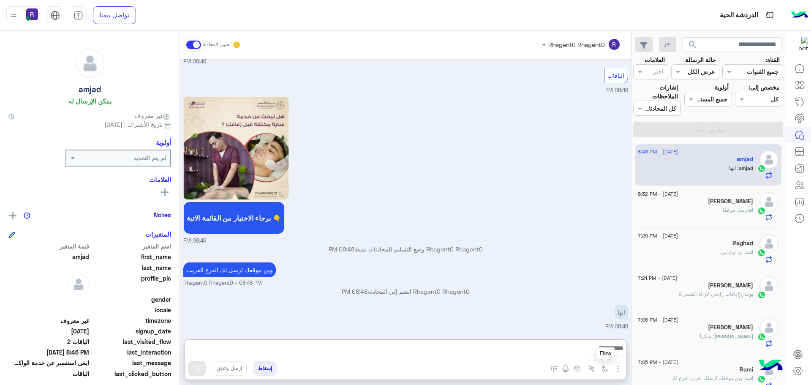
click at [598, 369] on button "button" at bounding box center [605, 368] width 14 height 14
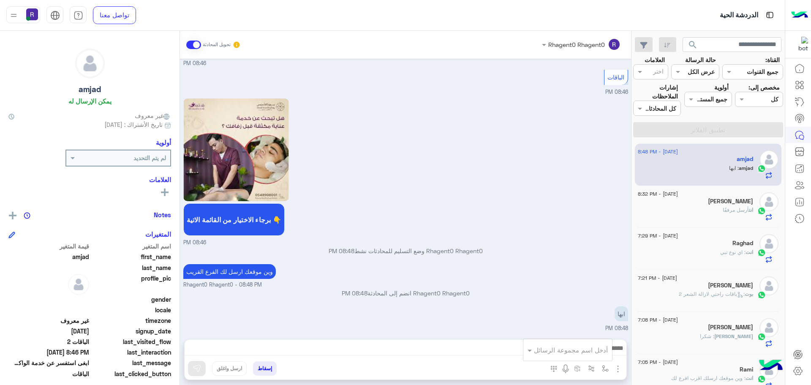
click at [595, 354] on div "أدخل اسم مجموعة الرسائل" at bounding box center [571, 350] width 74 height 10
type input "****"
click at [585, 332] on span "خميس مشيط" at bounding box center [589, 335] width 37 height 8
type textarea "*********"
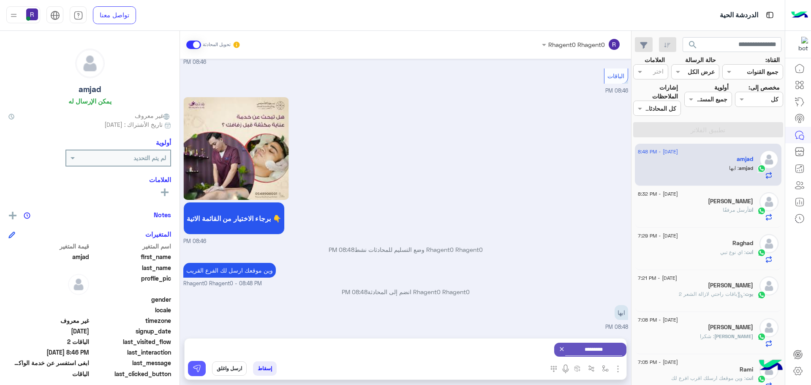
click at [192, 366] on button at bounding box center [197, 368] width 18 height 15
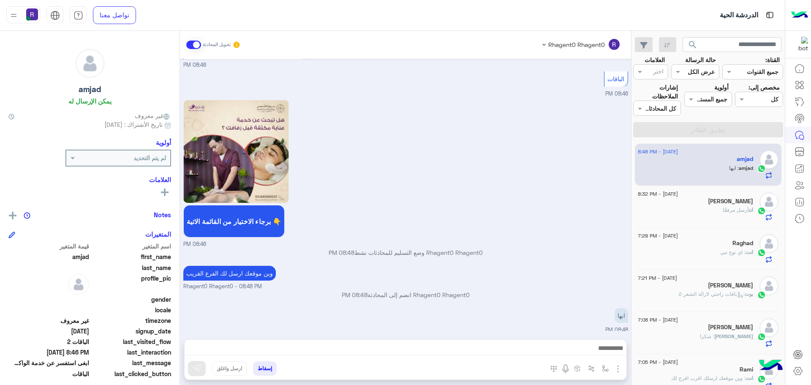
scroll to position [1462, 0]
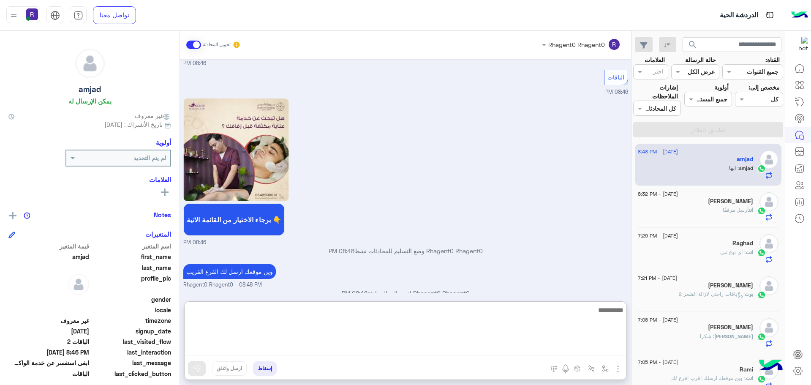
click at [578, 353] on textarea at bounding box center [405, 329] width 442 height 51
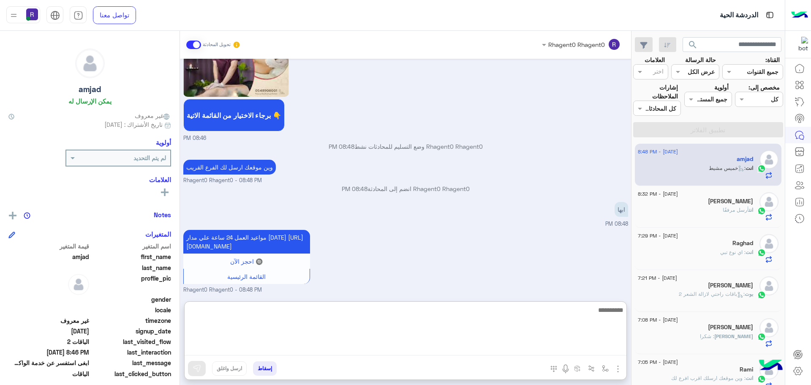
scroll to position [1618, 0]
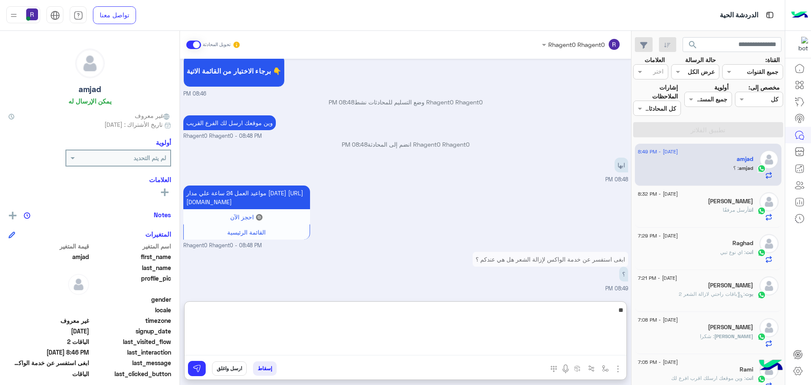
type textarea "*"
type textarea "**********"
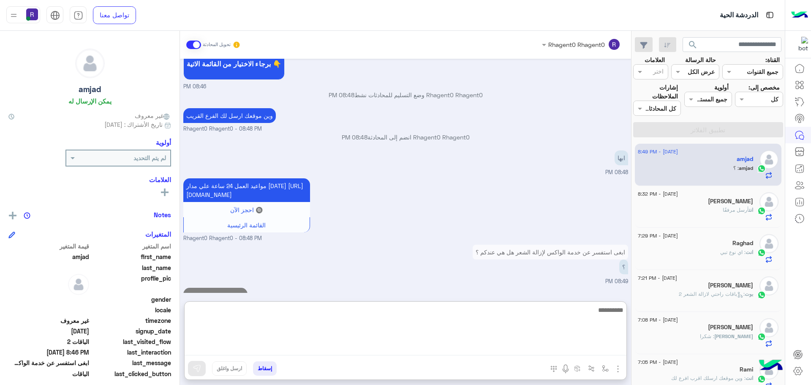
scroll to position [1645, 0]
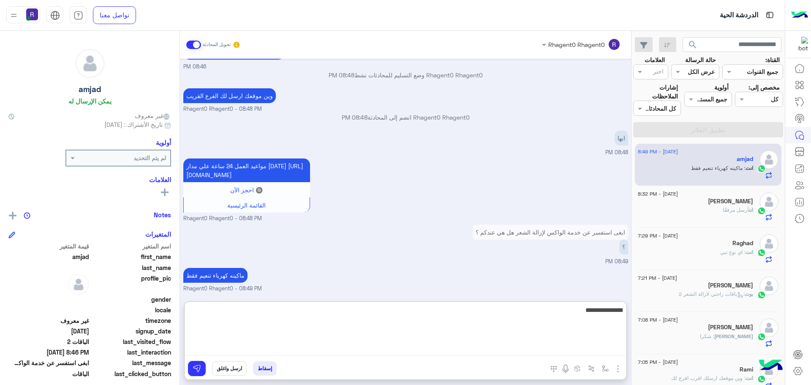
type textarea "**********"
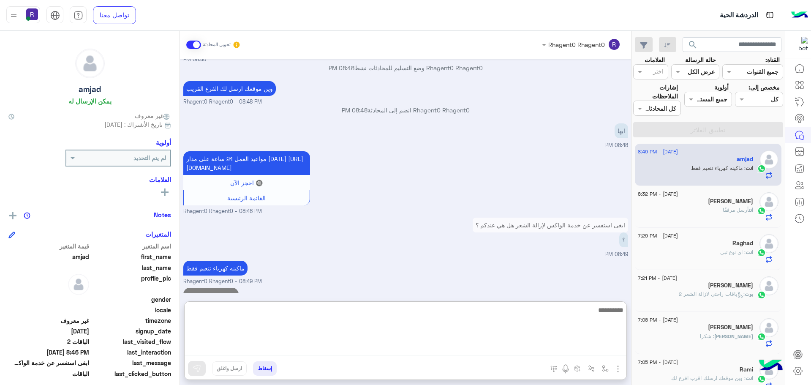
scroll to position [1672, 0]
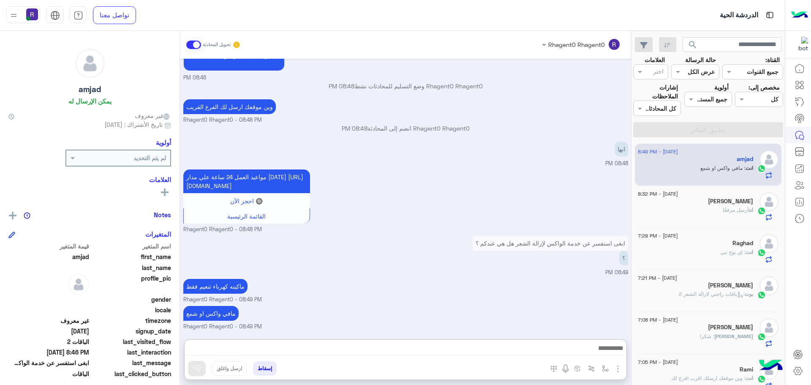
click at [577, 296] on small "Rhagent0 Rhagent0 - 08:49 PM" at bounding box center [405, 300] width 445 height 8
click at [505, 304] on div "مافي واكس او شمع Rhagent0 Rhagent0 - 08:49 PM" at bounding box center [405, 317] width 445 height 27
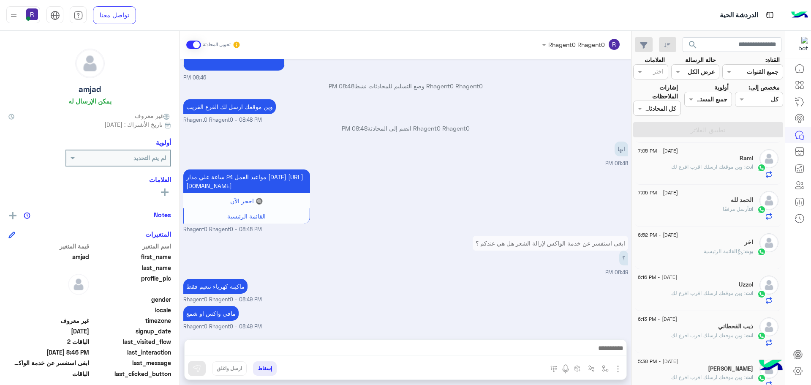
scroll to position [0, 0]
